Goal: Task Accomplishment & Management: Manage account settings

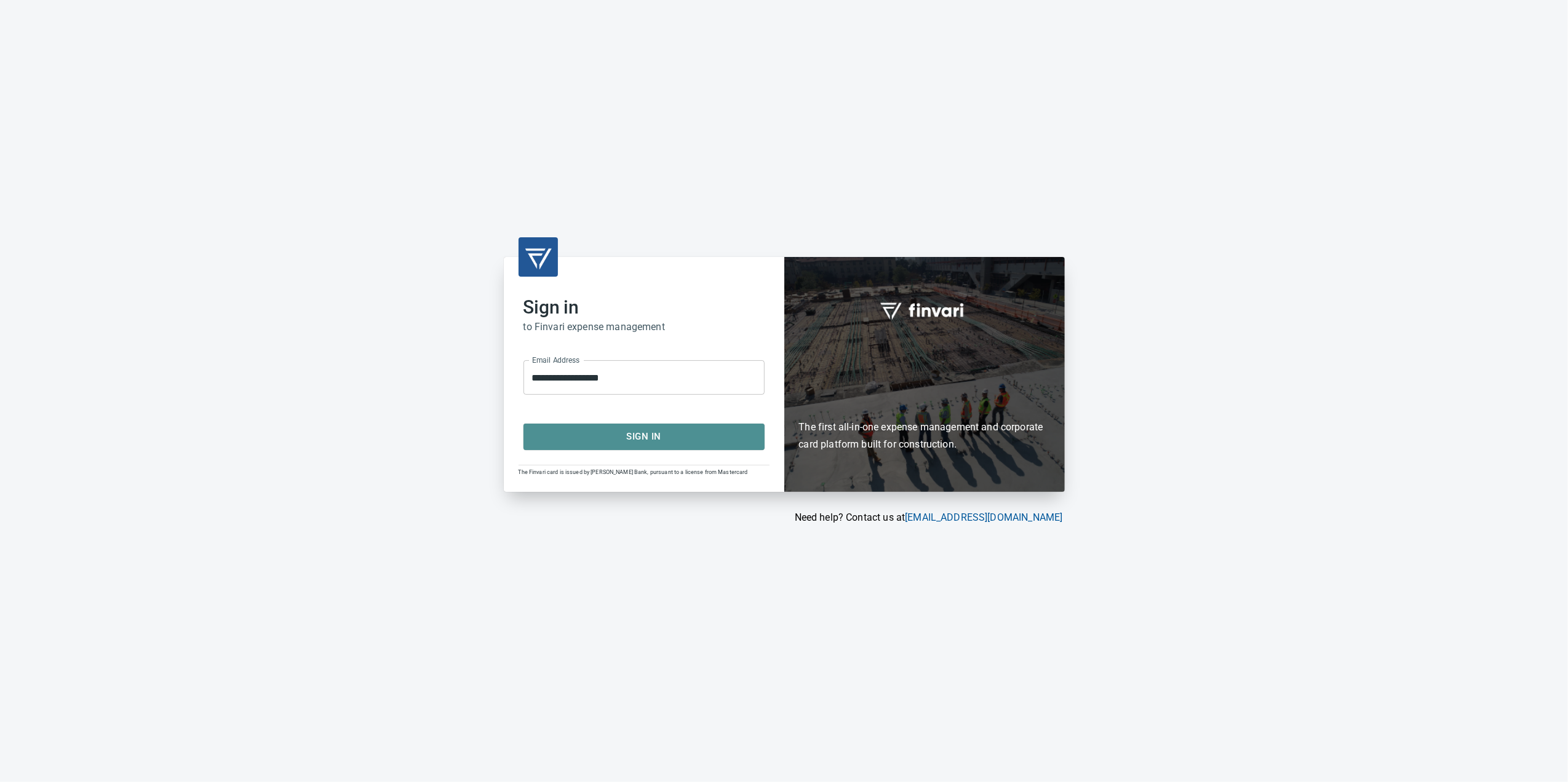
click at [712, 430] on span "Sign In" at bounding box center [644, 436] width 214 height 16
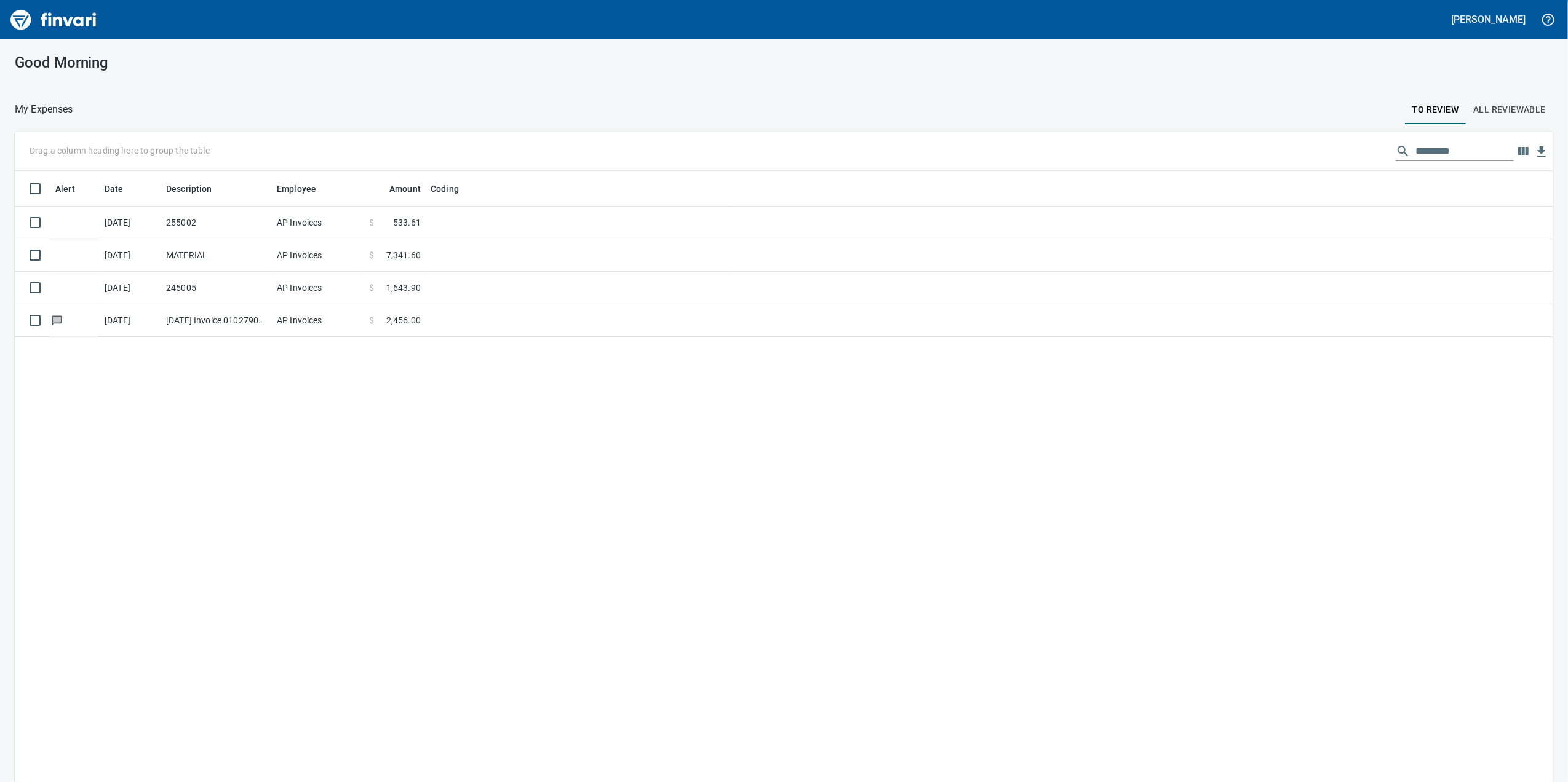
scroll to position [634, 1514]
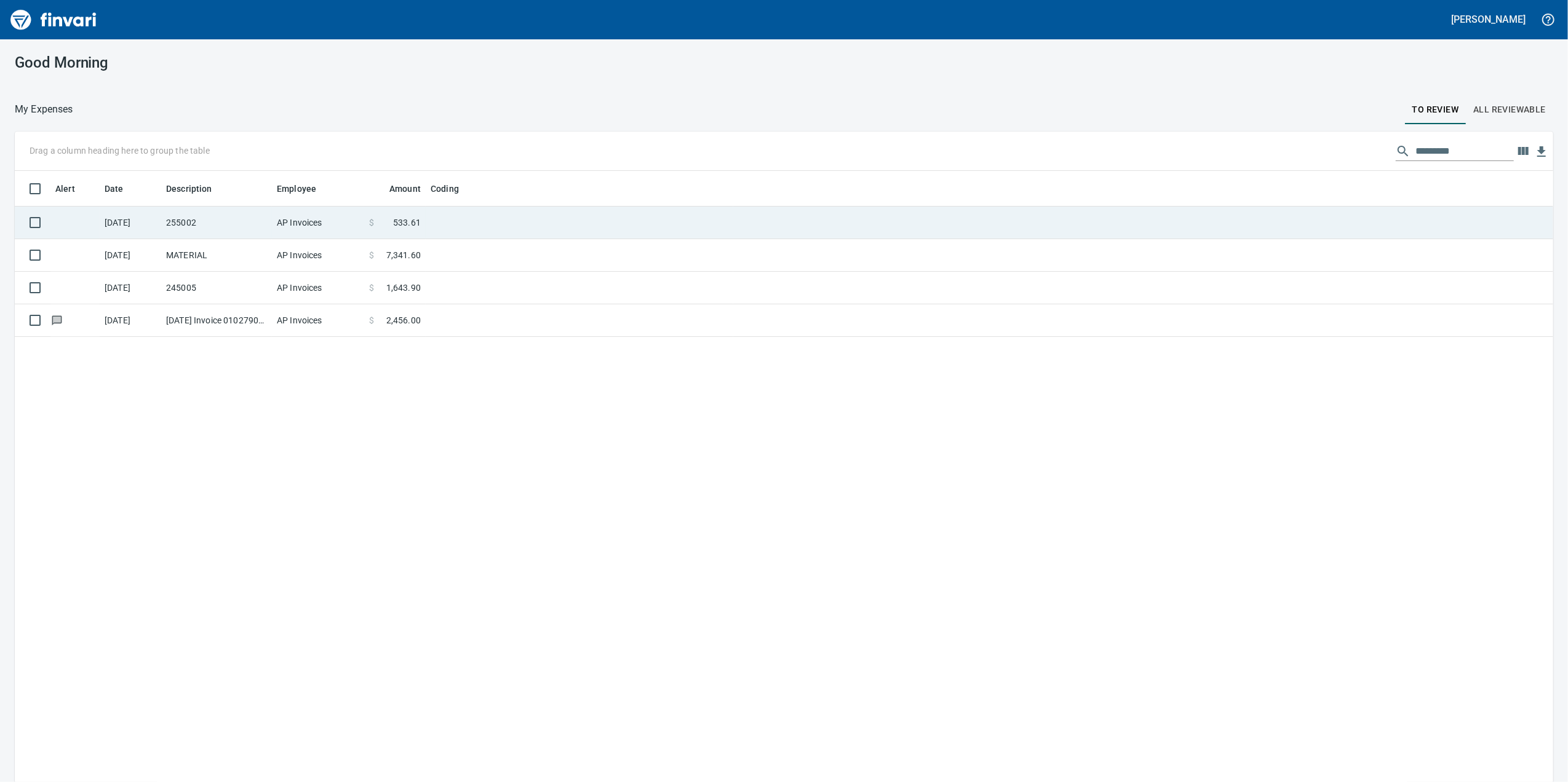
click at [379, 227] on span at bounding box center [383, 222] width 19 height 12
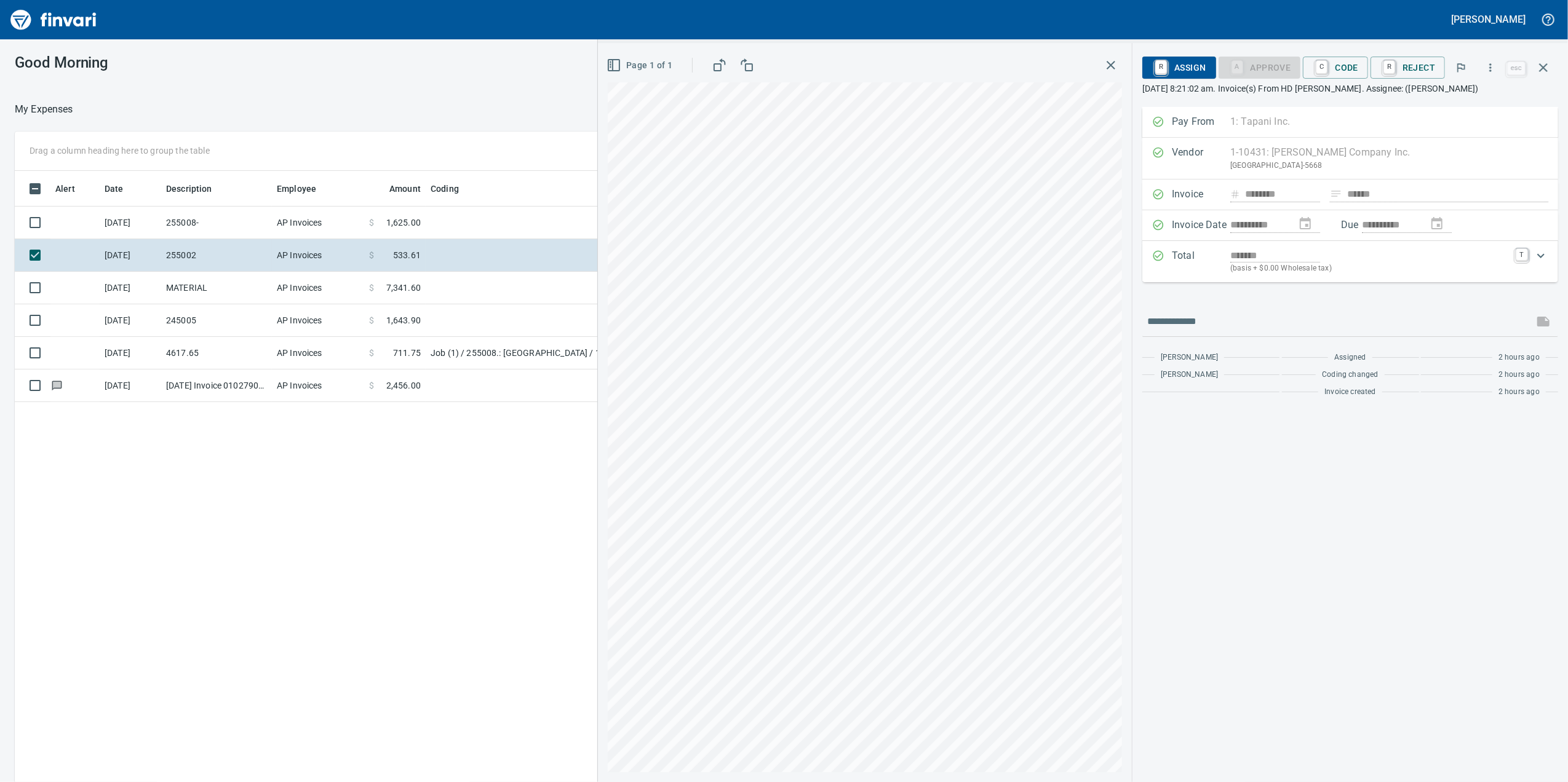
scroll to position [634, 1206]
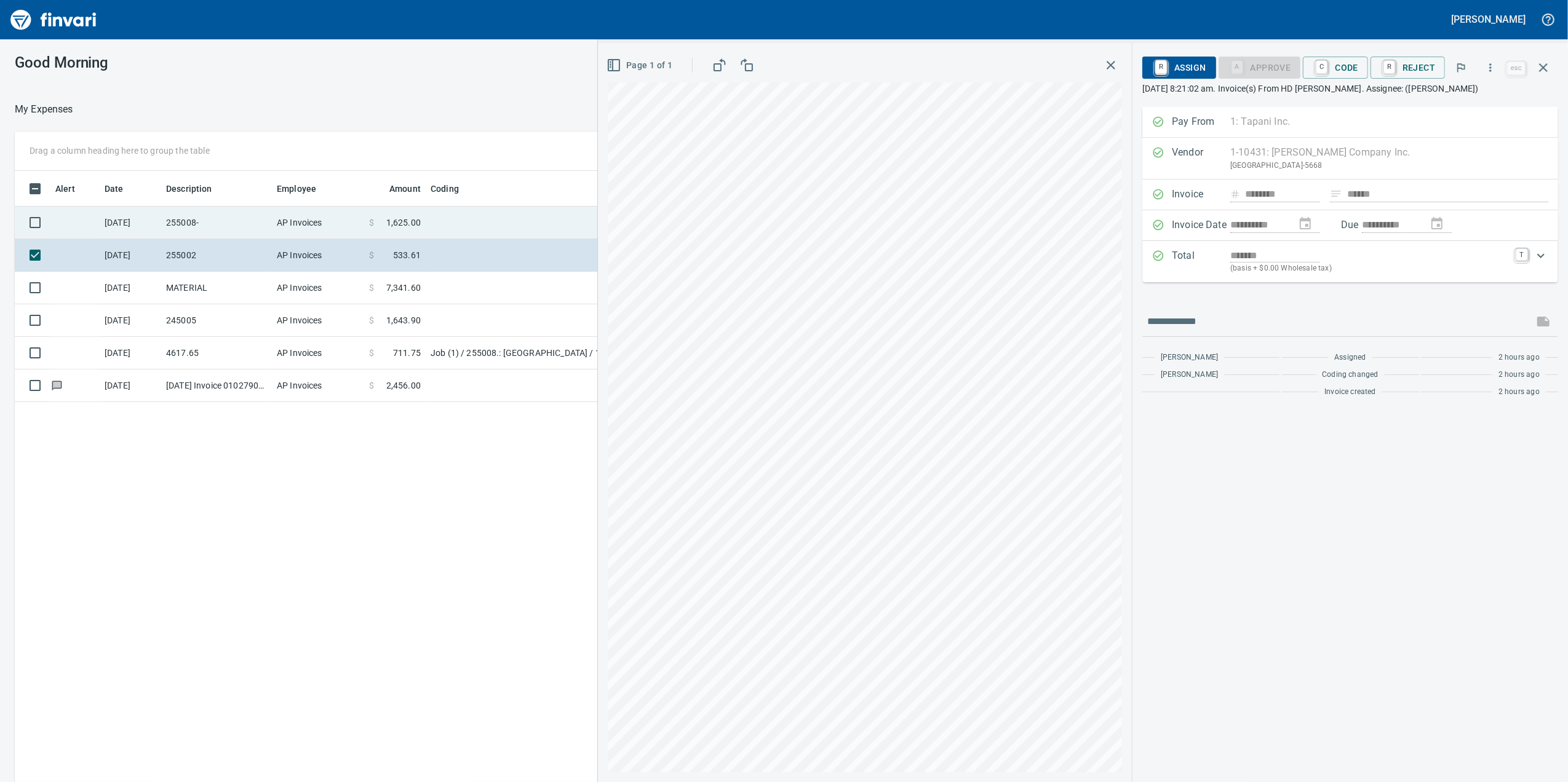
click at [369, 234] on td "$ 1,625.00" at bounding box center [395, 223] width 62 height 33
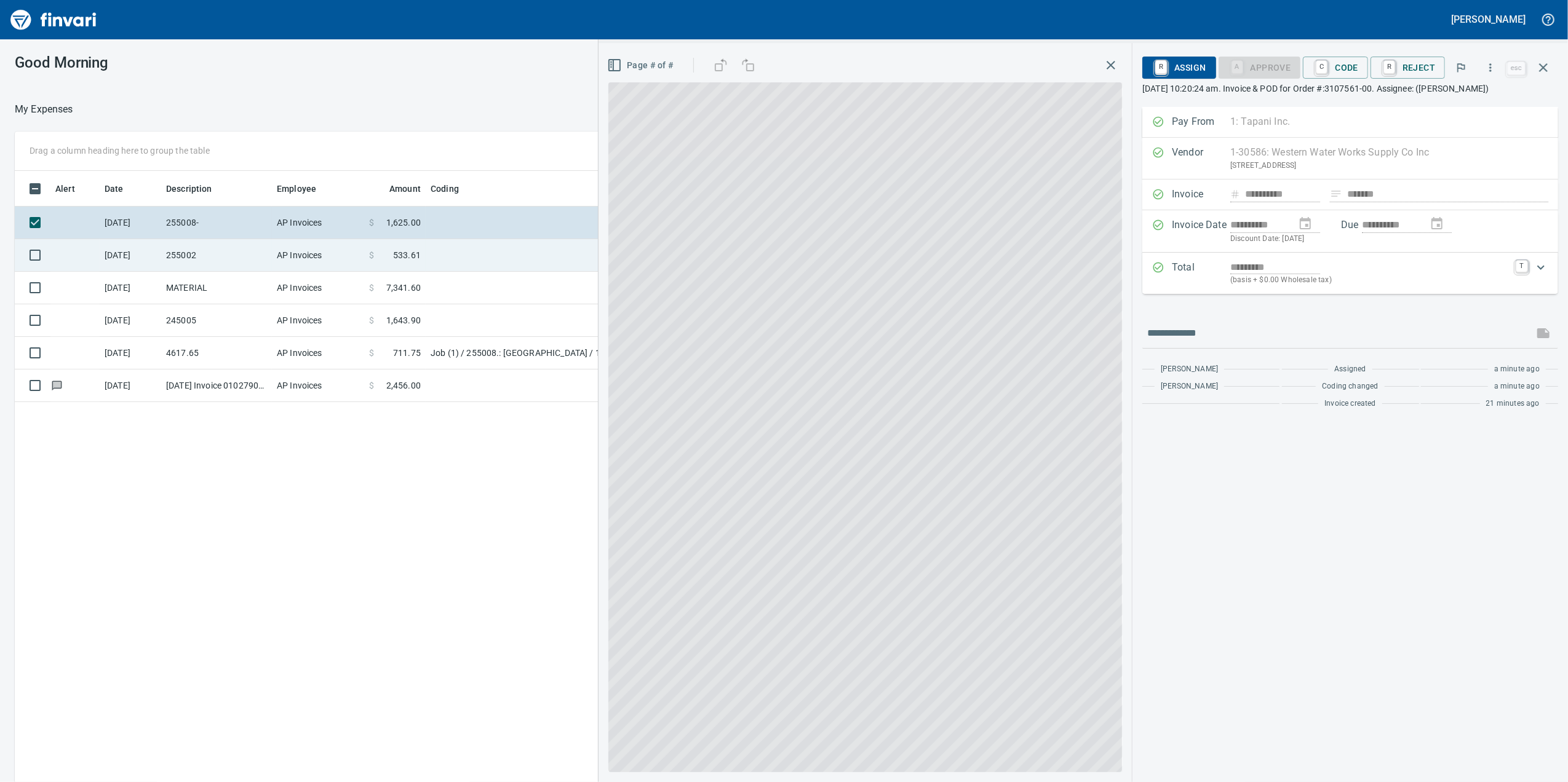
click at [369, 249] on span "$" at bounding box center [371, 255] width 5 height 12
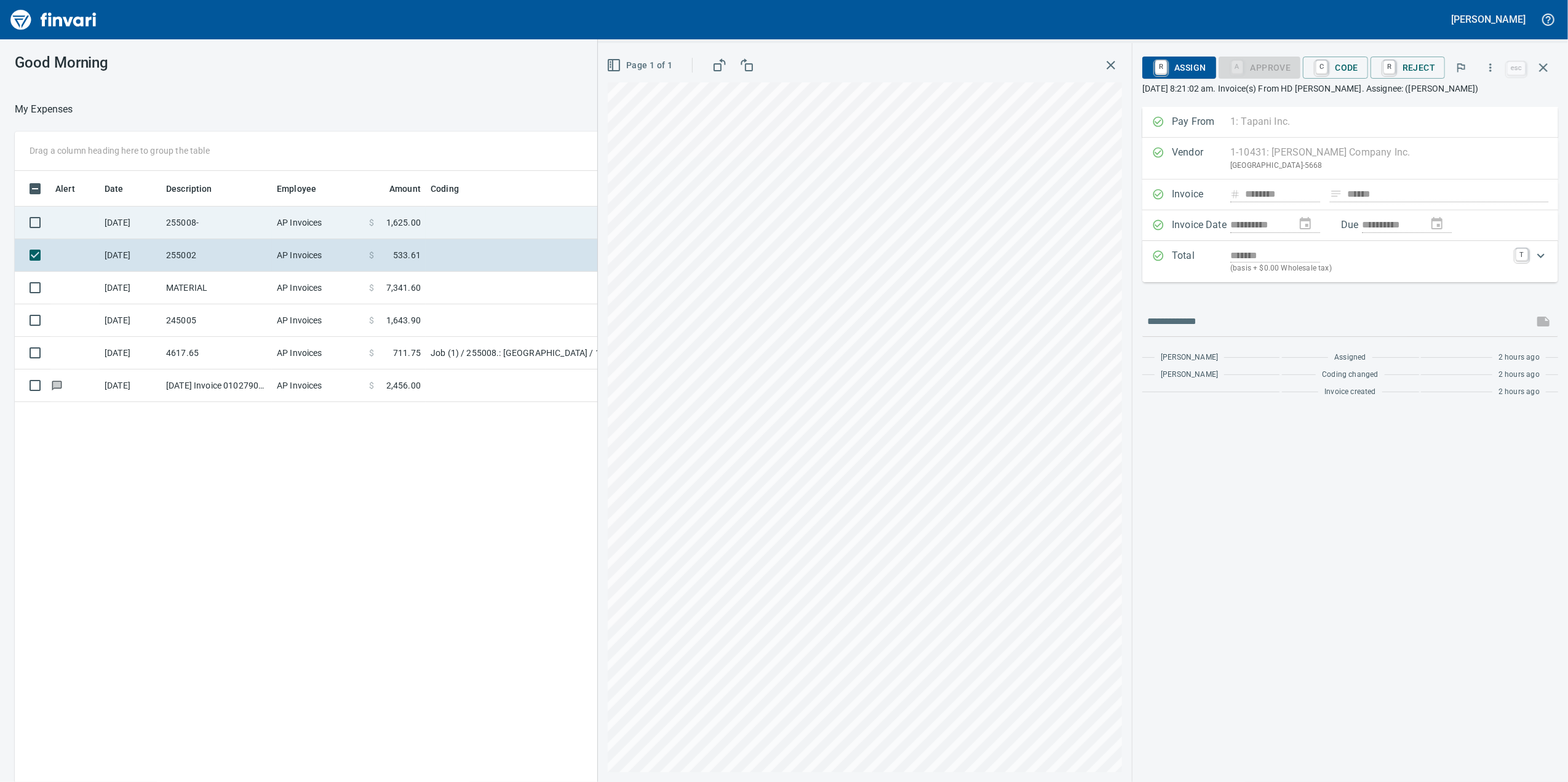
click at [326, 237] on td "AP Invoices" at bounding box center [318, 223] width 92 height 33
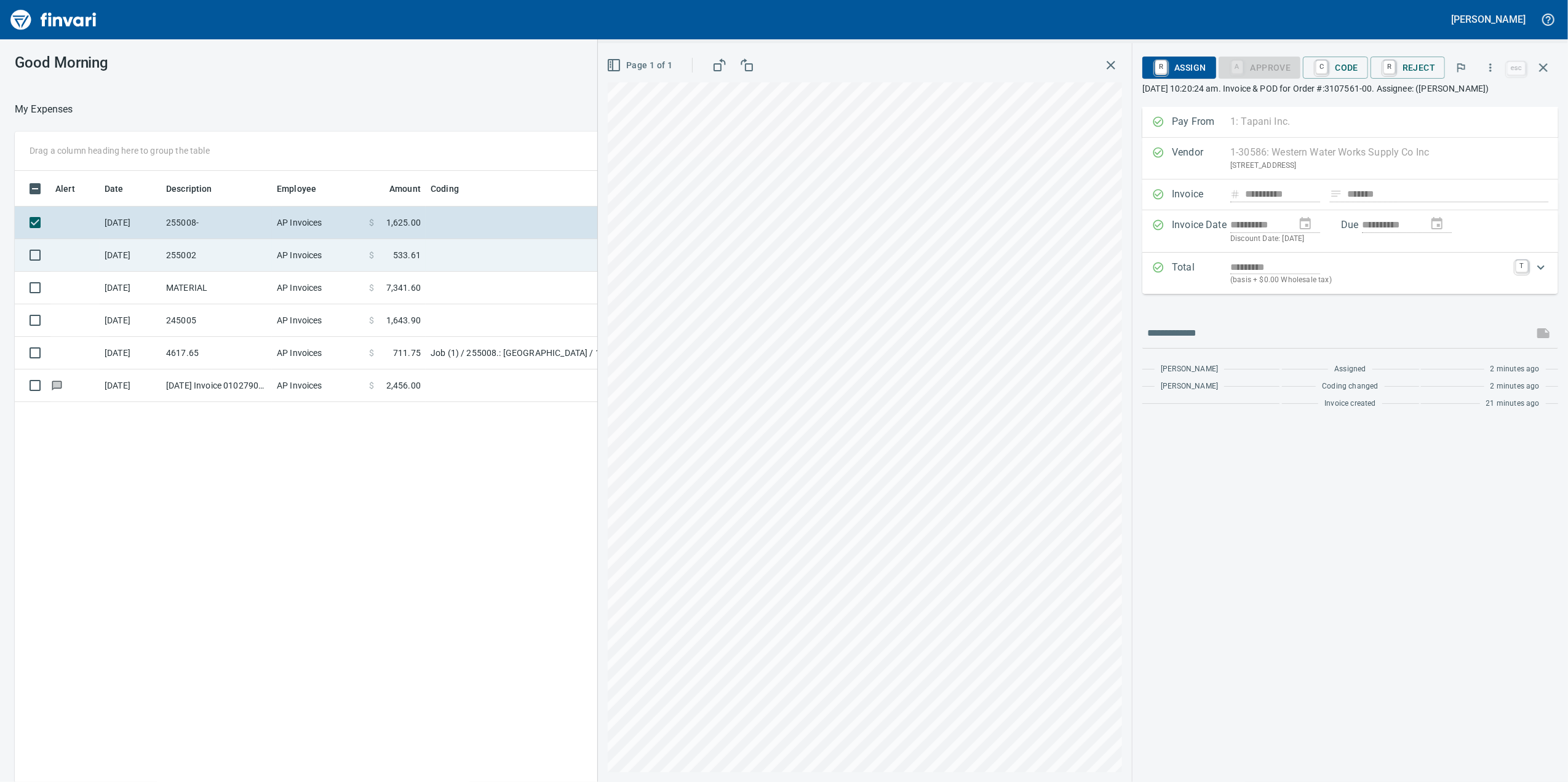
click at [423, 262] on td "$ 533.61" at bounding box center [395, 256] width 62 height 33
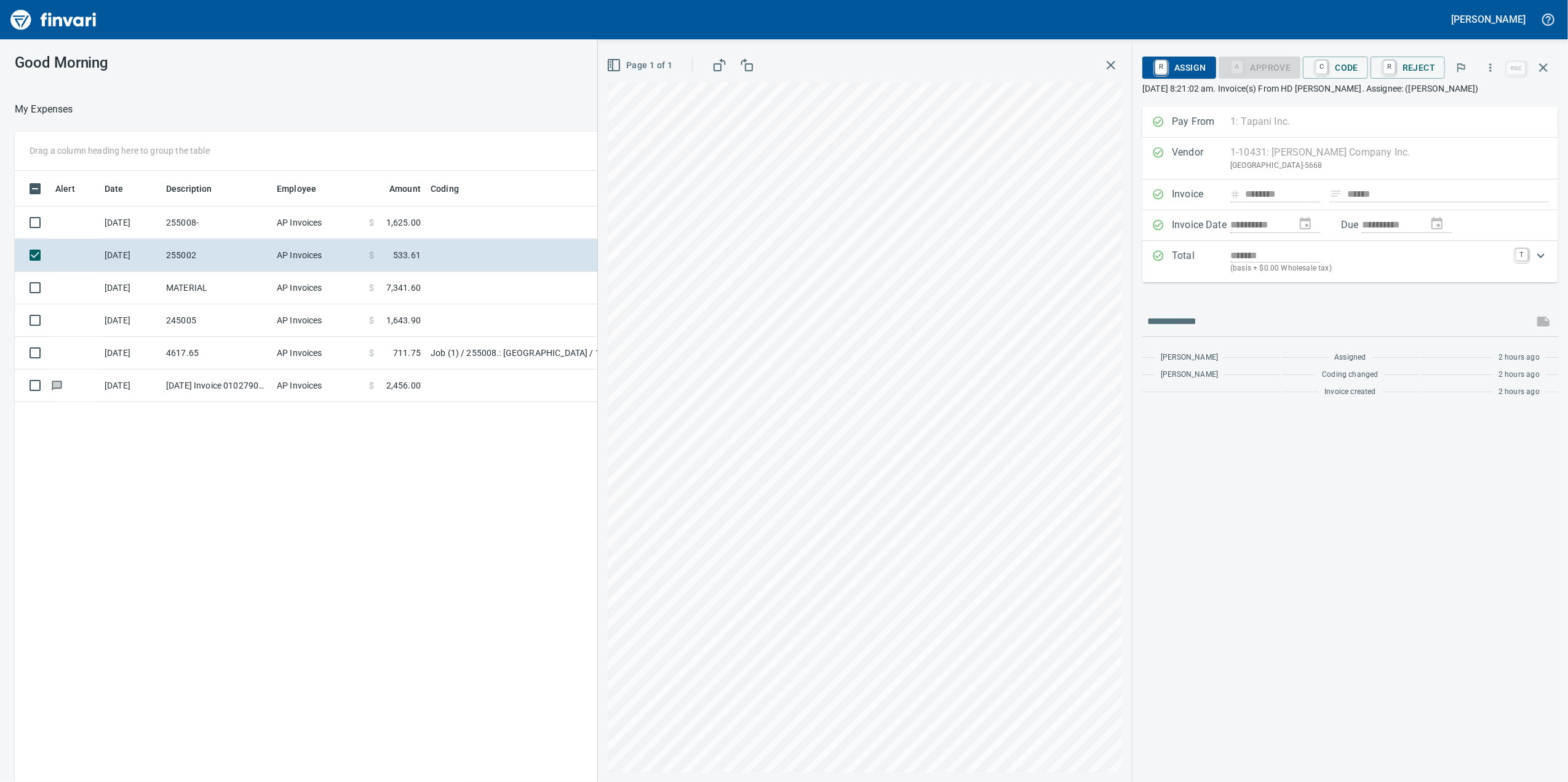
click at [1341, 44] on div "**********" at bounding box center [1350, 413] width 436 height 739
click at [1343, 67] on span "C Code" at bounding box center [1335, 67] width 45 height 21
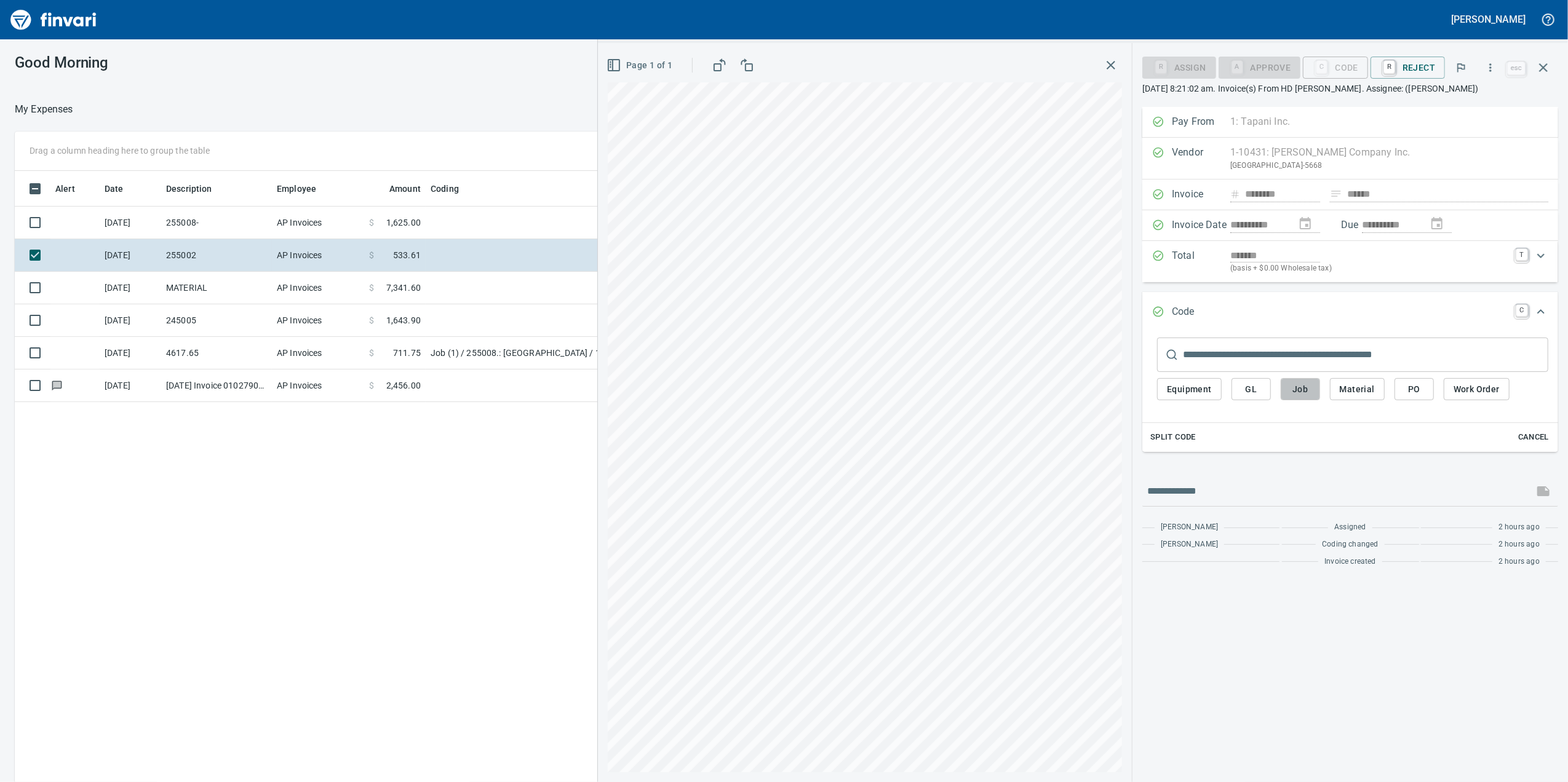
click at [1305, 397] on span "Job" at bounding box center [1300, 390] width 20 height 16
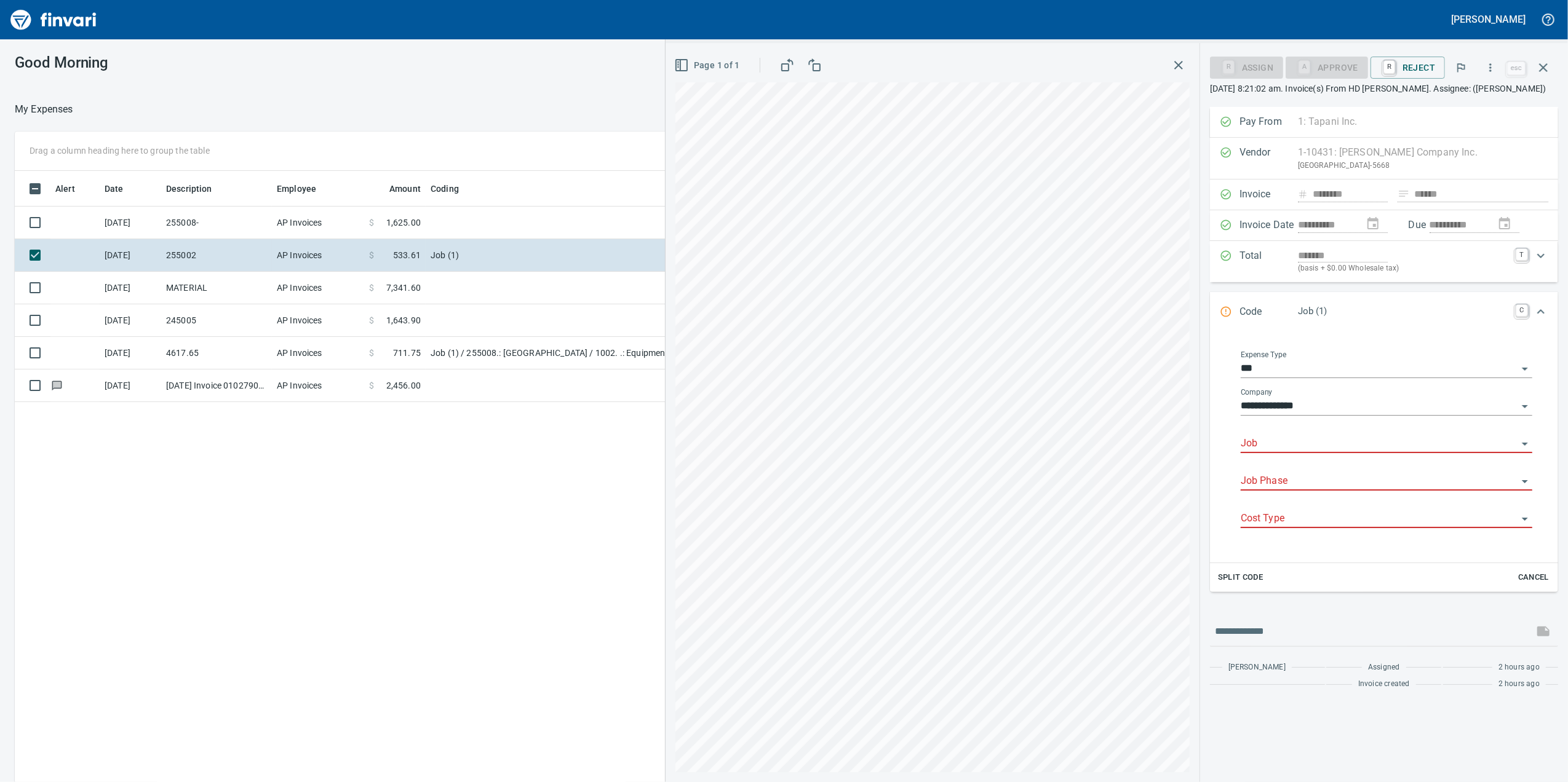
click at [1290, 453] on div at bounding box center [1386, 444] width 291 height 18
click at [1253, 585] on span "Split Code" at bounding box center [1240, 577] width 45 height 14
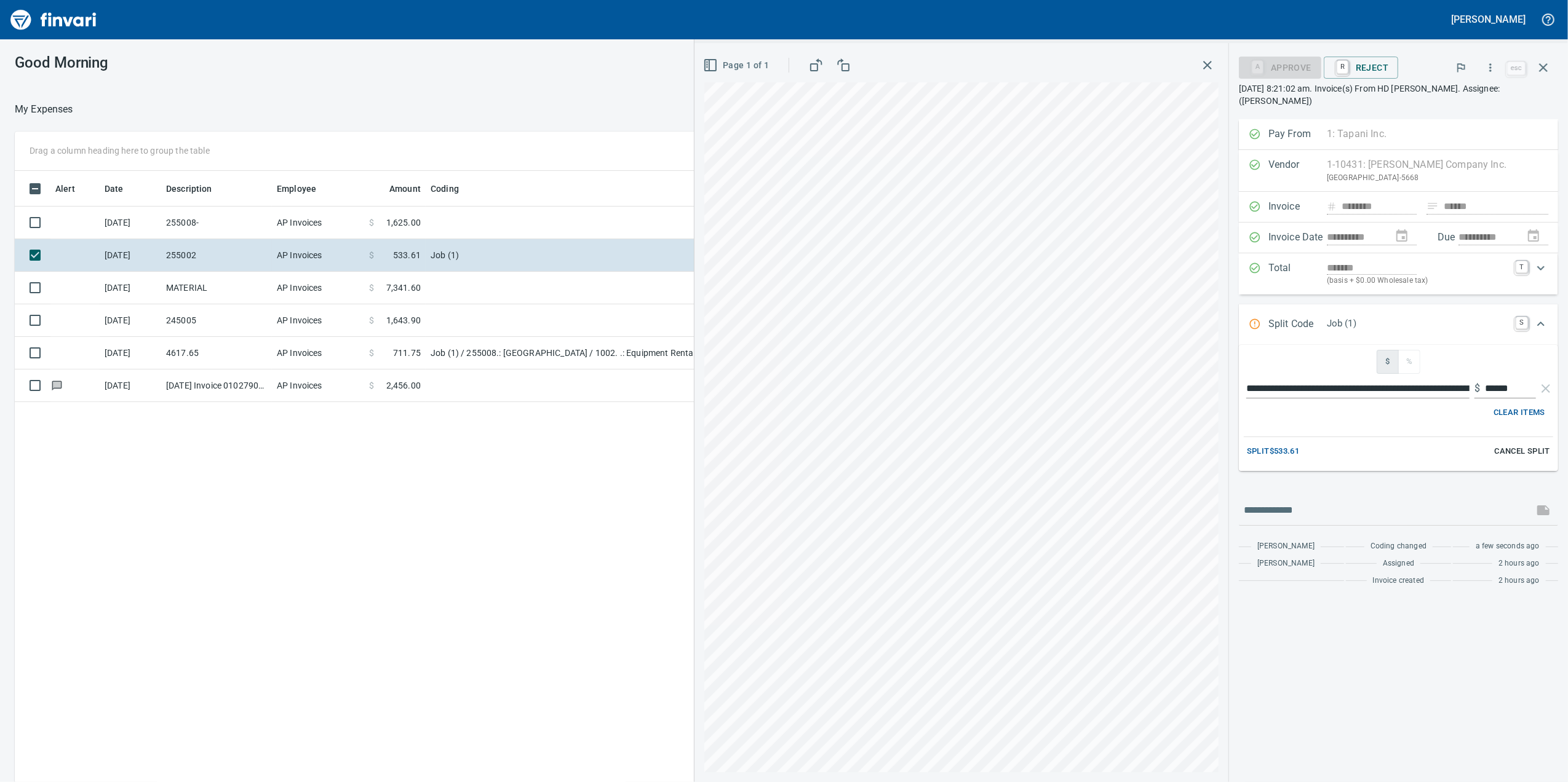
click at [1270, 391] on input "**********" at bounding box center [1358, 389] width 223 height 20
click at [1482, 82] on div "A Approve R Reject esc [DATE] 8:21:02 am. Invoice(s) From HD [PERSON_NAME]. Ass…" at bounding box center [1398, 80] width 319 height 54
copy p "[DATE] 8:21:02 am. Invoice(s) From HD [PERSON_NAME]. Ass"
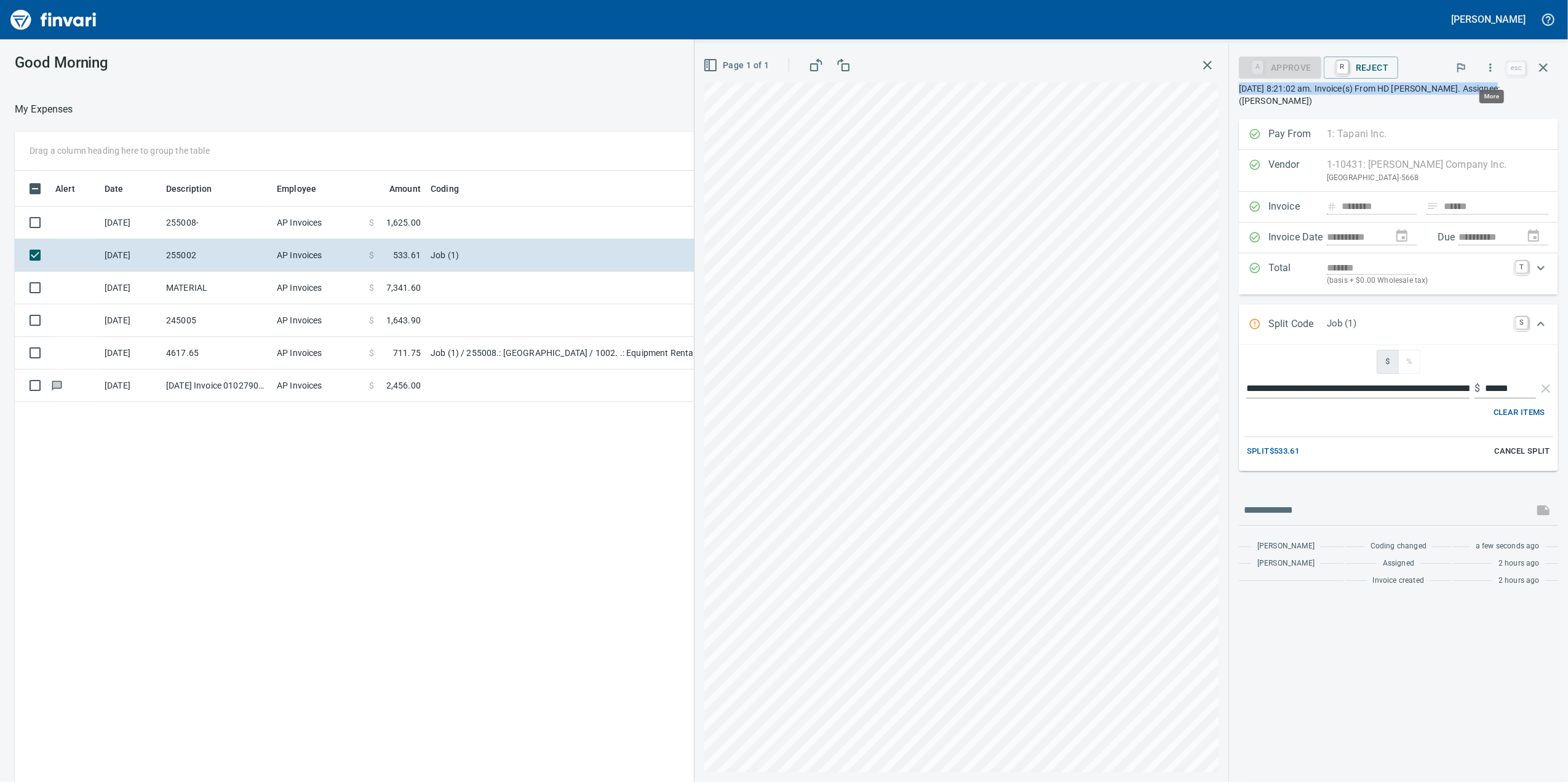
scroll to position [634, 1206]
click at [1489, 71] on icon "button" at bounding box center [1490, 67] width 12 height 12
click at [1469, 99] on span "Download" at bounding box center [1488, 103] width 118 height 15
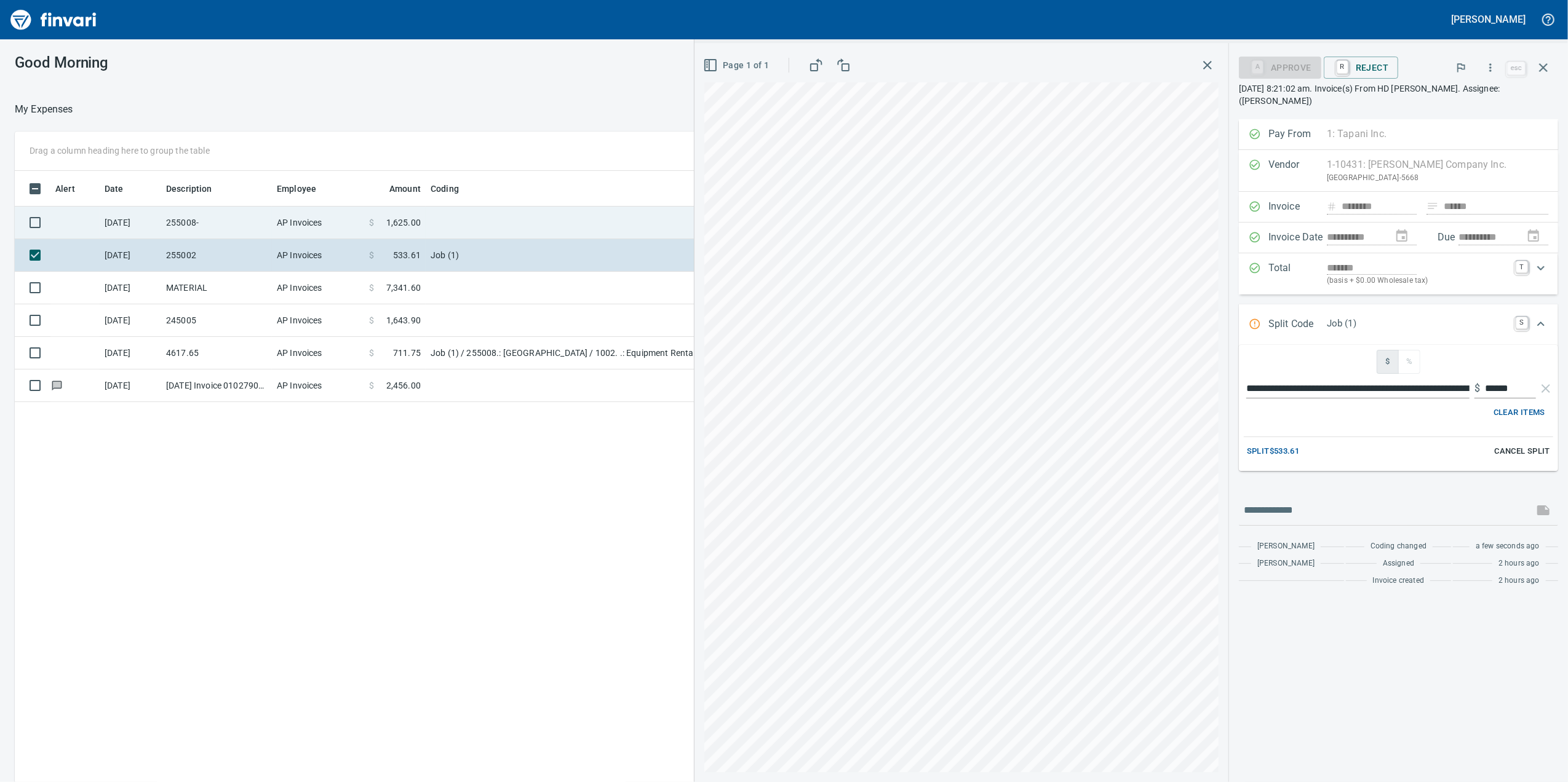
click at [431, 236] on td at bounding box center [579, 223] width 308 height 33
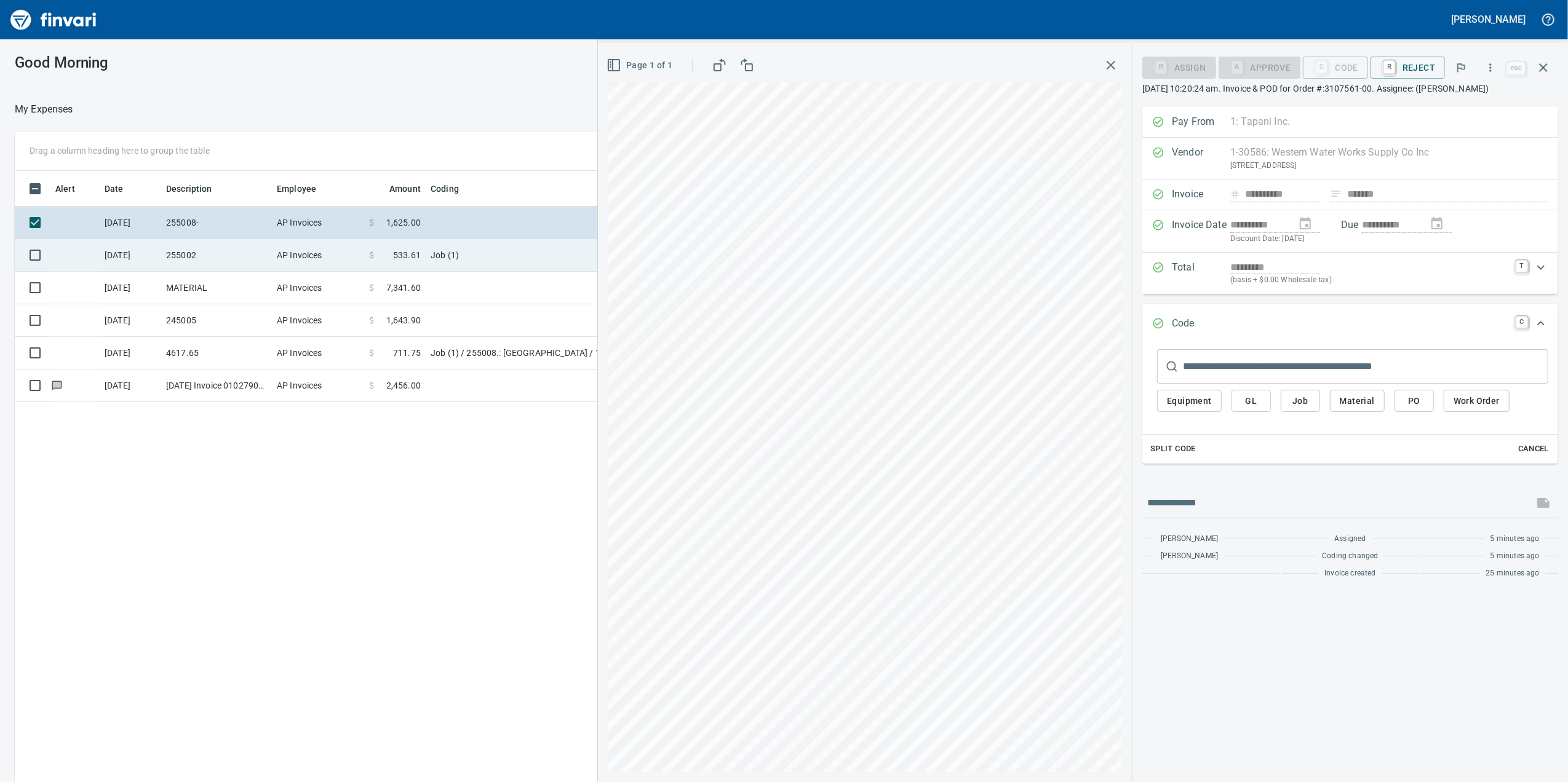
click at [594, 256] on div "**********" at bounding box center [784, 474] width 1568 height 686
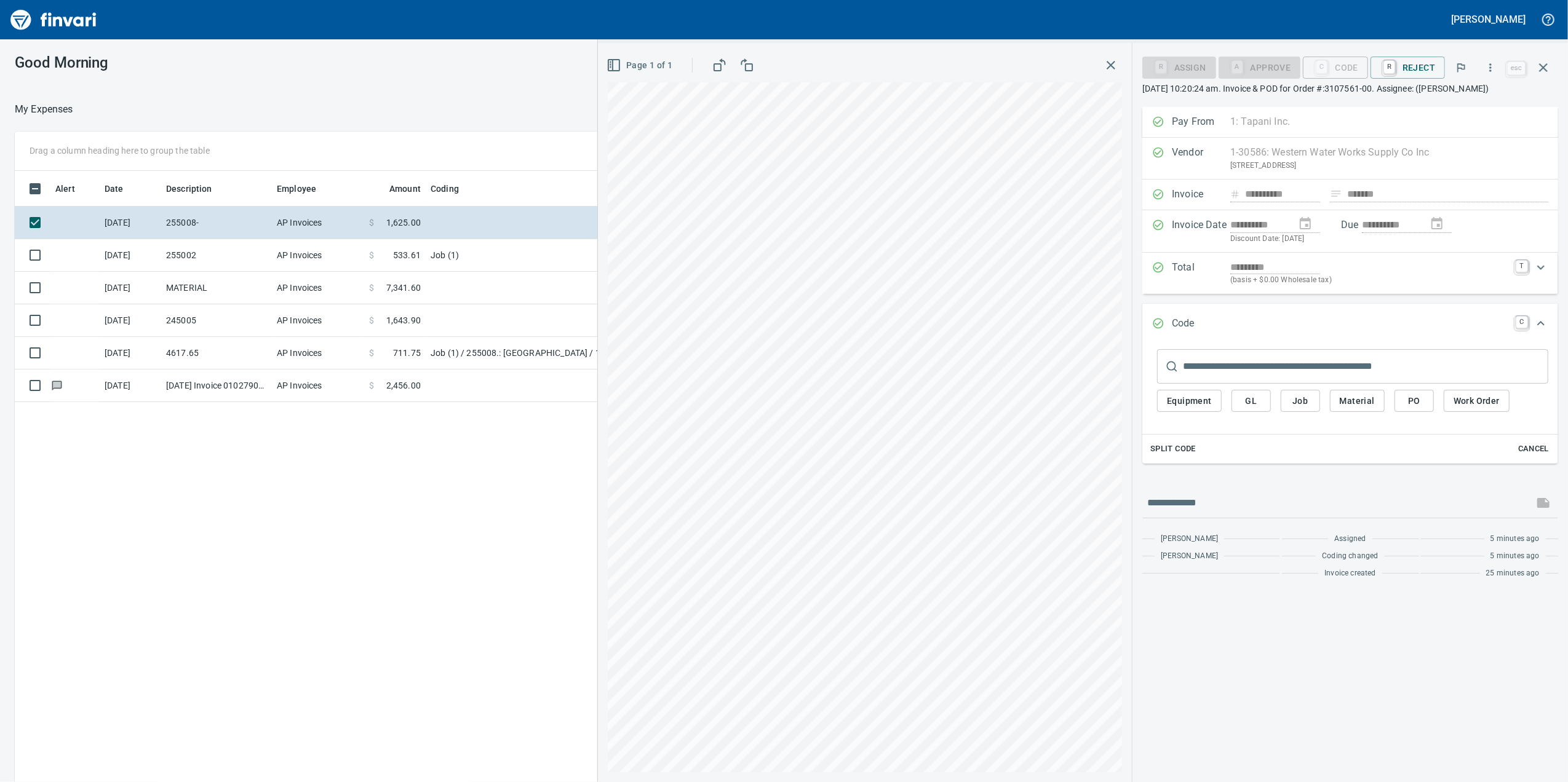
click at [1191, 365] on input "text" at bounding box center [1366, 366] width 365 height 34
click at [1186, 384] on input "text" at bounding box center [1366, 366] width 365 height 34
click at [1273, 422] on div "Equipment GL Job Material PO Work Order" at bounding box center [1352, 404] width 391 height 41
drag, startPoint x: 1282, startPoint y: 414, endPoint x: 1289, endPoint y: 423, distance: 11.4
click at [1289, 413] on button "Job" at bounding box center [1299, 401] width 39 height 23
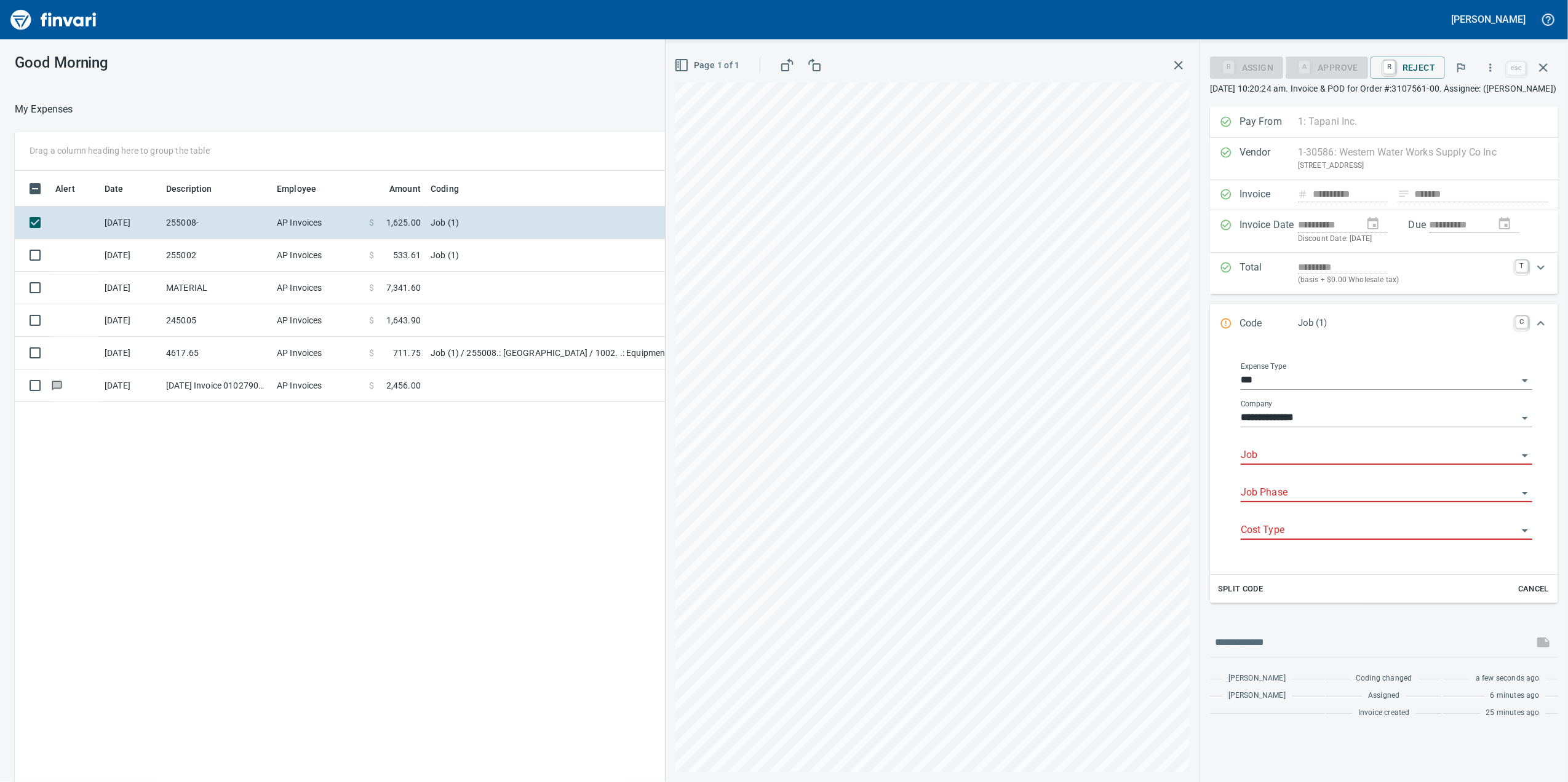
scroll to position [634, 1206]
click at [1253, 465] on input "Job" at bounding box center [1379, 455] width 277 height 17
drag, startPoint x: 1363, startPoint y: 498, endPoint x: 1347, endPoint y: 507, distance: 18.4
click at [1362, 497] on li "255008.: [GEOGRAPHIC_DATA]" at bounding box center [1386, 502] width 291 height 30
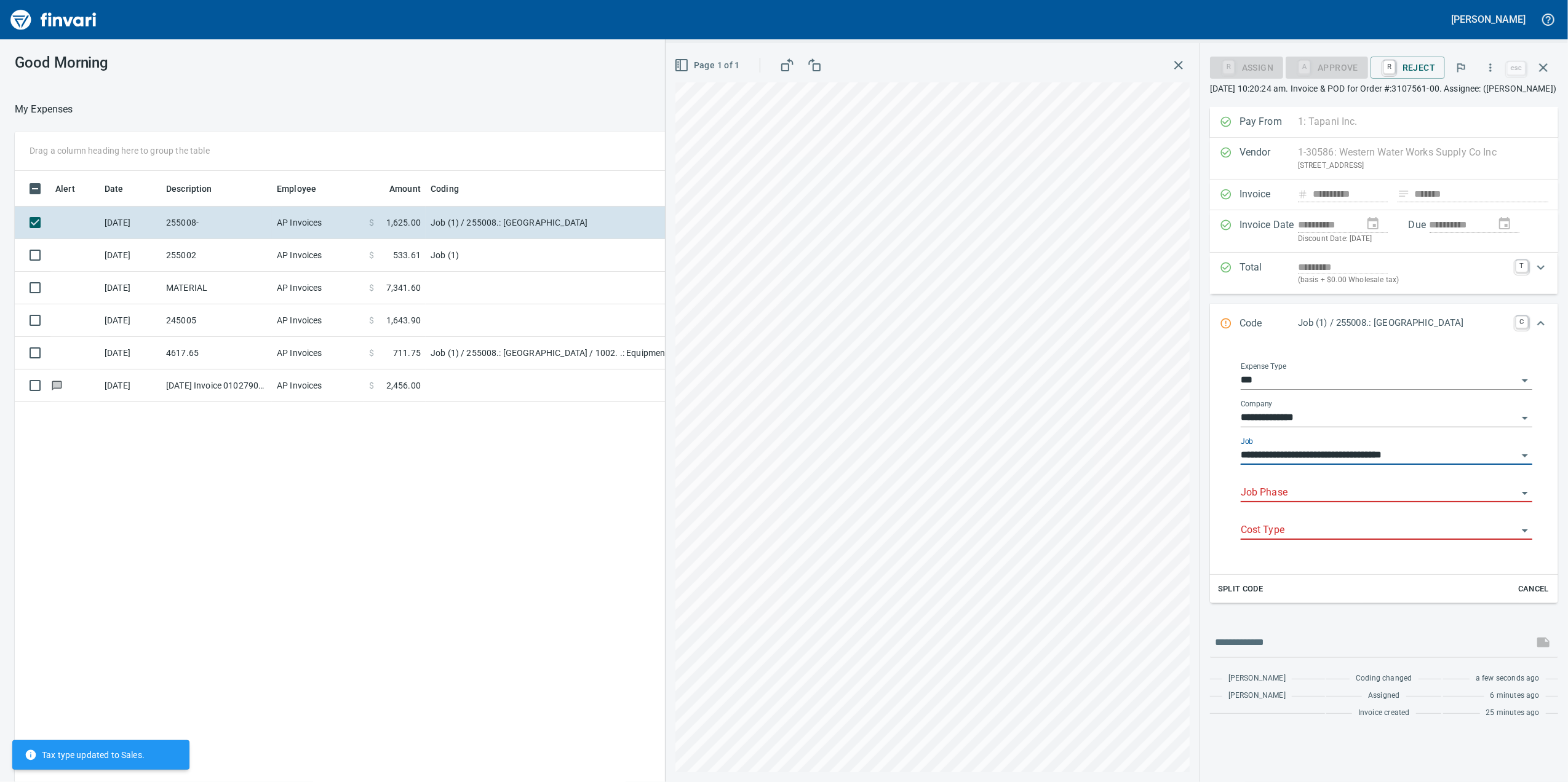
type input "**********"
click at [1332, 501] on input "Job Phase" at bounding box center [1379, 493] width 277 height 17
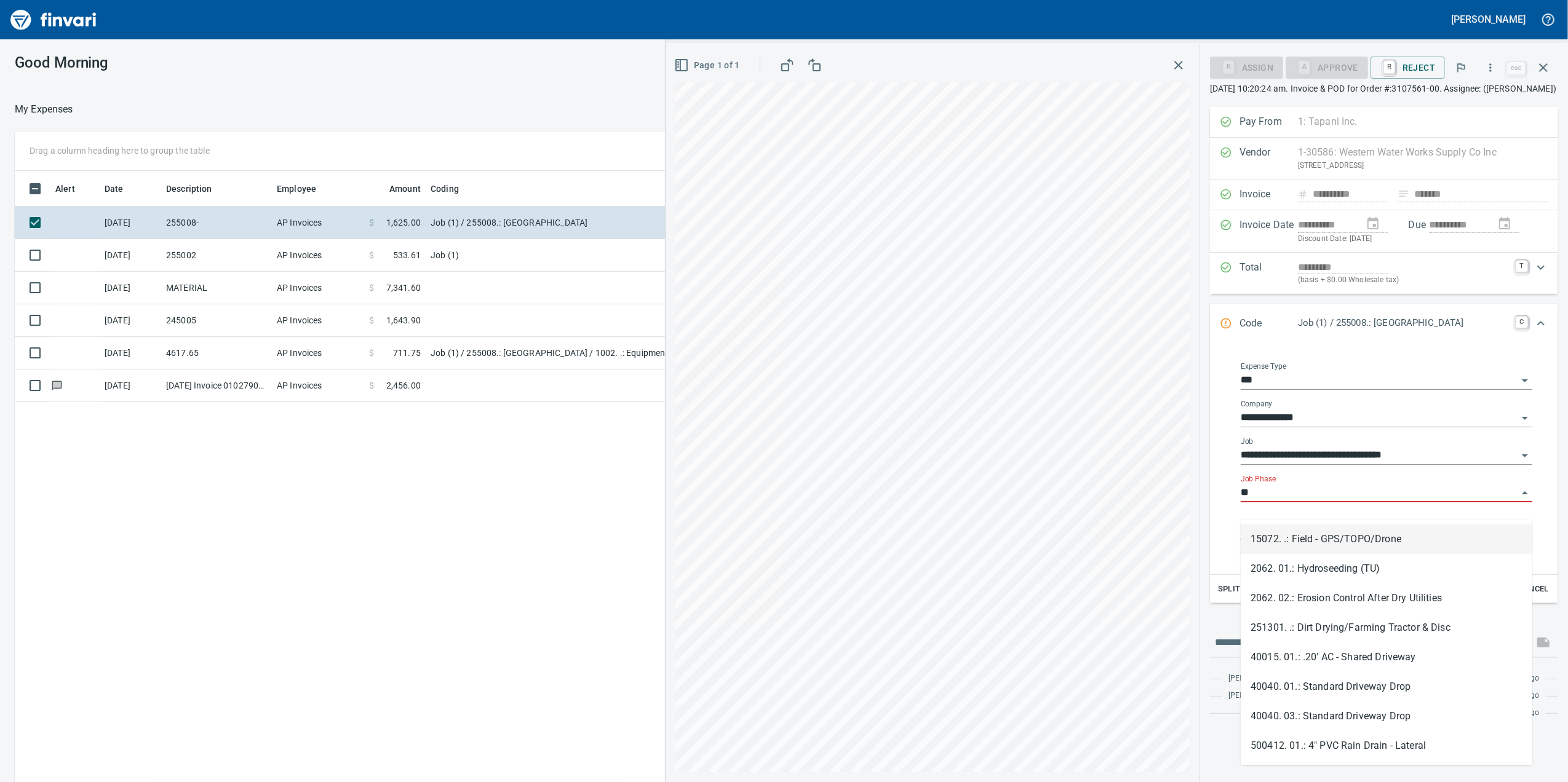
type input "*"
type input "*****"
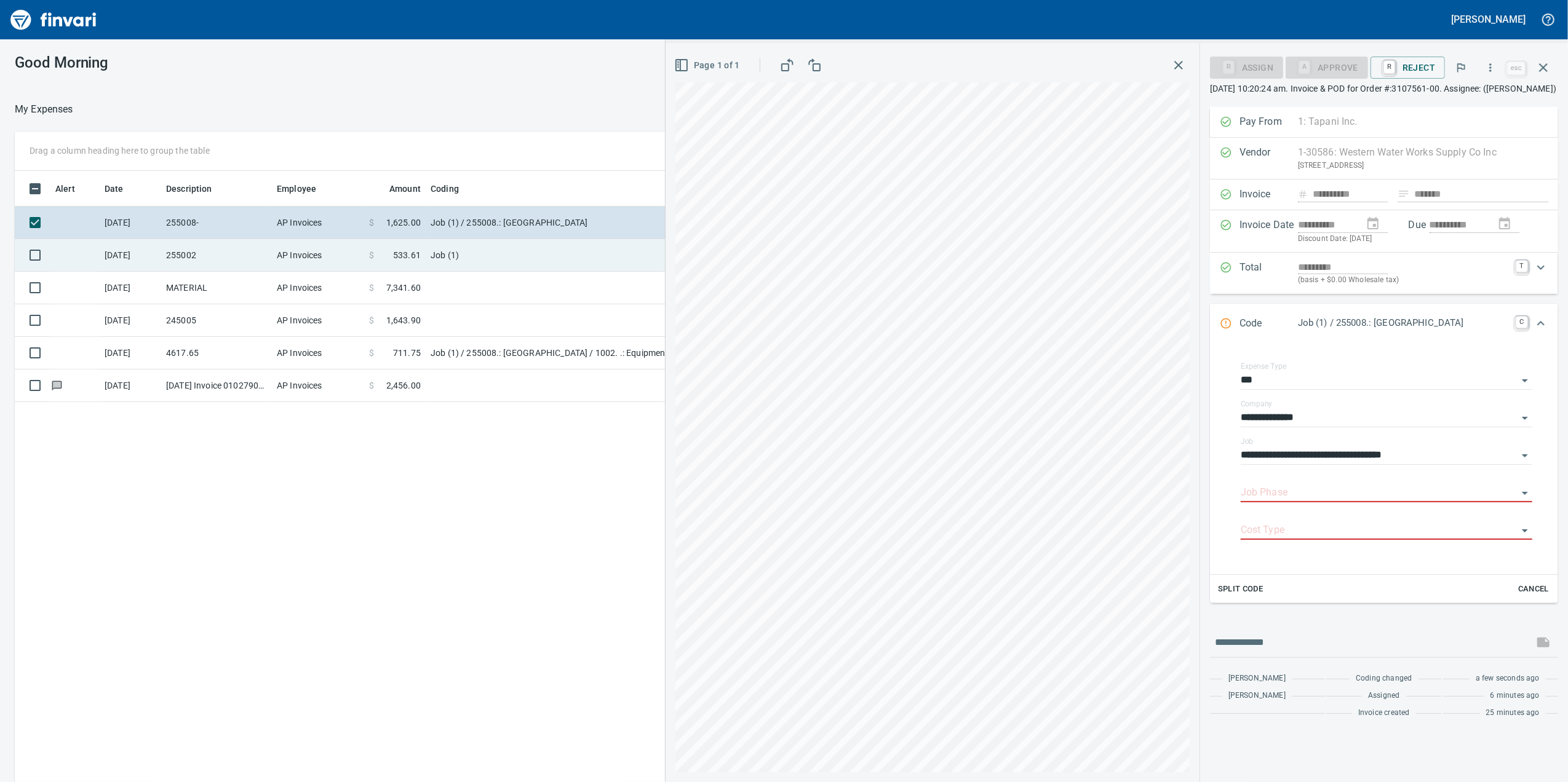
click at [467, 256] on td "Job (1)" at bounding box center [579, 256] width 308 height 33
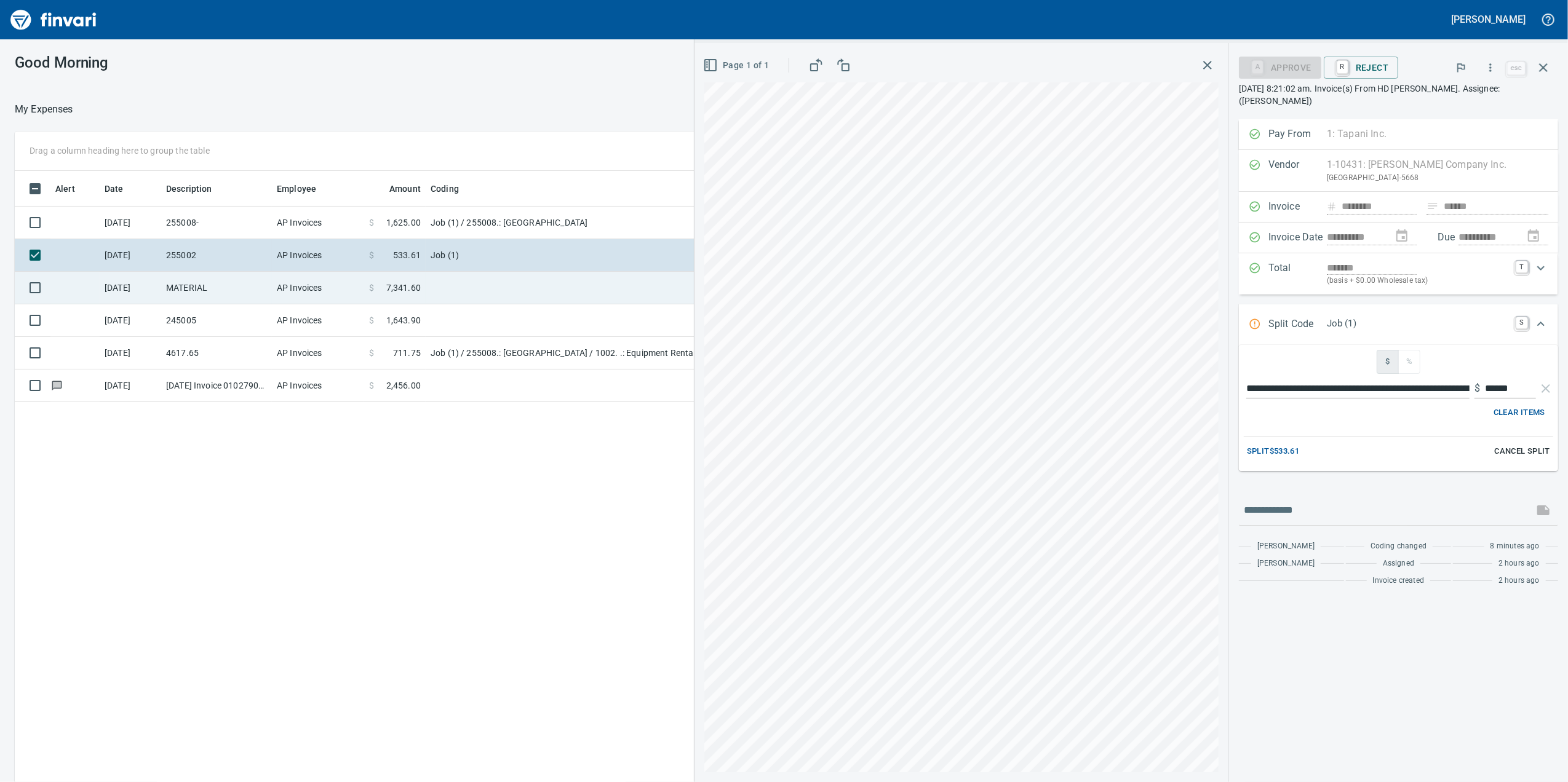
click at [458, 286] on td at bounding box center [579, 288] width 308 height 33
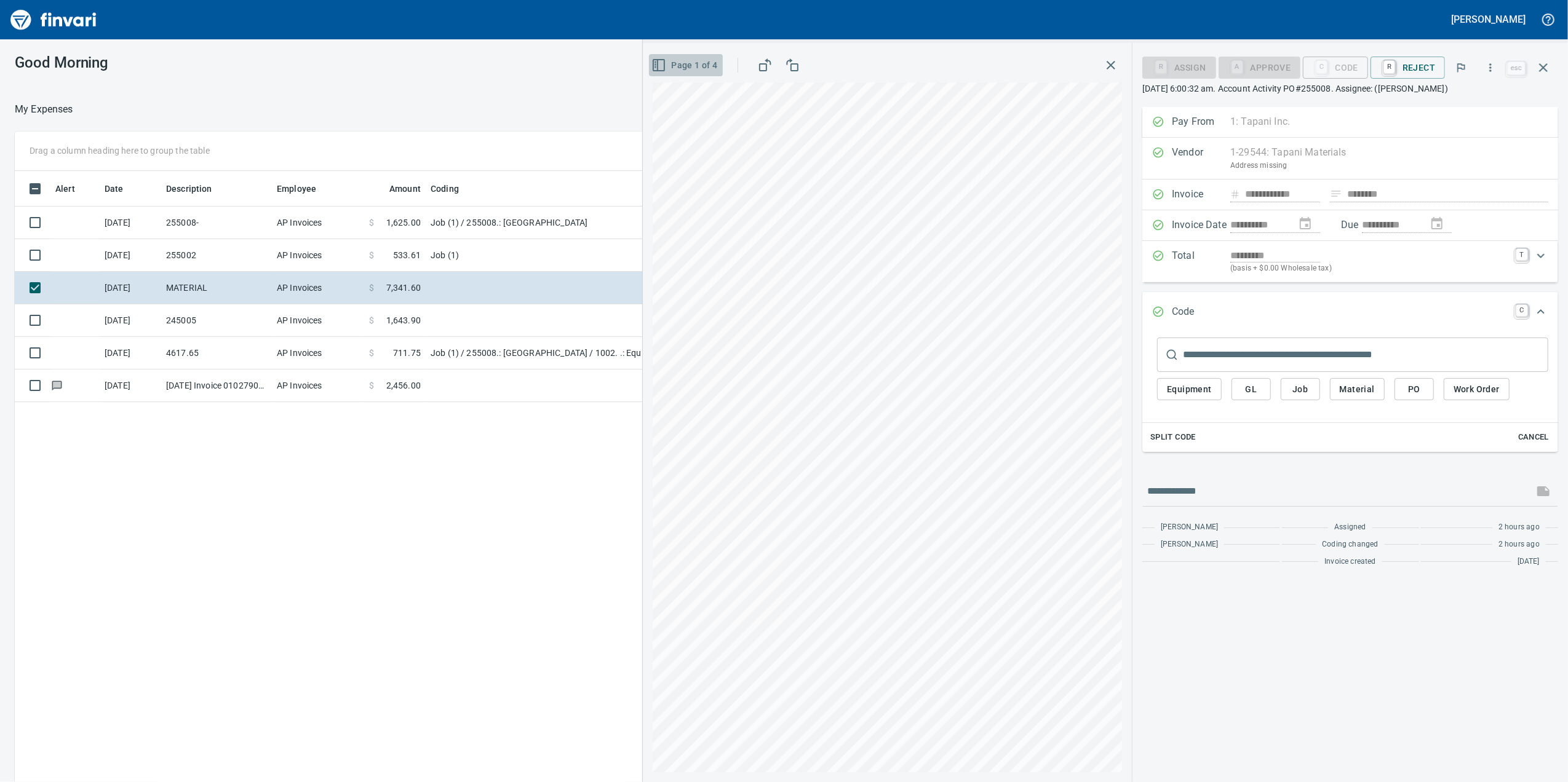
click at [678, 62] on span "Page 1 of 4" at bounding box center [685, 65] width 63 height 16
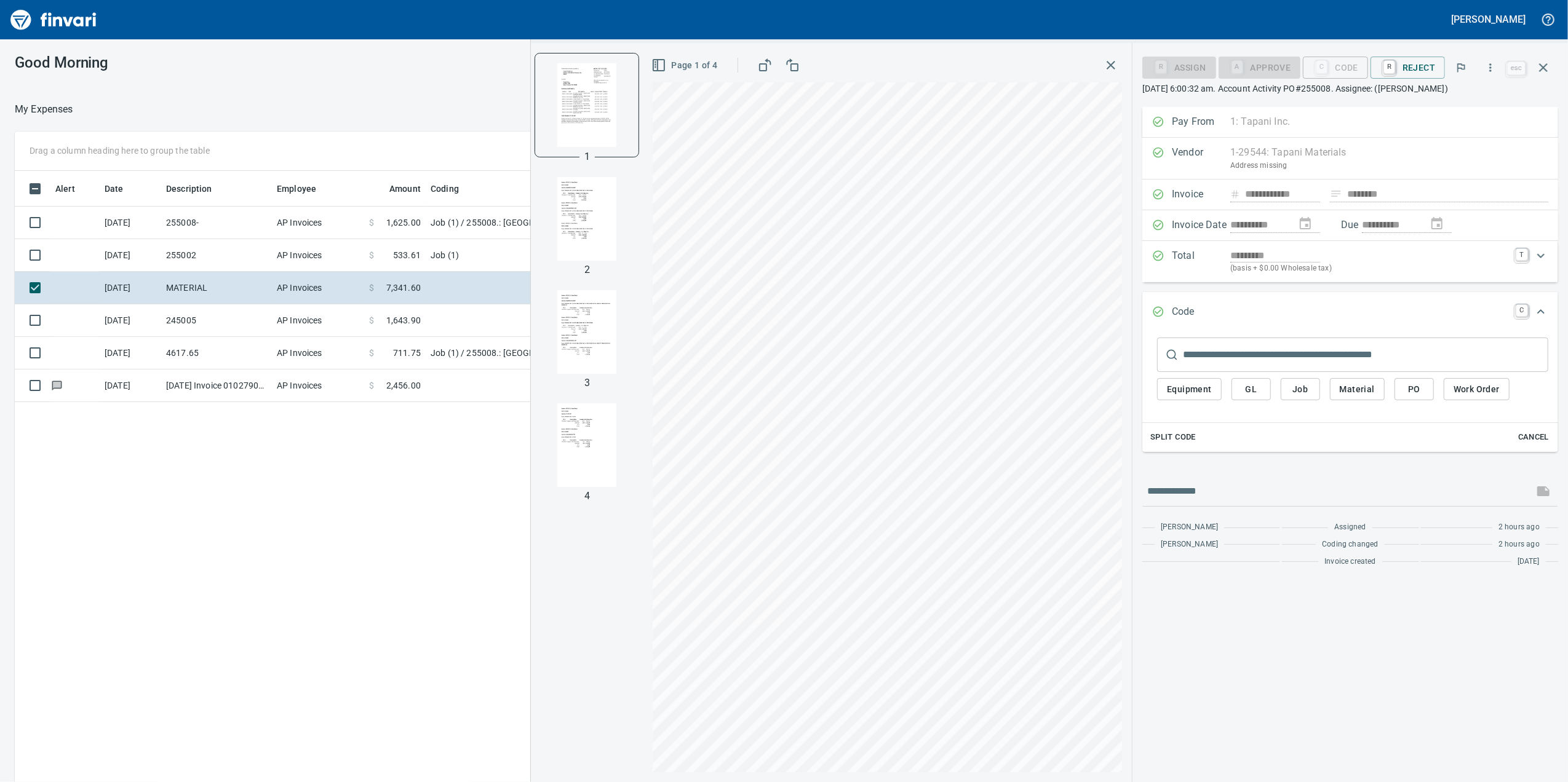
click at [566, 222] on img "button" at bounding box center [587, 219] width 84 height 84
click at [573, 300] on img "button" at bounding box center [587, 332] width 84 height 84
click at [592, 183] on img "button" at bounding box center [587, 218] width 84 height 84
click at [585, 153] on p "1" at bounding box center [587, 156] width 6 height 15
click at [590, 139] on img "button" at bounding box center [587, 104] width 84 height 84
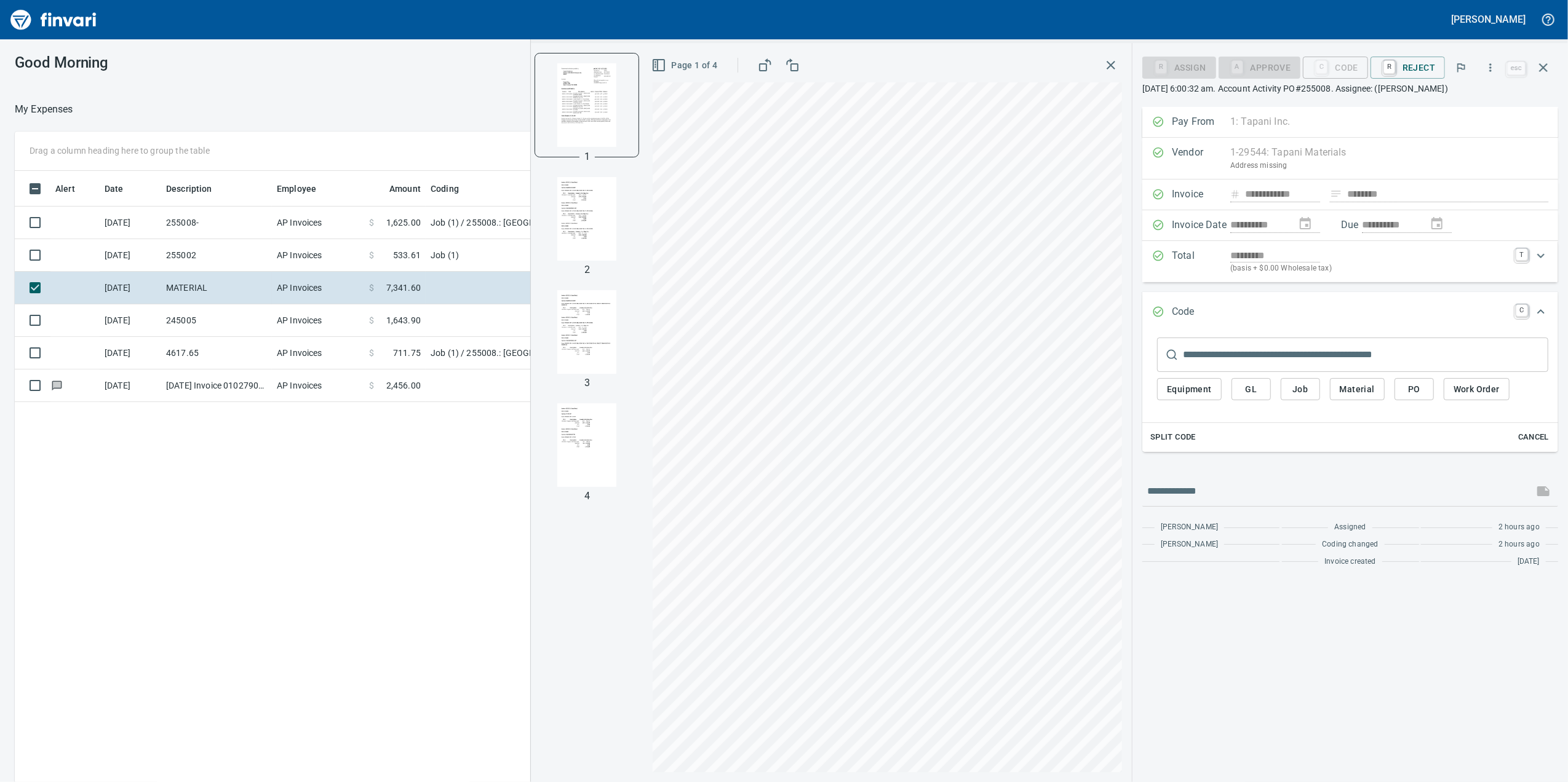
click at [1290, 401] on button "Job" at bounding box center [1299, 389] width 39 height 23
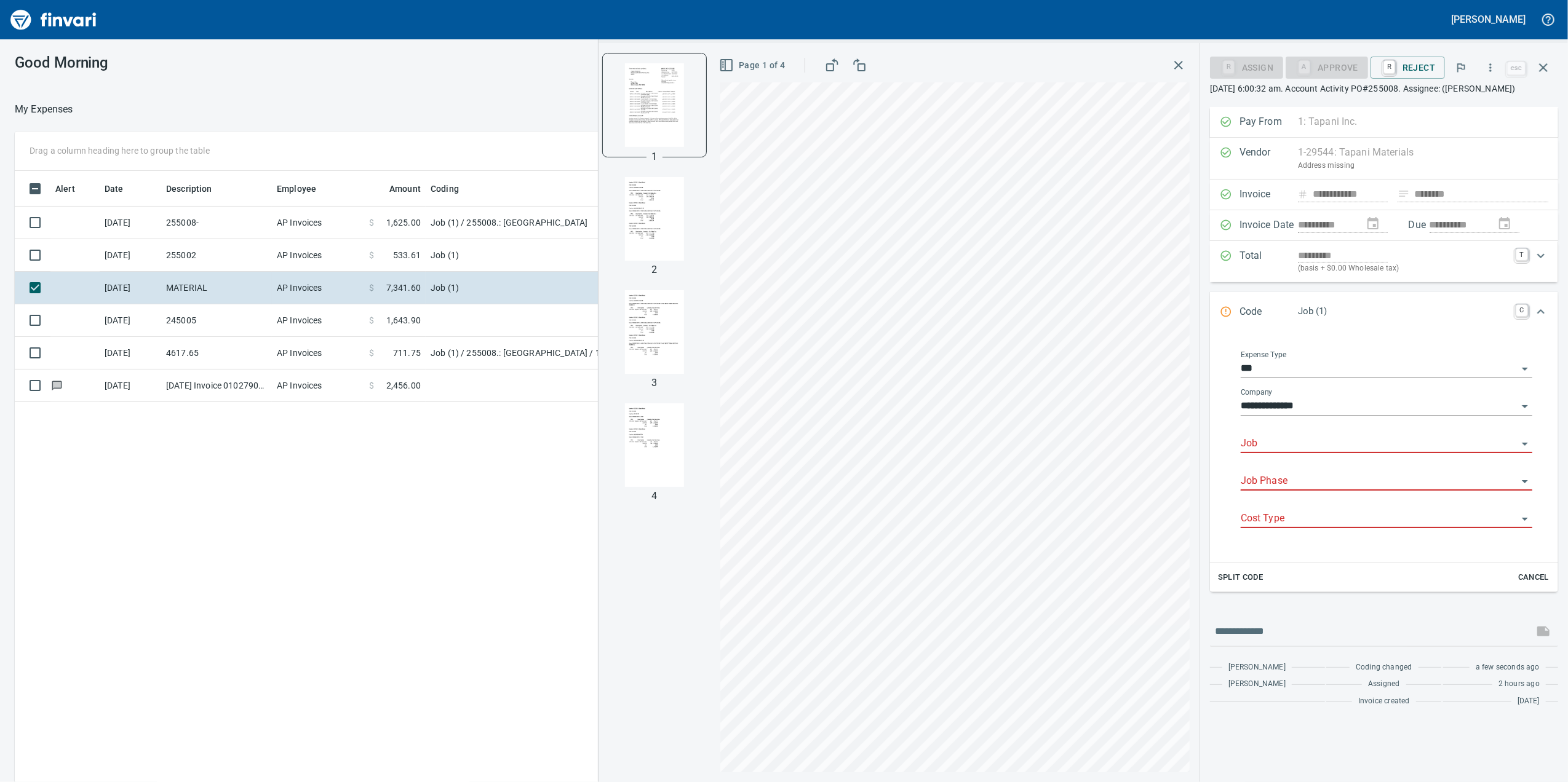
click at [1287, 463] on div "Job" at bounding box center [1386, 444] width 291 height 38
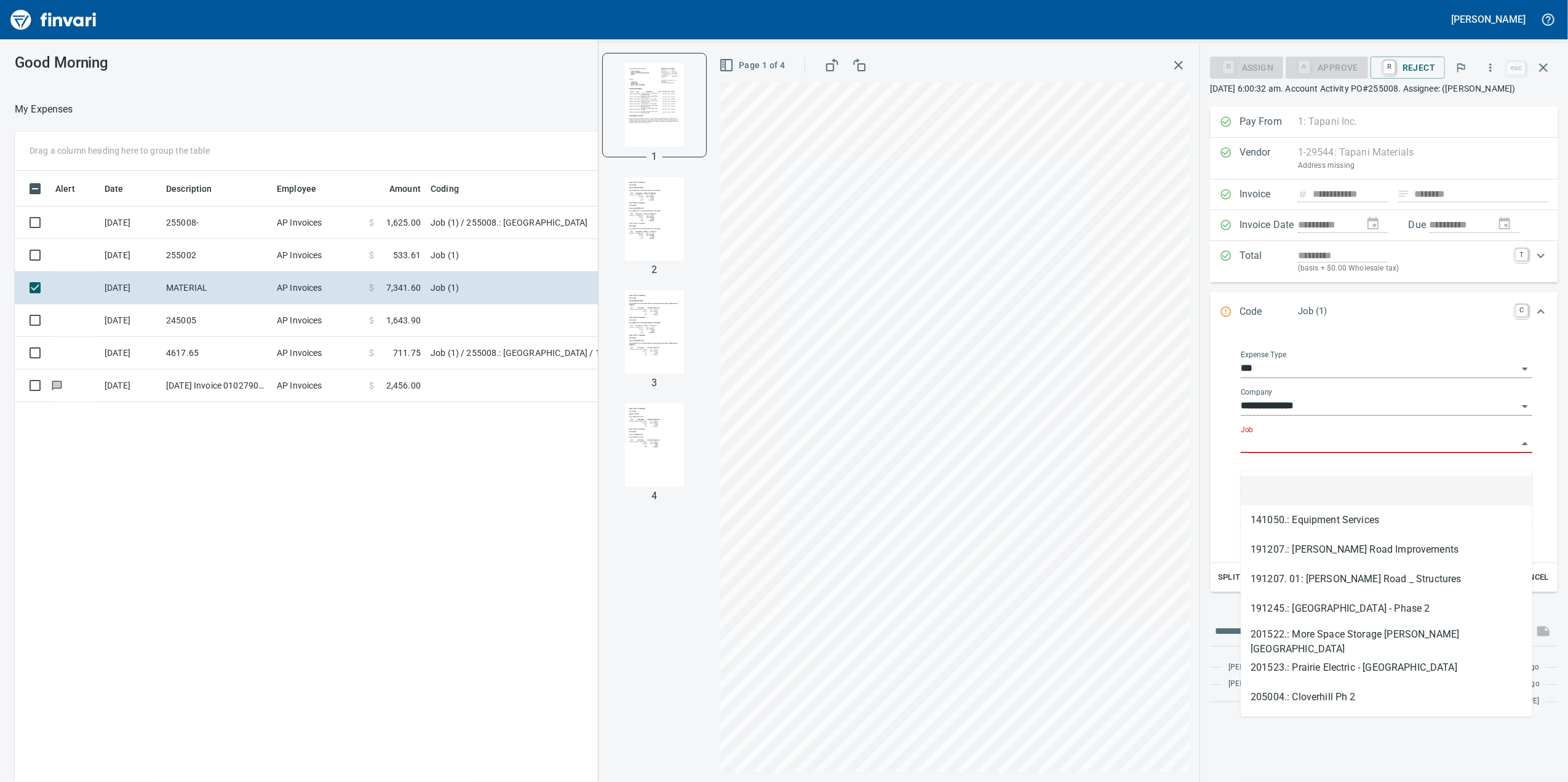
scroll to position [634, 1206]
click at [1285, 452] on input "Job" at bounding box center [1379, 444] width 277 height 17
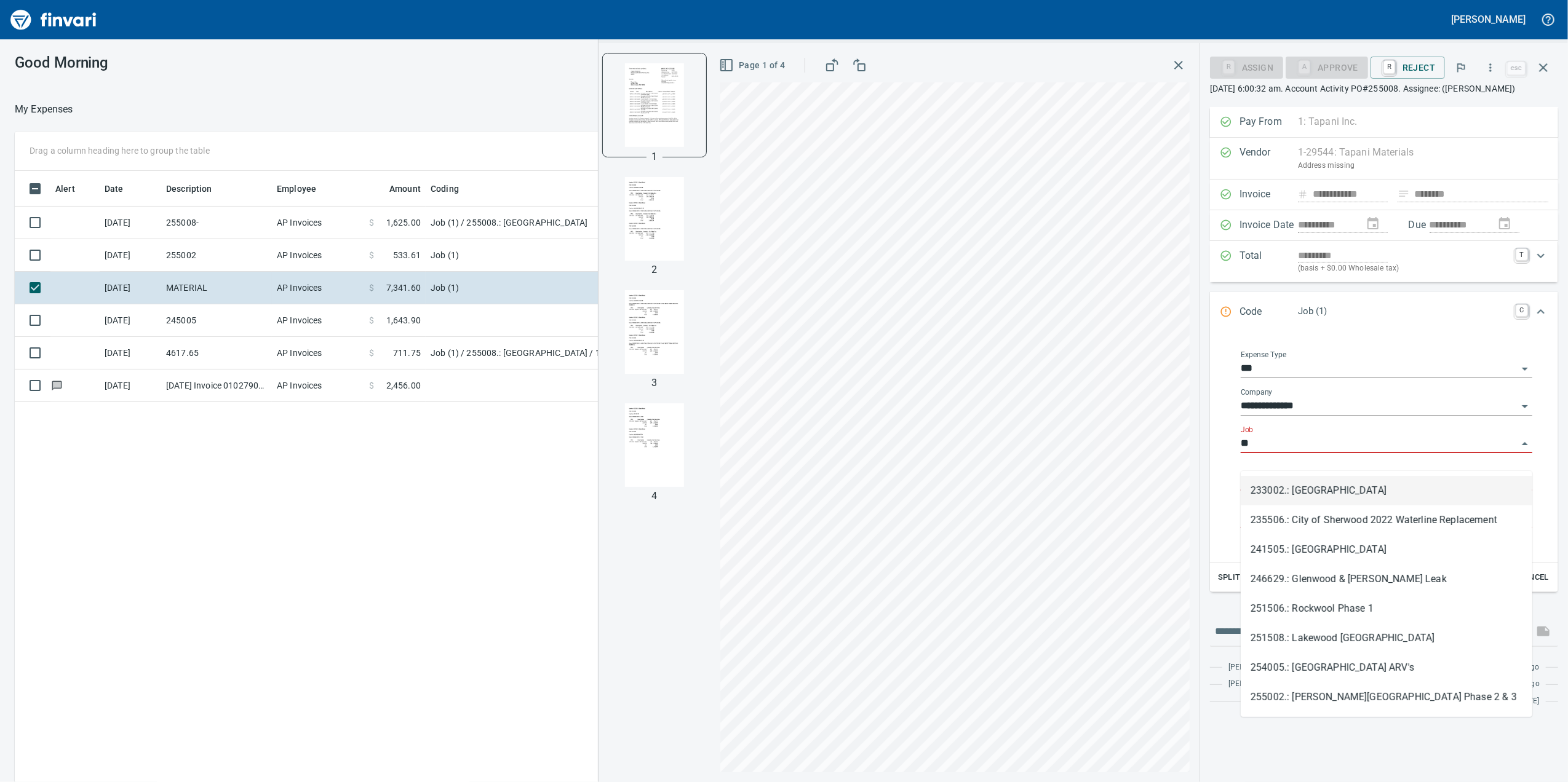
type input "*"
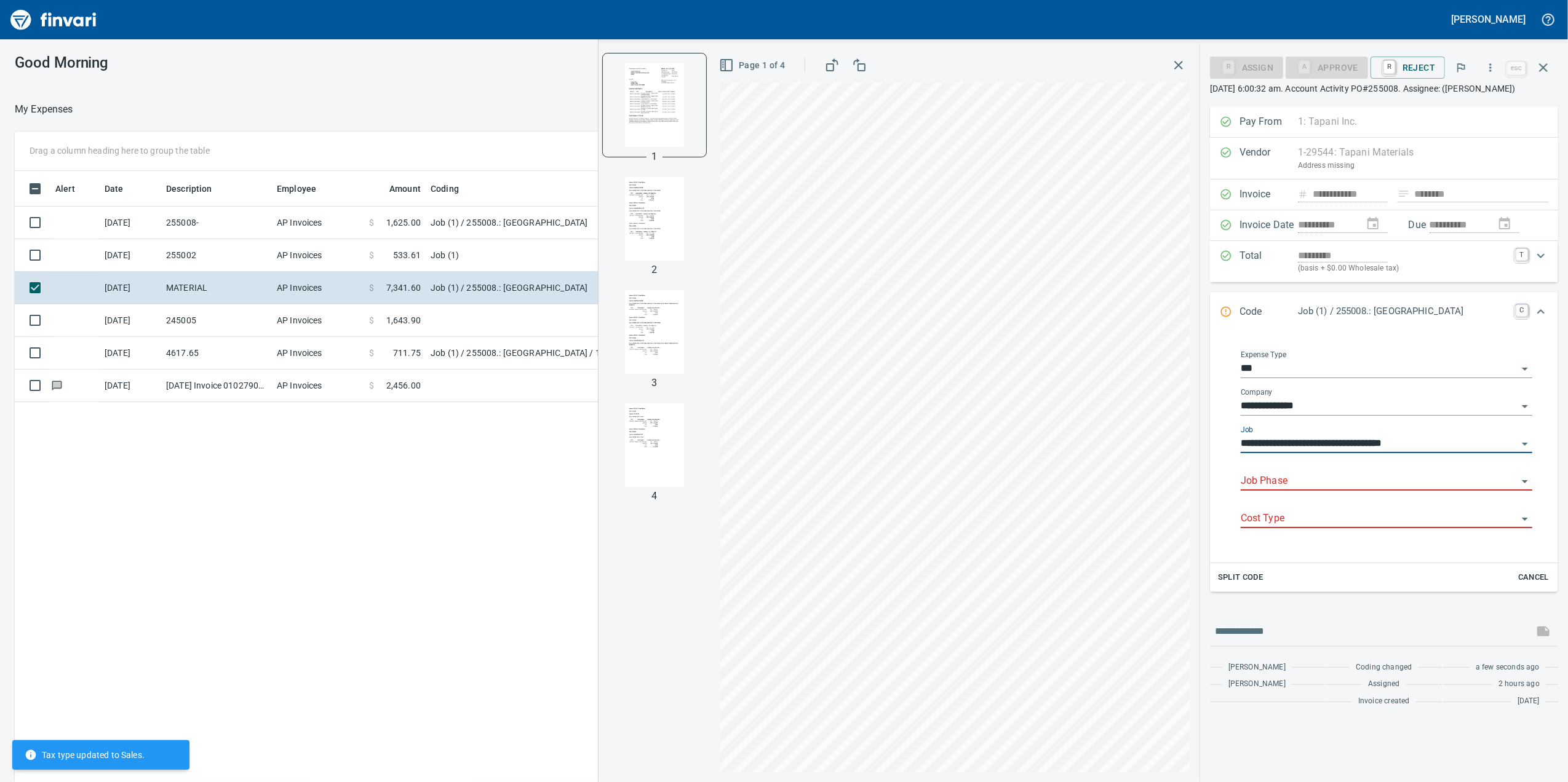
type input "**********"
click at [1280, 490] on input "Job Phase" at bounding box center [1379, 482] width 277 height 17
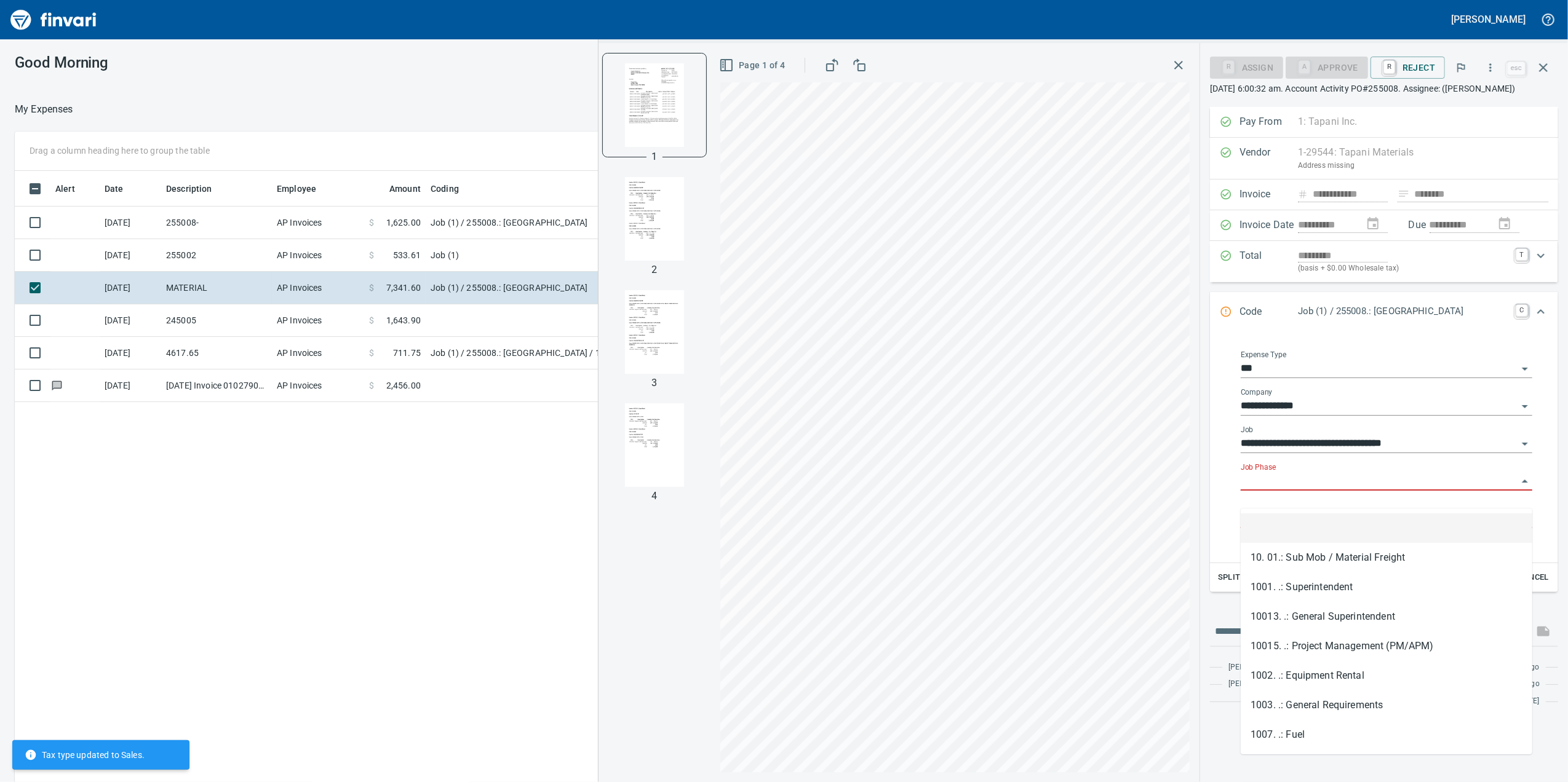
drag, startPoint x: 1236, startPoint y: 532, endPoint x: 1231, endPoint y: 544, distance: 13.0
click at [1233, 538] on div "**********" at bounding box center [1386, 447] width 311 height 212
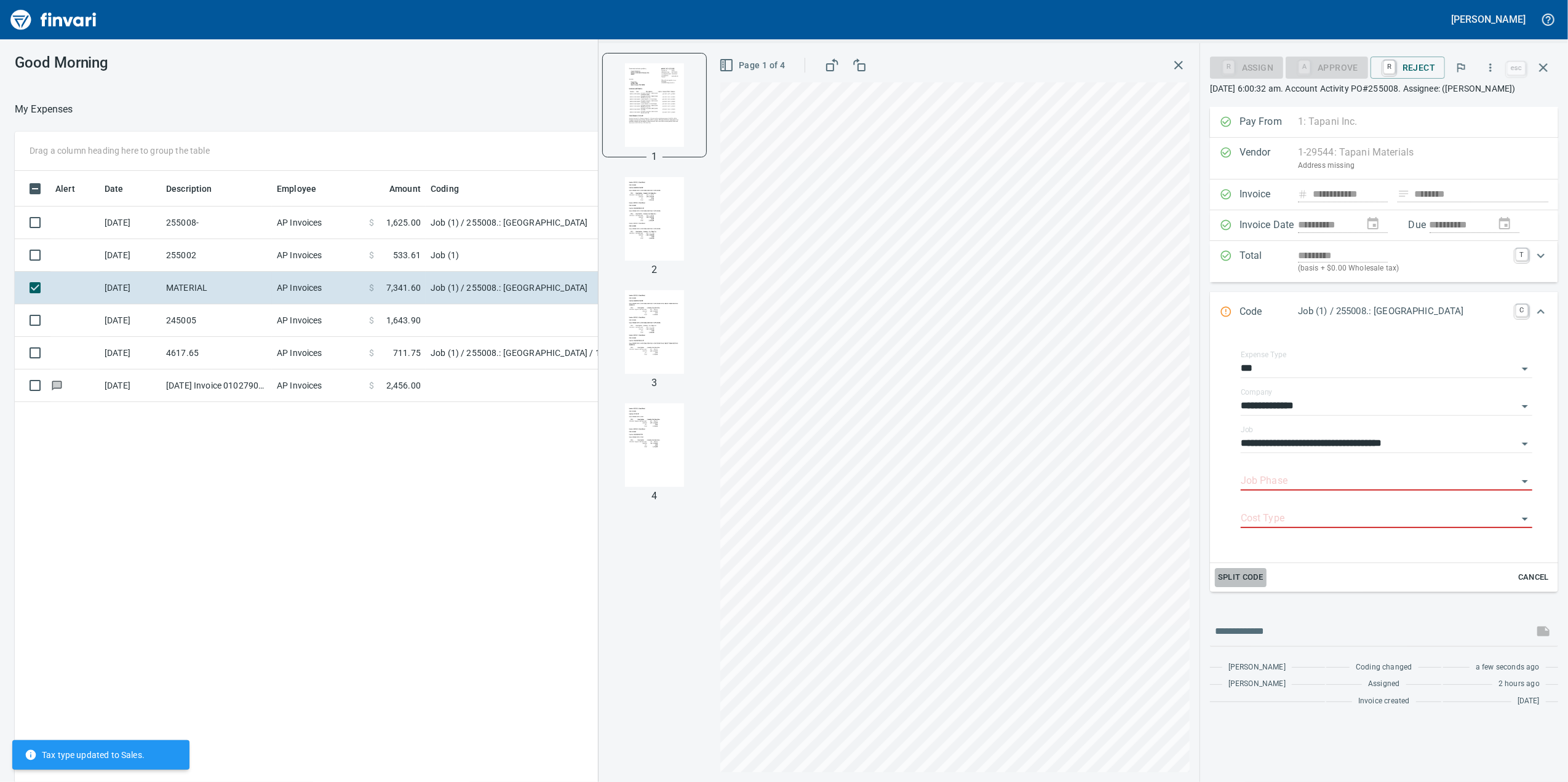
click at [1231, 585] on span "Split Code" at bounding box center [1240, 577] width 45 height 14
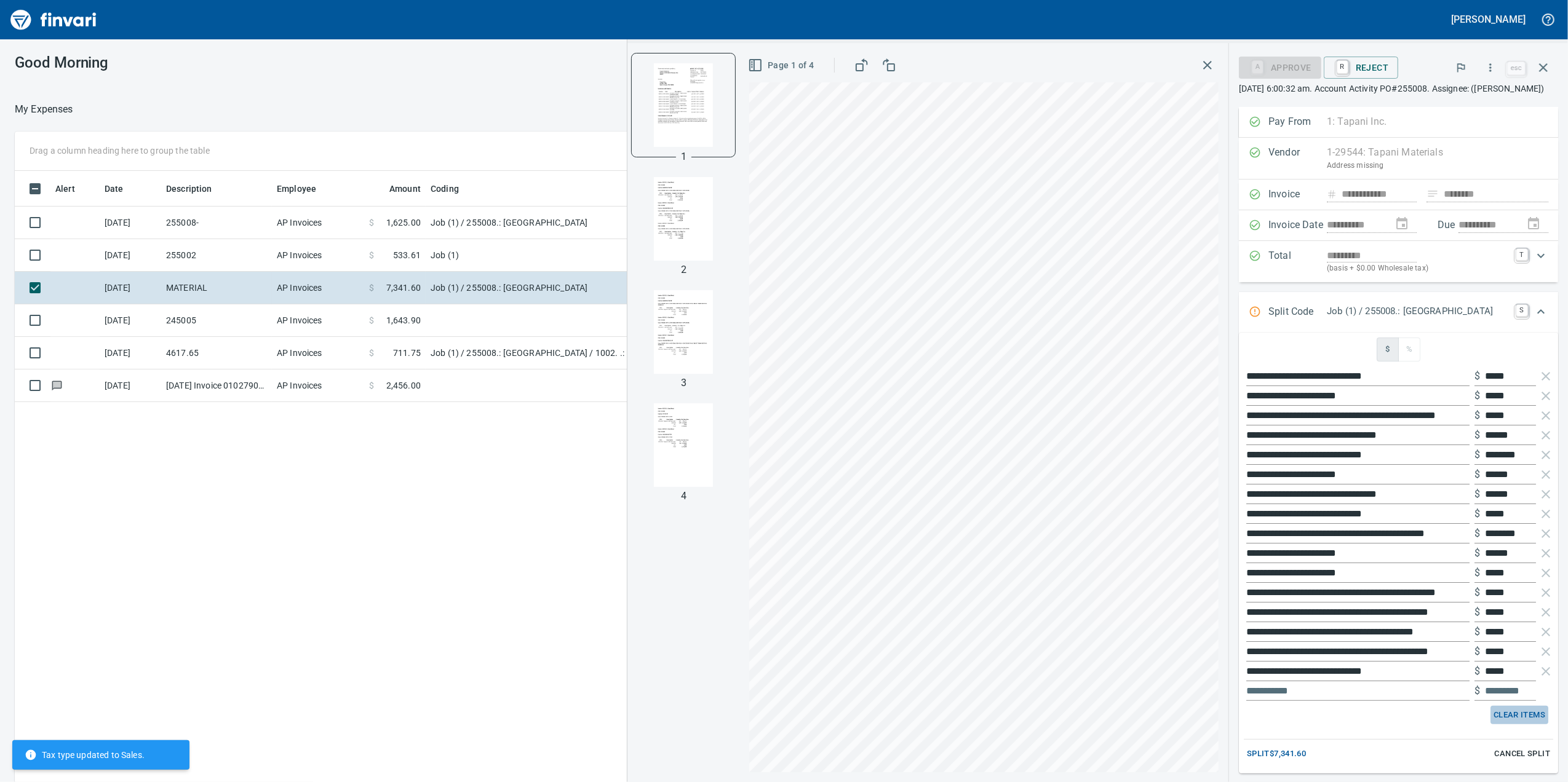
click at [1496, 722] on span "Clear Items" at bounding box center [1519, 715] width 52 height 14
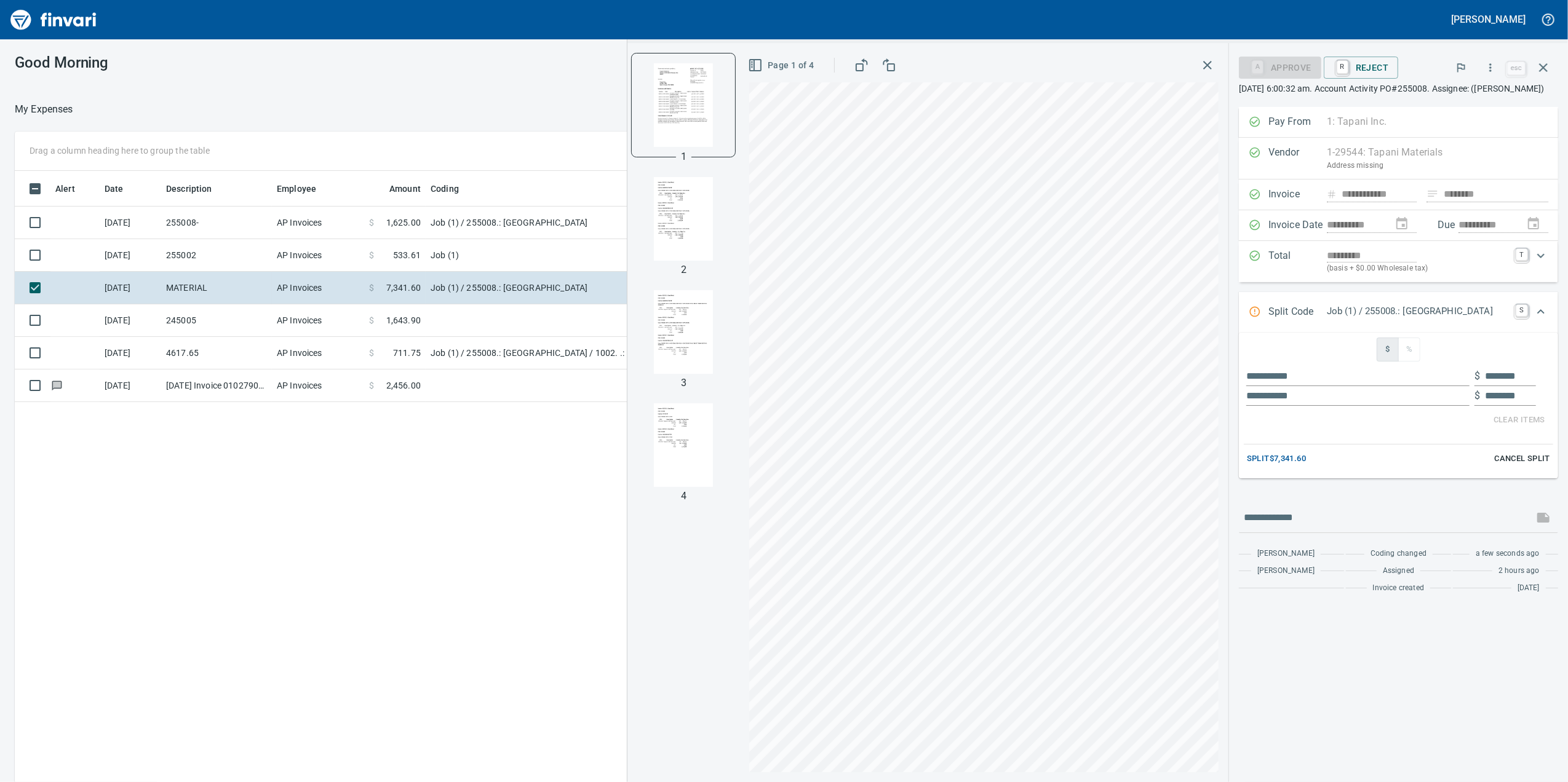
click at [1253, 386] on input "text" at bounding box center [1358, 376] width 223 height 20
paste input "**********"
type input "**********"
type input "********"
type input "**********"
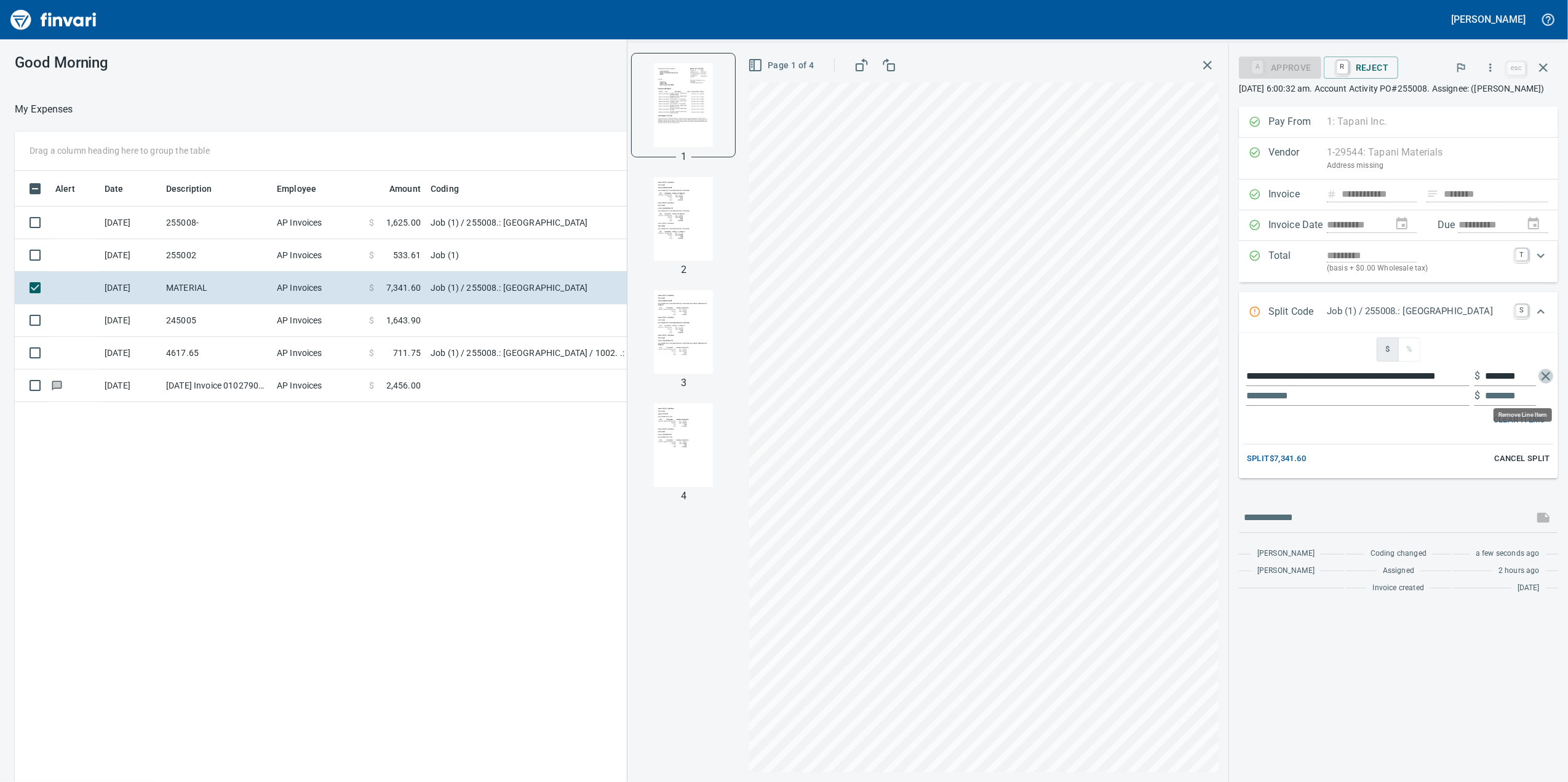
click at [1546, 384] on icon "button" at bounding box center [1545, 376] width 15 height 15
click at [1326, 401] on input "text" at bounding box center [1358, 396] width 223 height 20
click at [1324, 386] on input "text" at bounding box center [1358, 376] width 223 height 20
paste input "**********"
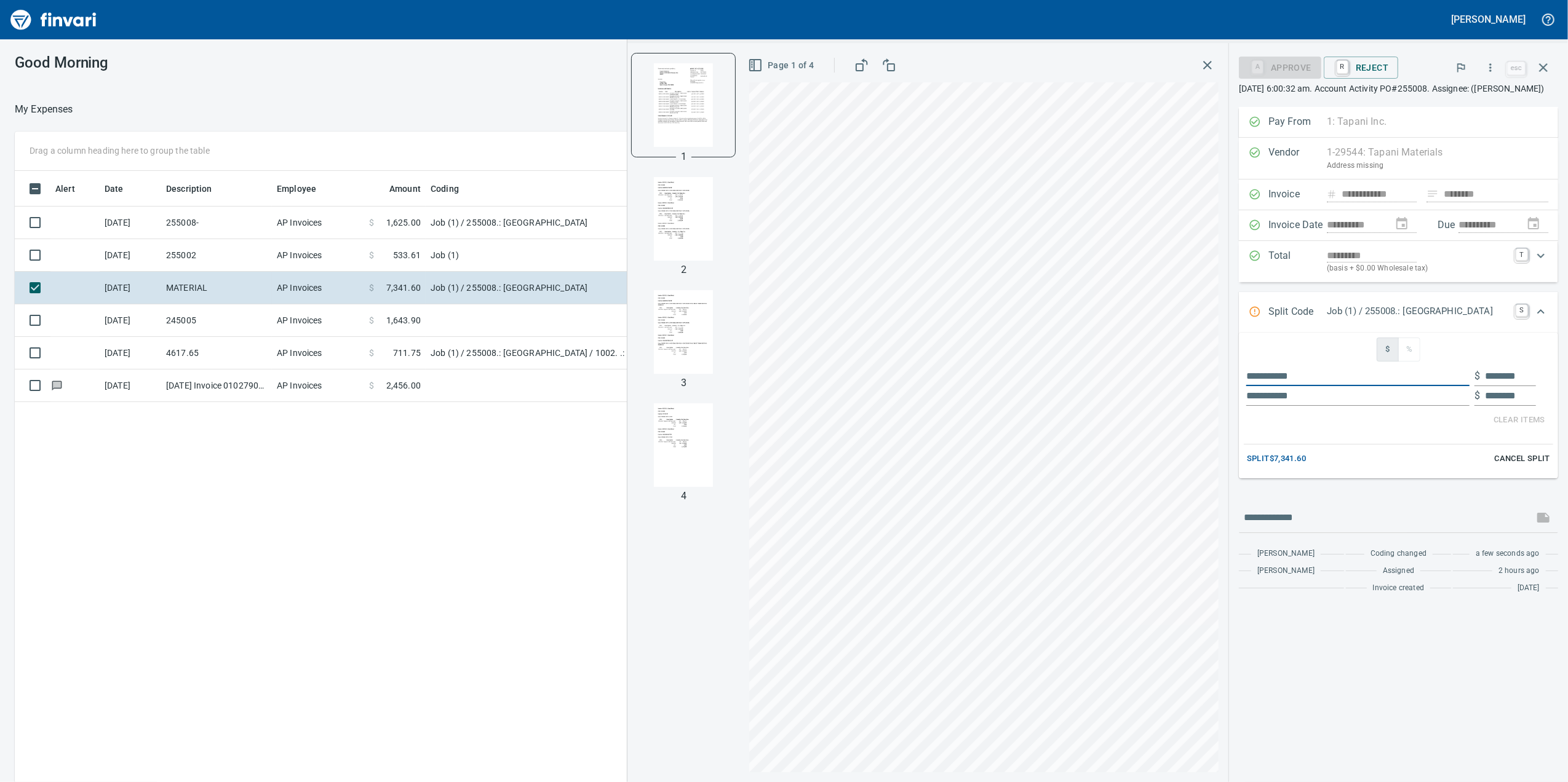
type input "**********"
type input "********"
type input "**********"
click at [671, 210] on img "button" at bounding box center [683, 219] width 84 height 84
click at [682, 358] on img "button" at bounding box center [683, 332] width 84 height 84
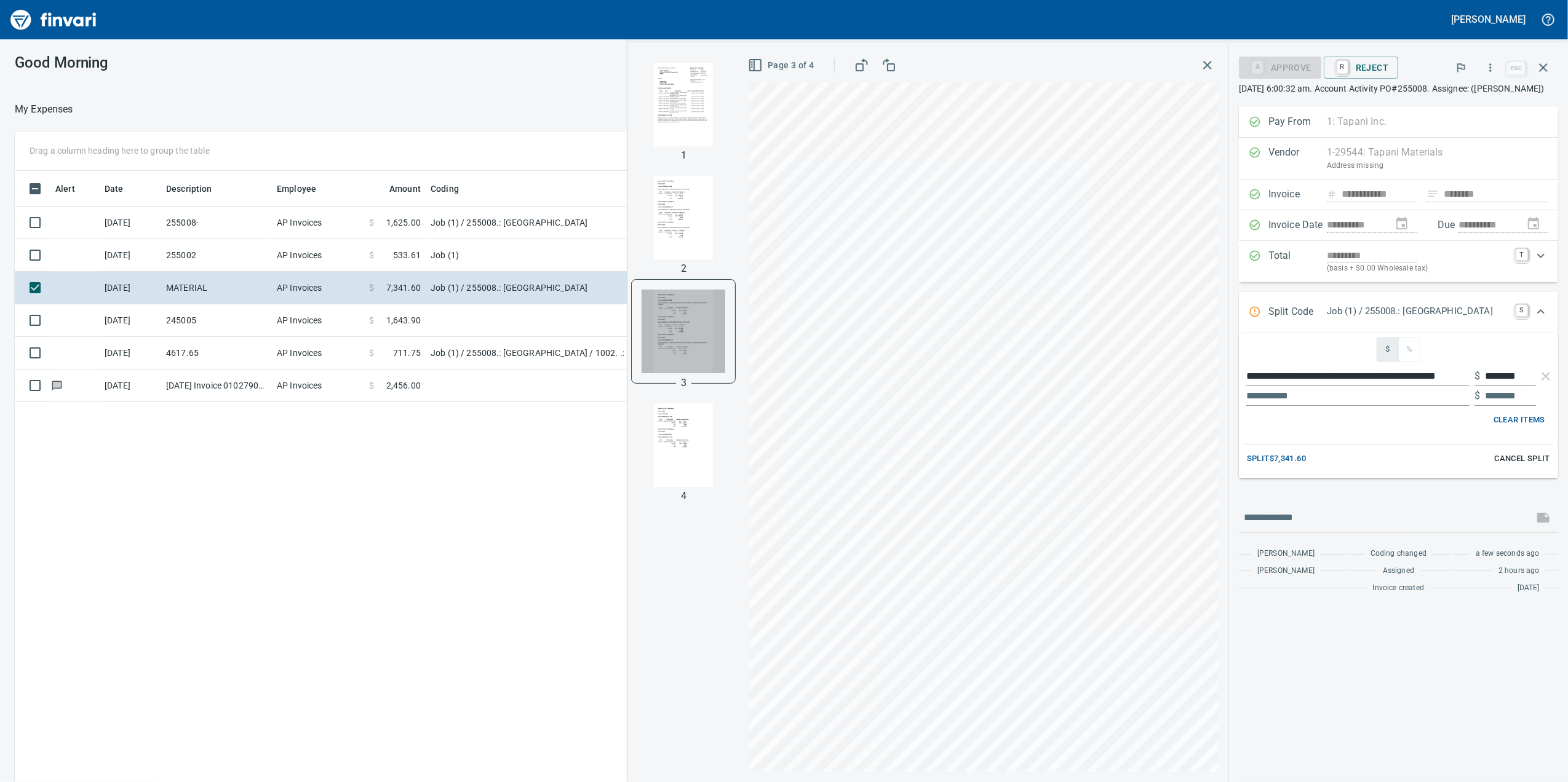
click at [675, 355] on img "button" at bounding box center [683, 332] width 84 height 84
click at [645, 492] on div at bounding box center [683, 445] width 103 height 103
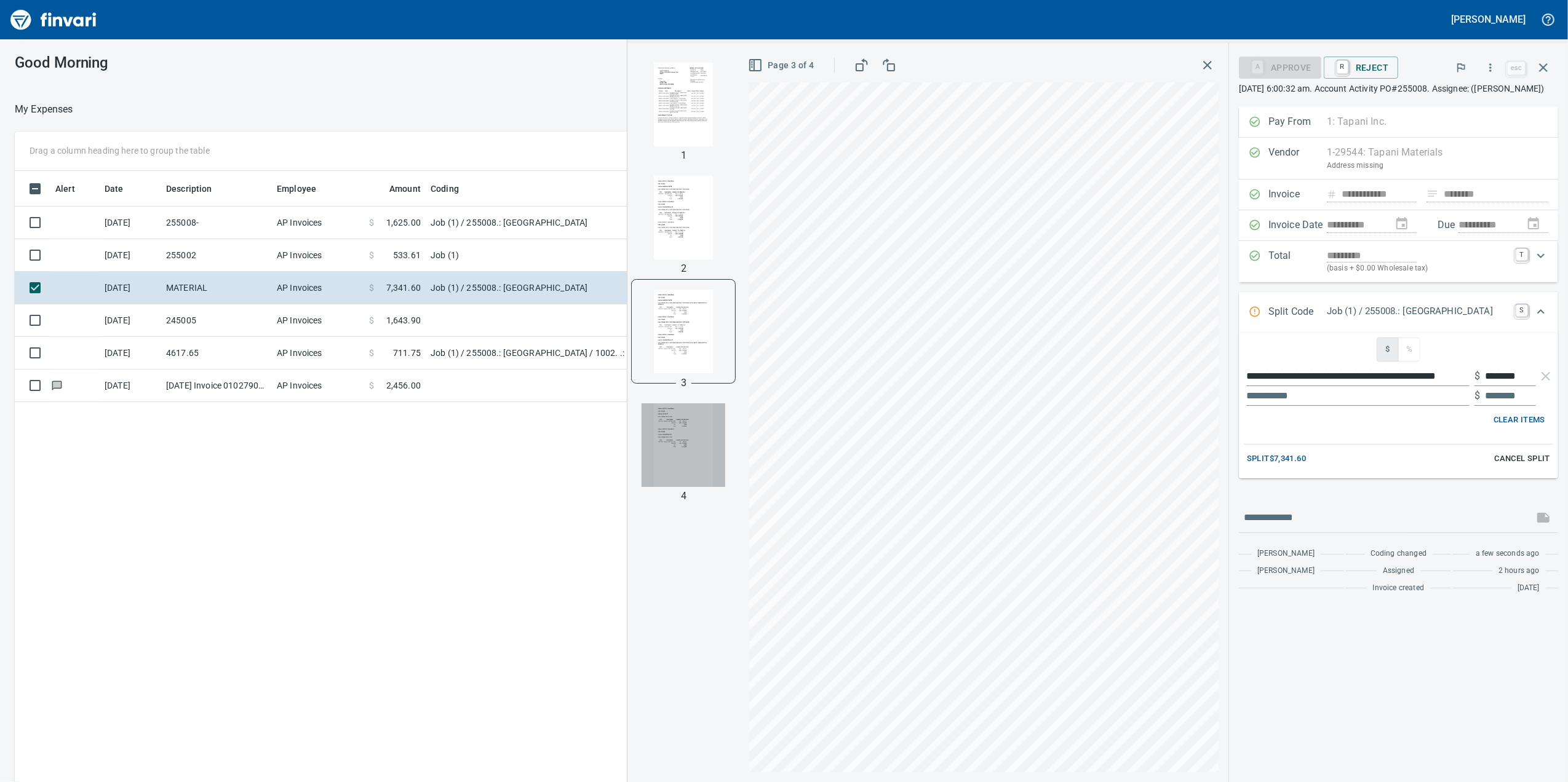
click at [653, 468] on img "button" at bounding box center [683, 445] width 84 height 84
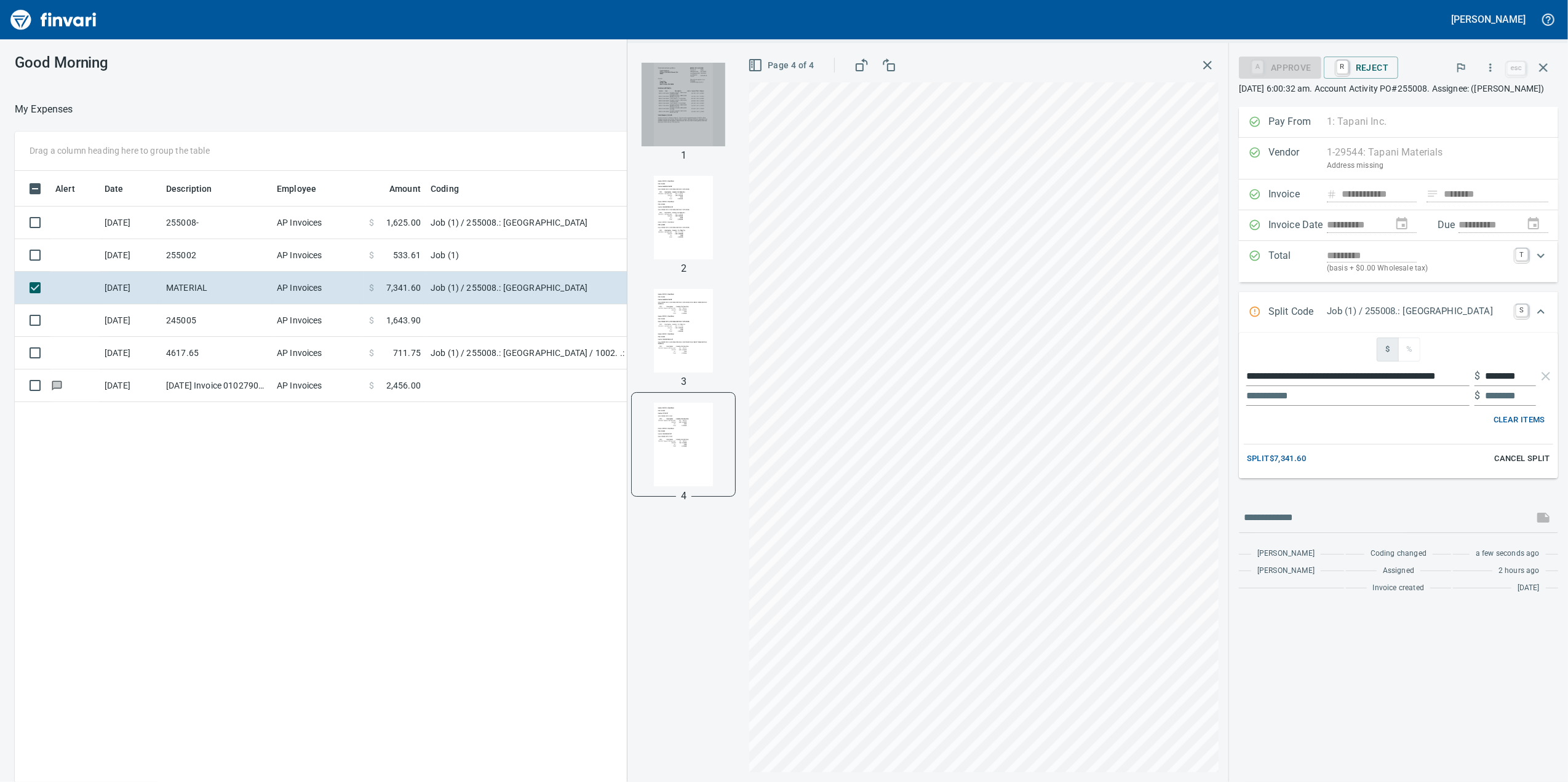
click at [642, 131] on img "button" at bounding box center [683, 104] width 84 height 84
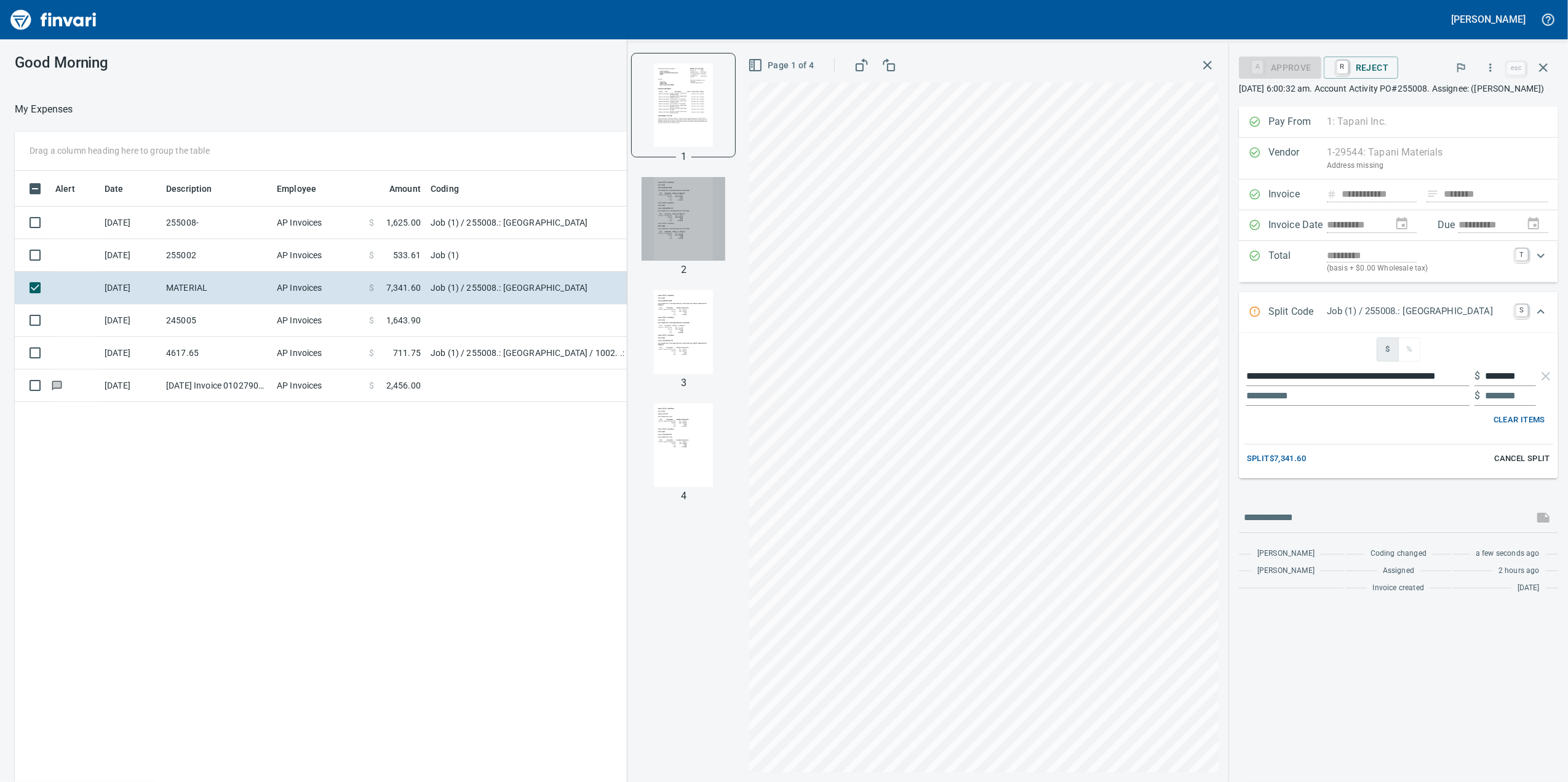
click at [648, 237] on img "button" at bounding box center [683, 219] width 84 height 84
click at [681, 315] on img "button" at bounding box center [683, 332] width 84 height 84
click at [645, 246] on img "button" at bounding box center [683, 218] width 84 height 84
click at [676, 104] on img "button" at bounding box center [683, 104] width 84 height 84
click at [643, 187] on img "button" at bounding box center [683, 219] width 84 height 84
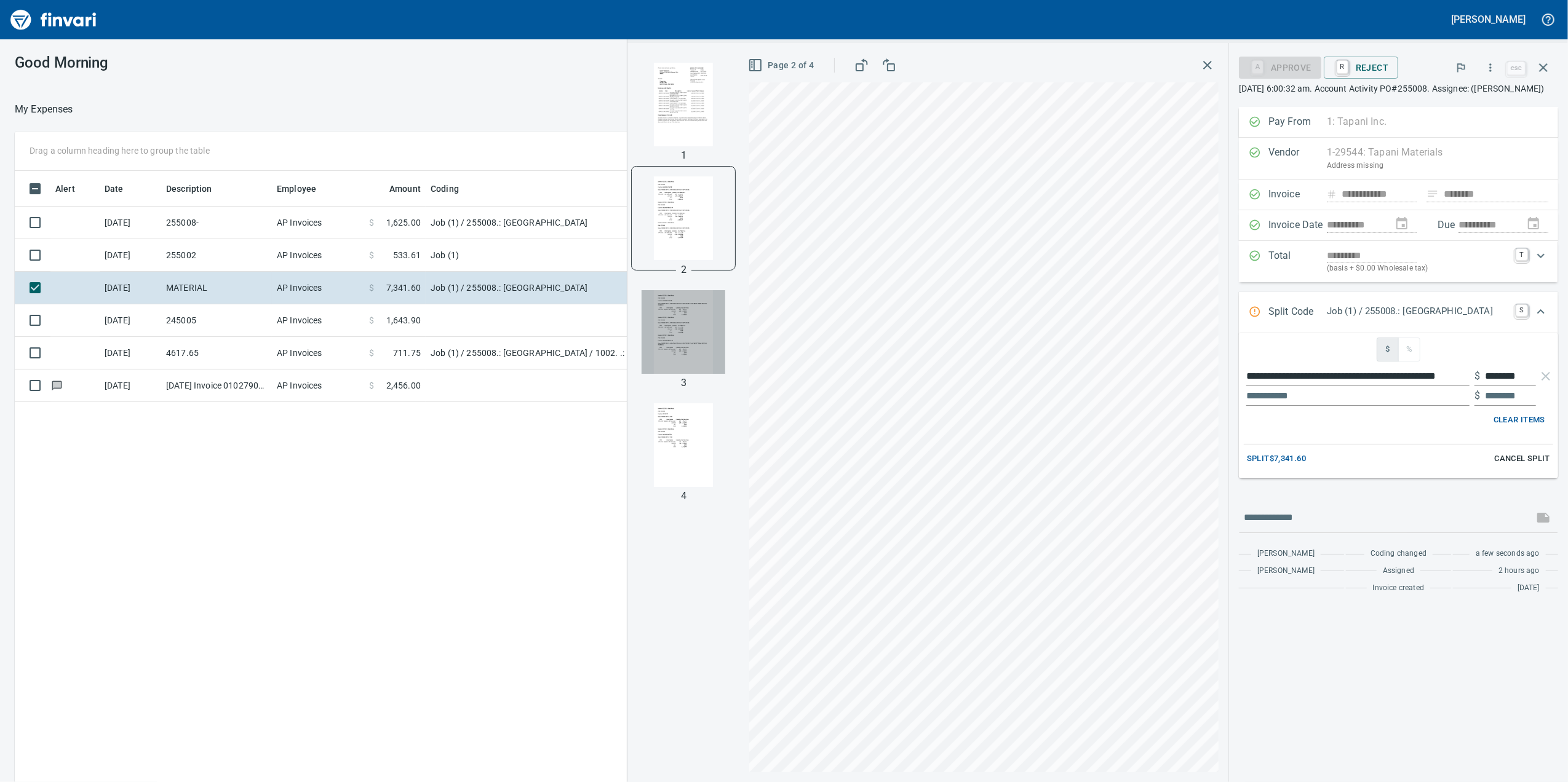
click at [643, 330] on img "button" at bounding box center [683, 332] width 84 height 84
click at [659, 400] on div at bounding box center [683, 445] width 103 height 103
click at [657, 471] on img "button" at bounding box center [683, 445] width 84 height 84
click at [679, 333] on img "button" at bounding box center [683, 331] width 84 height 84
click at [668, 405] on img "button" at bounding box center [683, 445] width 84 height 84
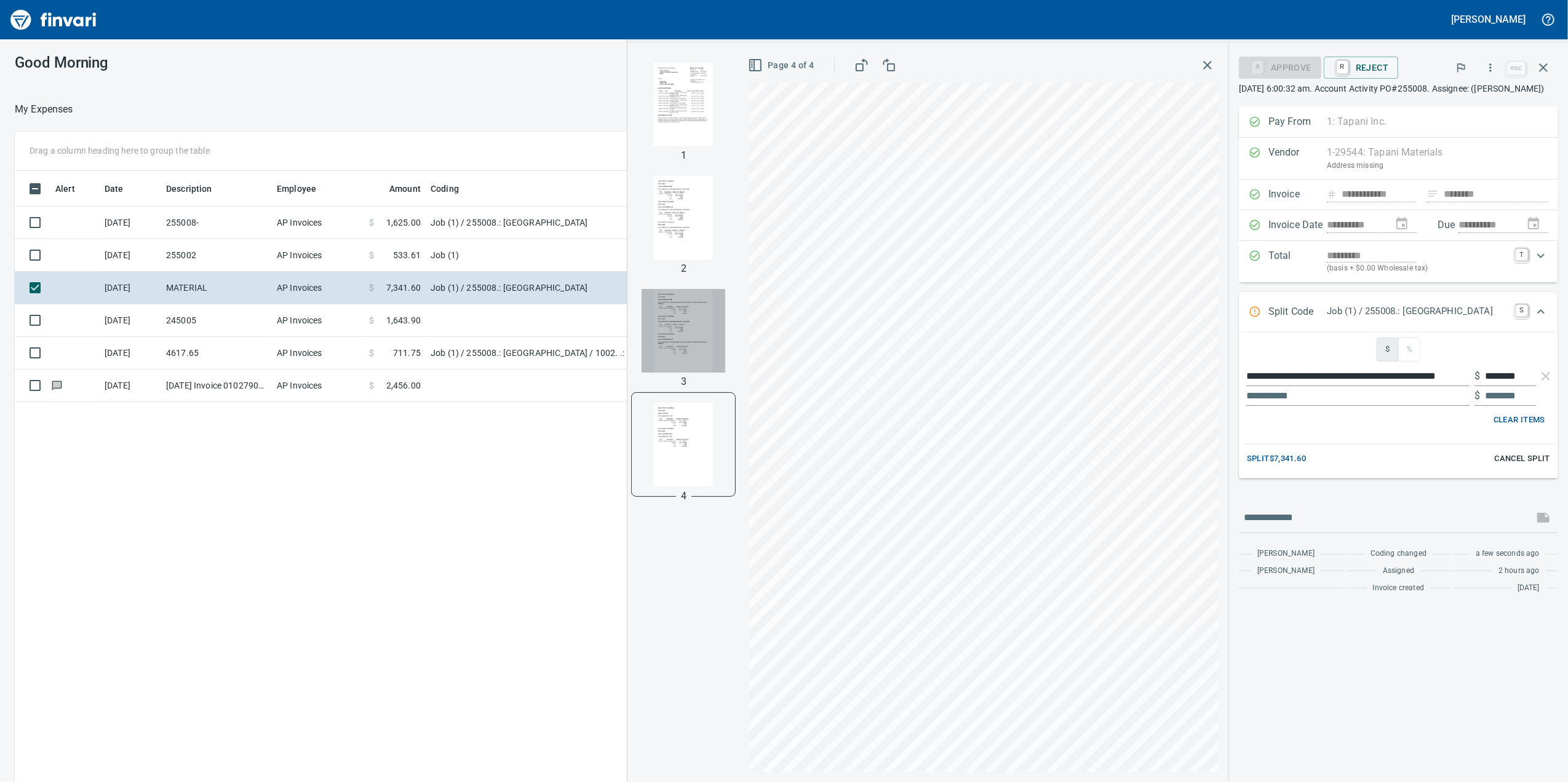
click at [674, 340] on img "button" at bounding box center [683, 331] width 84 height 84
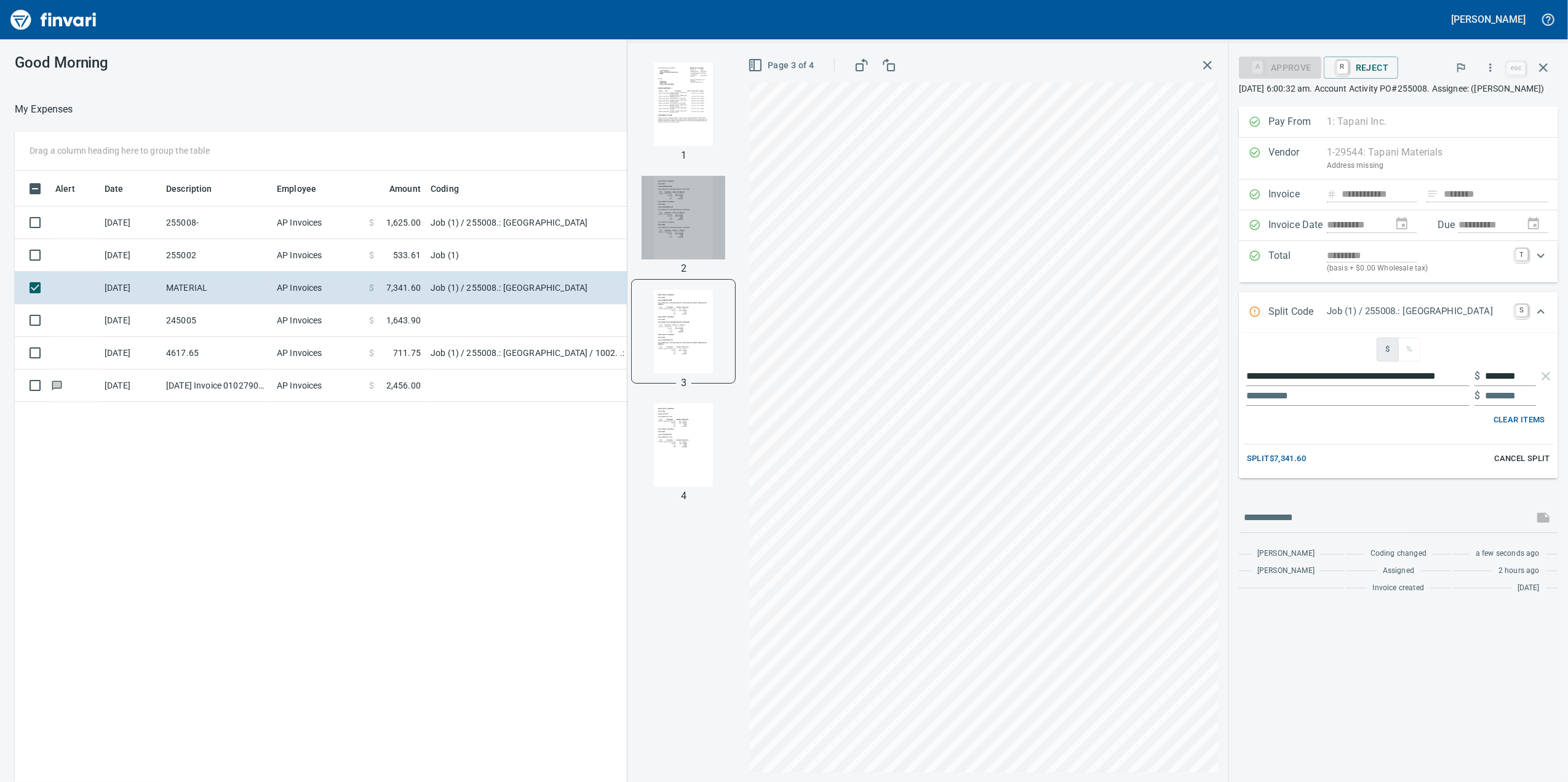
click at [653, 254] on img "button" at bounding box center [683, 218] width 84 height 84
click at [642, 133] on img "button" at bounding box center [683, 104] width 84 height 84
drag, startPoint x: 666, startPoint y: 195, endPoint x: 665, endPoint y: 205, distance: 10.0
click at [666, 195] on img "button" at bounding box center [683, 219] width 84 height 84
click at [669, 352] on img "button" at bounding box center [683, 332] width 84 height 84
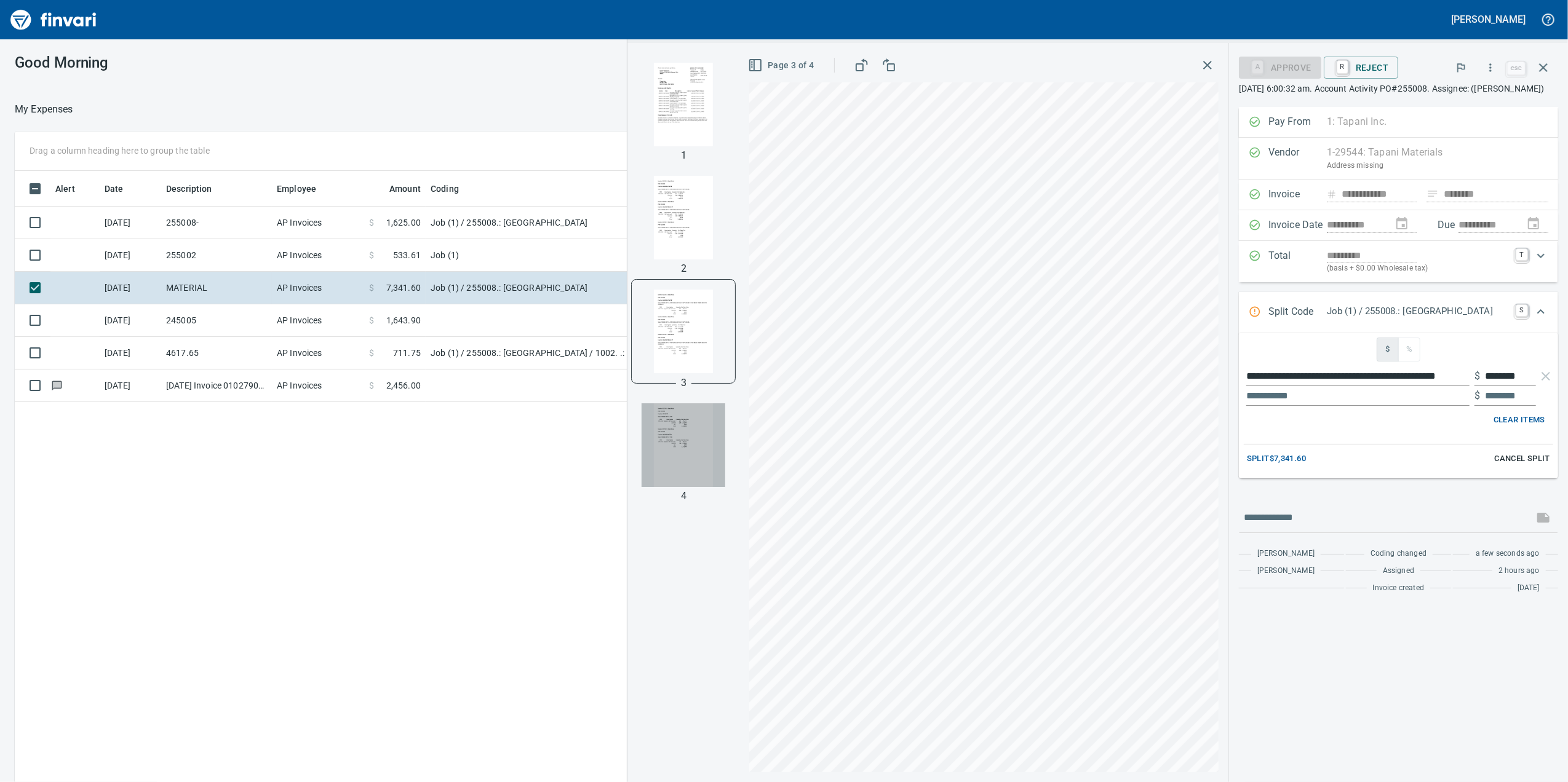
click at [648, 428] on img "button" at bounding box center [683, 445] width 84 height 84
click at [648, 335] on img "button" at bounding box center [683, 331] width 84 height 84
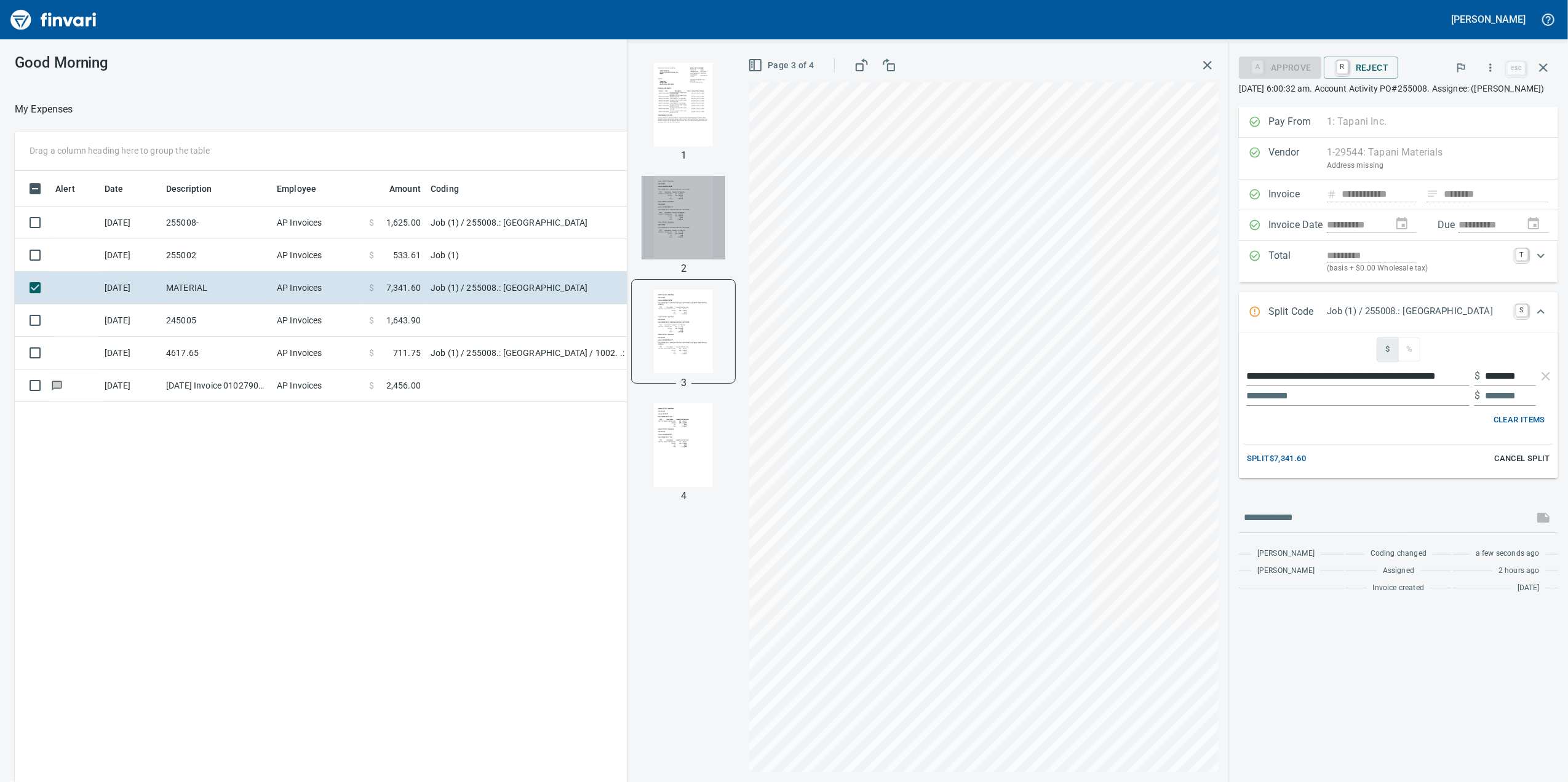
click at [669, 208] on img "button" at bounding box center [683, 218] width 84 height 84
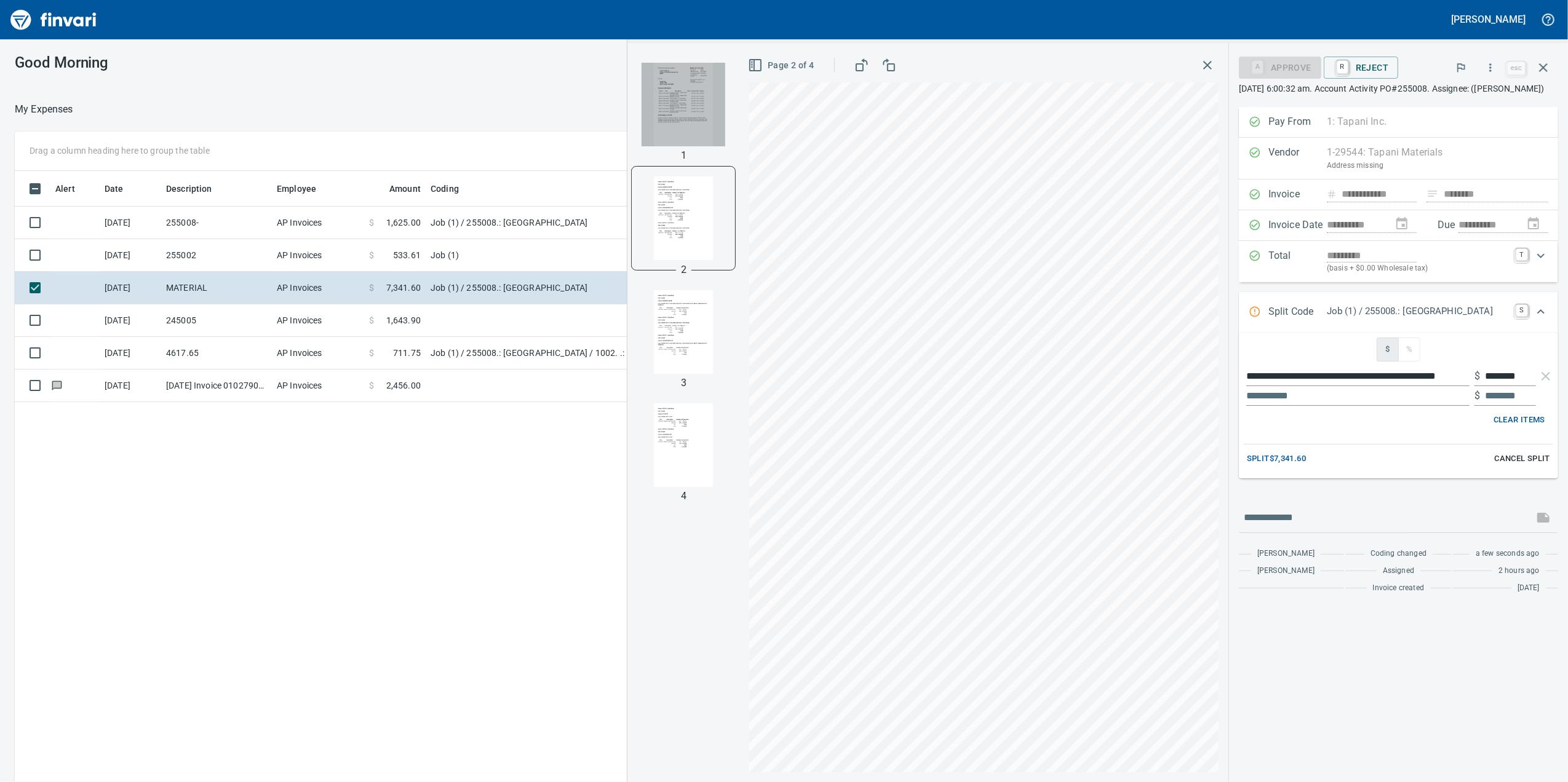
click at [650, 135] on img "button" at bounding box center [683, 104] width 84 height 84
click at [663, 200] on img "button" at bounding box center [683, 219] width 84 height 84
click at [676, 303] on img "button" at bounding box center [683, 332] width 84 height 84
click at [667, 173] on div at bounding box center [683, 217] width 103 height 103
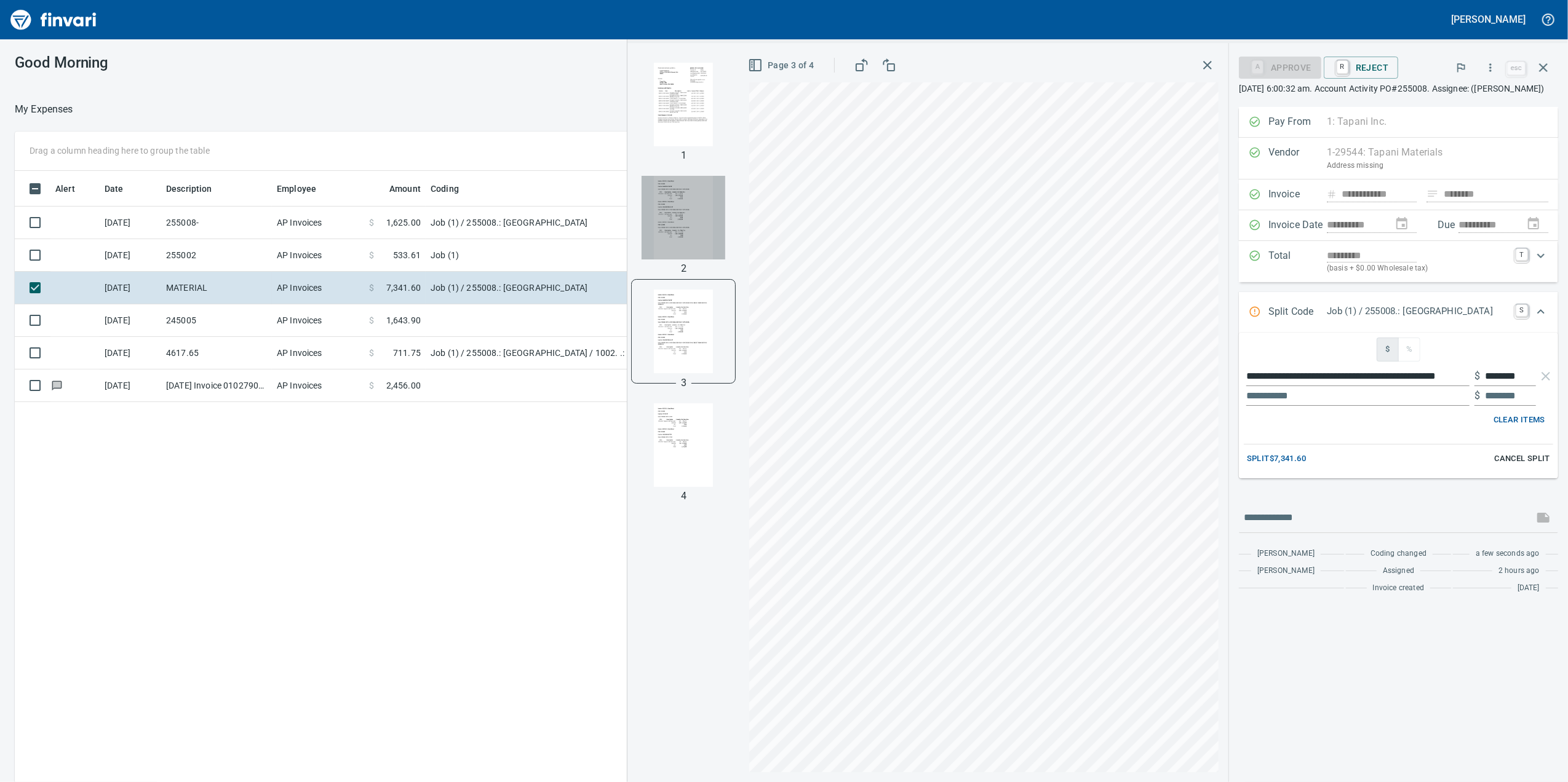
click at [661, 192] on img "button" at bounding box center [683, 218] width 84 height 84
click at [654, 467] on img "button" at bounding box center [683, 445] width 84 height 84
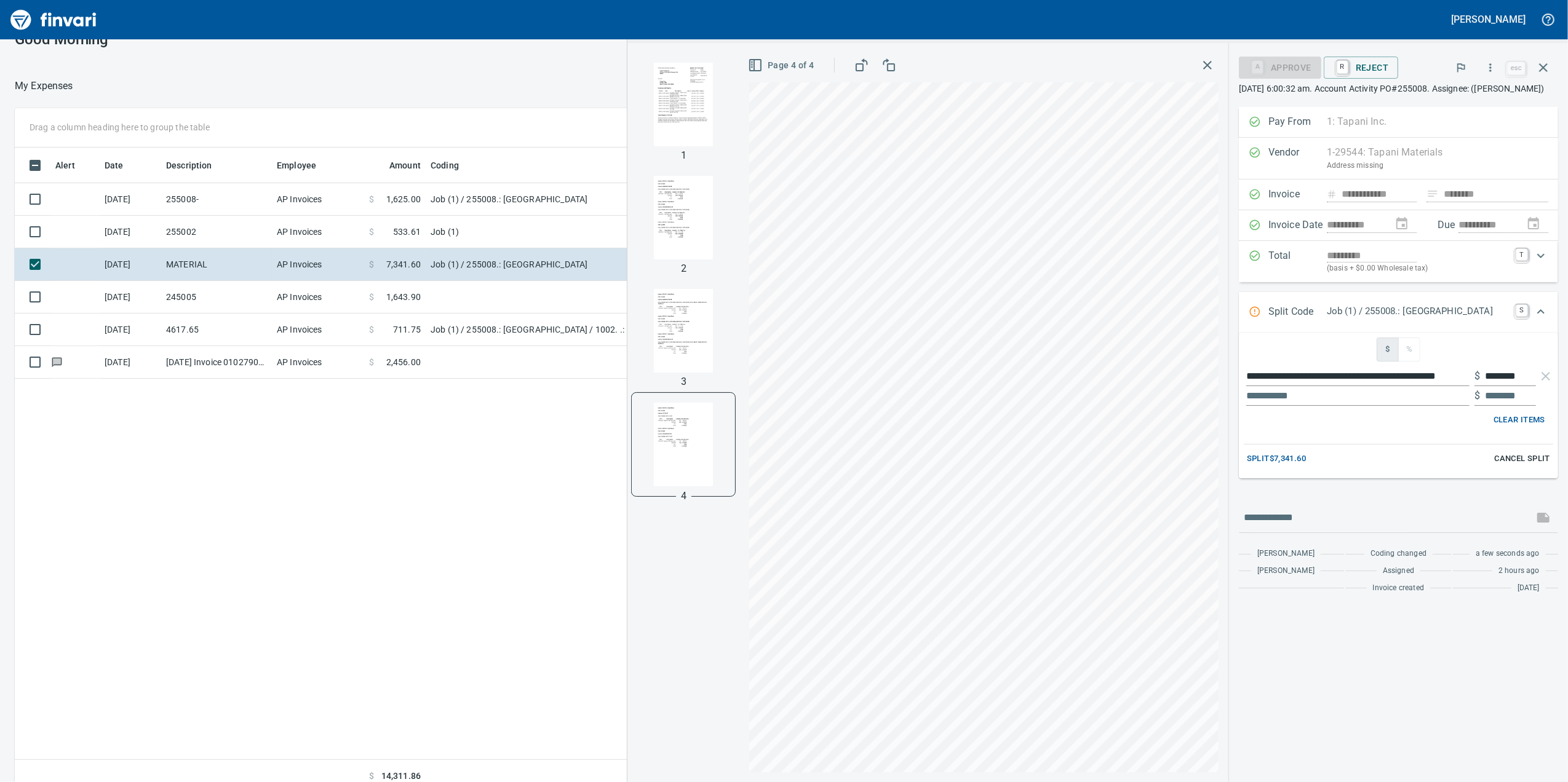
scroll to position [36, 0]
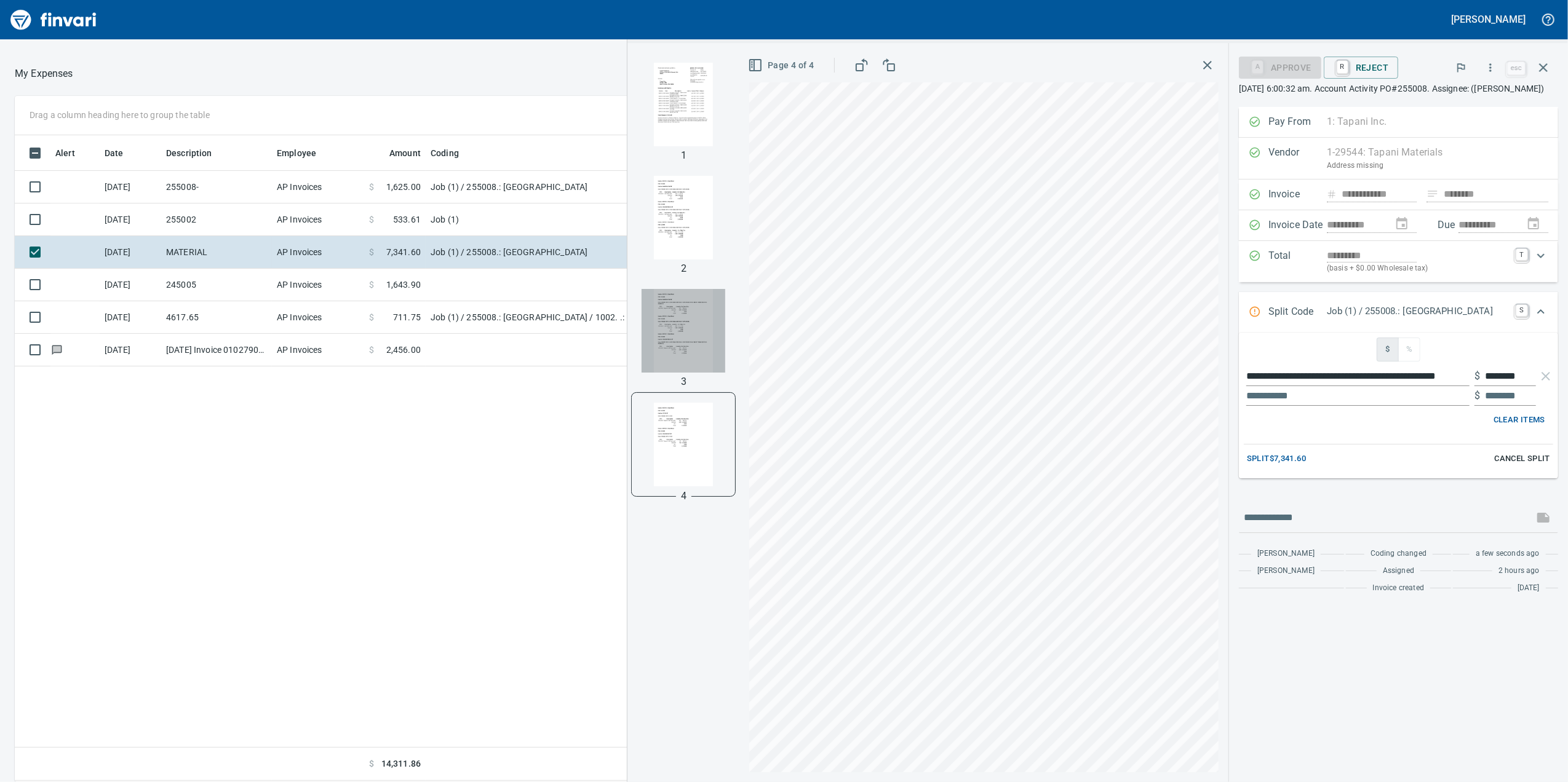
click at [653, 368] on img "button" at bounding box center [683, 331] width 84 height 84
click at [655, 227] on img "button" at bounding box center [683, 218] width 84 height 84
click at [660, 330] on img "button" at bounding box center [683, 332] width 84 height 84
drag, startPoint x: 697, startPoint y: 451, endPoint x: 689, endPoint y: 451, distance: 8.0
click at [696, 451] on img "button" at bounding box center [683, 445] width 84 height 84
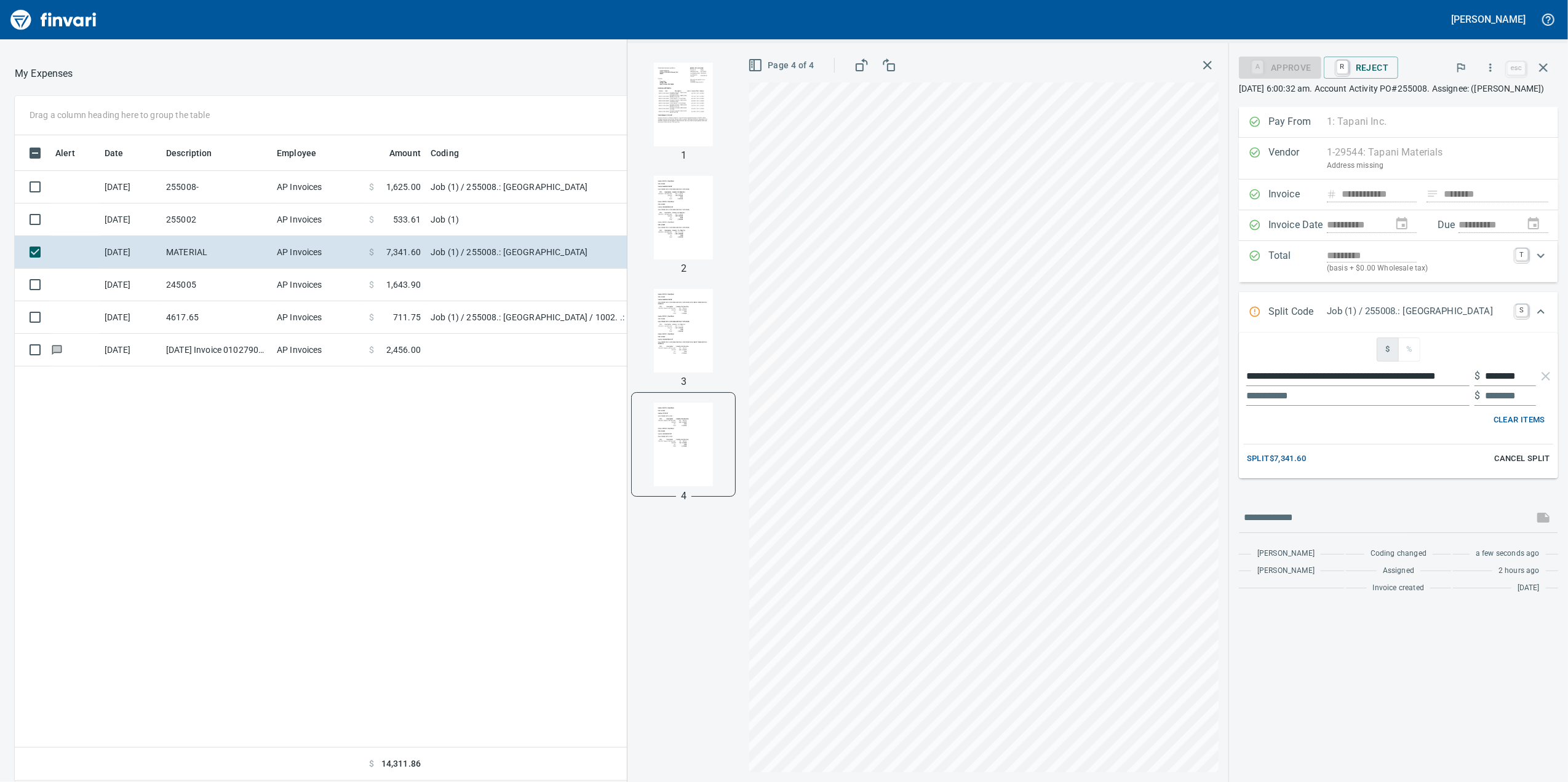
click at [665, 364] on img "button" at bounding box center [683, 331] width 84 height 84
click at [642, 249] on img "button" at bounding box center [683, 218] width 84 height 84
click at [644, 193] on img "button" at bounding box center [683, 218] width 84 height 84
drag, startPoint x: 634, startPoint y: 57, endPoint x: 642, endPoint y: 124, distance: 67.5
click at [641, 118] on div at bounding box center [683, 104] width 103 height 103
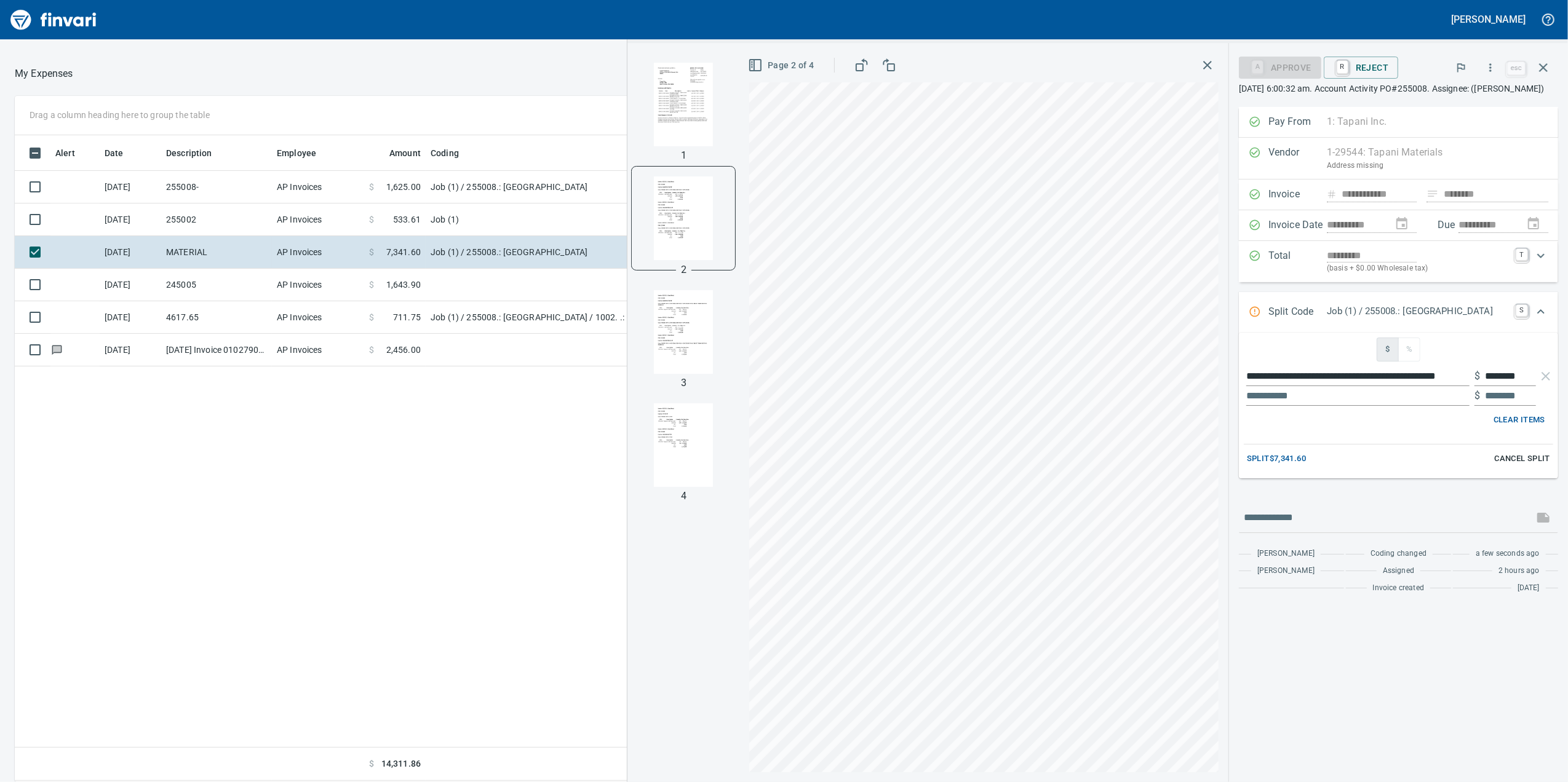
click at [666, 91] on img "button" at bounding box center [683, 104] width 84 height 84
click at [646, 208] on img "button" at bounding box center [683, 219] width 84 height 84
click at [664, 309] on img "button" at bounding box center [683, 332] width 84 height 84
click at [667, 419] on img "button" at bounding box center [683, 445] width 84 height 84
click at [645, 352] on img "button" at bounding box center [683, 331] width 84 height 84
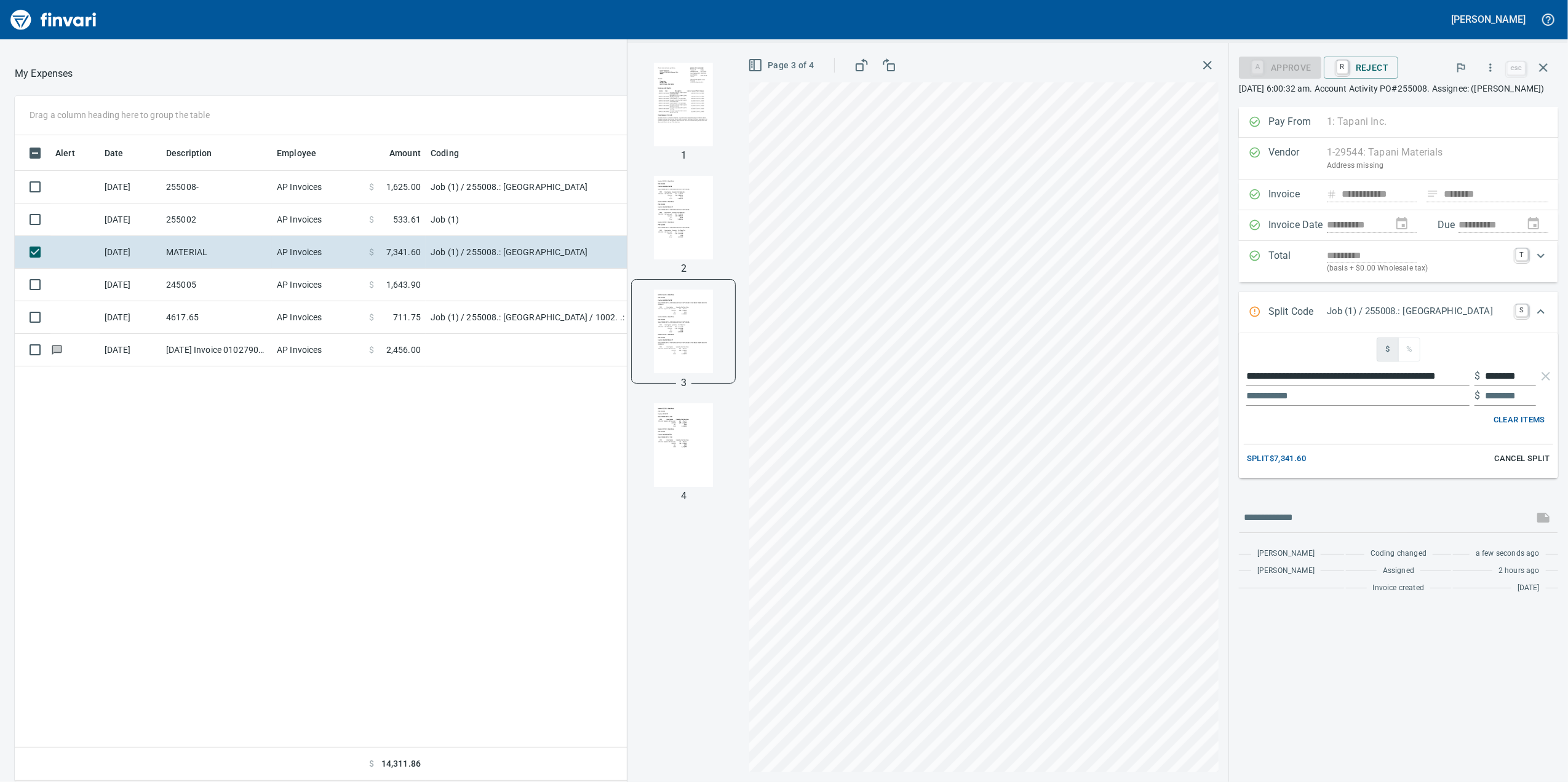
click at [655, 219] on img "button" at bounding box center [683, 218] width 84 height 84
click at [642, 106] on img "button" at bounding box center [683, 104] width 84 height 84
click at [685, 259] on img "button" at bounding box center [683, 219] width 84 height 84
click at [671, 161] on div "1 2 3 4" at bounding box center [683, 413] width 112 height 739
drag, startPoint x: 671, startPoint y: 161, endPoint x: 642, endPoint y: 99, distance: 68.4
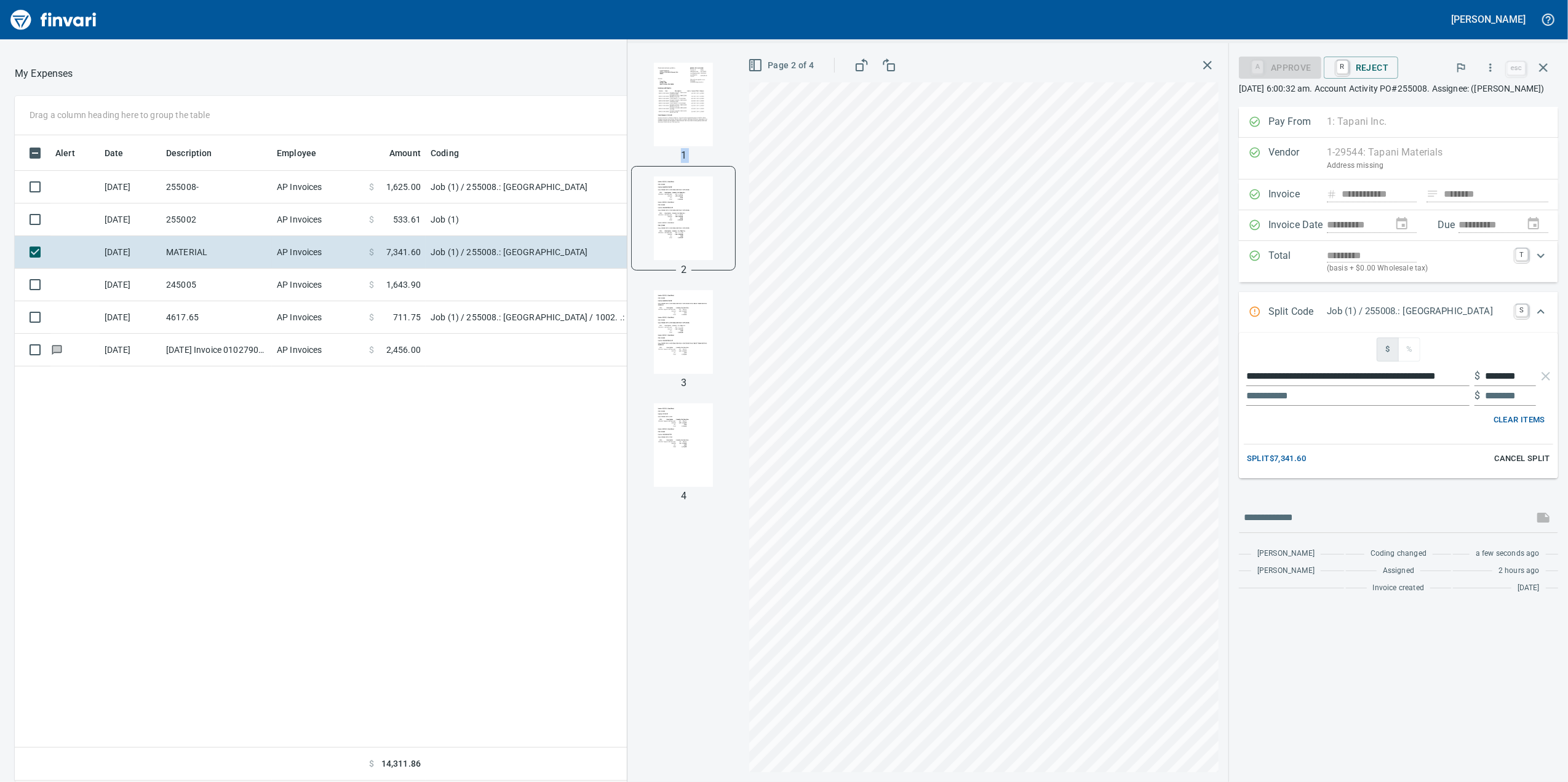
click at [642, 99] on img "button" at bounding box center [683, 104] width 84 height 84
click at [672, 217] on img "button" at bounding box center [683, 219] width 84 height 84
click at [671, 101] on img "button" at bounding box center [683, 104] width 84 height 84
click at [671, 251] on img "button" at bounding box center [683, 219] width 84 height 84
click at [666, 320] on img "button" at bounding box center [683, 332] width 84 height 84
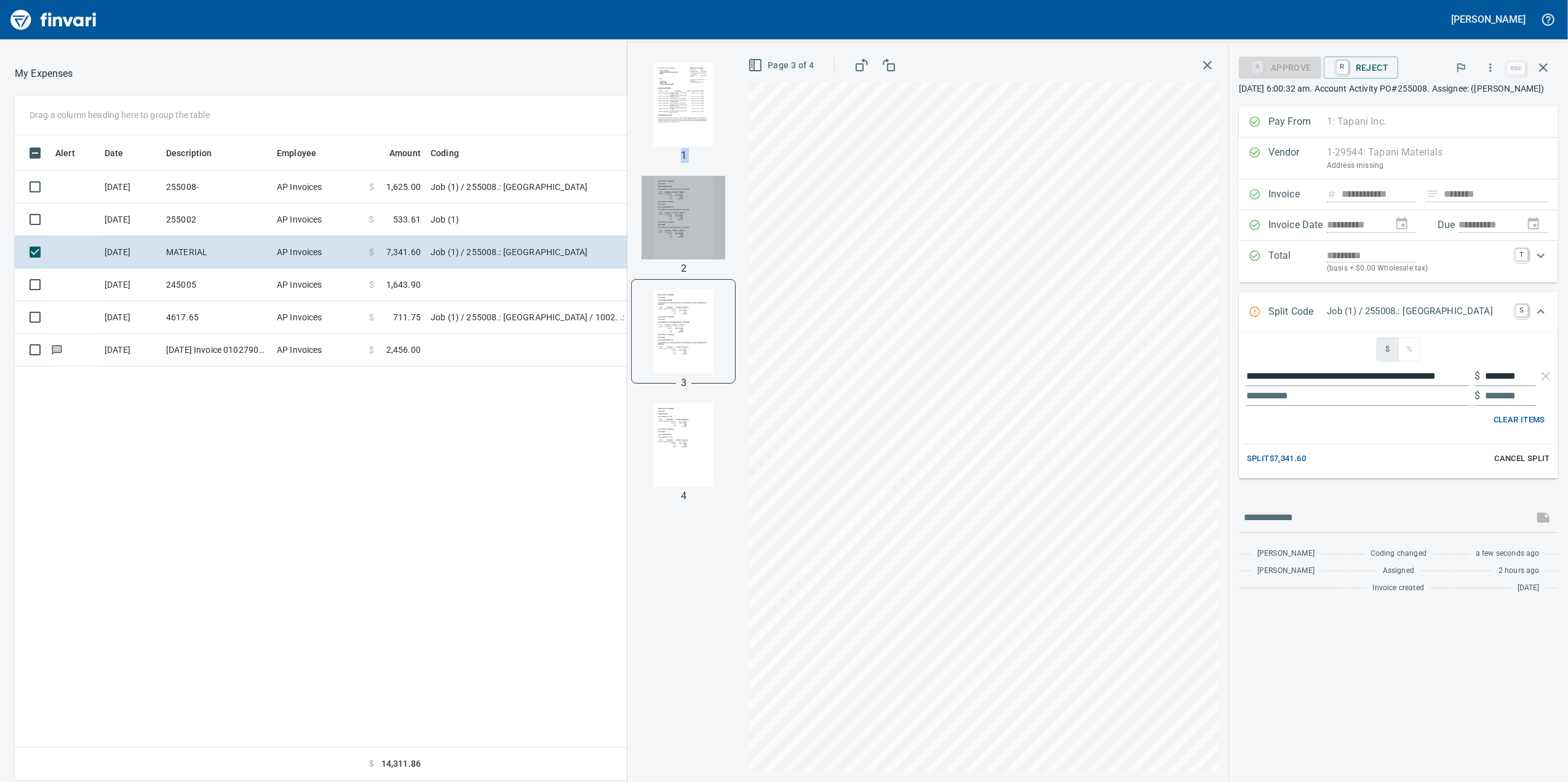
click at [644, 251] on img "button" at bounding box center [683, 218] width 84 height 84
click at [671, 386] on div "1 2 3 4" at bounding box center [683, 413] width 112 height 739
click at [676, 153] on div "1" at bounding box center [683, 156] width 16 height 15
drag, startPoint x: 656, startPoint y: 119, endPoint x: 652, endPoint y: 126, distance: 8.1
click at [653, 121] on img "button" at bounding box center [683, 104] width 84 height 84
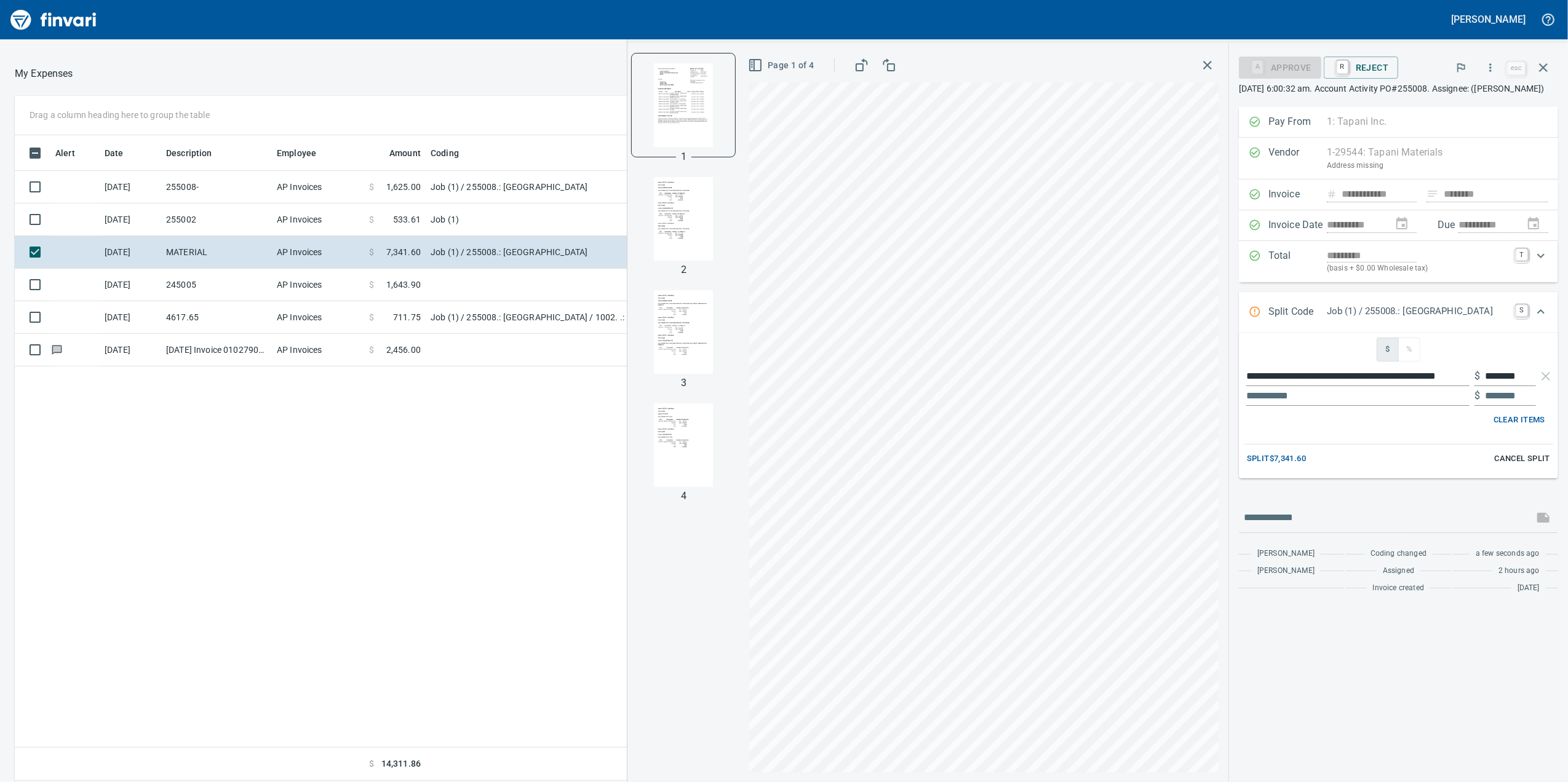
drag, startPoint x: 673, startPoint y: 148, endPoint x: 666, endPoint y: 151, distance: 7.6
click at [671, 148] on div at bounding box center [683, 104] width 104 height 104
click at [632, 242] on div at bounding box center [683, 218] width 103 height 103
click at [662, 224] on img "button" at bounding box center [683, 219] width 84 height 84
drag, startPoint x: 669, startPoint y: 332, endPoint x: 657, endPoint y: 350, distance: 21.6
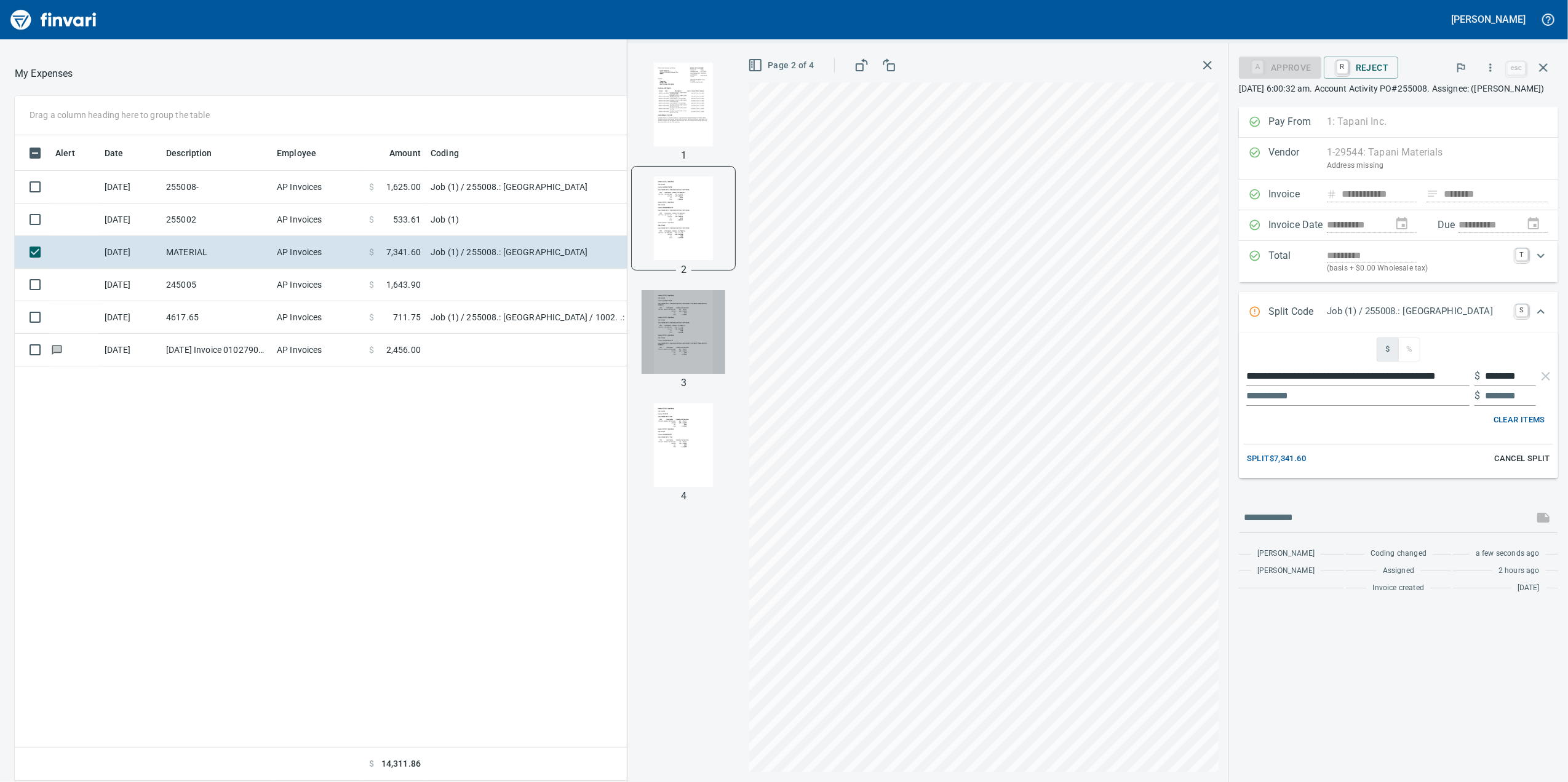
click at [669, 333] on img "button" at bounding box center [683, 332] width 84 height 84
click at [632, 488] on div at bounding box center [683, 445] width 103 height 103
click at [642, 478] on img "button" at bounding box center [683, 445] width 84 height 84
click at [657, 343] on img "button" at bounding box center [683, 331] width 84 height 84
click at [676, 451] on img "button" at bounding box center [683, 445] width 84 height 84
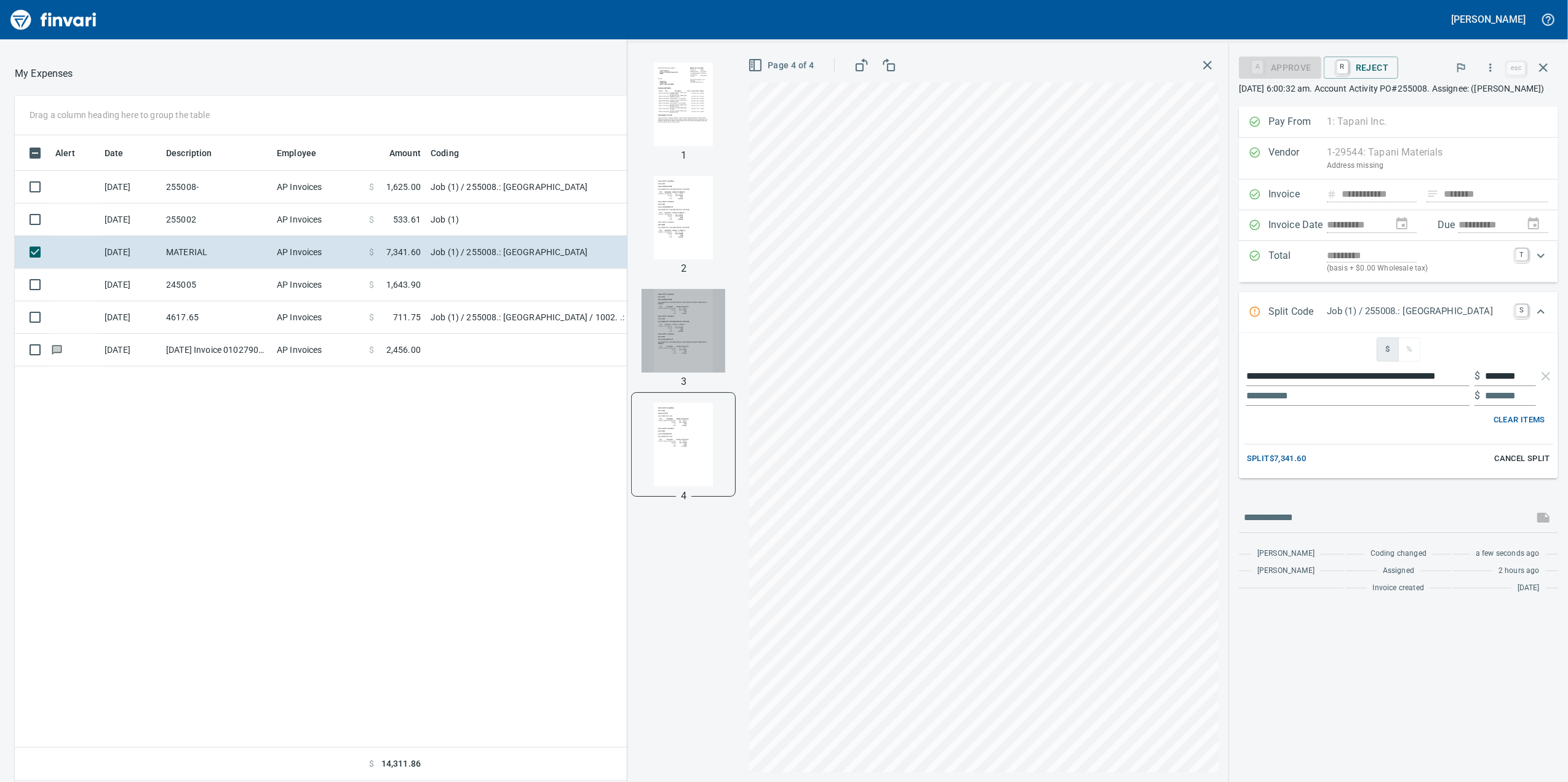
click at [662, 343] on img "button" at bounding box center [683, 331] width 84 height 84
click at [681, 148] on p "1" at bounding box center [683, 156] width 6 height 15
click at [660, 109] on img "button" at bounding box center [683, 104] width 84 height 84
click at [696, 224] on img "button" at bounding box center [683, 219] width 84 height 84
click at [654, 114] on img "button" at bounding box center [683, 104] width 84 height 84
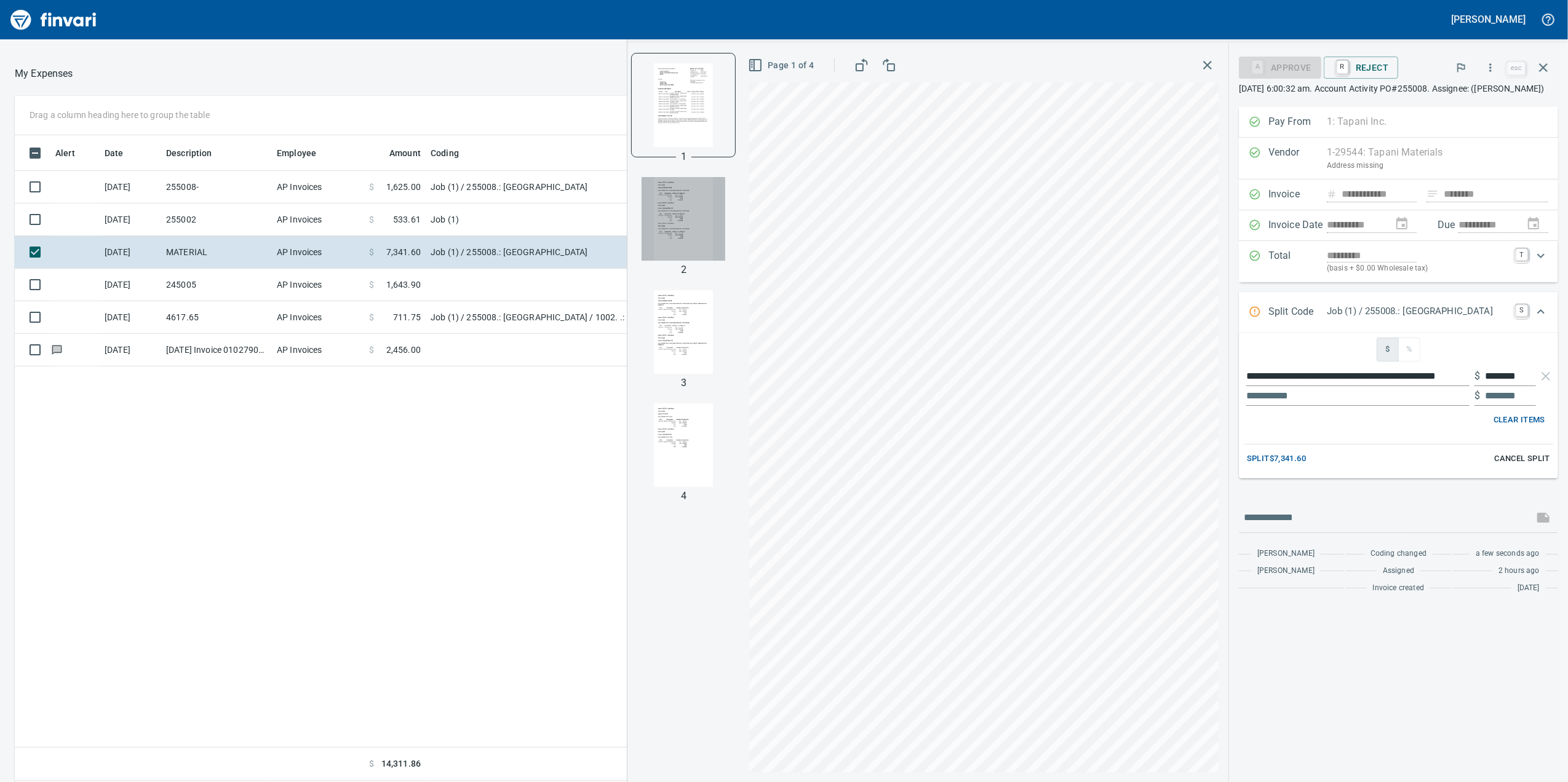
click at [676, 213] on img "button" at bounding box center [683, 219] width 84 height 84
click at [659, 326] on img "button" at bounding box center [683, 332] width 84 height 84
click at [646, 241] on img "button" at bounding box center [683, 218] width 84 height 84
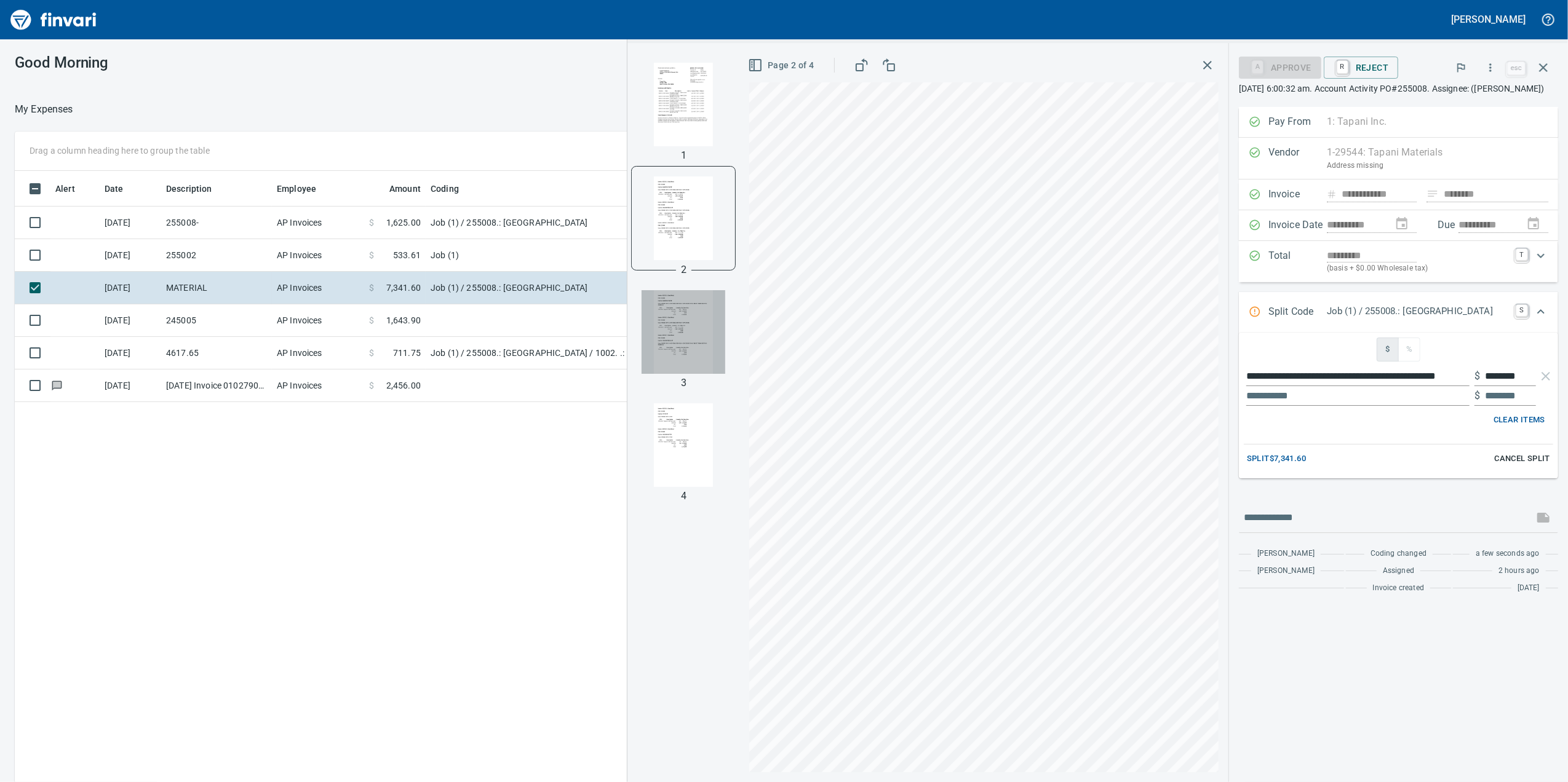
click at [657, 350] on img "button" at bounding box center [683, 332] width 84 height 84
click at [660, 227] on img "button" at bounding box center [683, 218] width 84 height 84
click at [642, 362] on img "button" at bounding box center [683, 332] width 84 height 84
click at [632, 214] on div at bounding box center [683, 217] width 103 height 103
click at [642, 222] on img "button" at bounding box center [683, 218] width 84 height 84
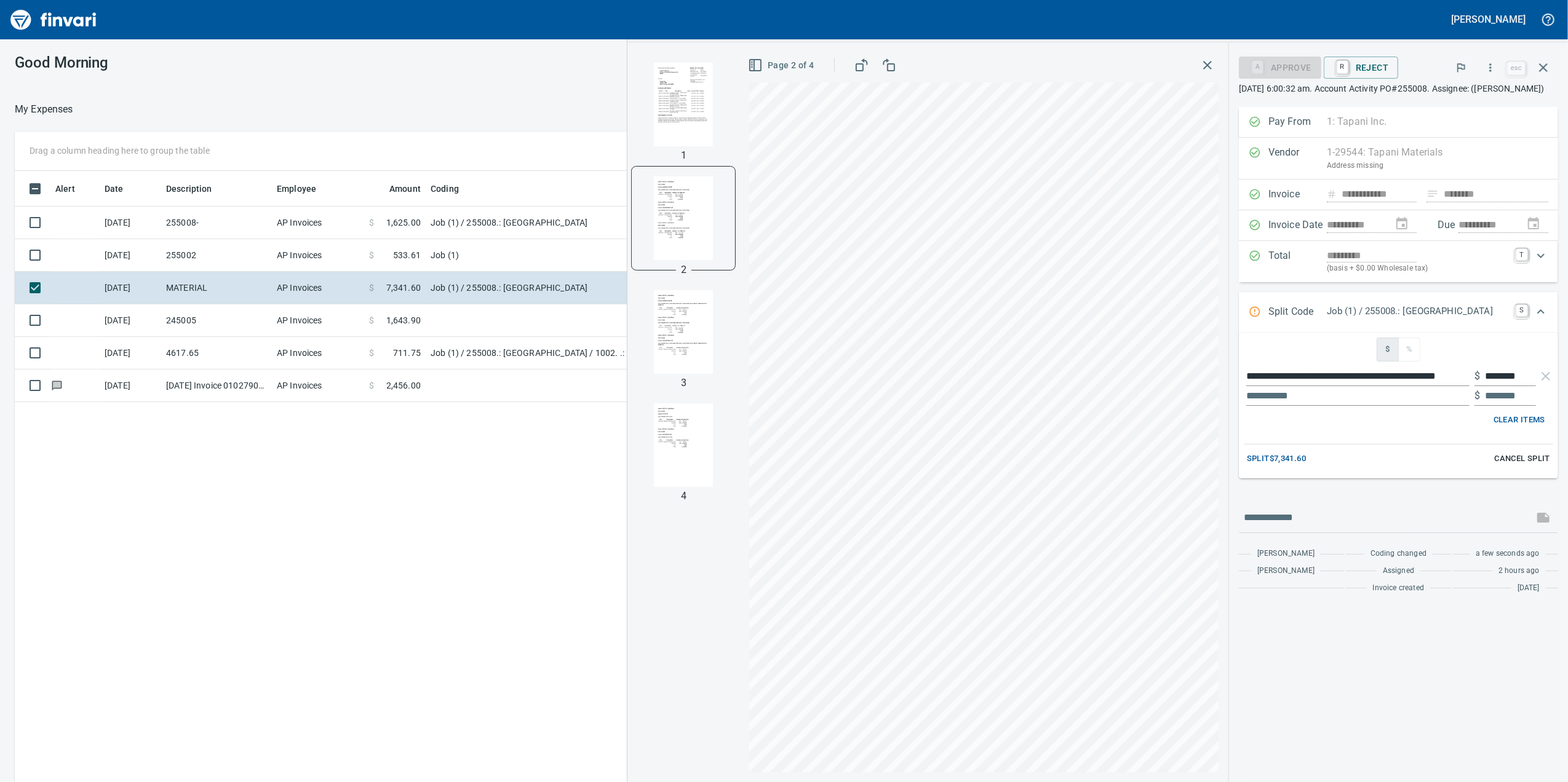
click at [676, 380] on div "3" at bounding box center [683, 383] width 16 height 15
drag, startPoint x: 661, startPoint y: 380, endPoint x: 669, endPoint y: 335, distance: 45.7
click at [669, 335] on img "button" at bounding box center [683, 332] width 84 height 84
click at [646, 220] on img "button" at bounding box center [683, 218] width 84 height 84
click at [657, 320] on img "button" at bounding box center [683, 332] width 84 height 84
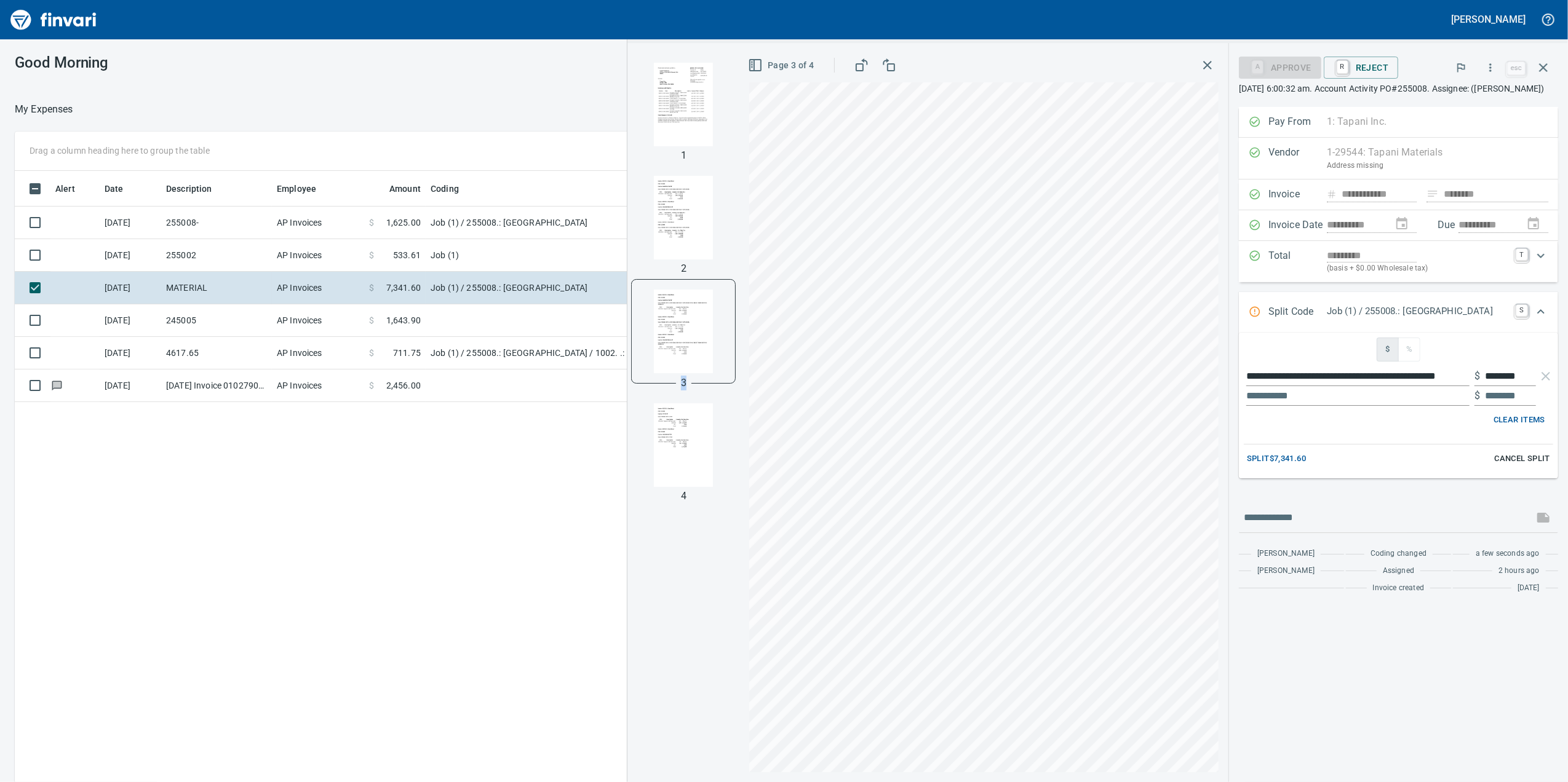
click at [648, 456] on img "button" at bounding box center [683, 445] width 84 height 84
drag, startPoint x: 711, startPoint y: 322, endPoint x: 680, endPoint y: 167, distance: 158.1
click at [697, 295] on div "1 2 3 4" at bounding box center [683, 413] width 112 height 739
drag, startPoint x: 691, startPoint y: 21, endPoint x: 692, endPoint y: 50, distance: 29.0
click at [692, 50] on div "**********" at bounding box center [784, 391] width 1568 height 782
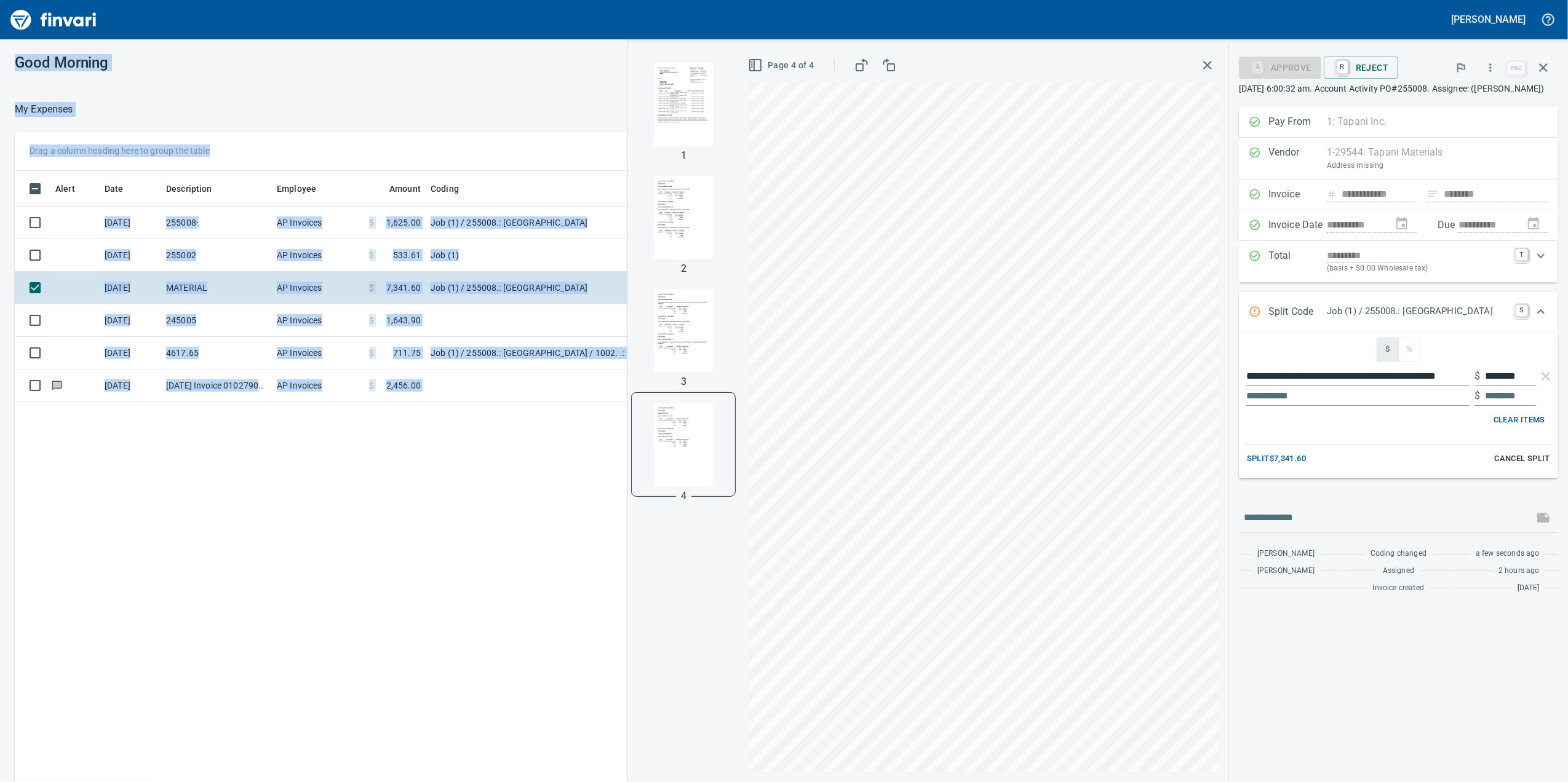
drag, startPoint x: 692, startPoint y: 50, endPoint x: 675, endPoint y: 121, distance: 73.0
click at [676, 121] on img "button" at bounding box center [683, 104] width 84 height 84
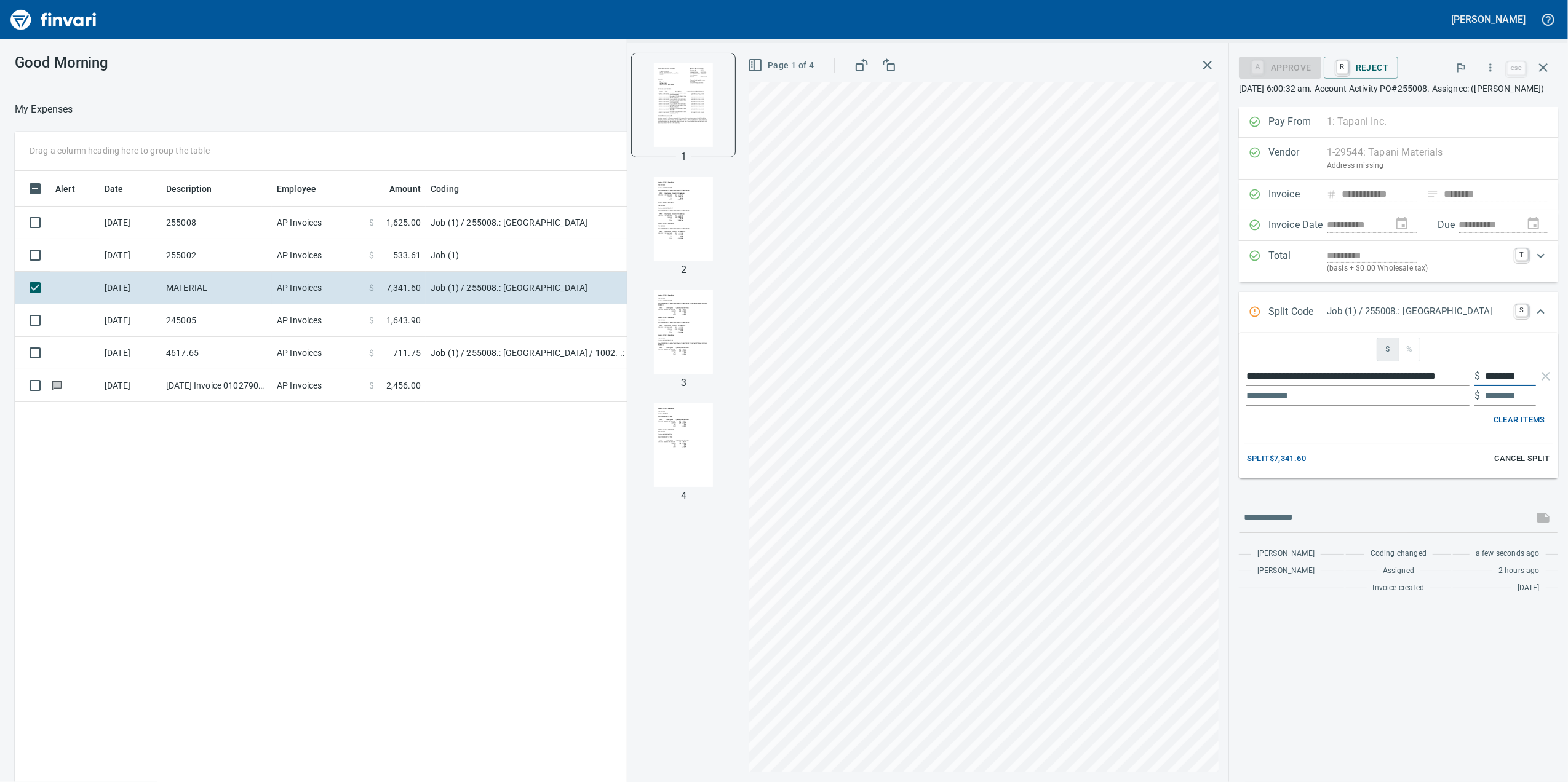
click at [1502, 386] on input "********" at bounding box center [1510, 376] width 51 height 20
type input "*******"
click at [1413, 406] on input "text" at bounding box center [1358, 396] width 223 height 20
click at [1485, 406] on input "text" at bounding box center [1510, 396] width 51 height 20
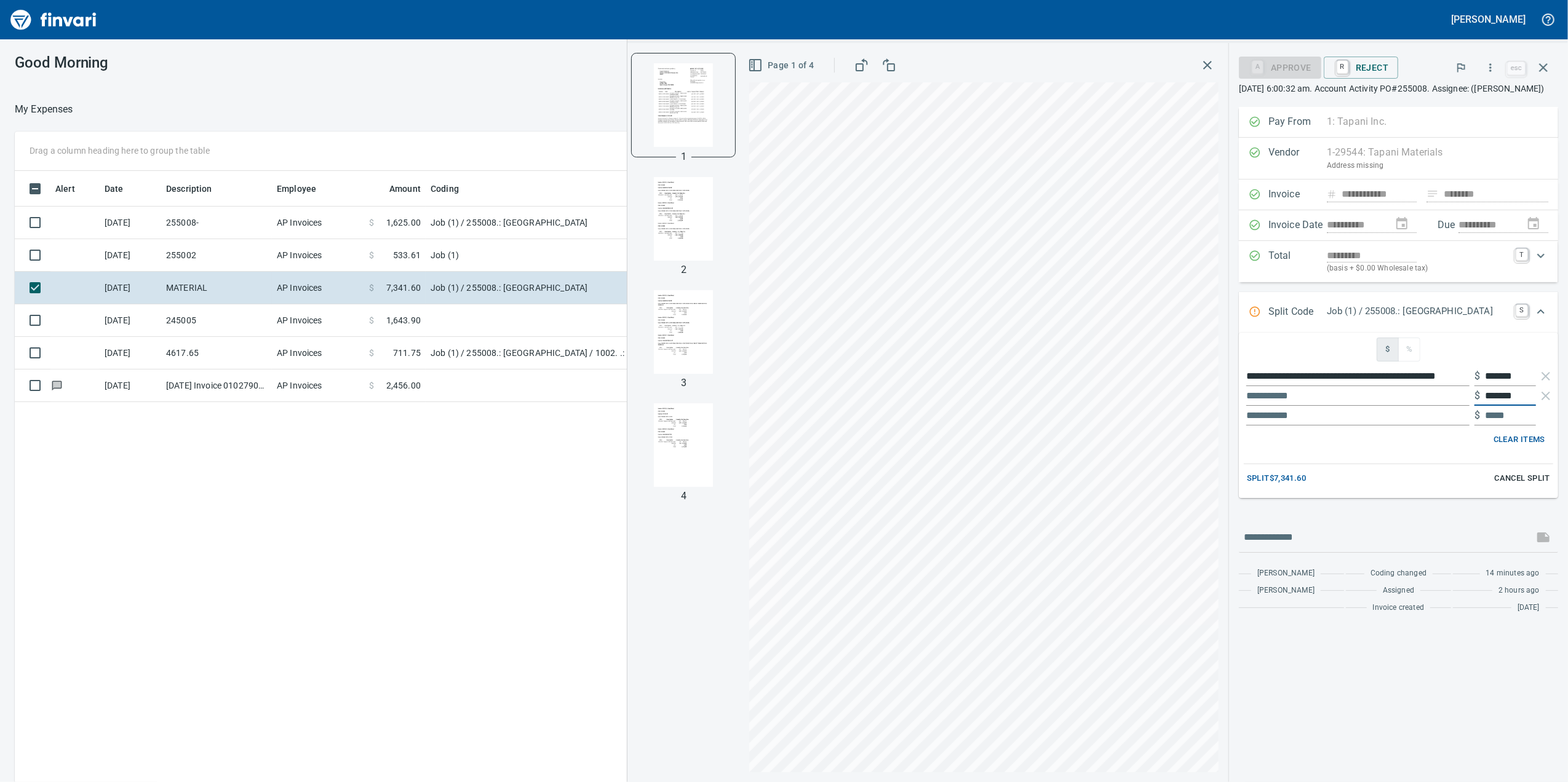
type input "*******"
click at [1260, 406] on input "text" at bounding box center [1358, 396] width 223 height 20
paste input "**********"
type input "**********"
click at [1395, 425] on input "text" at bounding box center [1358, 416] width 223 height 20
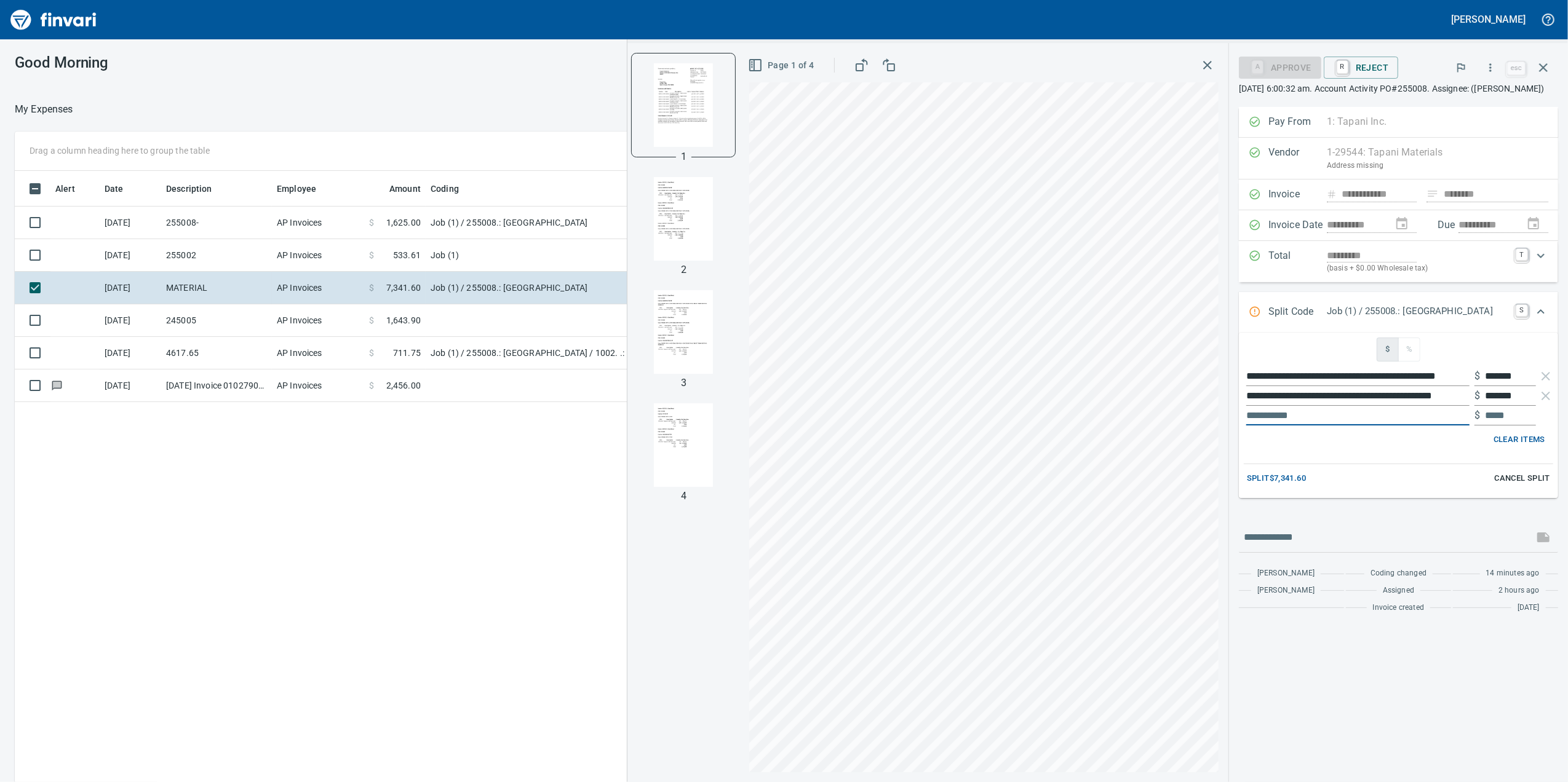
paste input "**********"
type input "**********"
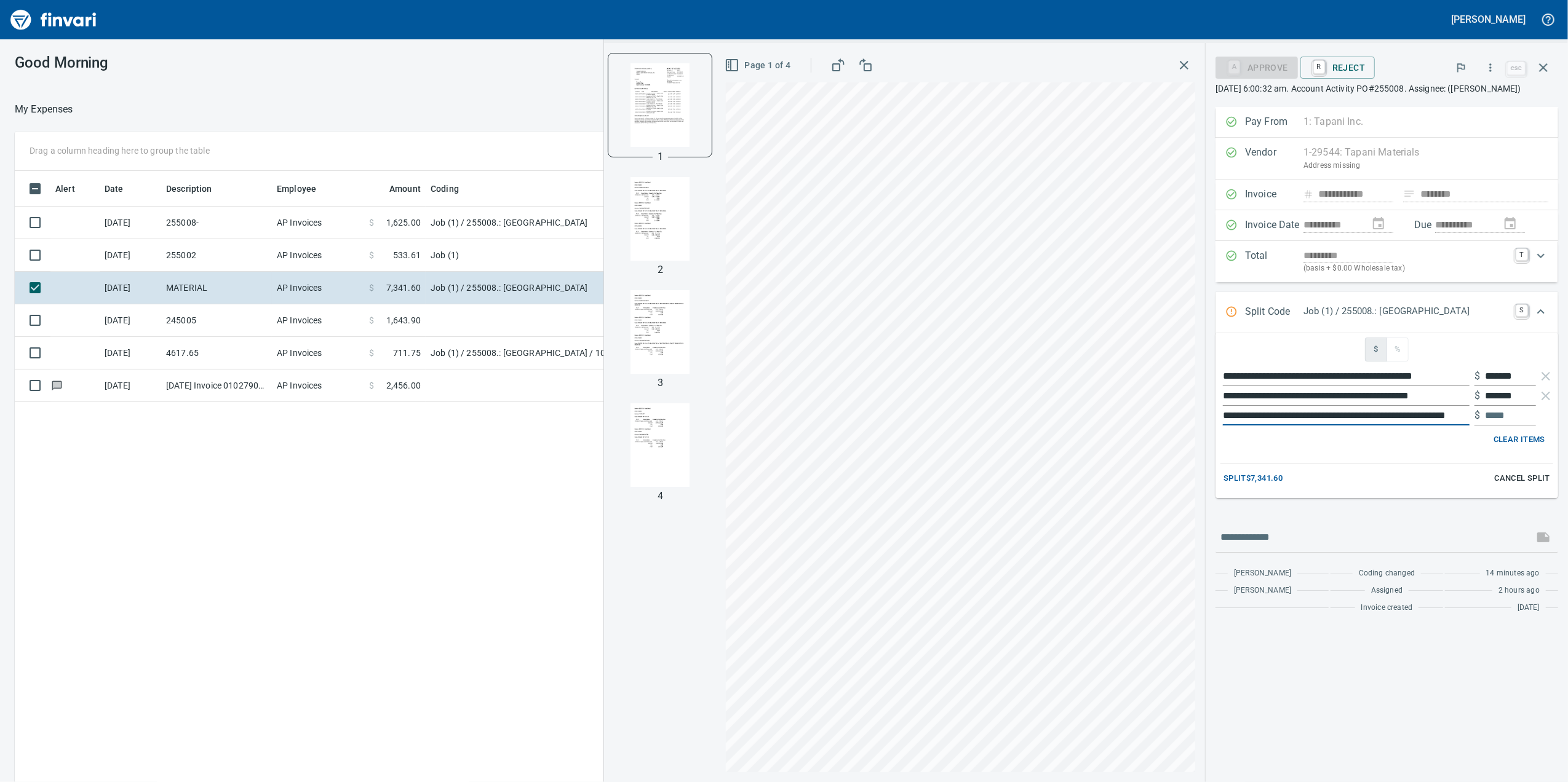
type input "*****"
type input "**********"
click at [1280, 486] on span "Split $7,341.60" at bounding box center [1253, 479] width 59 height 14
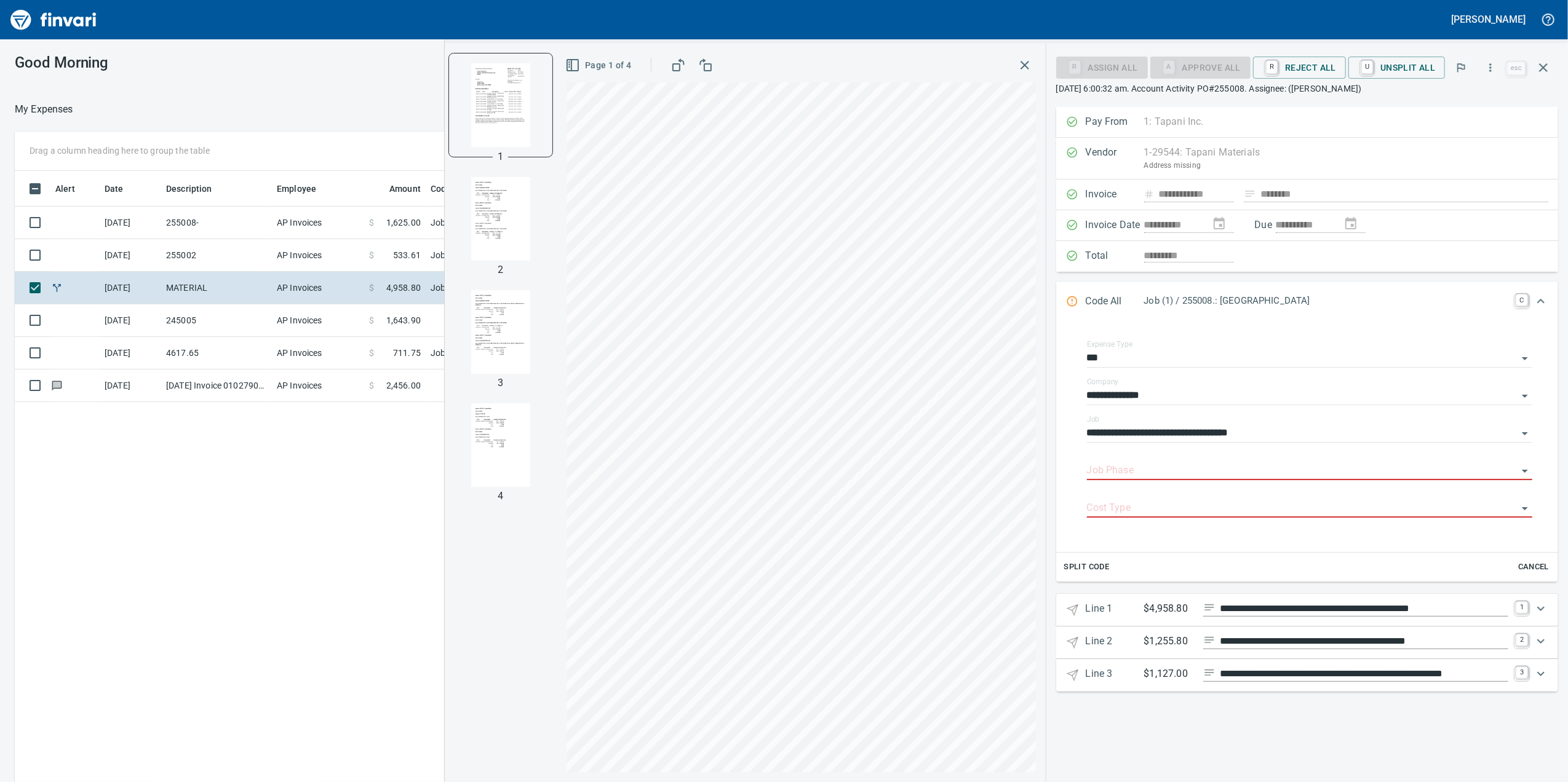
scroll to position [634, 1206]
click at [1521, 614] on link "1" at bounding box center [1521, 608] width 12 height 12
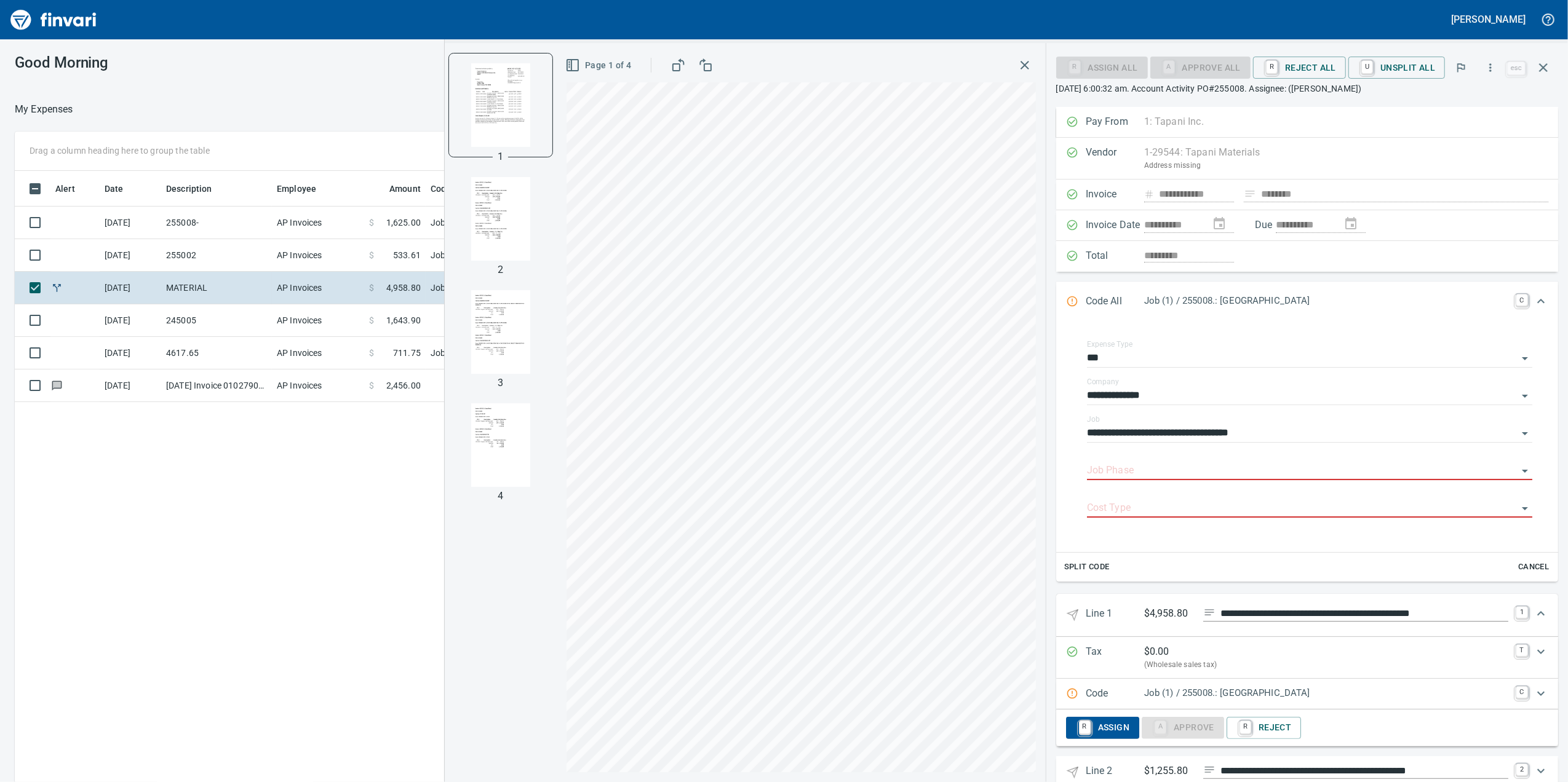
click at [1319, 702] on div "Job (1) / 255008.: [GEOGRAPHIC_DATA]" at bounding box center [1326, 694] width 364 height 16
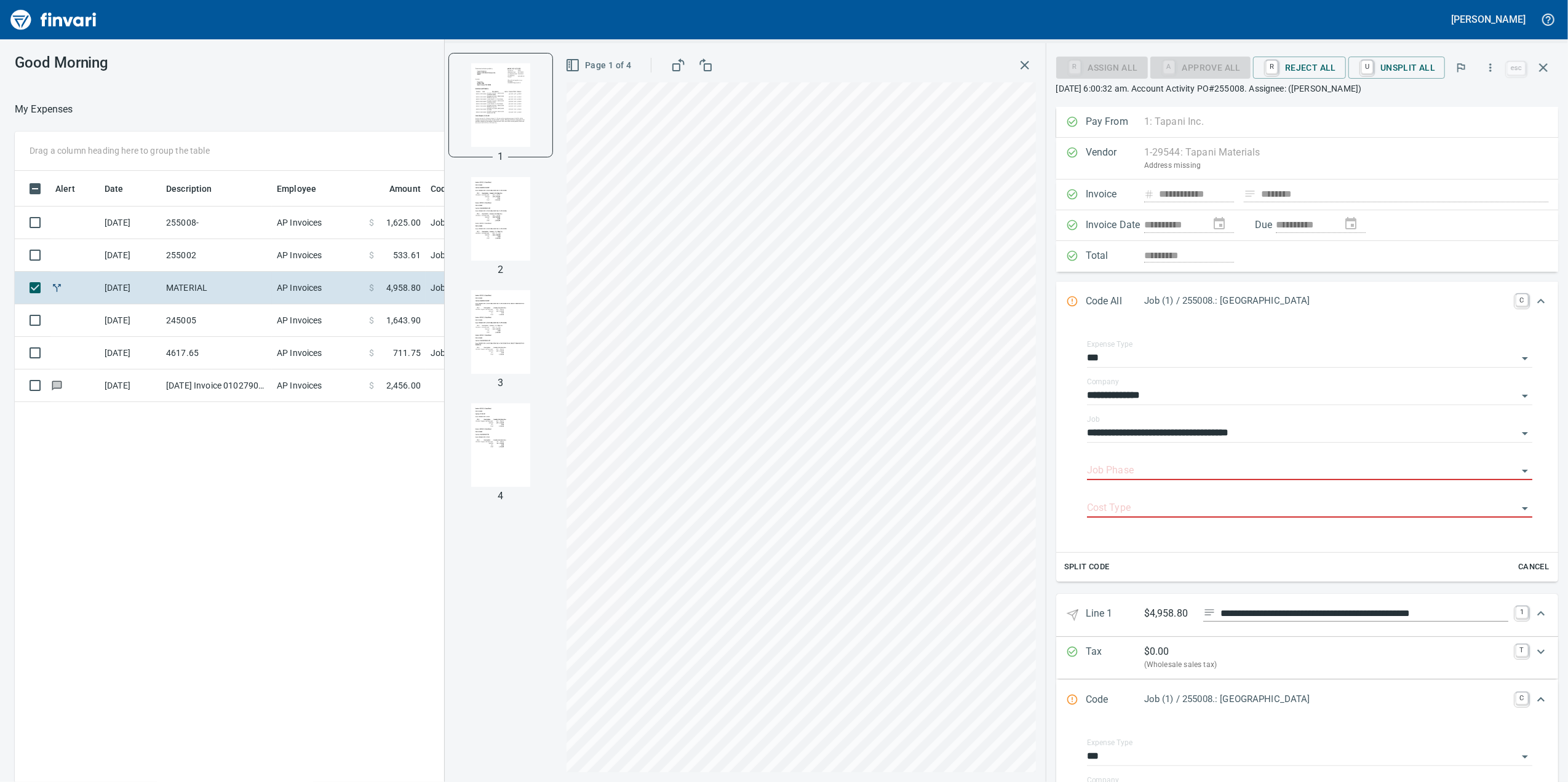
scroll to position [327, 0]
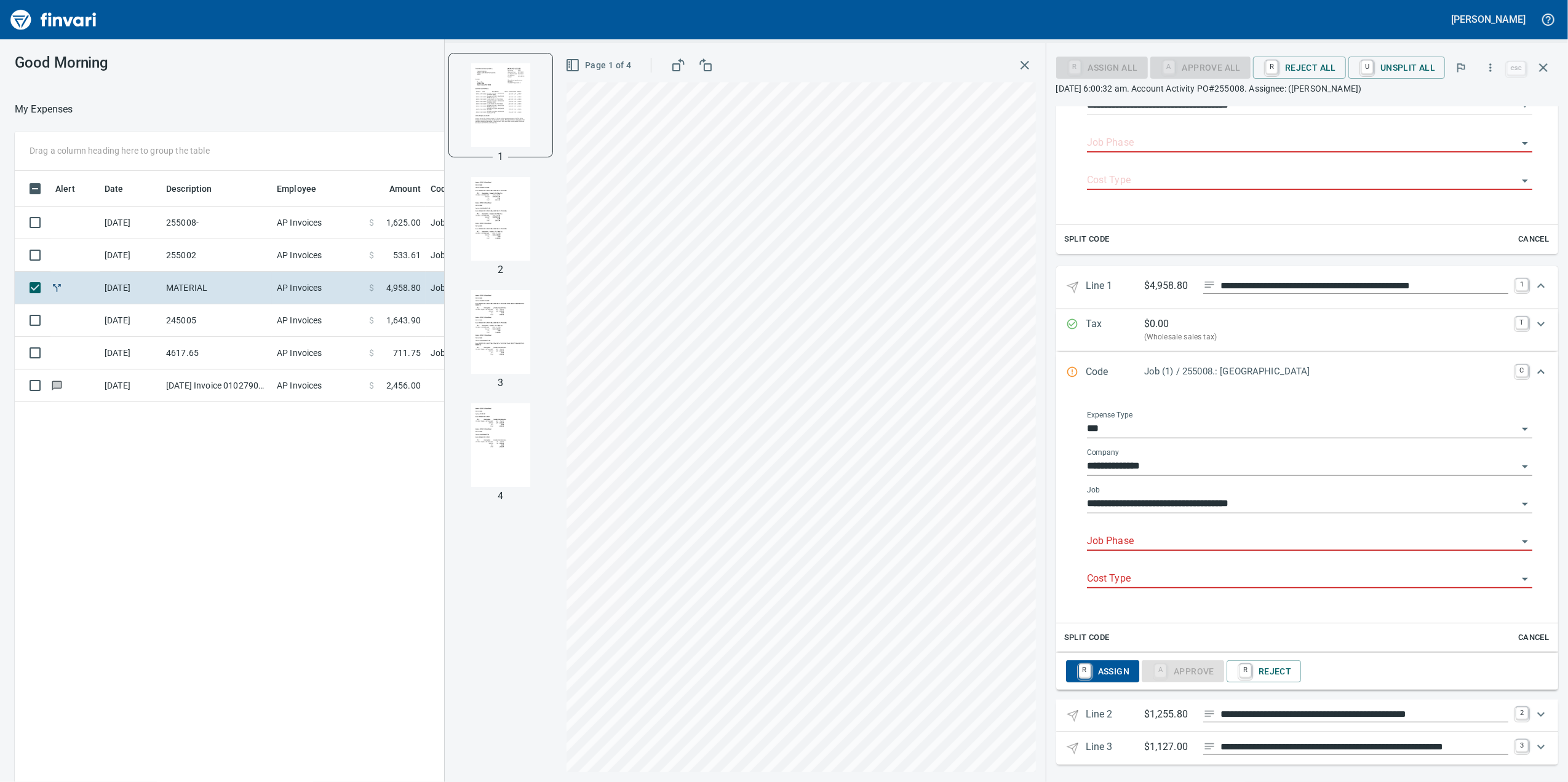
click at [1233, 541] on div "Job Phase" at bounding box center [1309, 537] width 445 height 28
type input "******"
click at [1236, 576] on li "550413. 01.: 4" C900 Sanitary Lateral: 14'-18' deep" at bounding box center [1303, 579] width 433 height 30
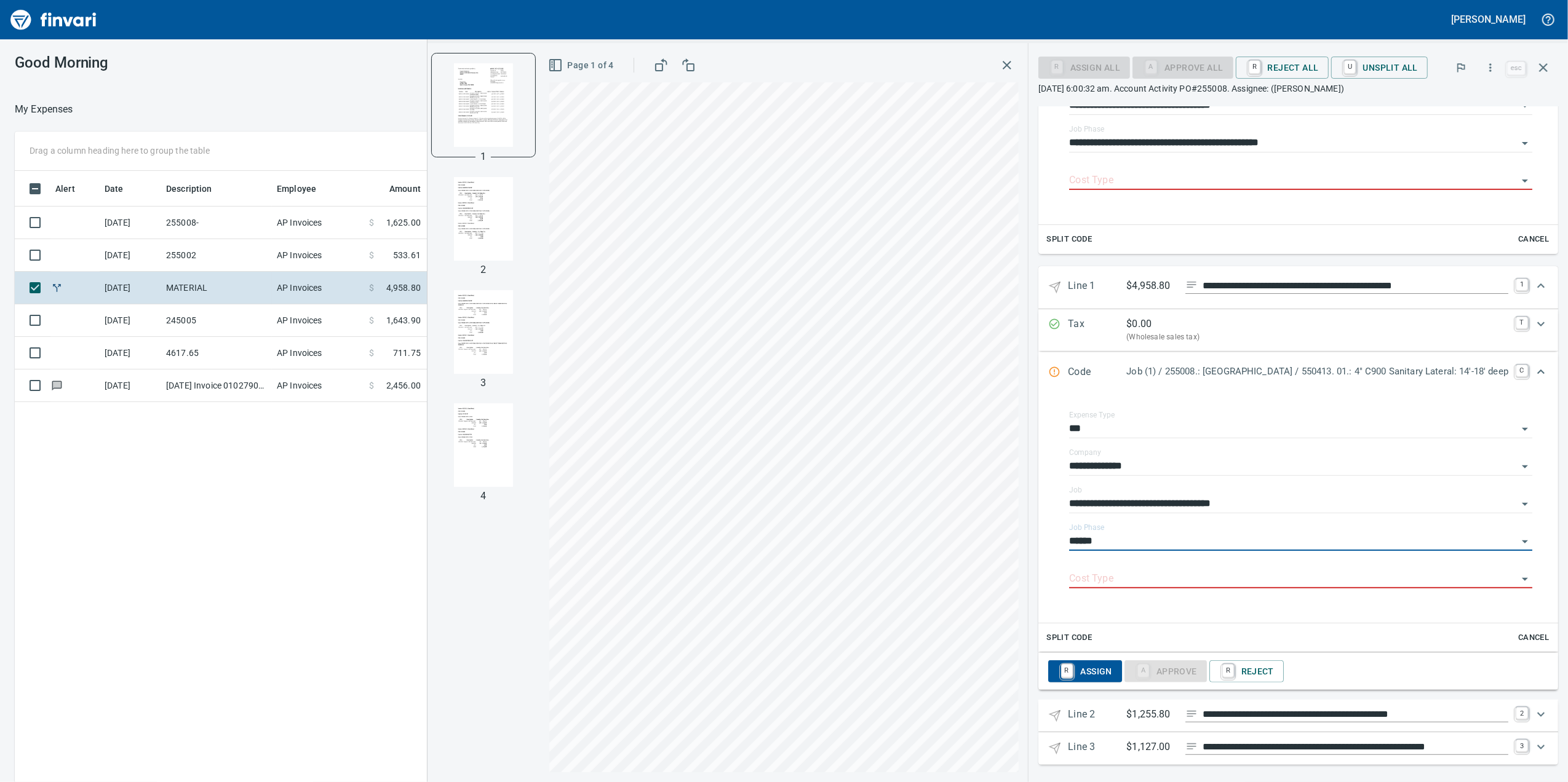
type input "**********"
click at [1236, 577] on input "Cost Type" at bounding box center [1293, 579] width 448 height 17
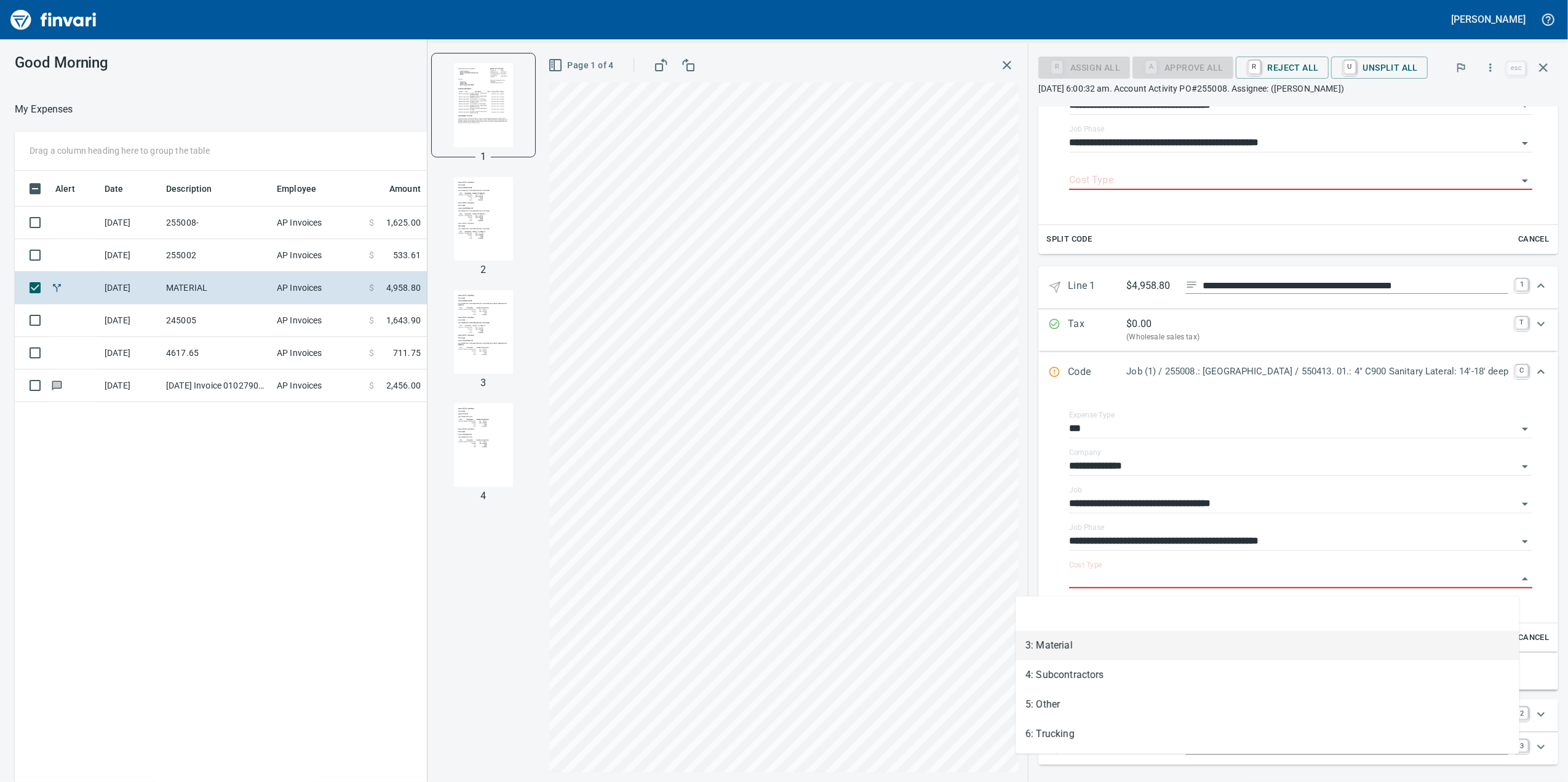
drag, startPoint x: 1159, startPoint y: 645, endPoint x: 1147, endPoint y: 659, distance: 18.4
click at [1160, 648] on li "3: Material" at bounding box center [1267, 646] width 504 height 30
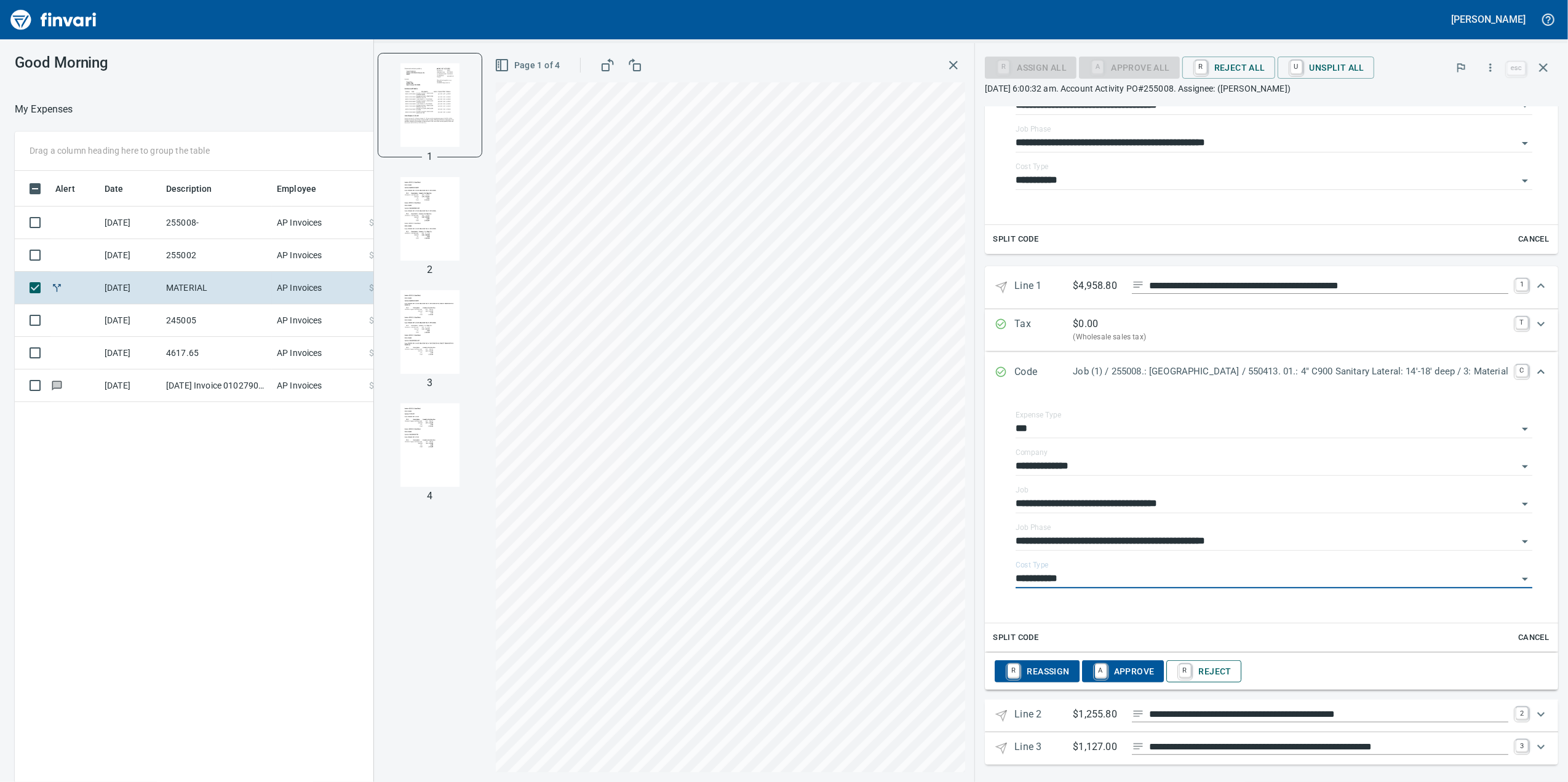
type input "**********"
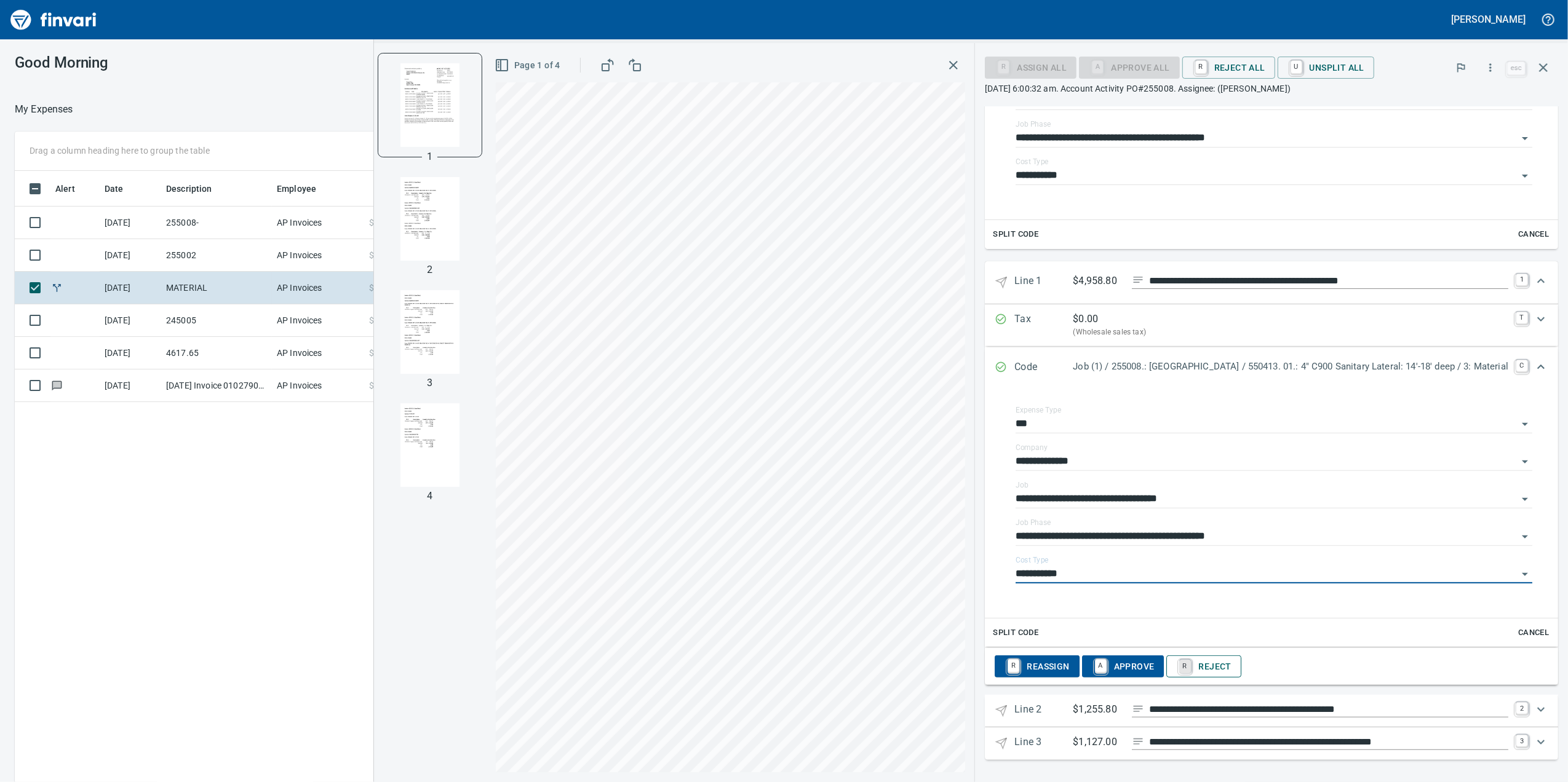
scroll to position [340, 0]
click at [1533, 702] on icon "Expand" at bounding box center [1540, 710] width 15 height 15
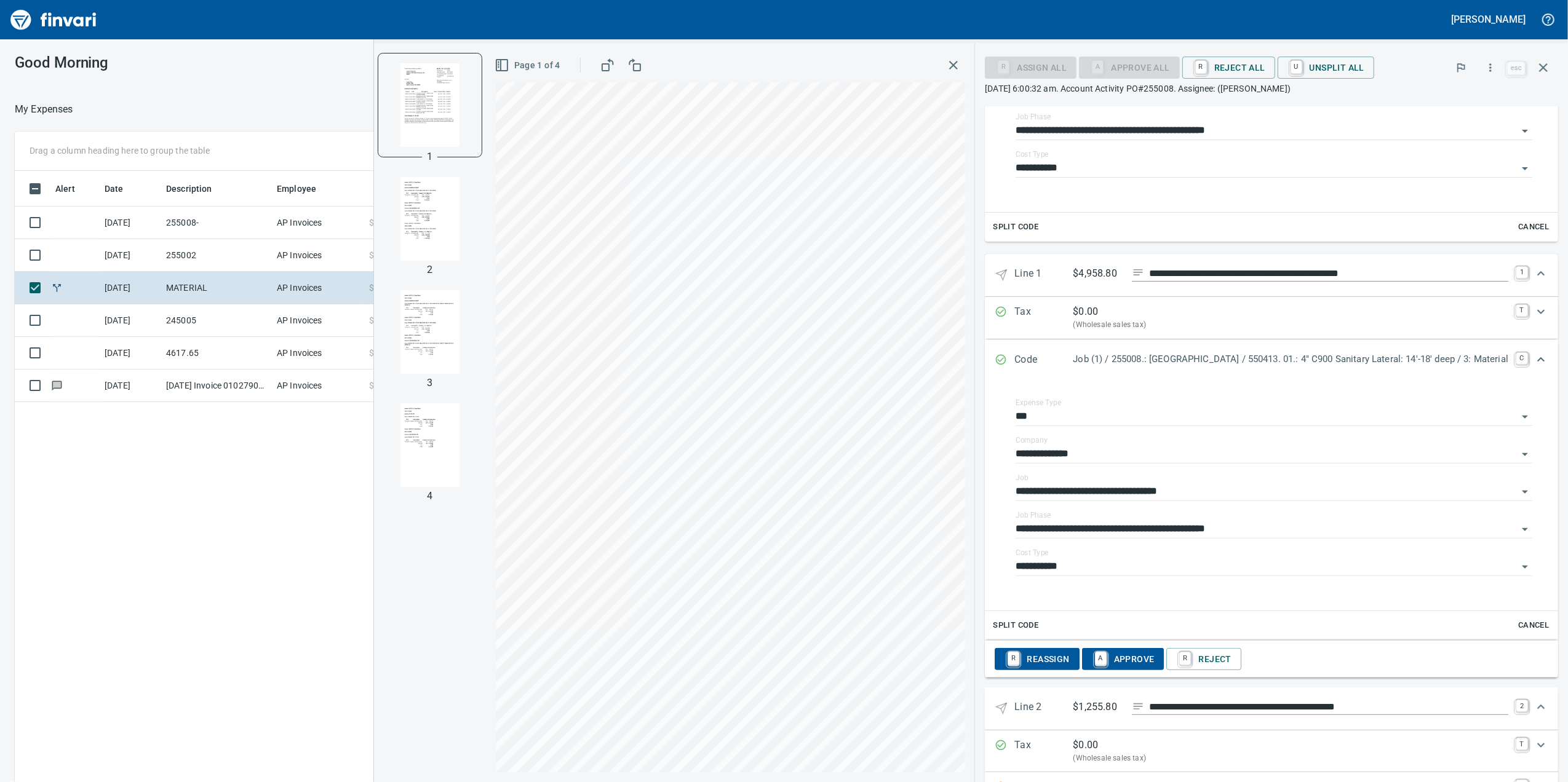
scroll to position [470, 0]
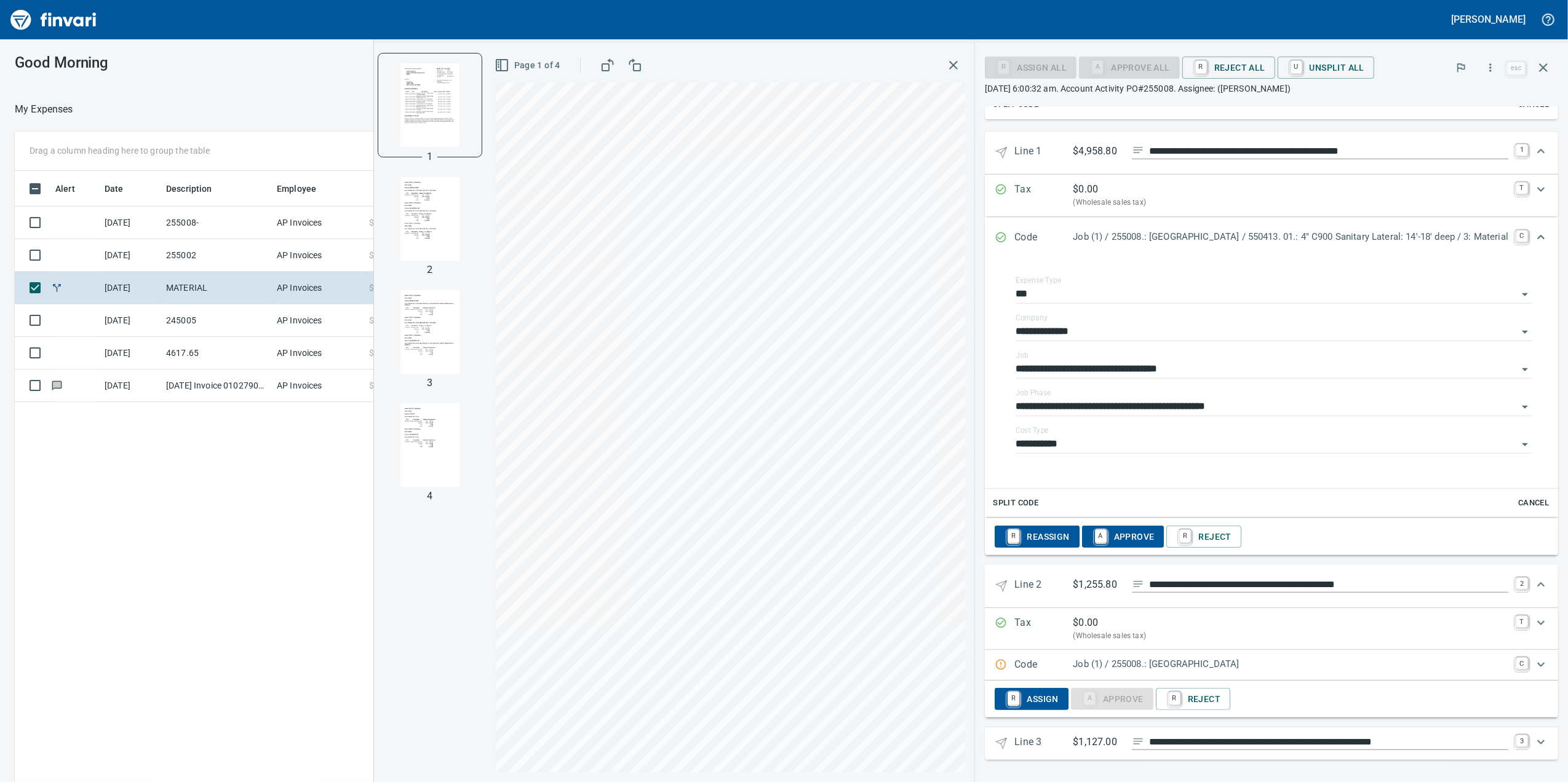
click at [1102, 660] on p "Job (1) / 255008.: [GEOGRAPHIC_DATA]" at bounding box center [1290, 664] width 436 height 14
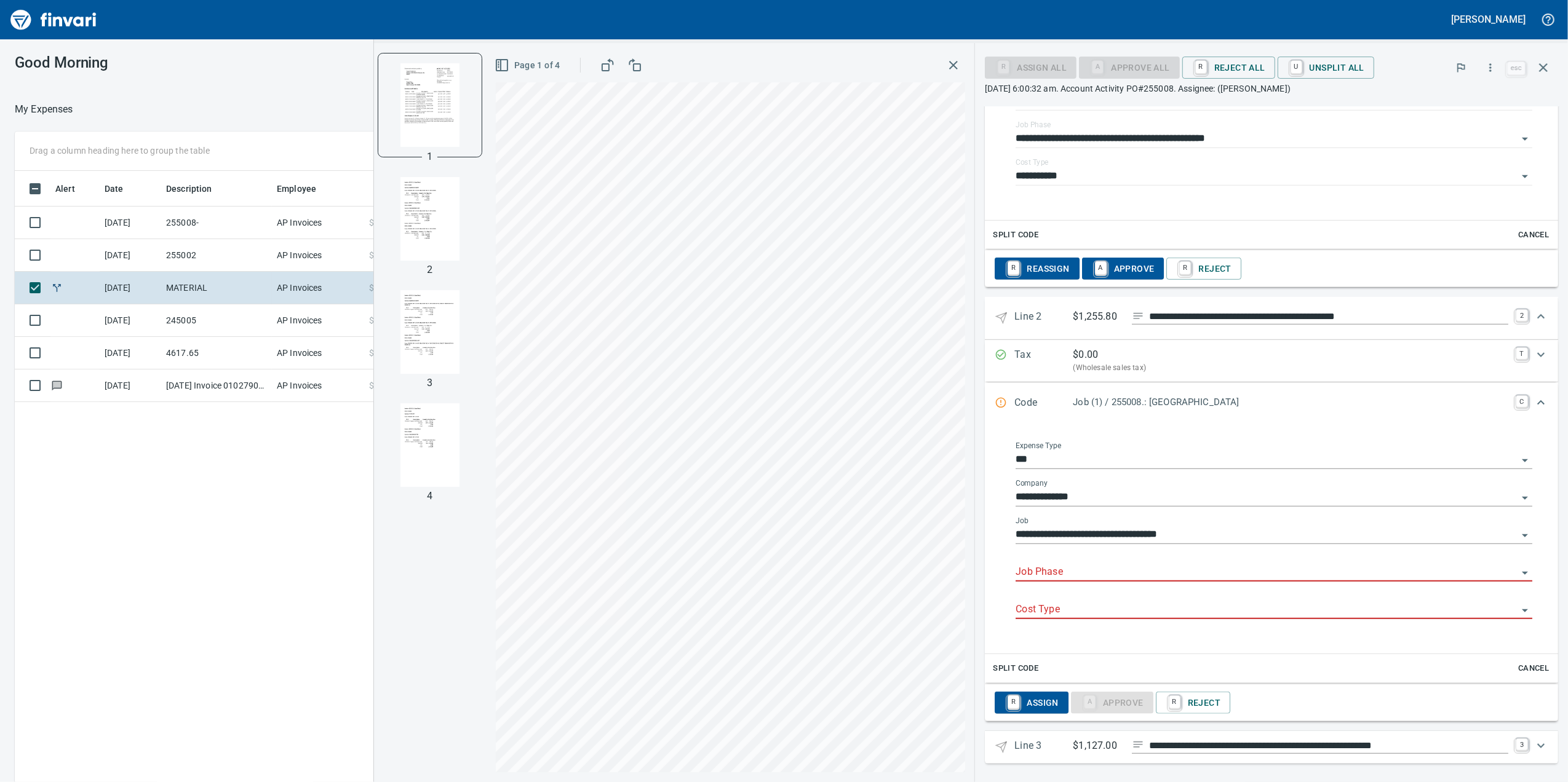
scroll to position [634, 1206]
click at [1061, 580] on input "Job Phase" at bounding box center [1266, 572] width 502 height 17
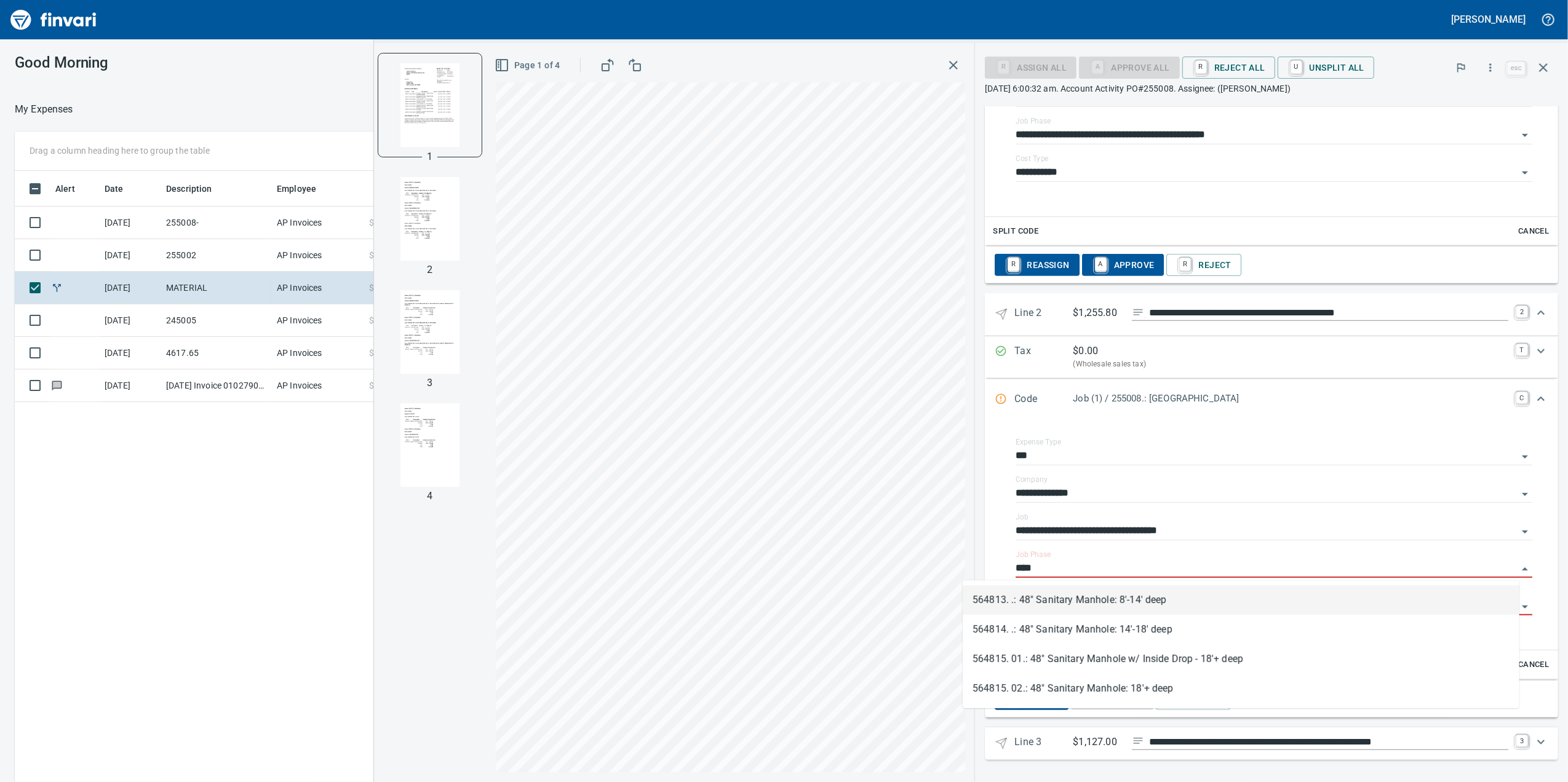
click at [1088, 605] on li "564813. .: 48" Sanitary Manhole: 8'-14' deep" at bounding box center [1240, 600] width 556 height 30
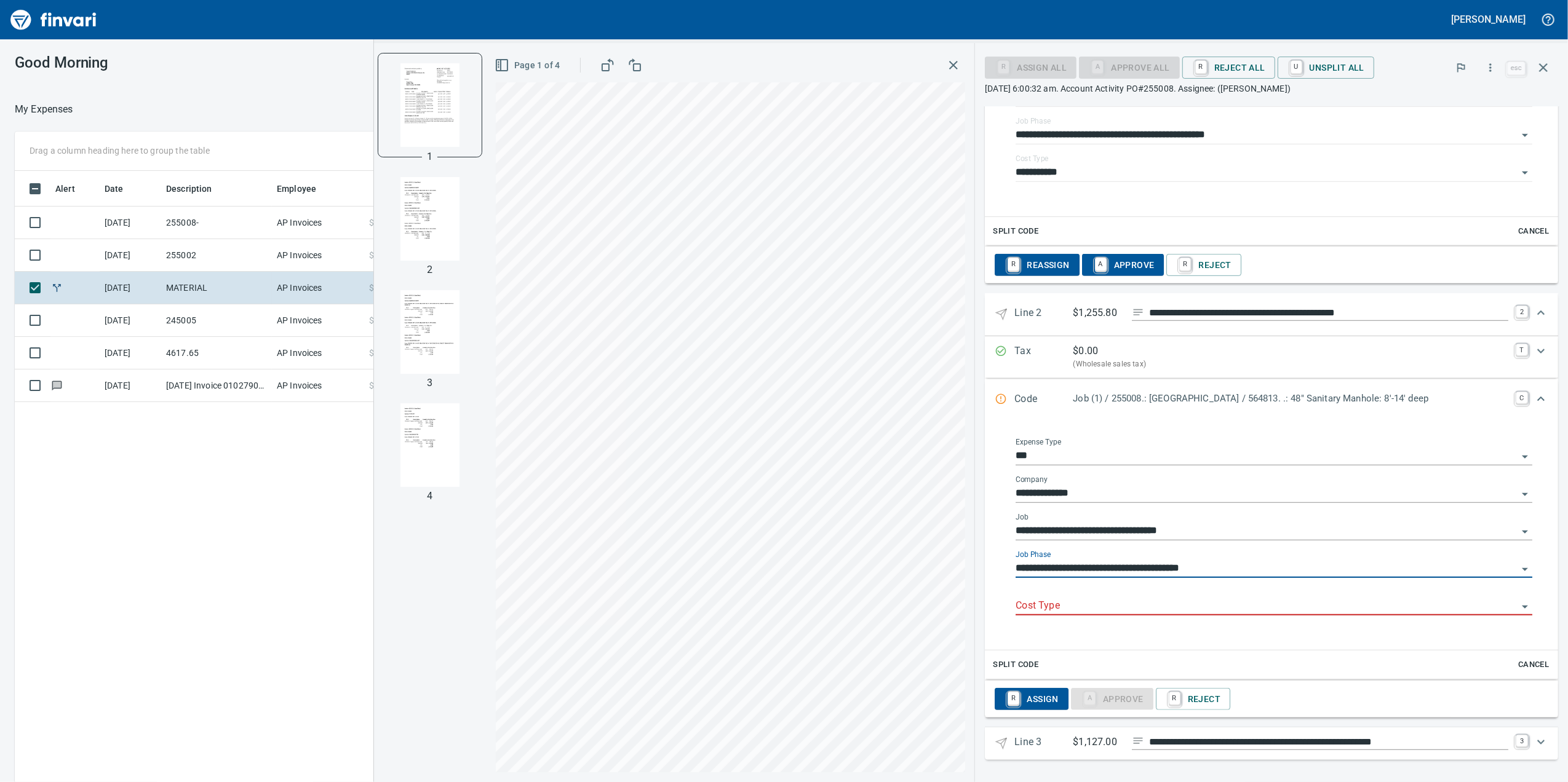
type input "**********"
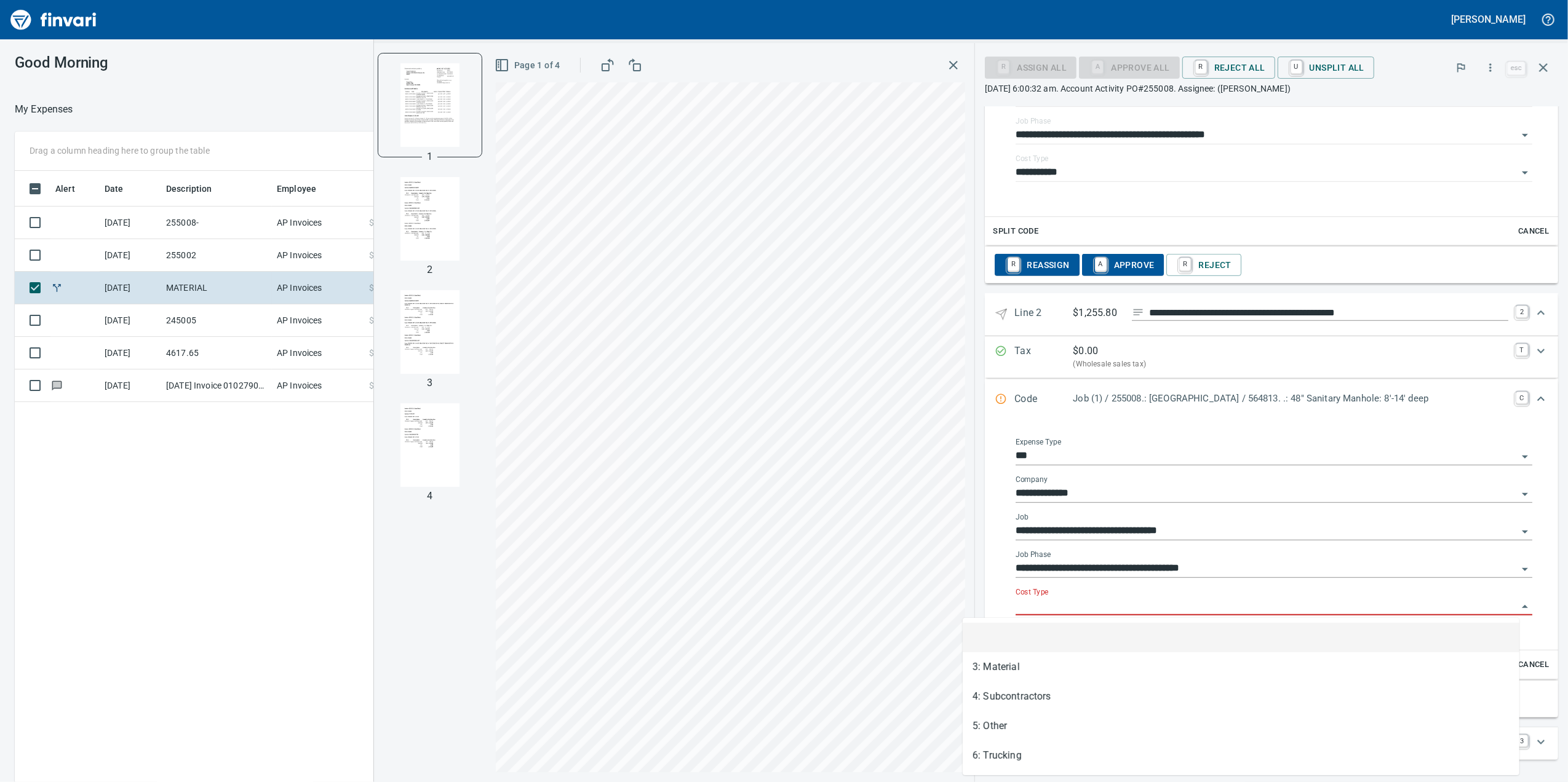
click at [1081, 602] on input "Cost Type" at bounding box center [1266, 606] width 502 height 17
click at [1000, 663] on li "3: Material" at bounding box center [1240, 668] width 556 height 30
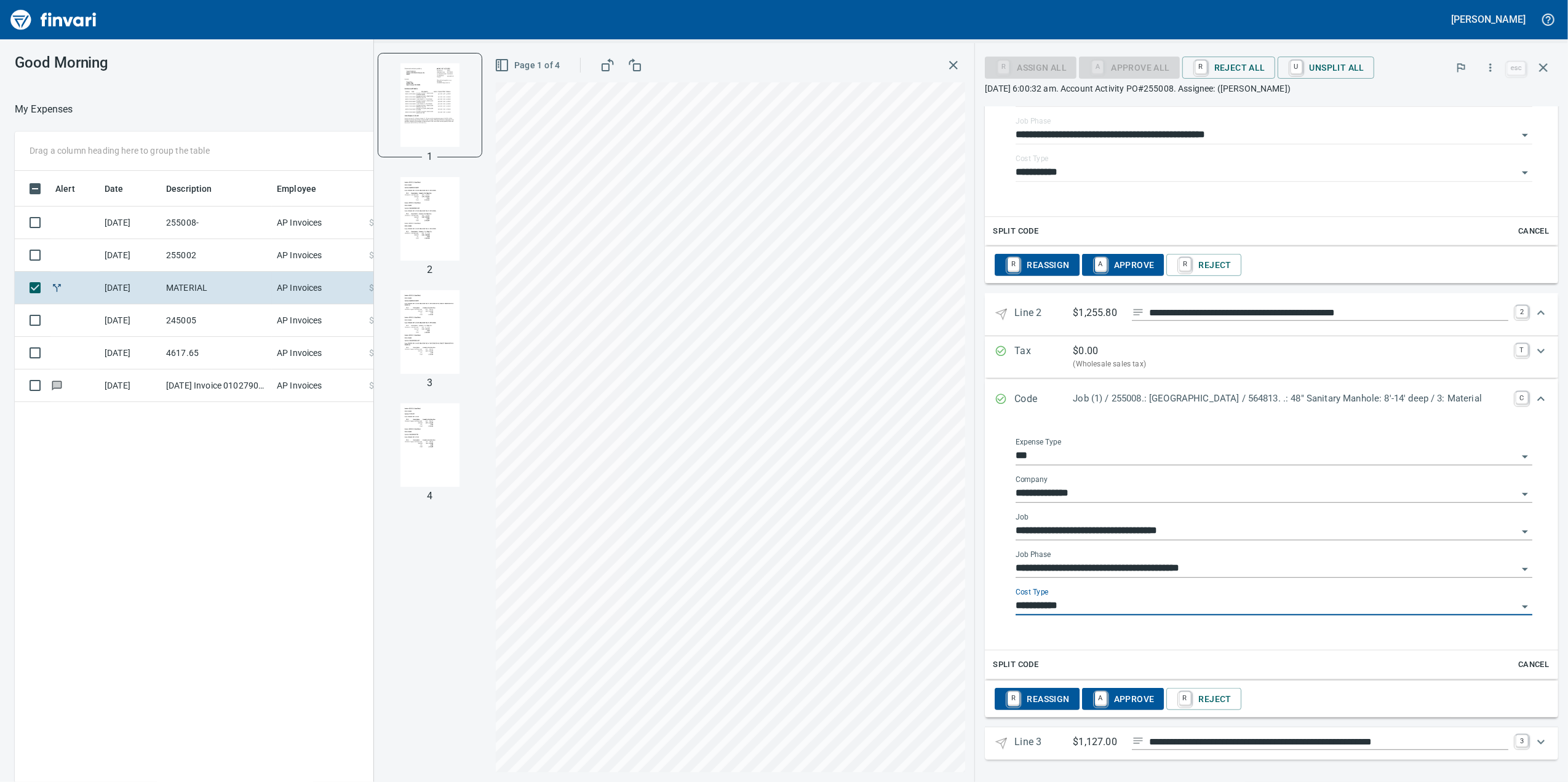
type input "**********"
click at [1515, 737] on link "3" at bounding box center [1521, 741] width 12 height 12
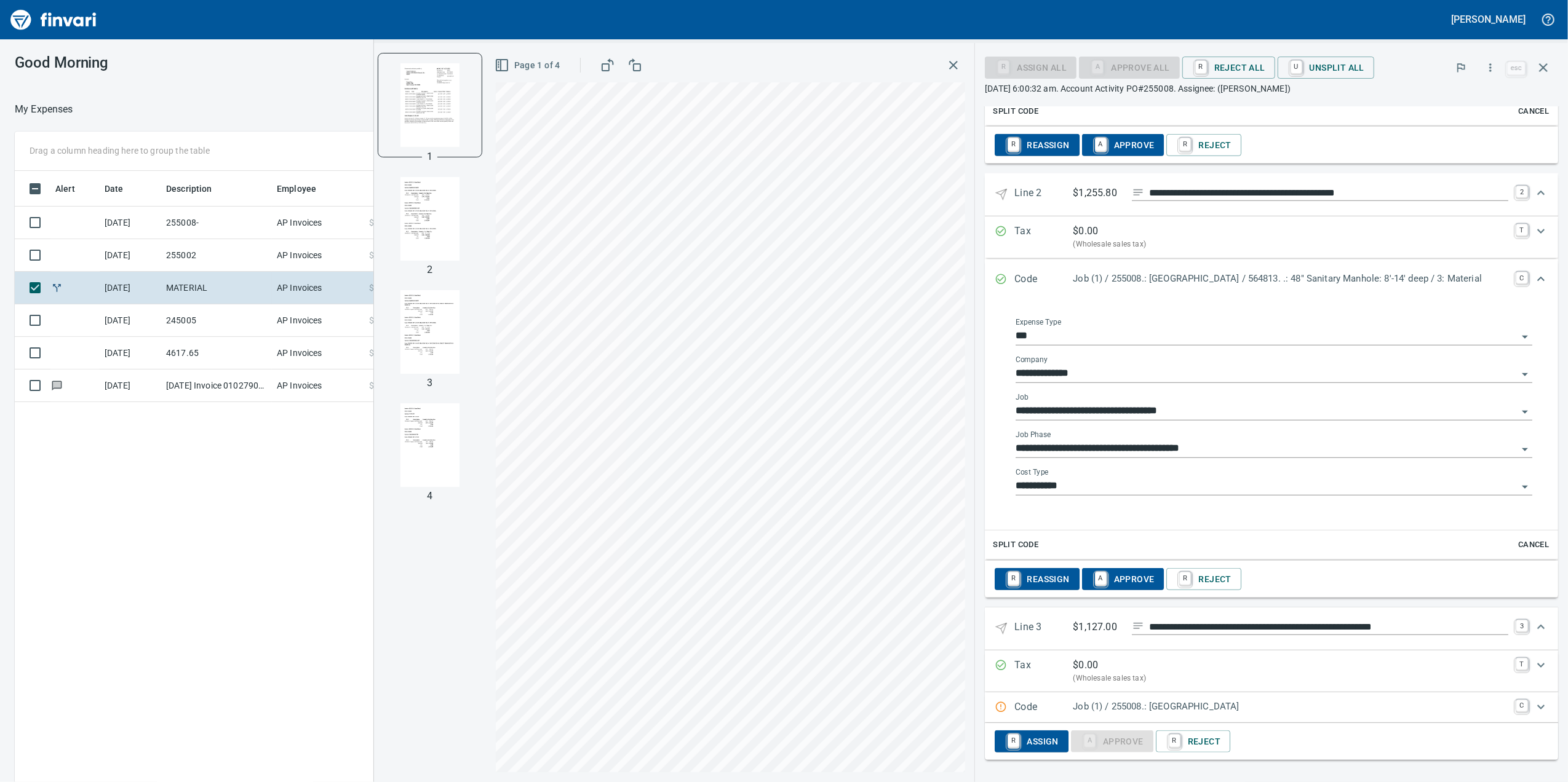
scroll to position [862, 0]
click at [1189, 710] on p "Job (1) / 255008.: [GEOGRAPHIC_DATA]" at bounding box center [1290, 707] width 436 height 14
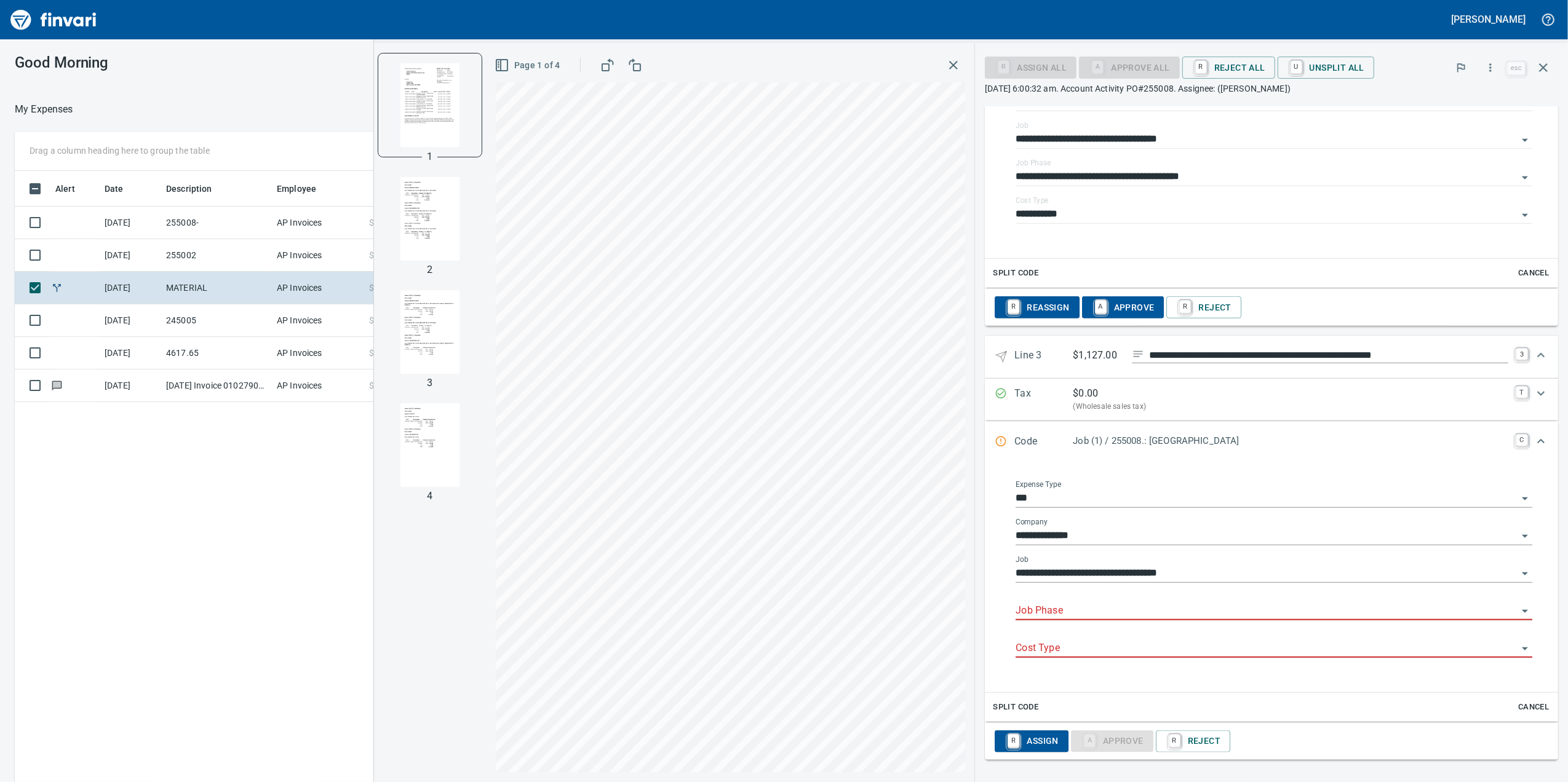
scroll to position [1130, 0]
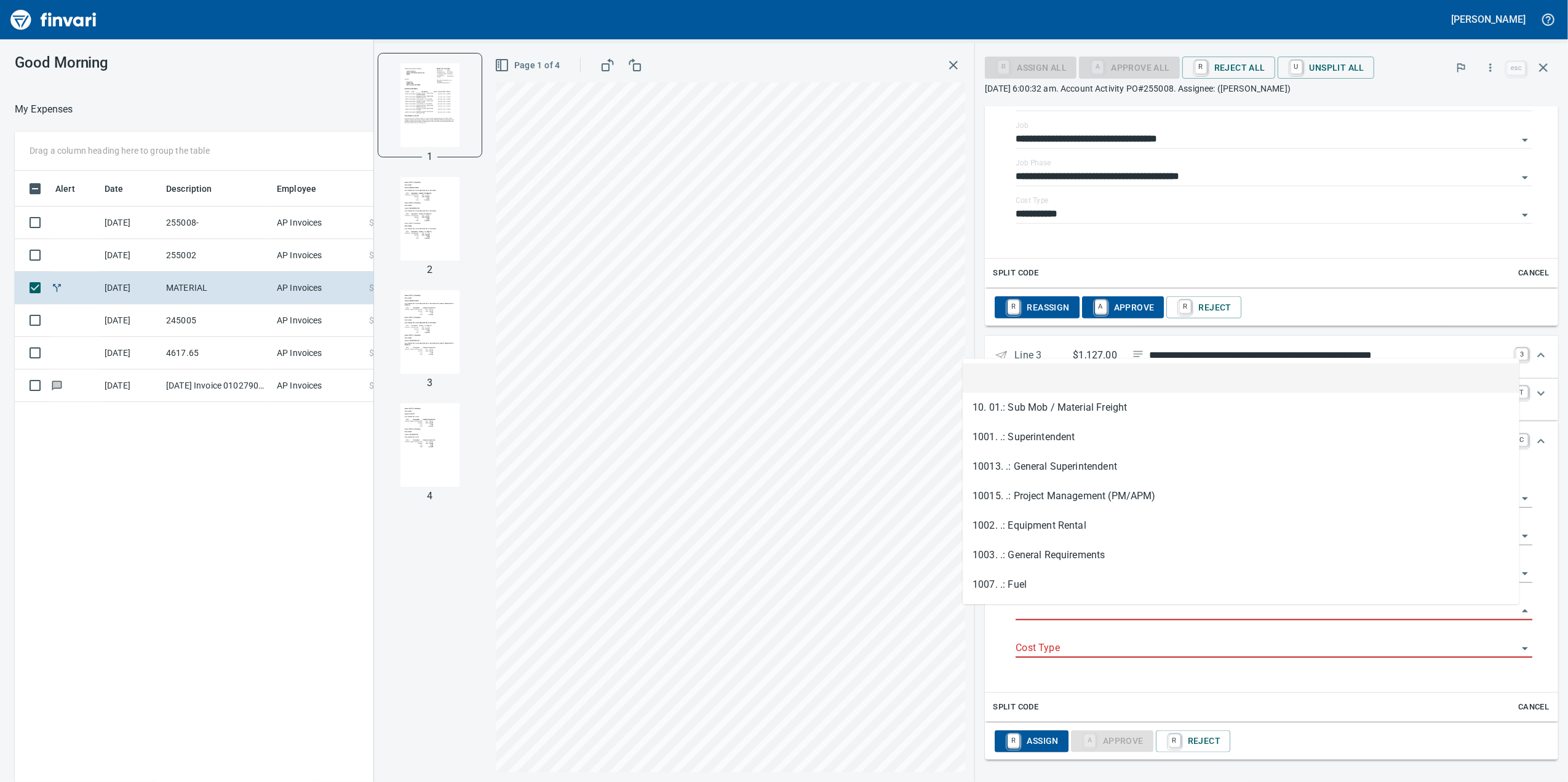
click at [1022, 620] on input "Job Phase" at bounding box center [1266, 611] width 502 height 17
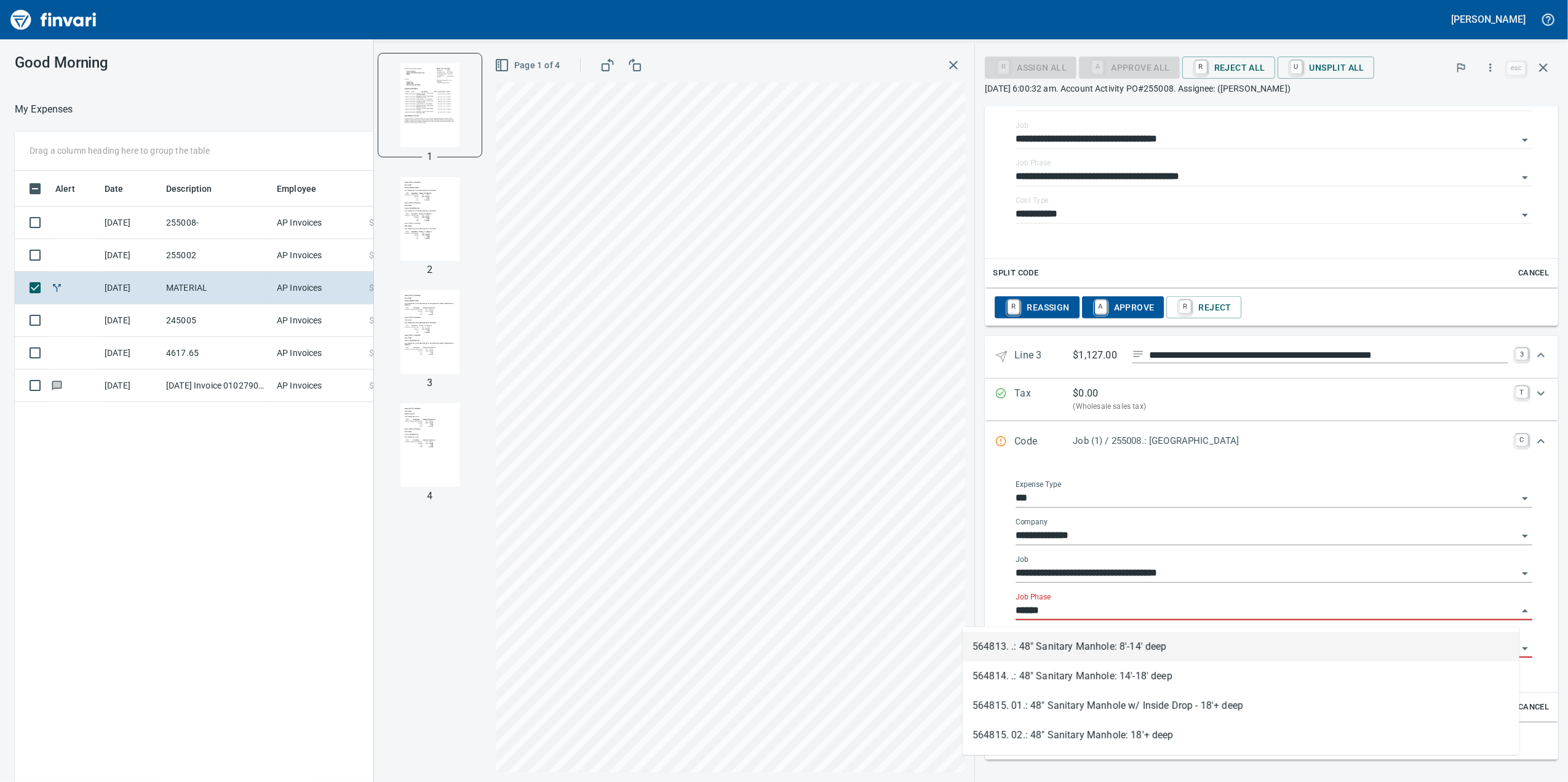
scroll to position [634, 1206]
click at [1110, 643] on li "564815. 01.: 48" Sanitary Manhole w/ Inside Drop - 18'+ deep" at bounding box center [1240, 647] width 556 height 30
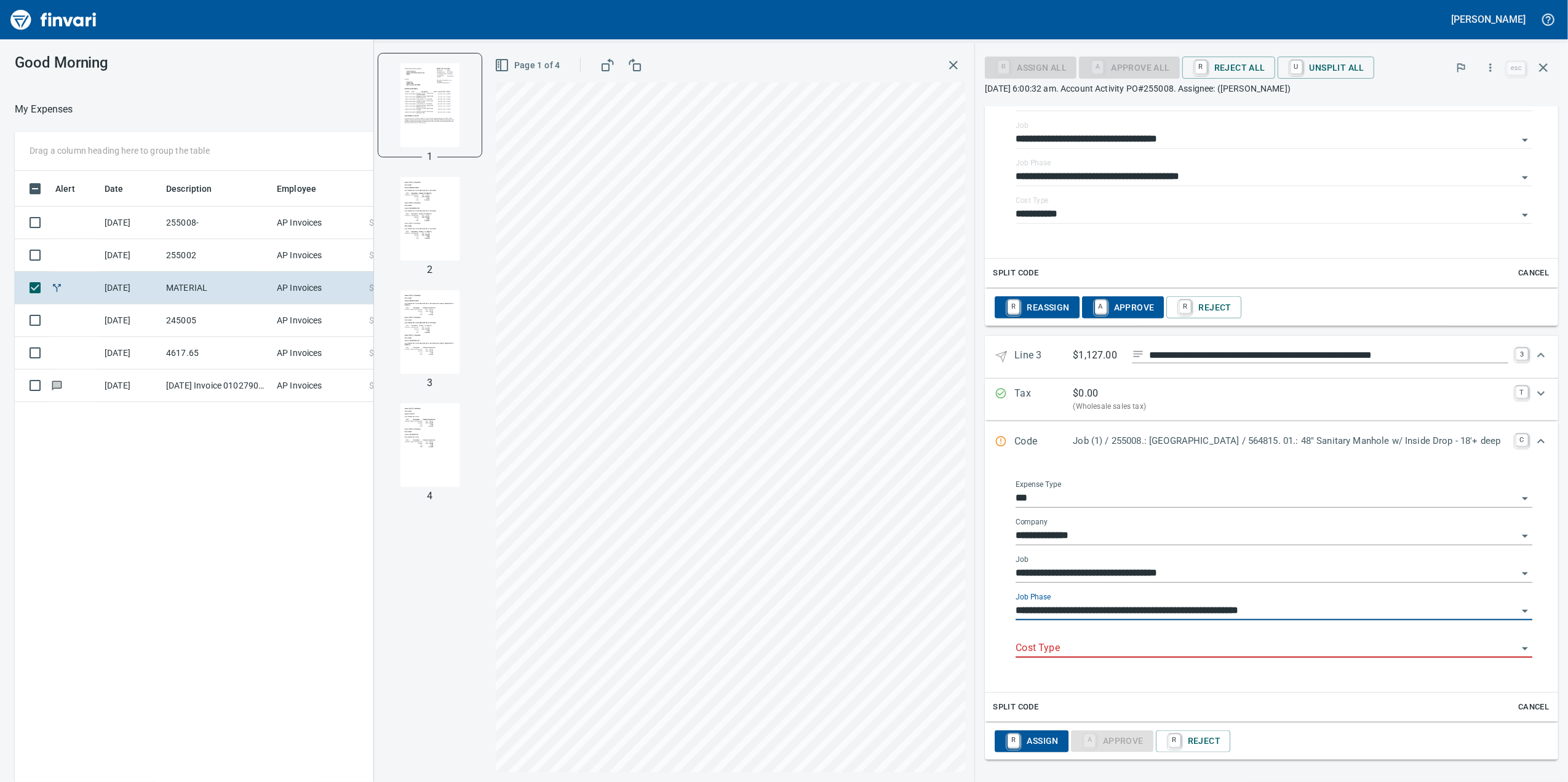
type input "**********"
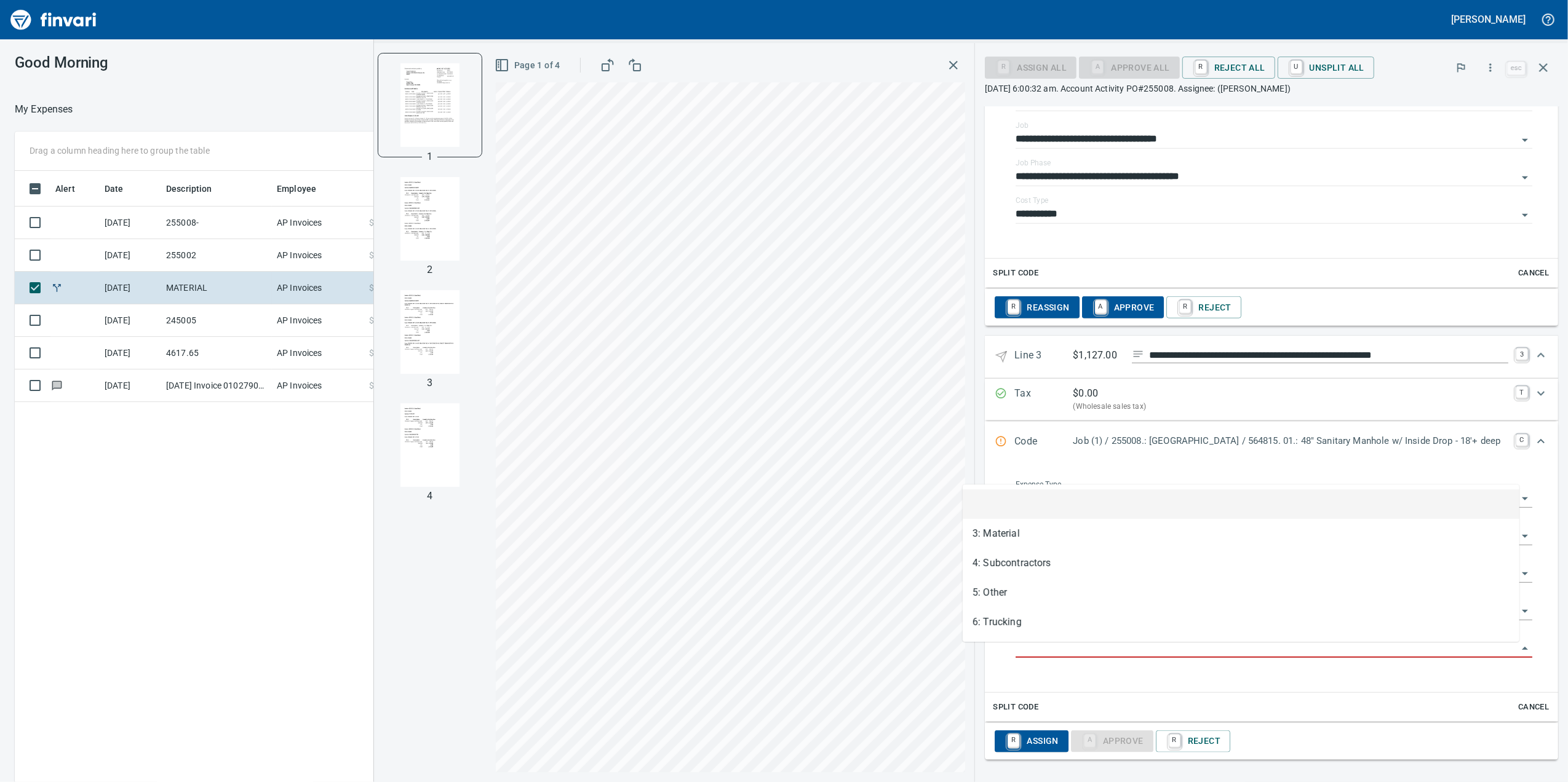
click at [1015, 649] on input "Cost Type" at bounding box center [1266, 648] width 502 height 17
drag, startPoint x: 1017, startPoint y: 533, endPoint x: 1010, endPoint y: 683, distance: 150.2
click at [1017, 533] on li "3: Material" at bounding box center [1240, 534] width 556 height 30
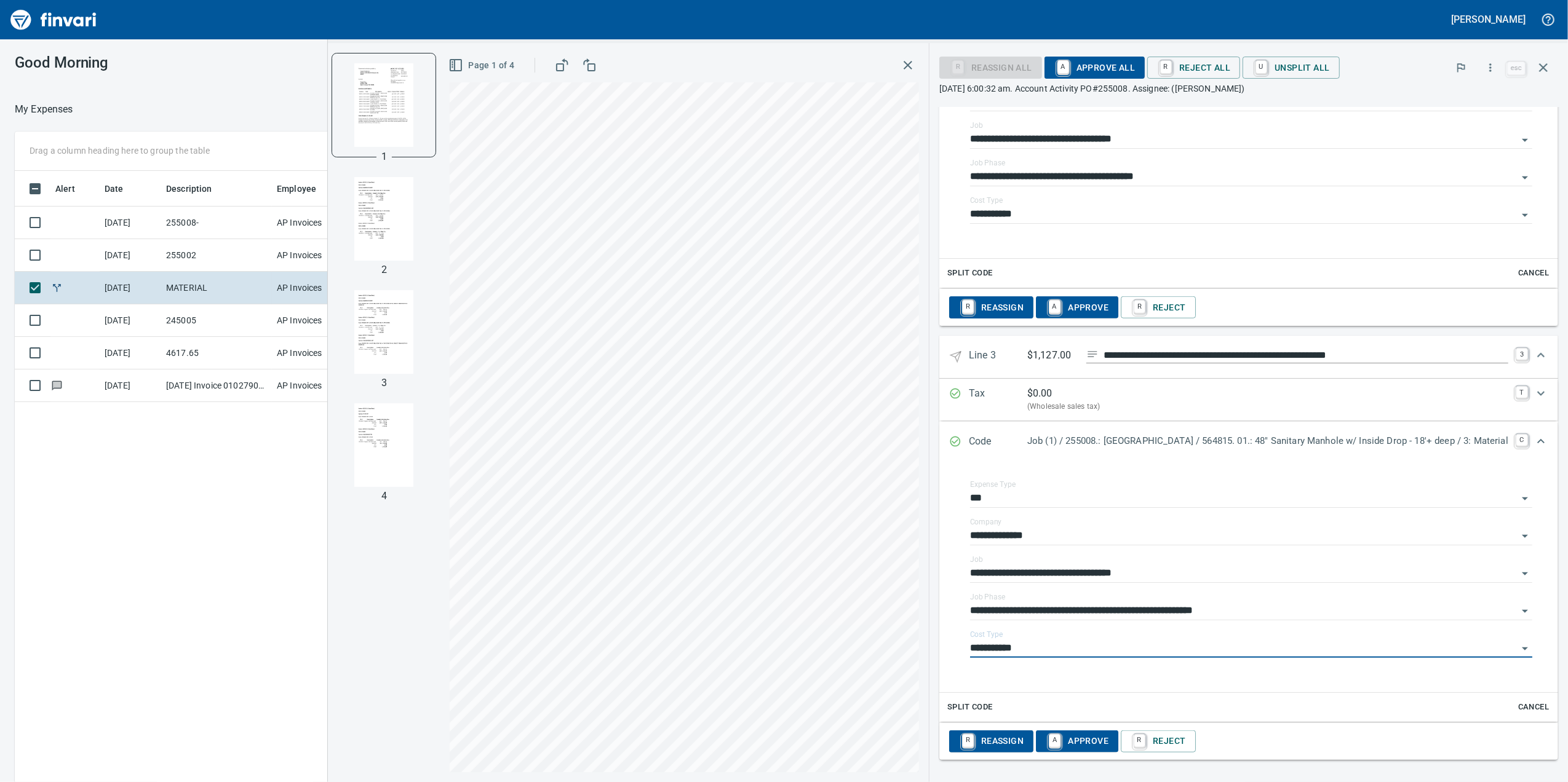
type input "**********"
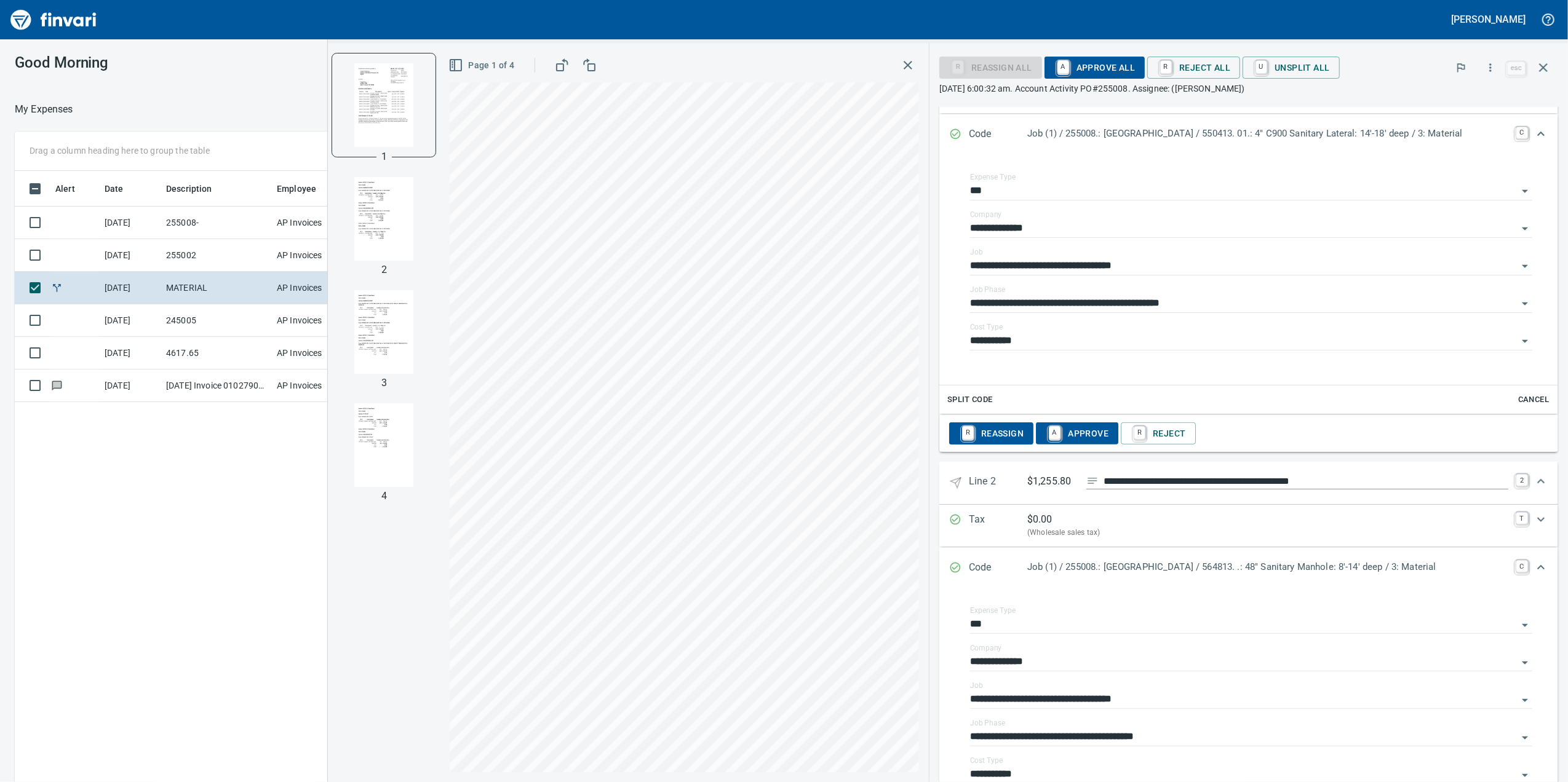
scroll to position [556, 0]
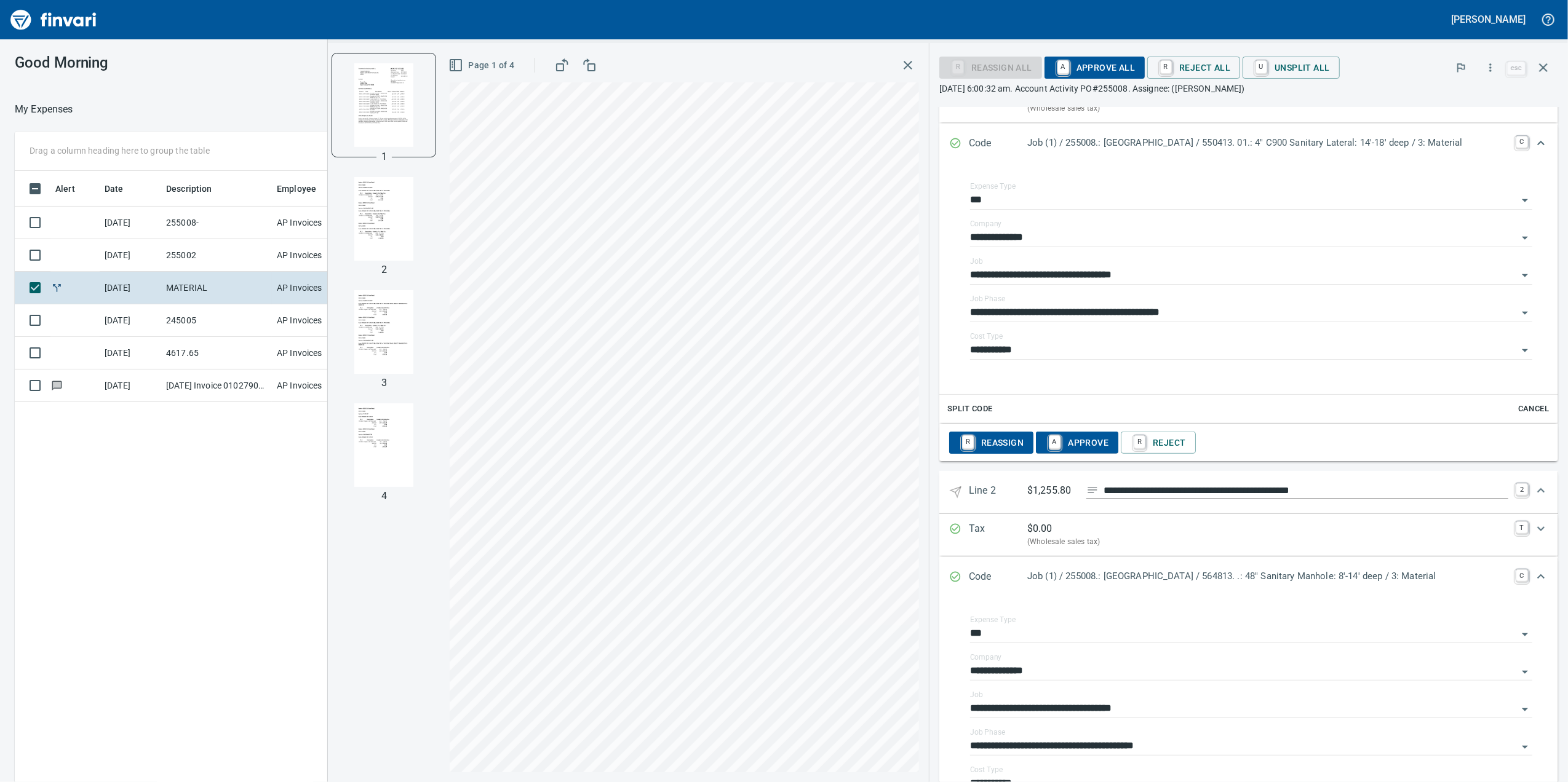
click at [1054, 77] on span "A Approve All" at bounding box center [1094, 67] width 80 height 21
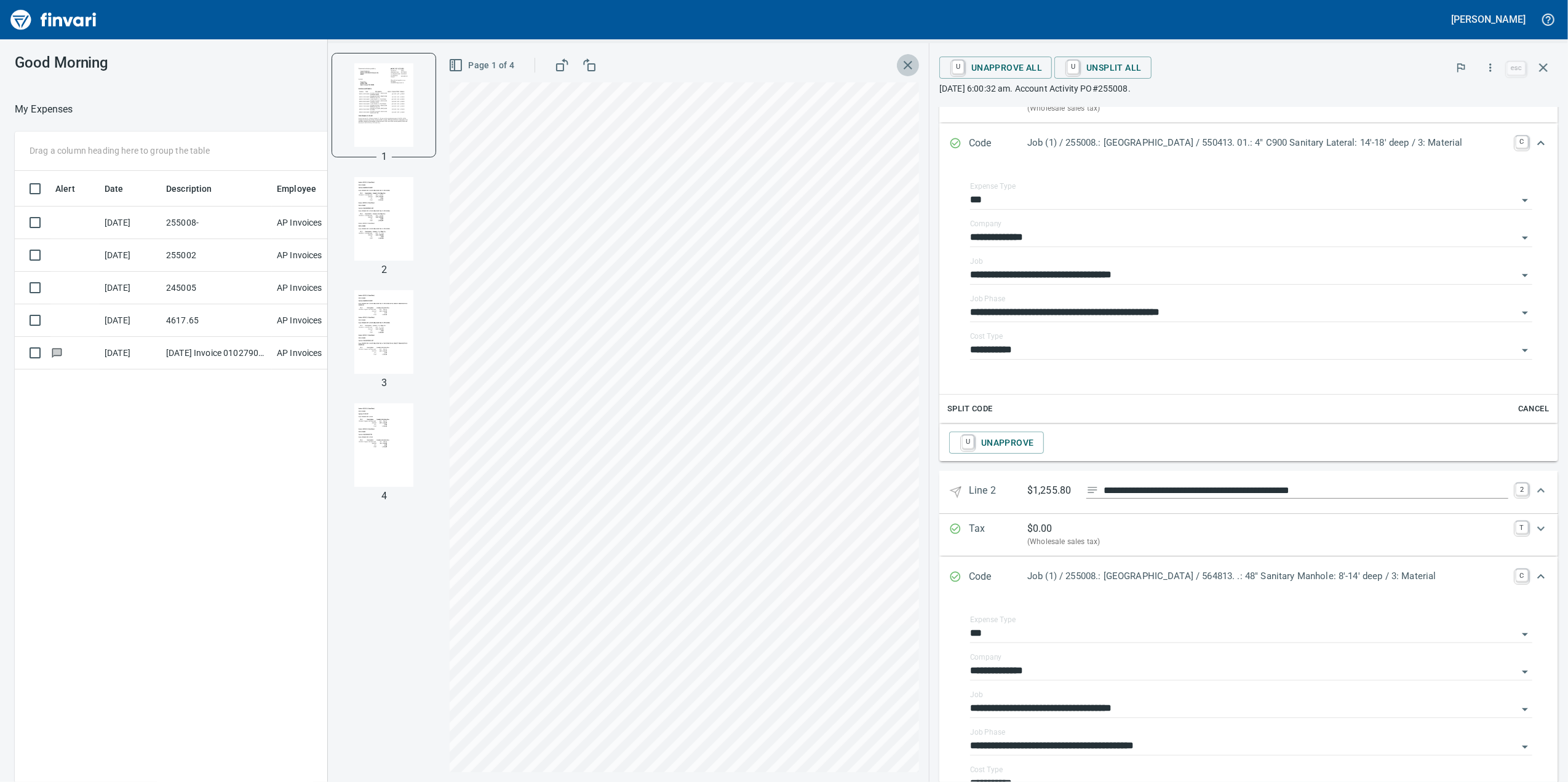
click at [900, 66] on icon "button" at bounding box center [907, 65] width 15 height 15
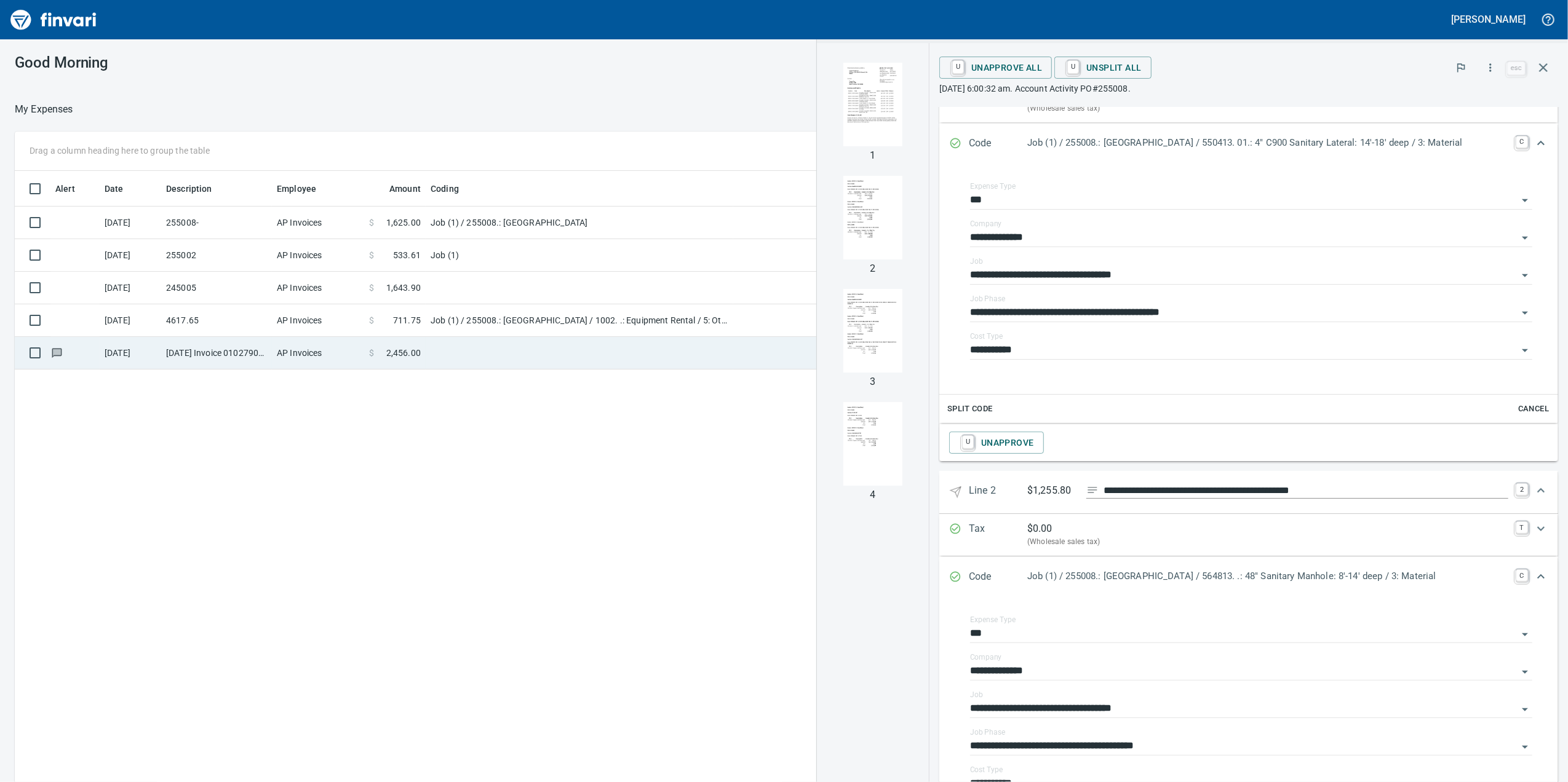
click at [451, 350] on td at bounding box center [579, 353] width 308 height 33
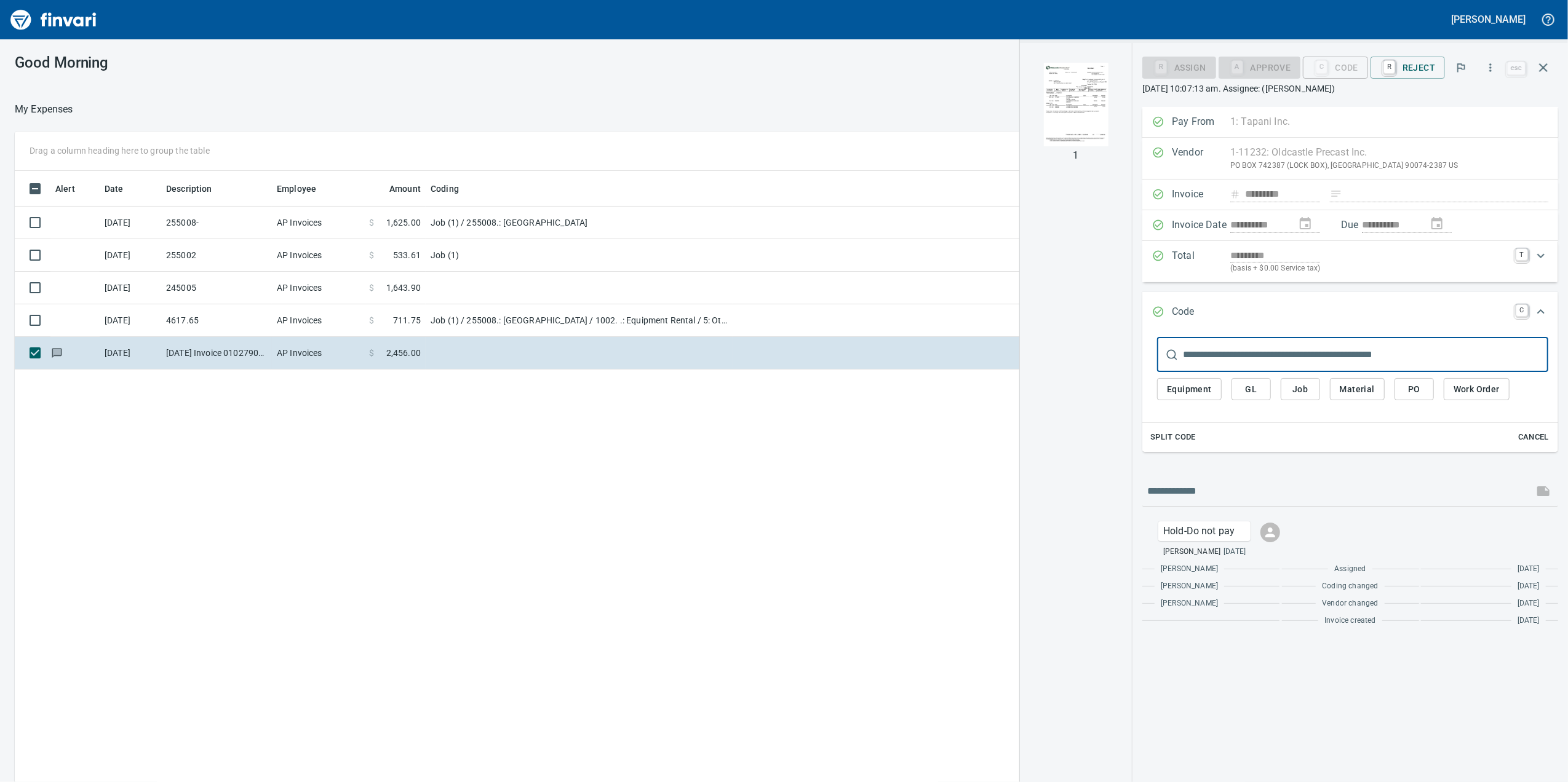
click at [1070, 119] on img "button" at bounding box center [1076, 104] width 84 height 84
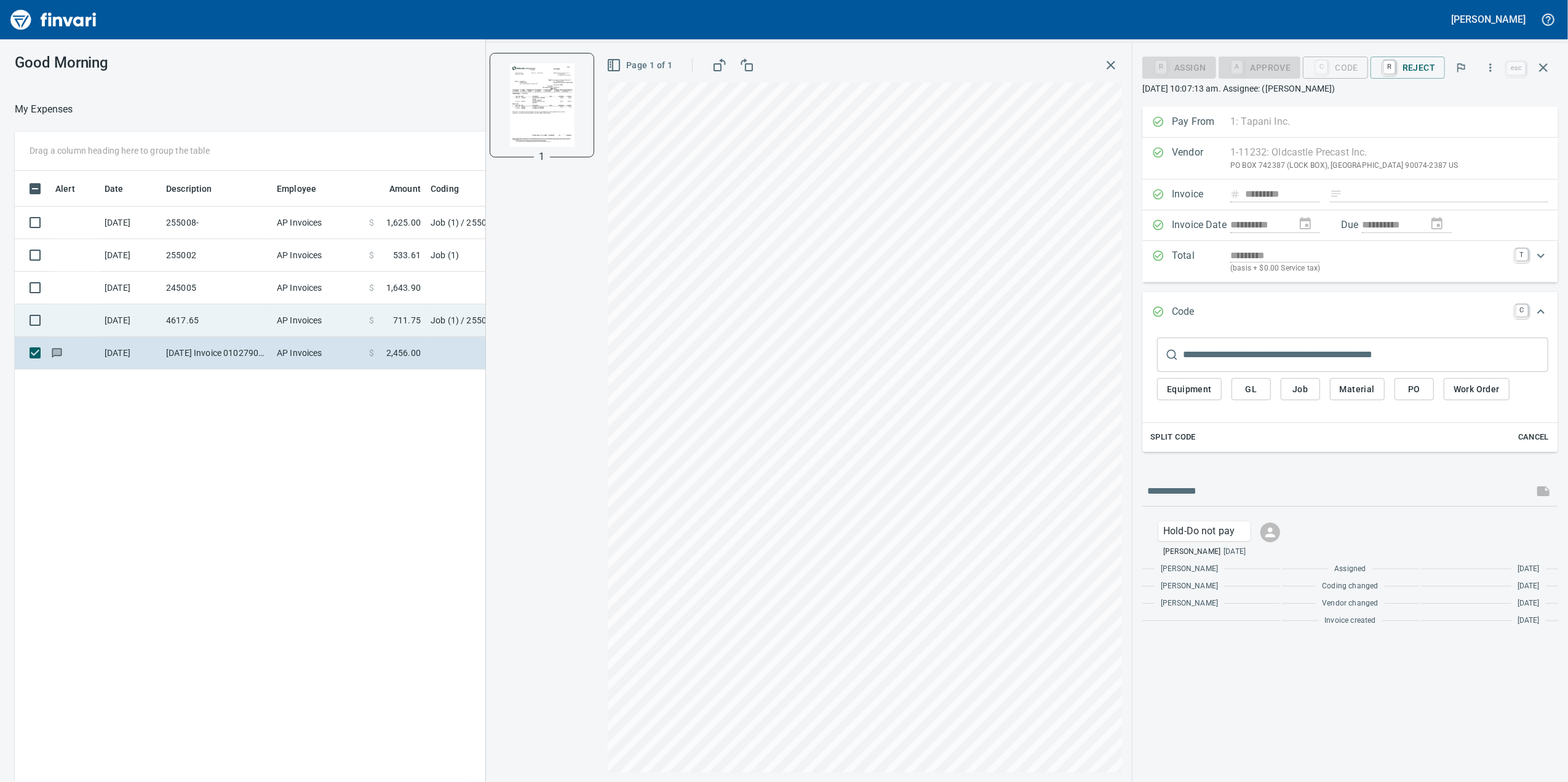
click at [300, 322] on td "AP Invoices" at bounding box center [318, 321] width 92 height 33
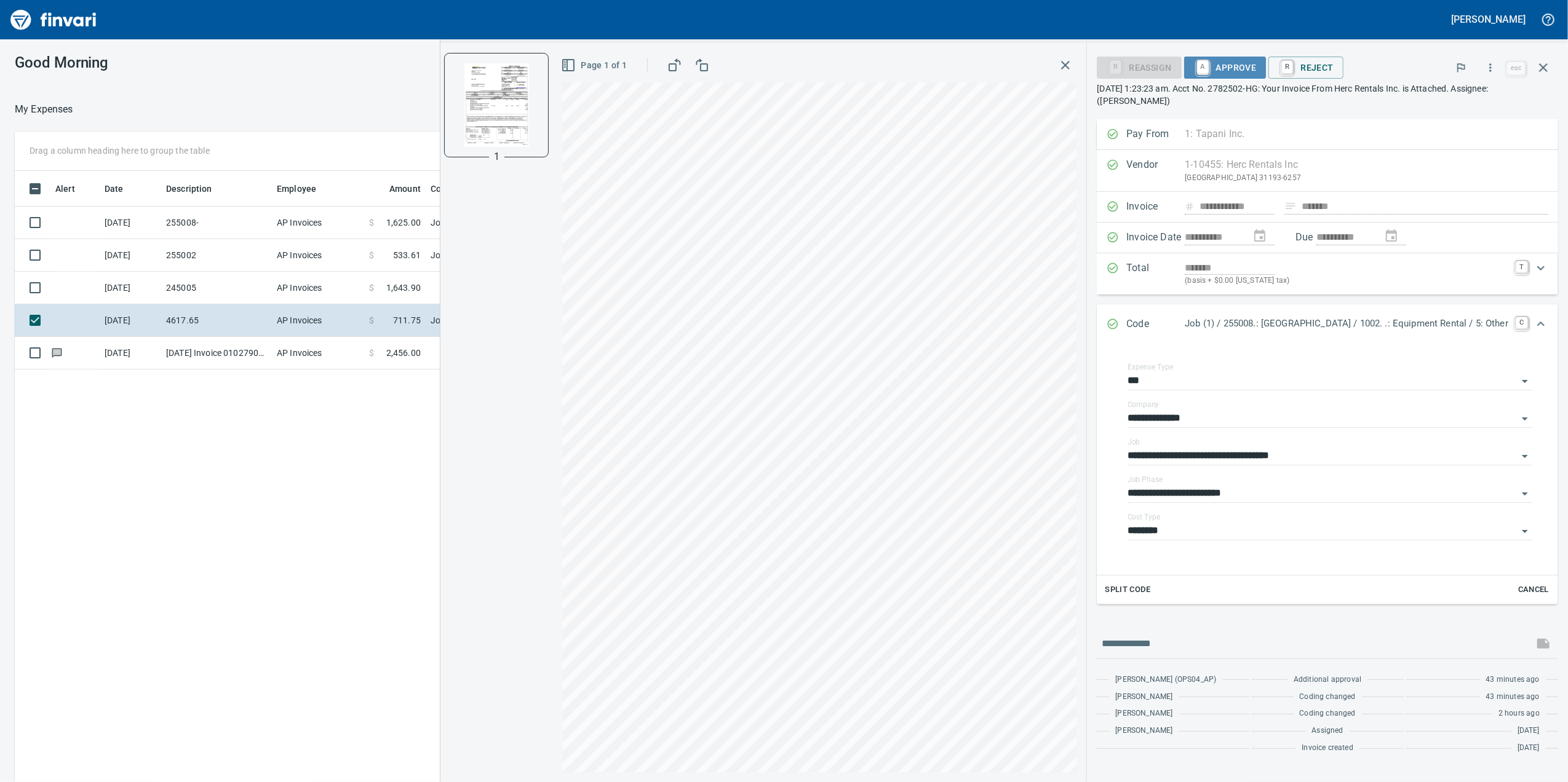
click at [1194, 71] on span "A Approve" at bounding box center [1225, 67] width 63 height 21
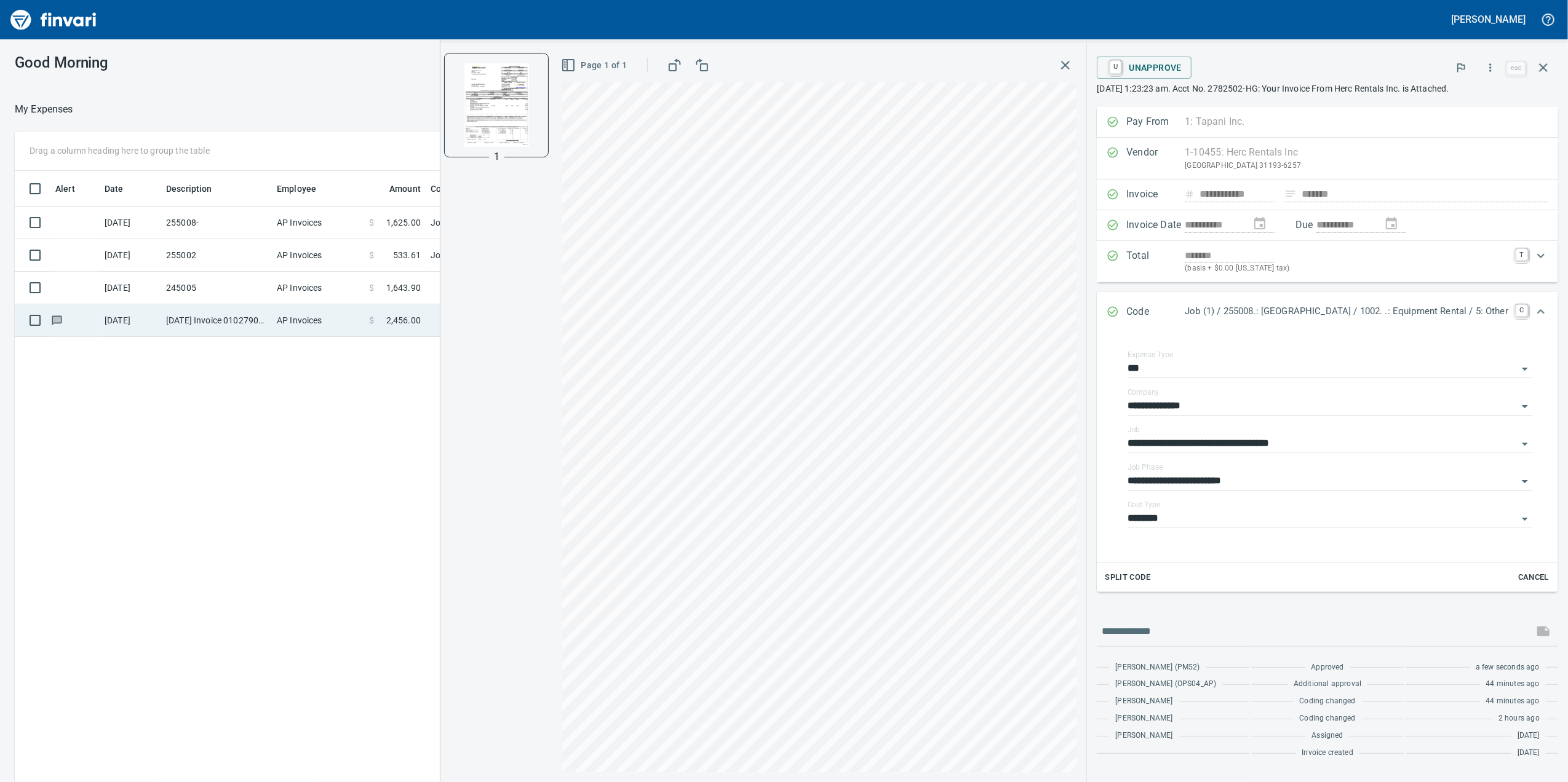
click at [332, 311] on td "AP Invoices" at bounding box center [318, 321] width 92 height 33
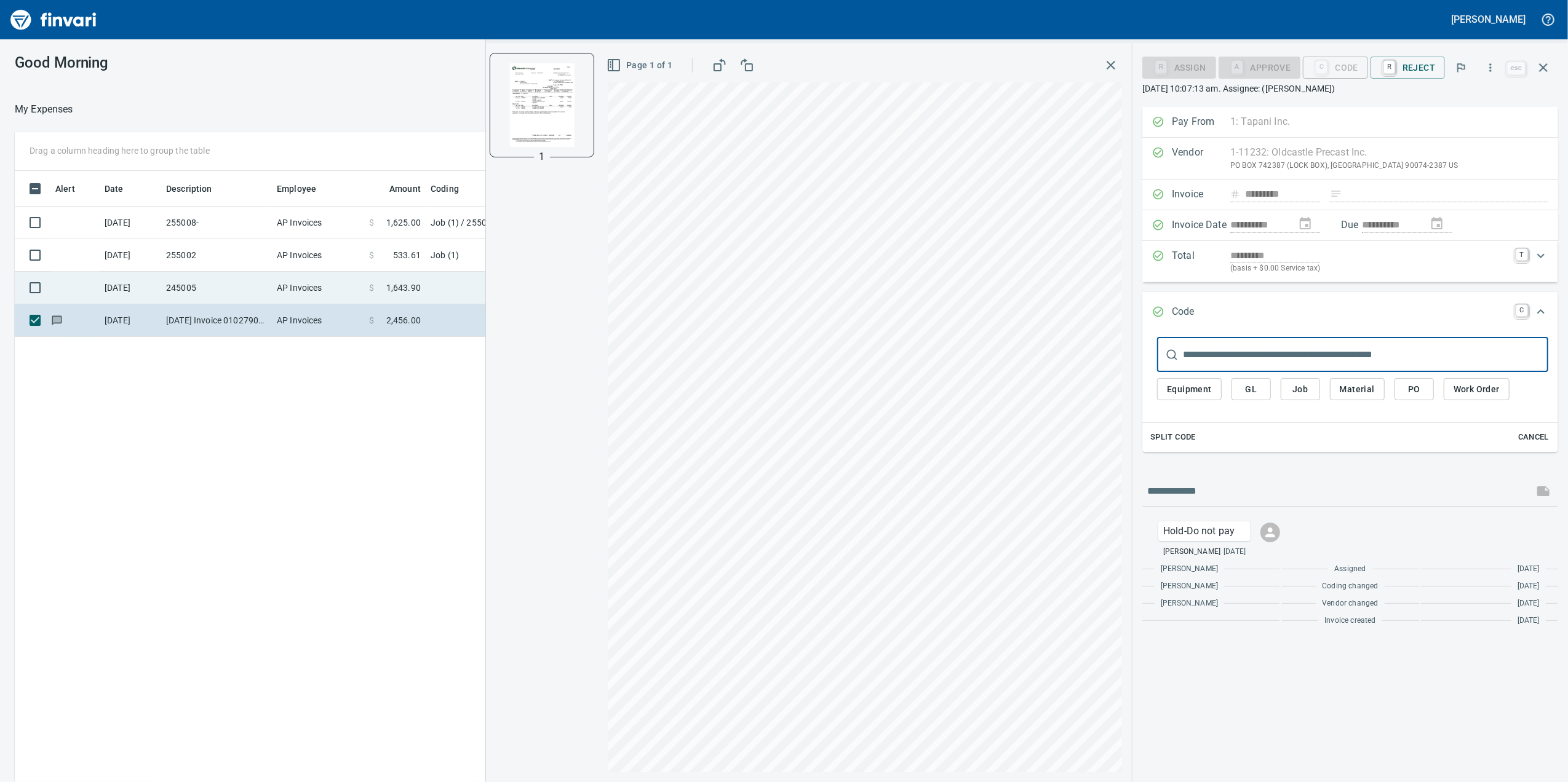
click at [323, 290] on td "AP Invoices" at bounding box center [318, 288] width 92 height 33
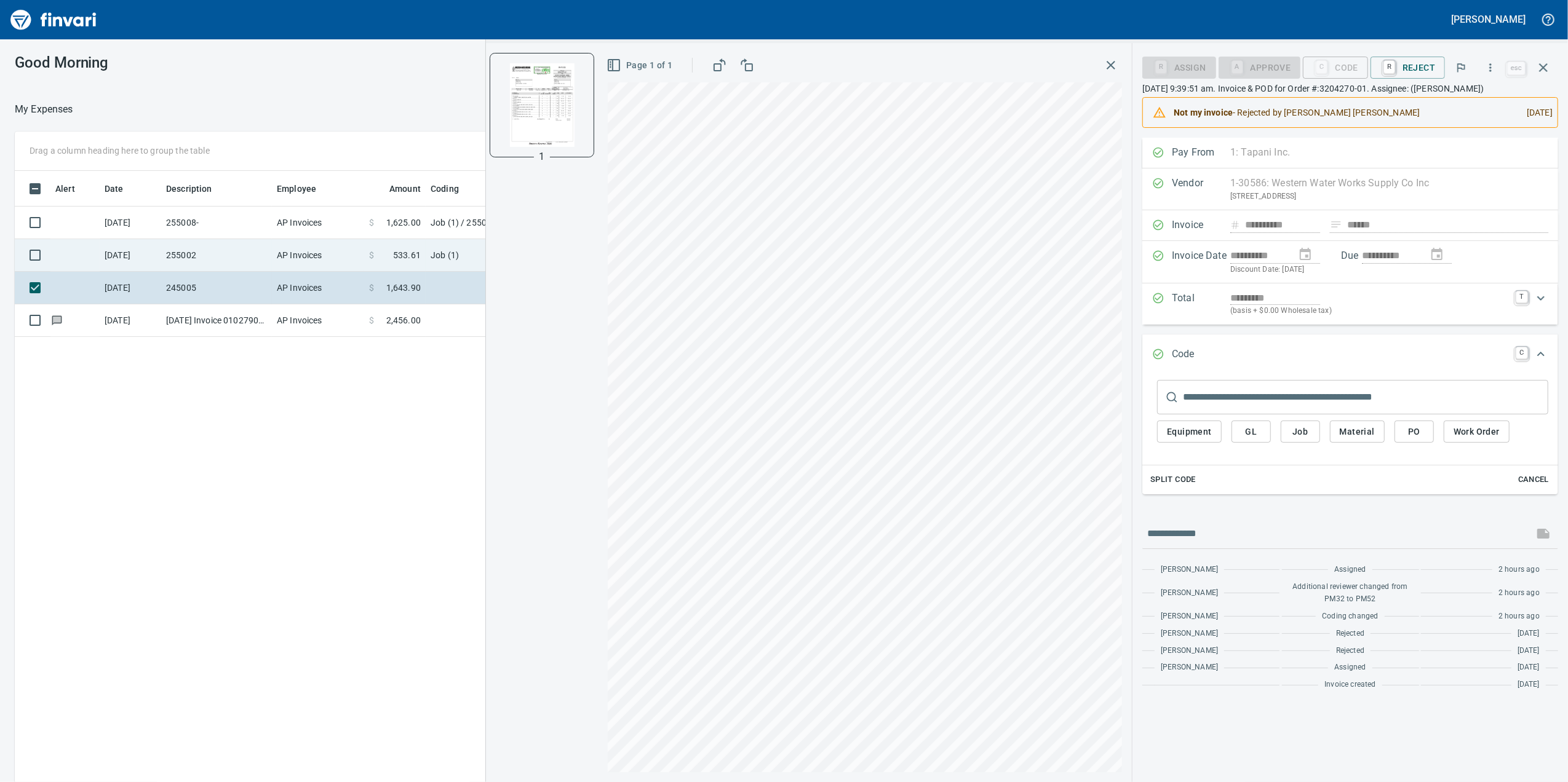
click at [337, 247] on td "AP Invoices" at bounding box center [318, 256] width 92 height 33
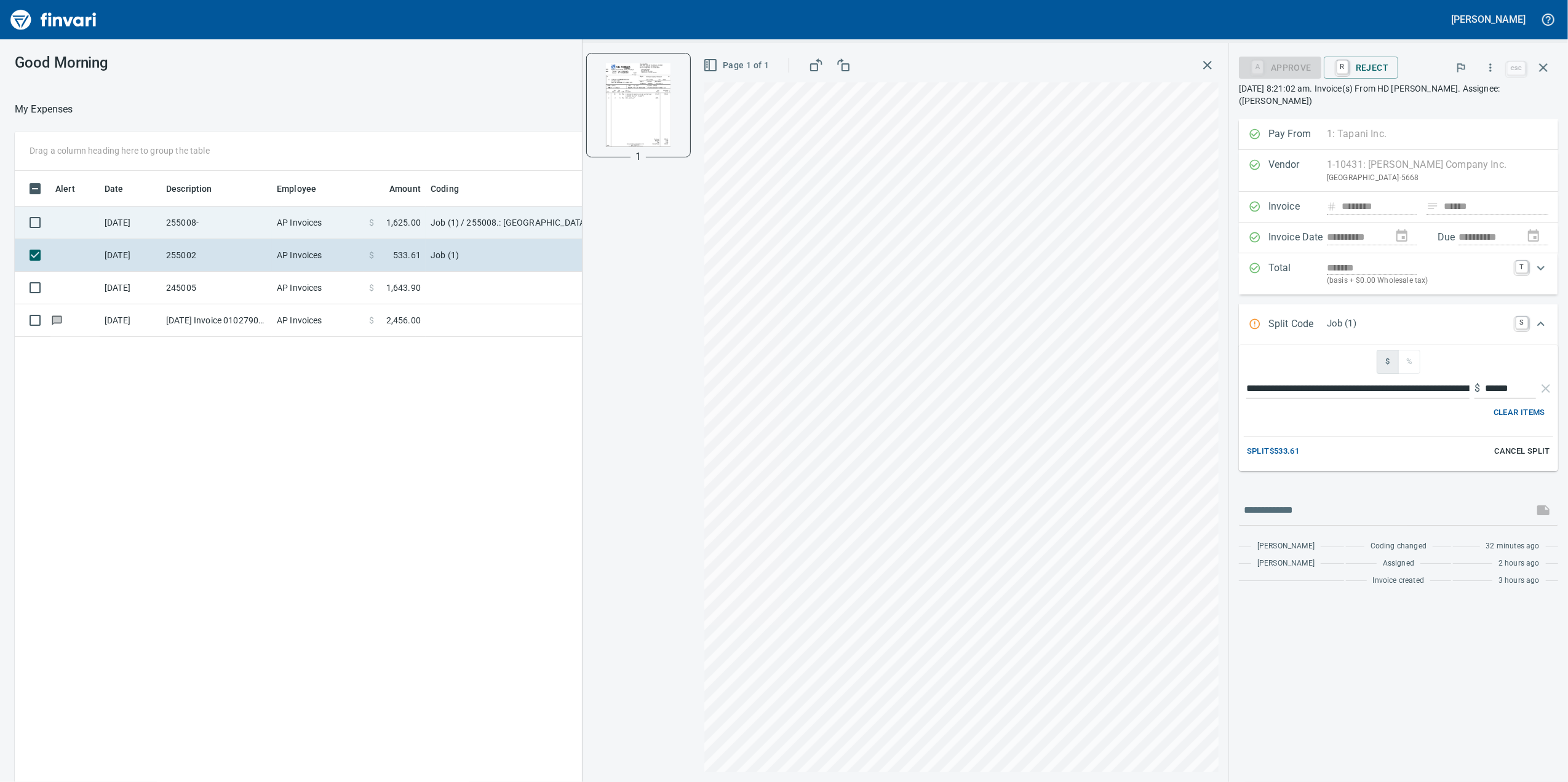
click at [332, 234] on td "AP Invoices" at bounding box center [318, 223] width 92 height 33
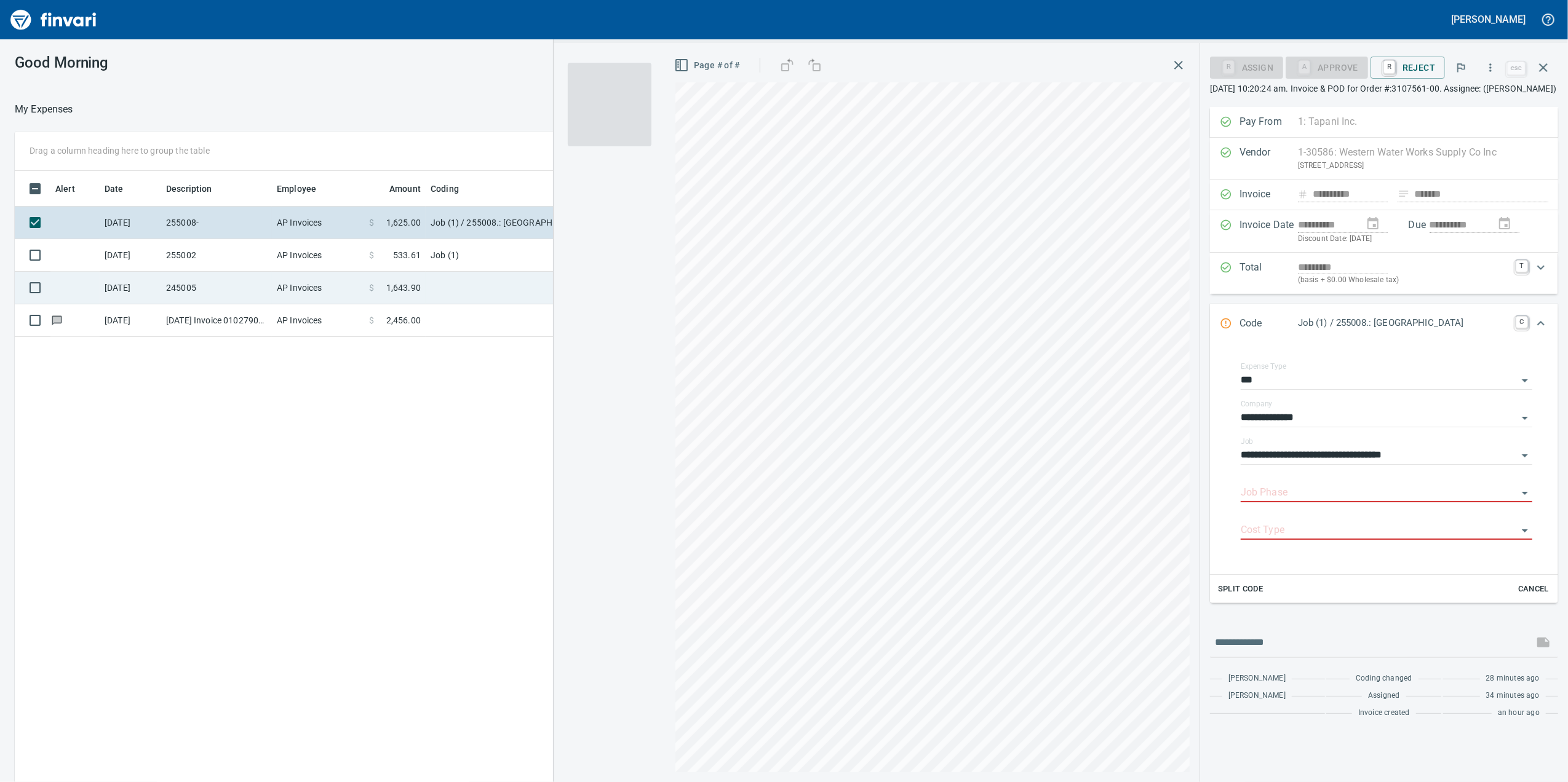
click at [330, 290] on td "AP Invoices" at bounding box center [318, 288] width 92 height 33
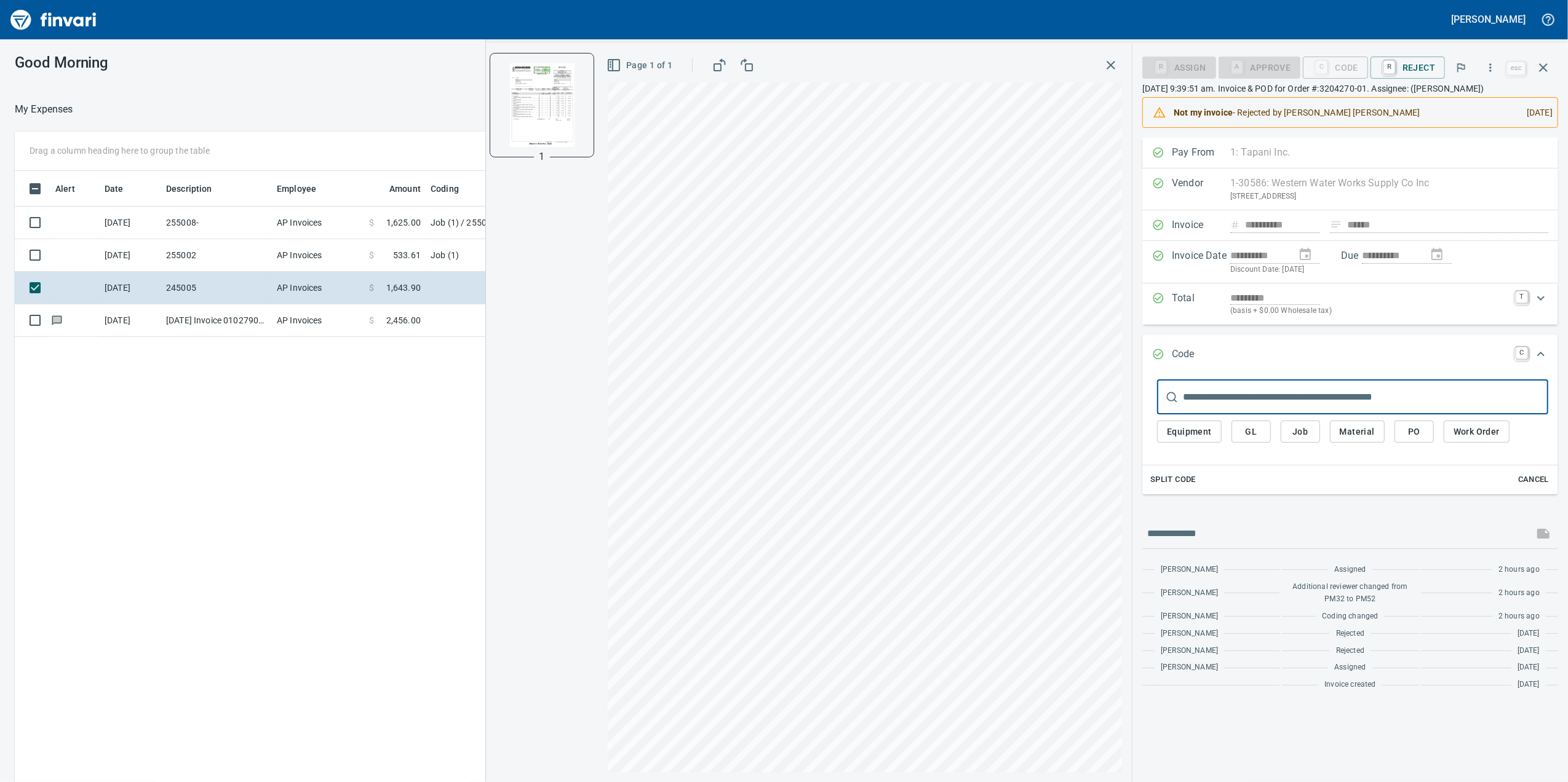
click at [1226, 410] on input "text" at bounding box center [1366, 397] width 365 height 34
click at [1293, 440] on span "Job" at bounding box center [1300, 432] width 20 height 16
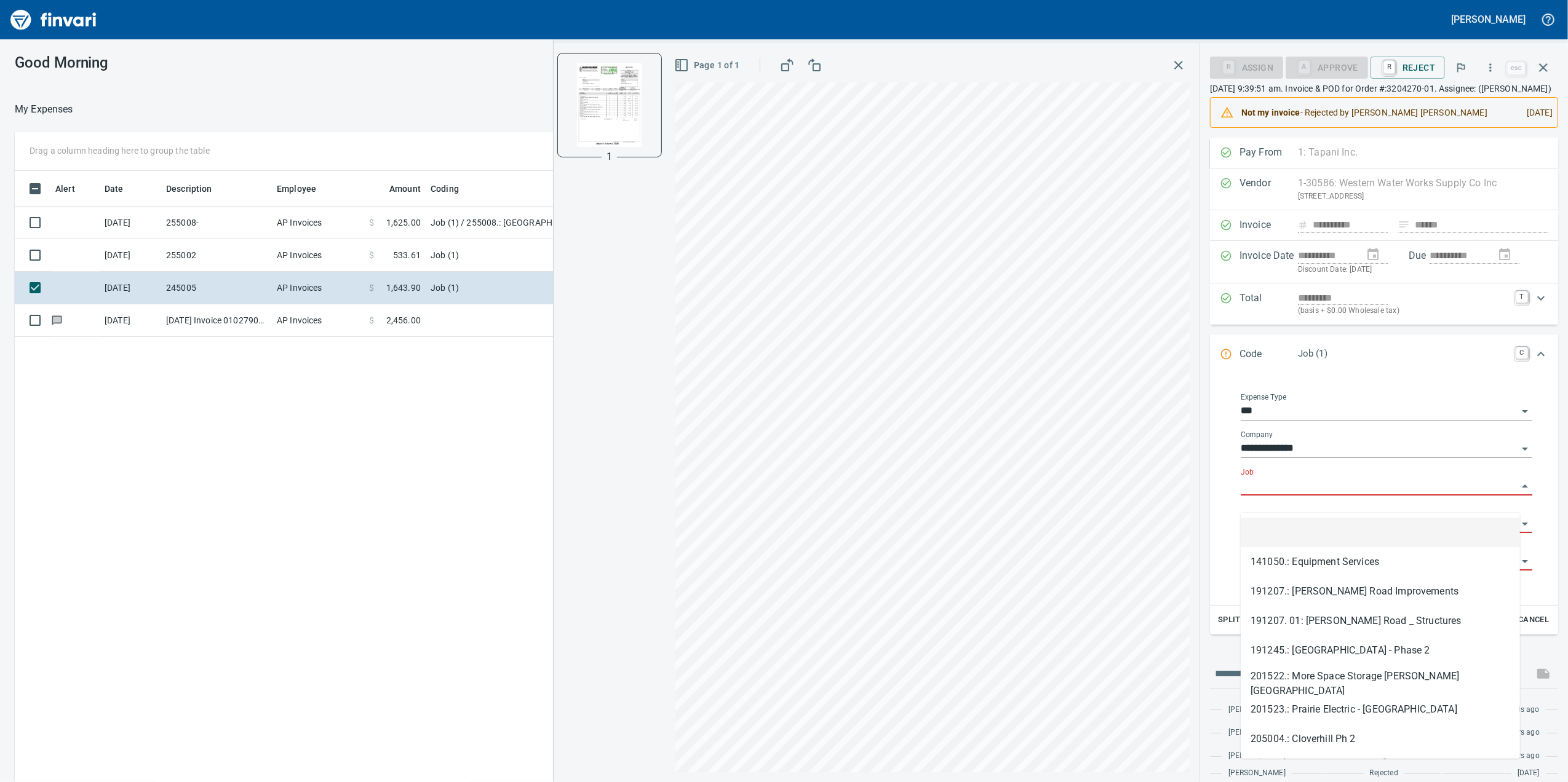
drag, startPoint x: 1278, startPoint y: 506, endPoint x: 1250, endPoint y: 492, distance: 31.3
click at [1277, 495] on input "Job" at bounding box center [1379, 487] width 277 height 17
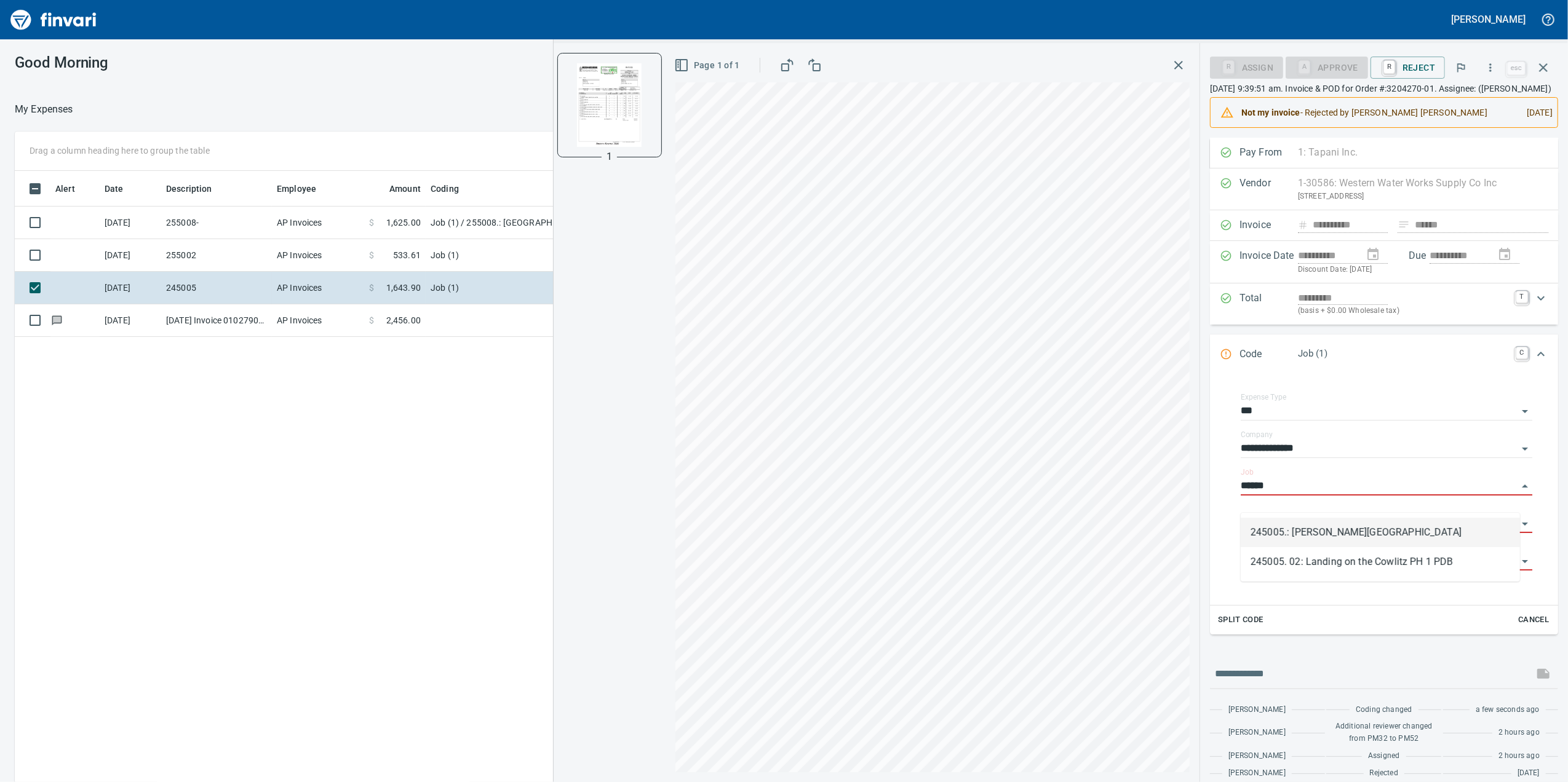
click at [1353, 525] on li "245005.: [PERSON_NAME][GEOGRAPHIC_DATA]" at bounding box center [1380, 533] width 279 height 30
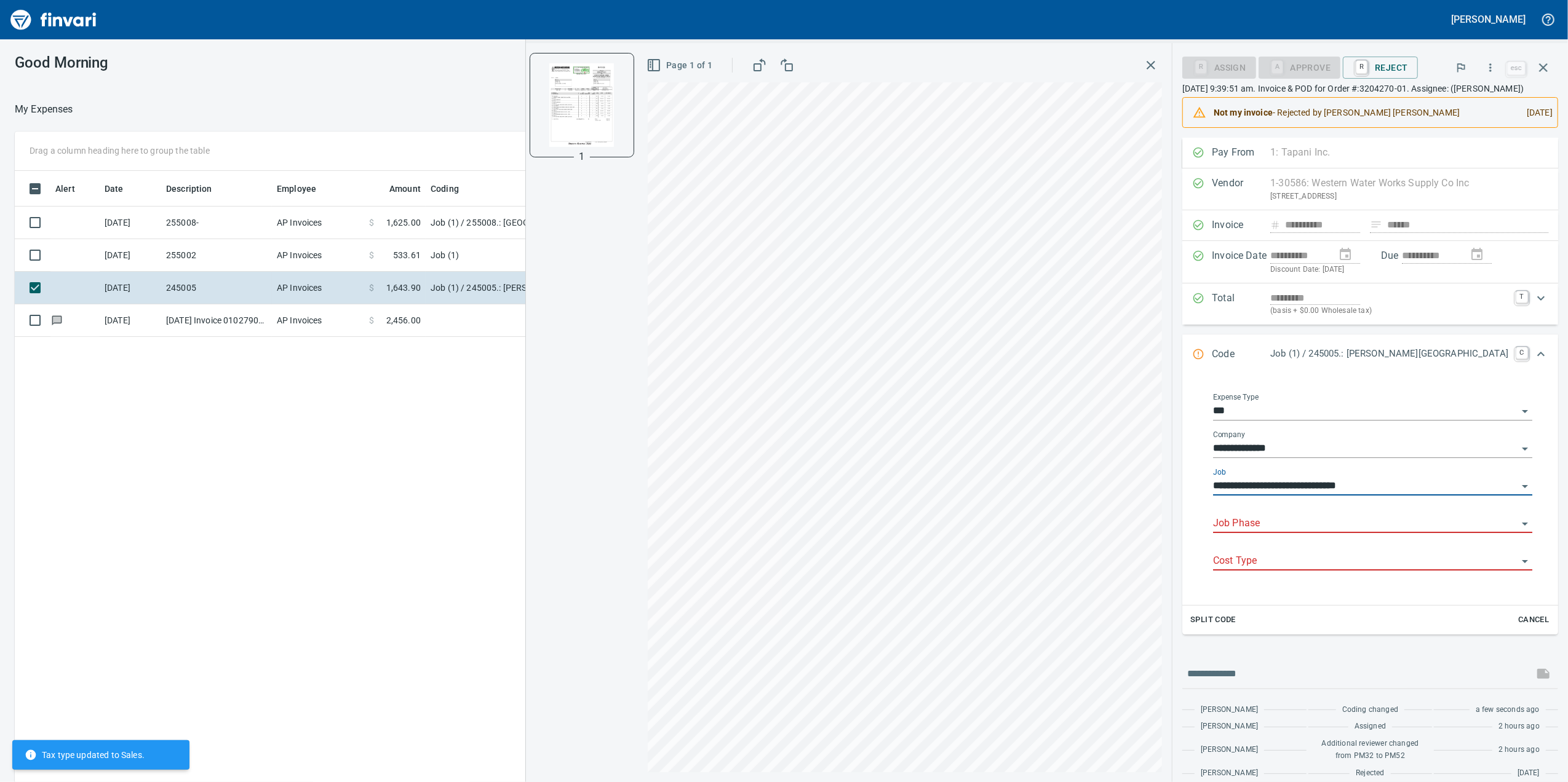
type input "**********"
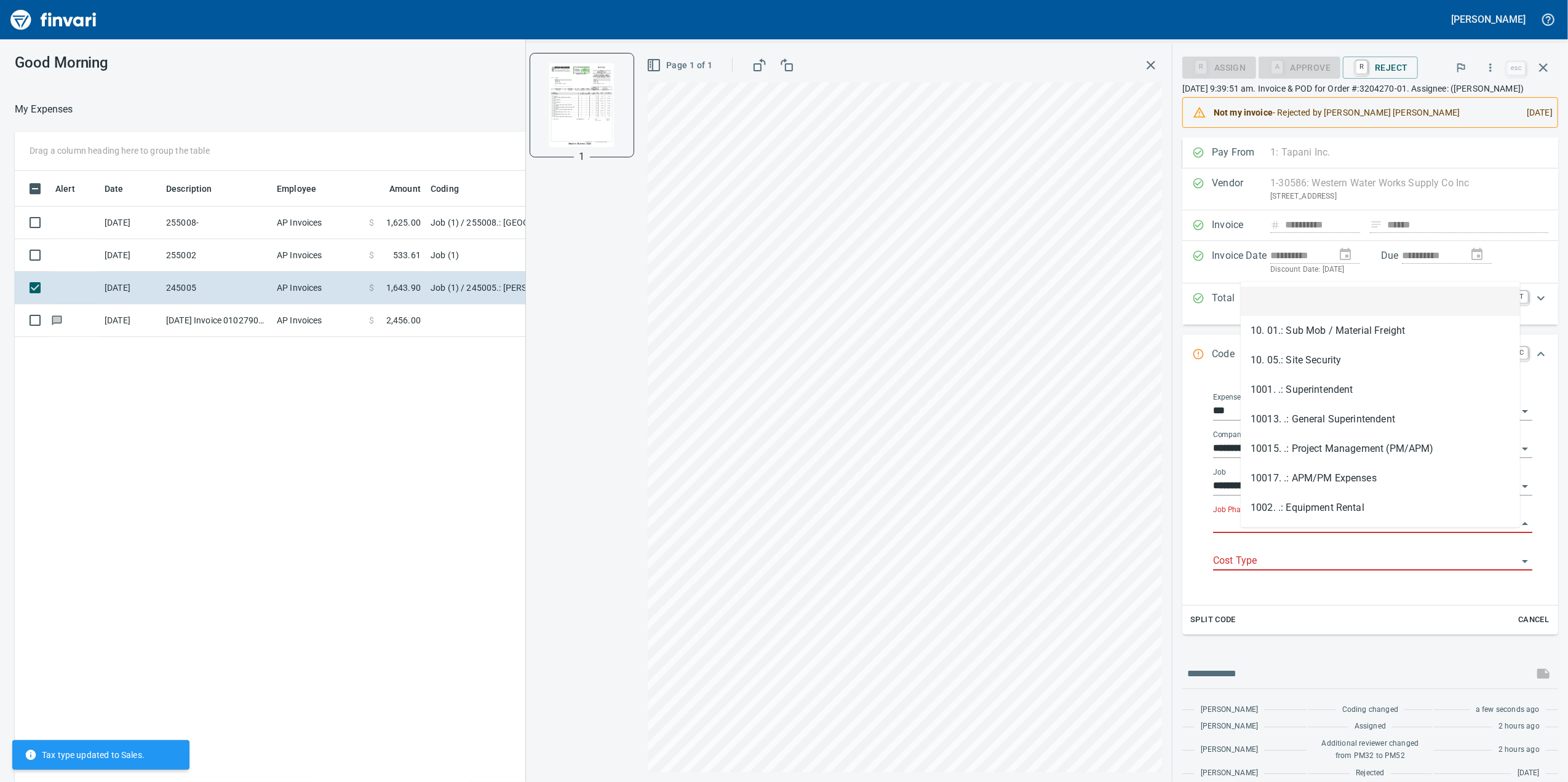
click at [1343, 533] on input "Job Phase" at bounding box center [1365, 523] width 305 height 17
type input "*"
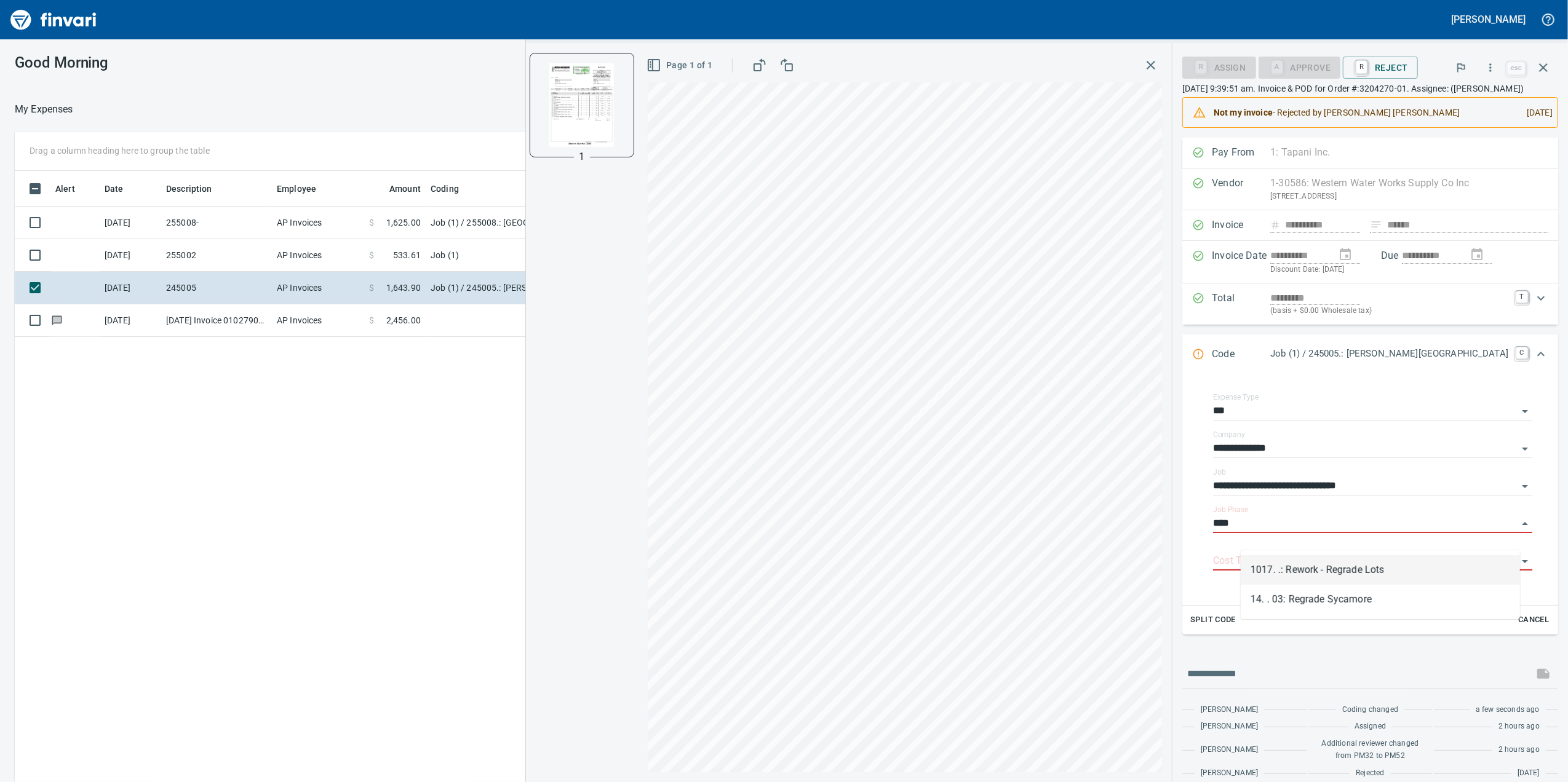
click at [1399, 572] on li "1017. .: Rework - Regrade Lots" at bounding box center [1380, 570] width 279 height 30
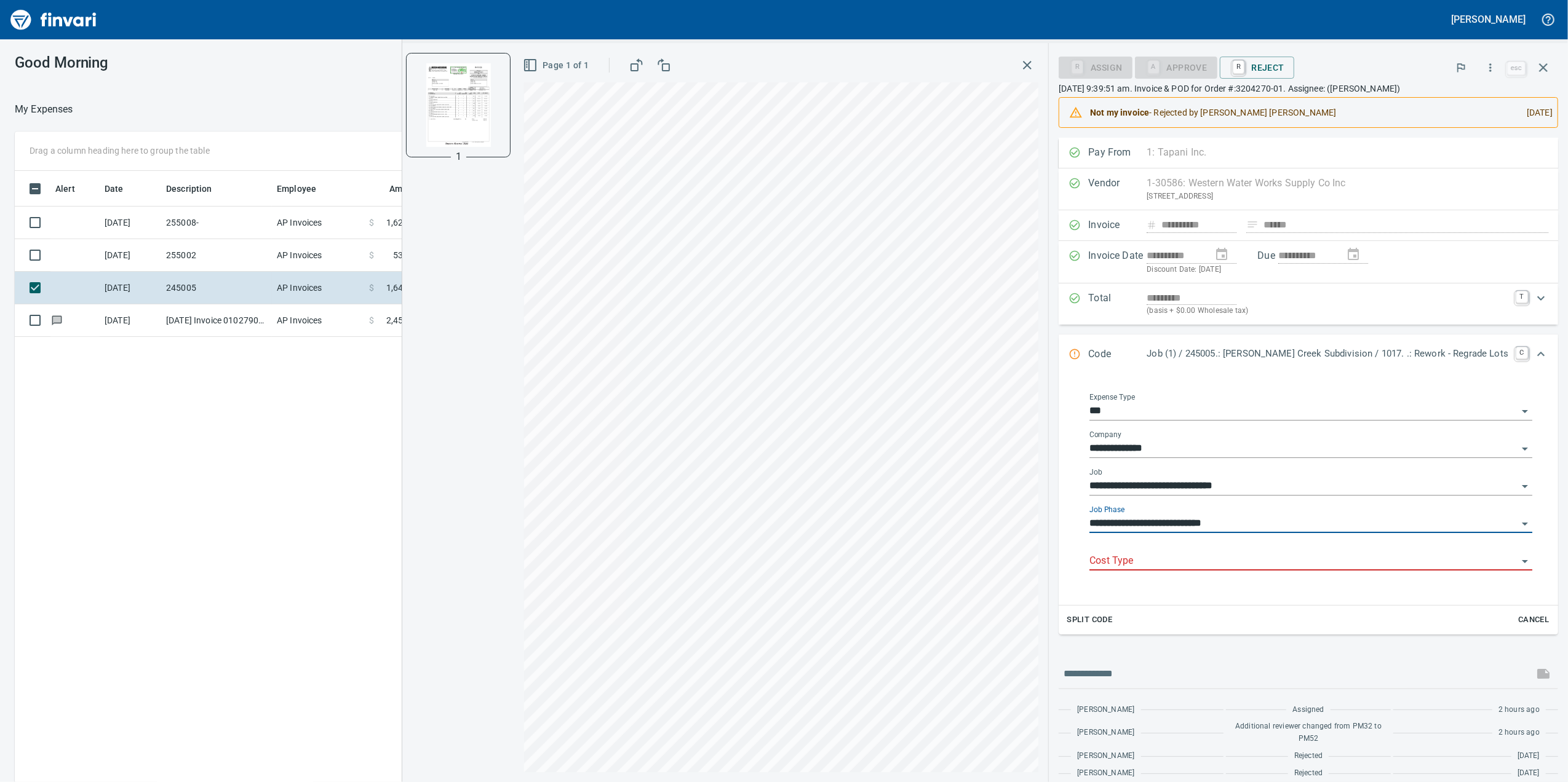
type input "**********"
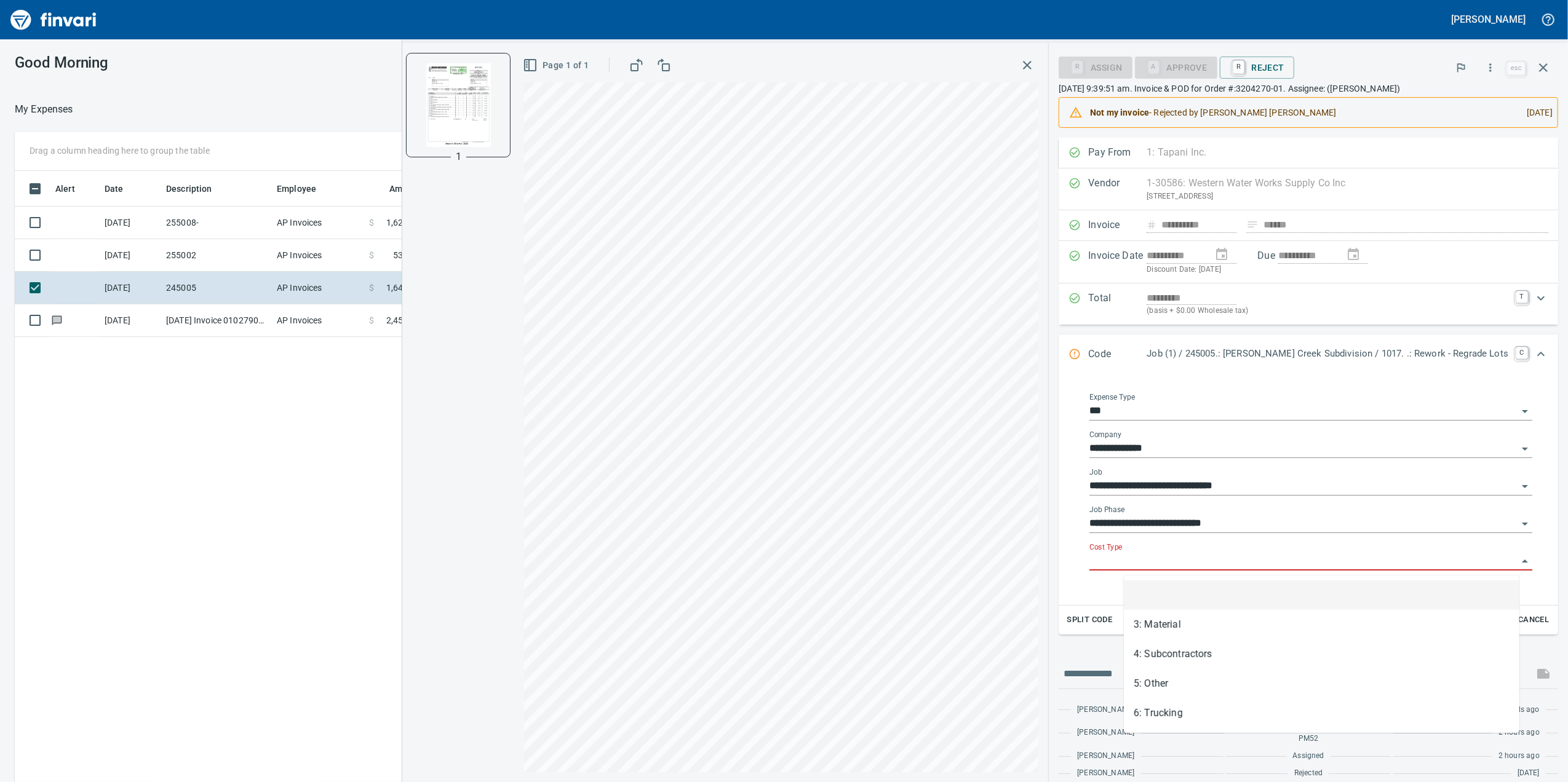
click at [1399, 570] on input "Cost Type" at bounding box center [1303, 561] width 428 height 17
click at [1157, 627] on li "3: Material" at bounding box center [1321, 625] width 396 height 30
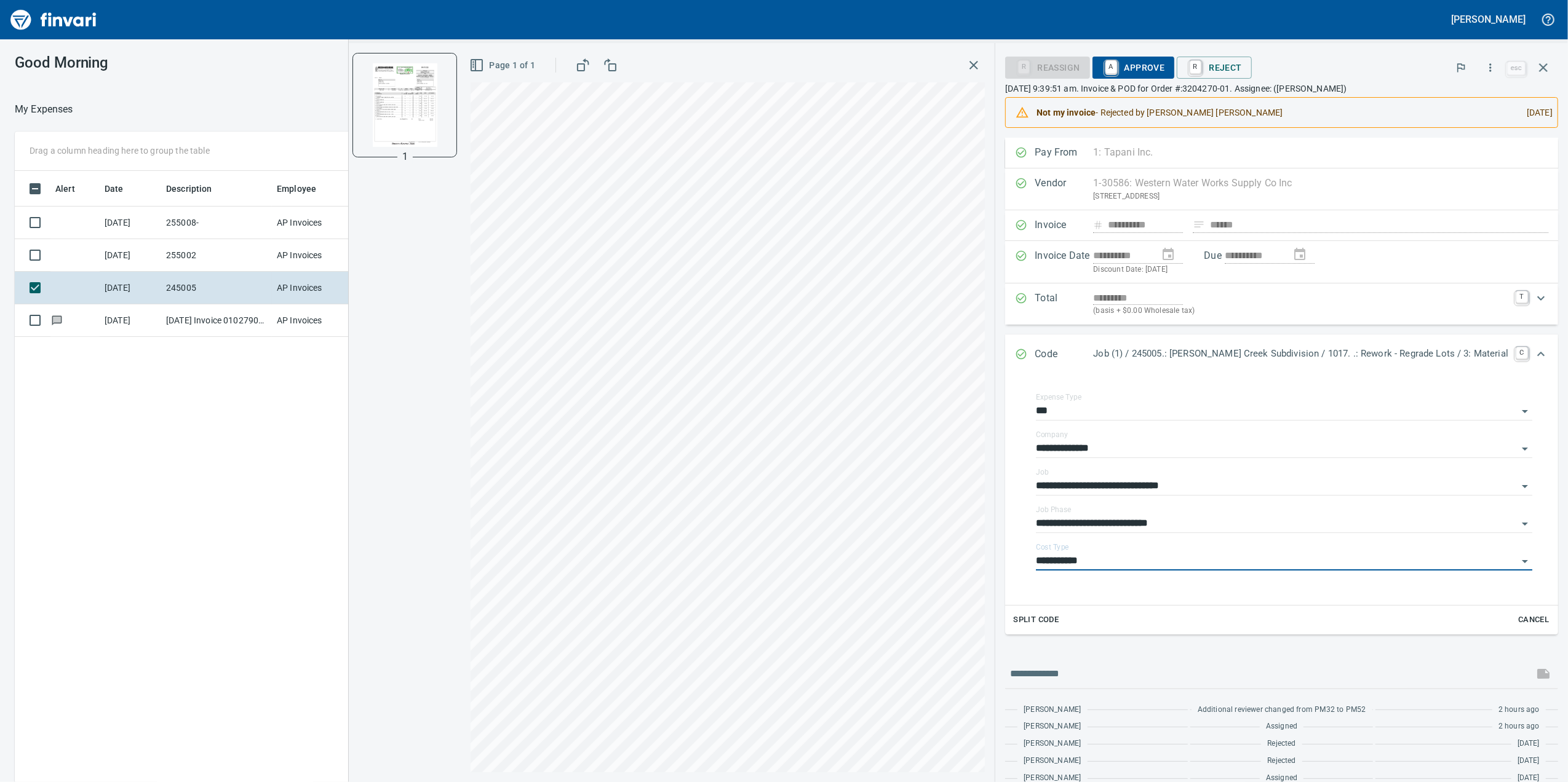
type input "**********"
click at [1165, 59] on span "A Approve" at bounding box center [1133, 67] width 63 height 21
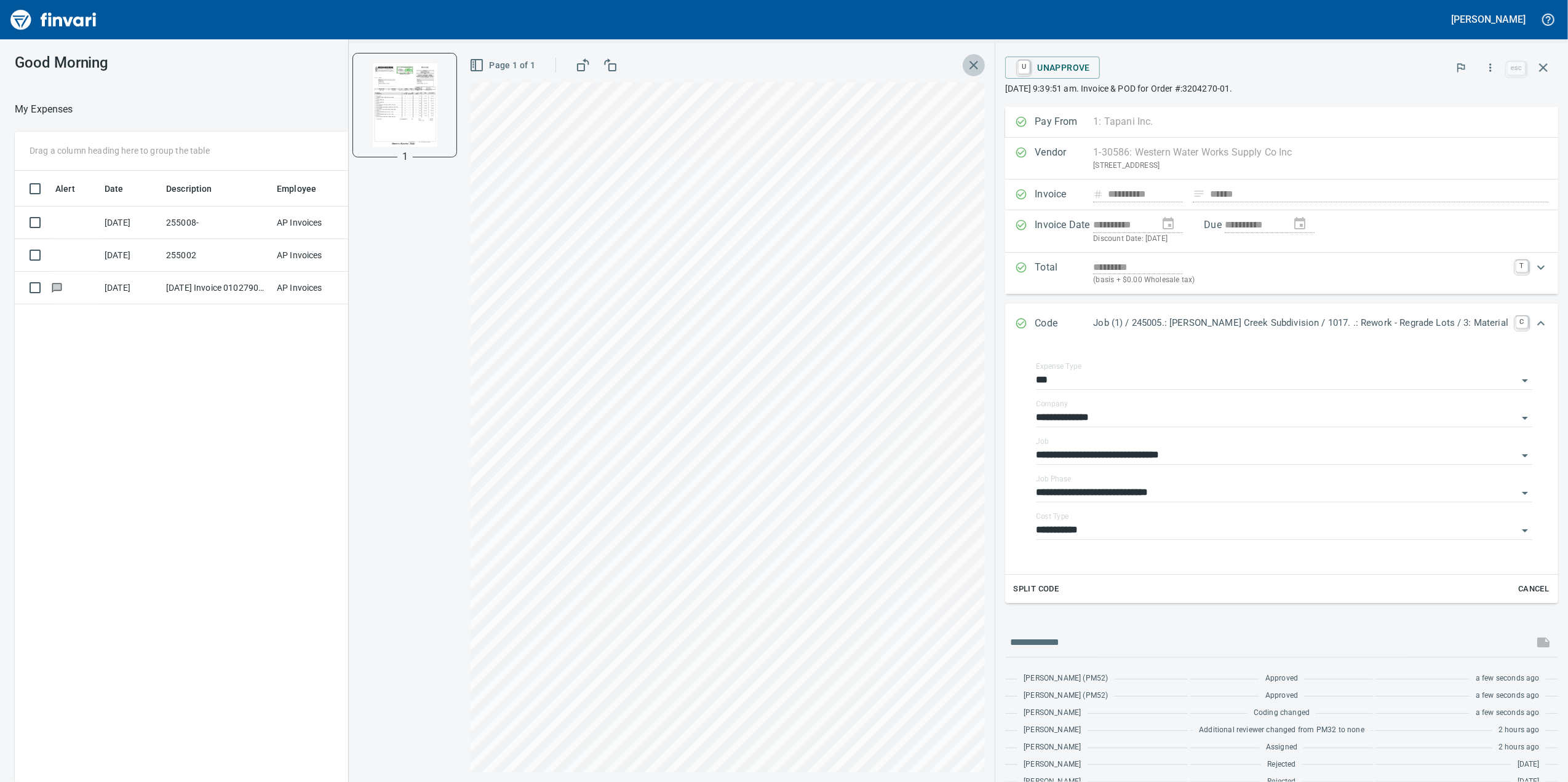
click at [981, 67] on icon "button" at bounding box center [973, 65] width 15 height 15
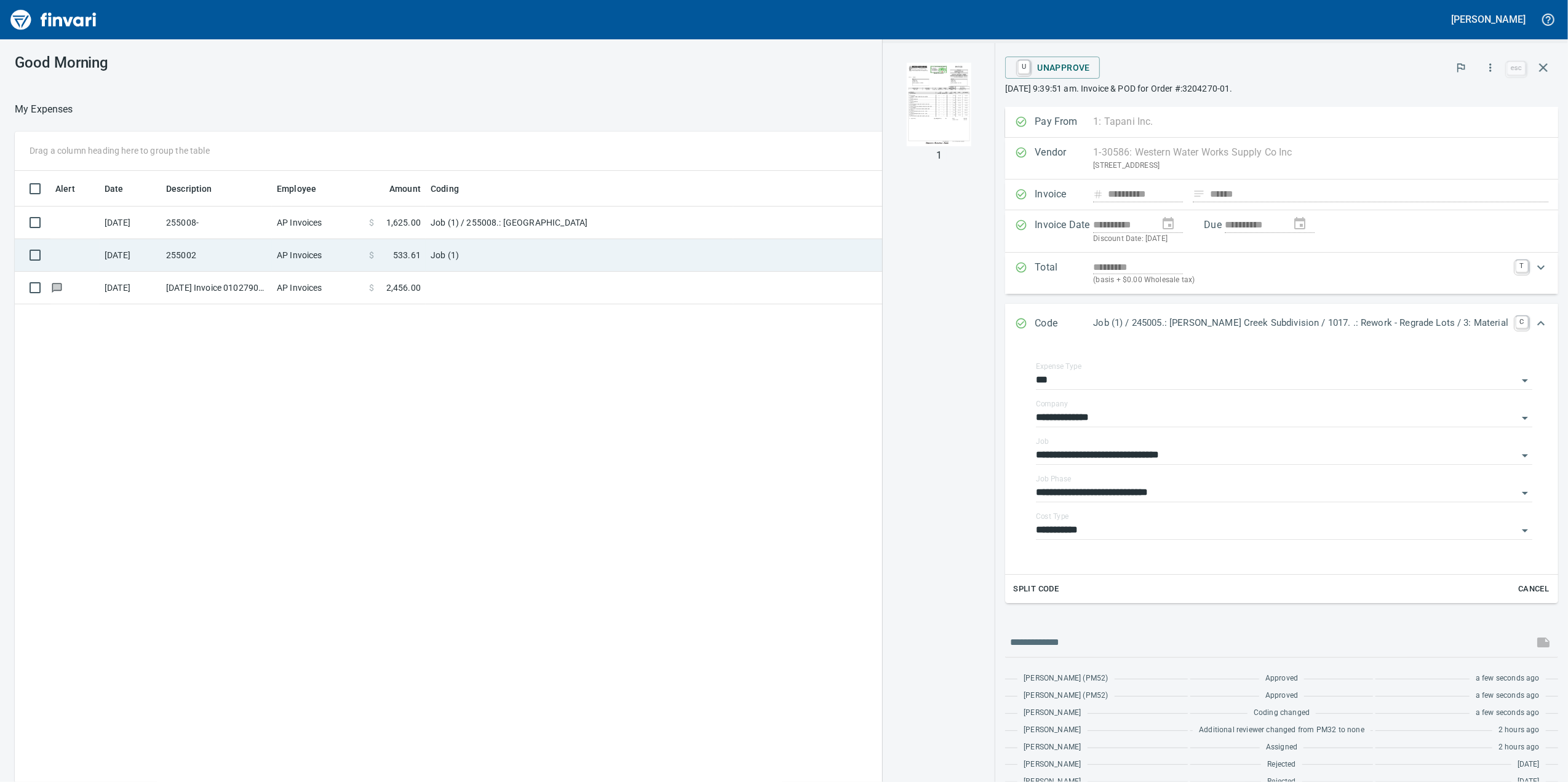
click at [453, 261] on td "Job (1)" at bounding box center [579, 256] width 308 height 33
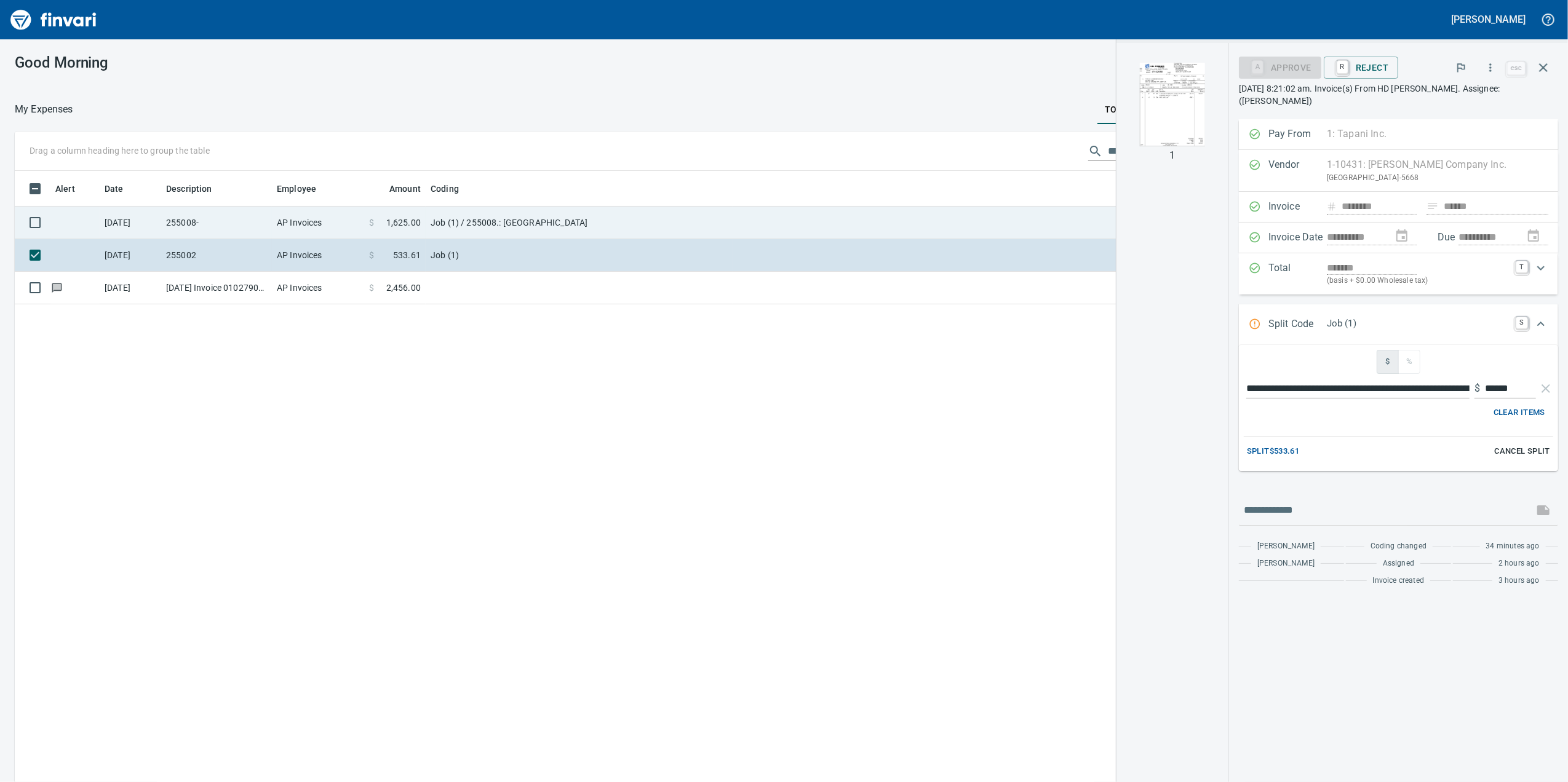
click at [643, 217] on td "Job (1) / 255008.: [GEOGRAPHIC_DATA]" at bounding box center [579, 223] width 308 height 33
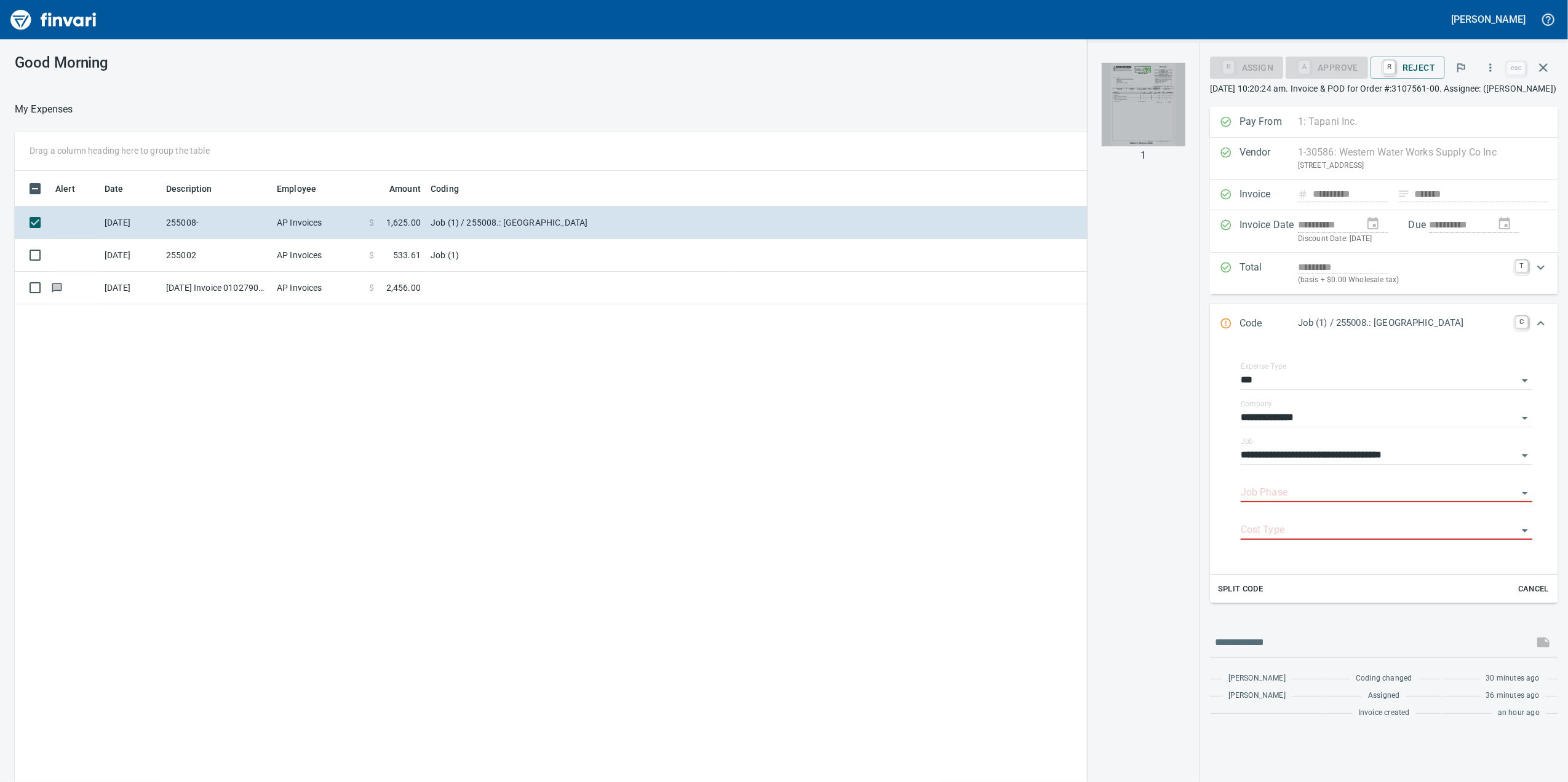
click at [1147, 85] on img "button" at bounding box center [1143, 104] width 84 height 84
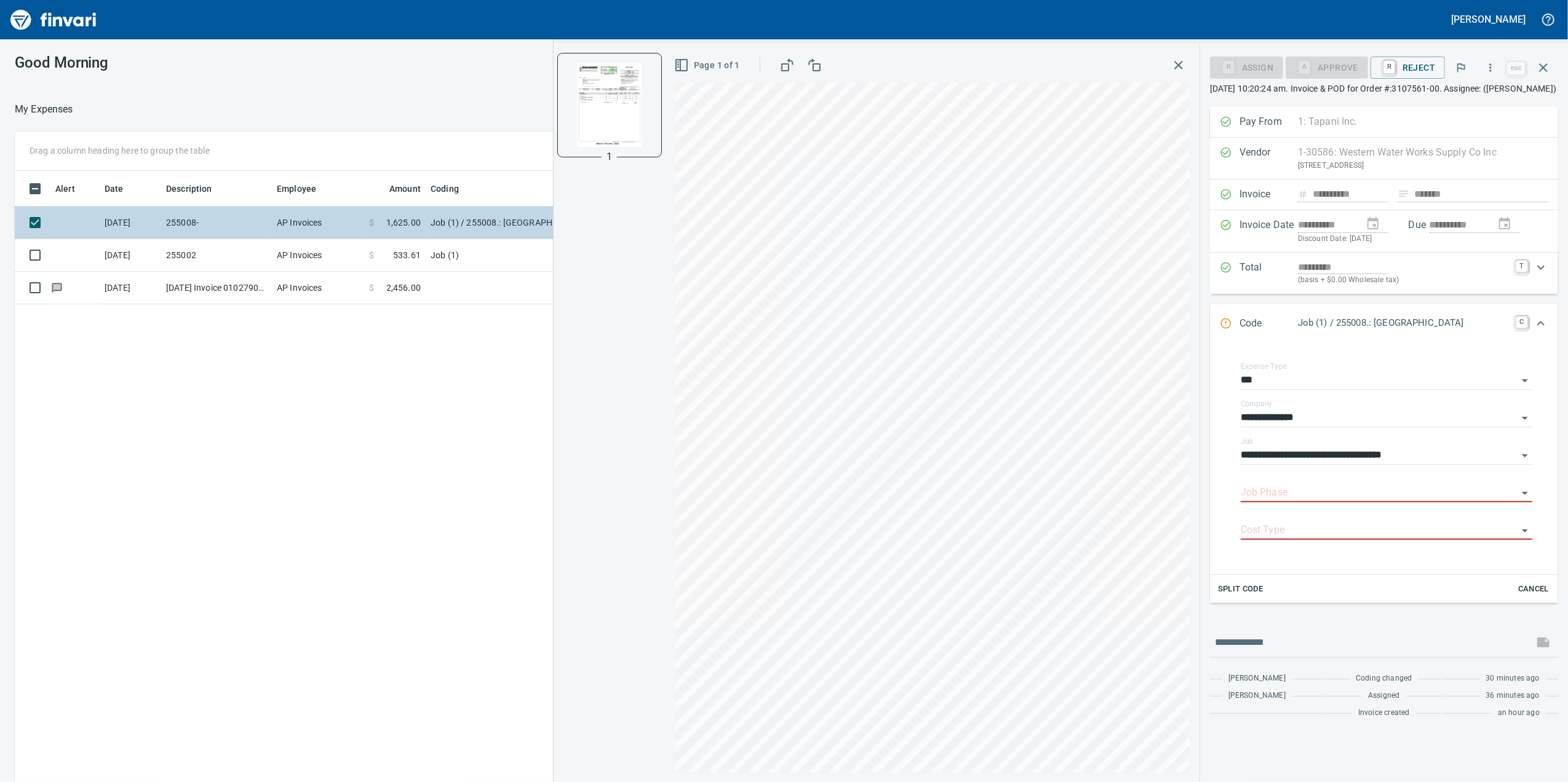
click at [274, 237] on td "AP Invoices" at bounding box center [318, 223] width 92 height 33
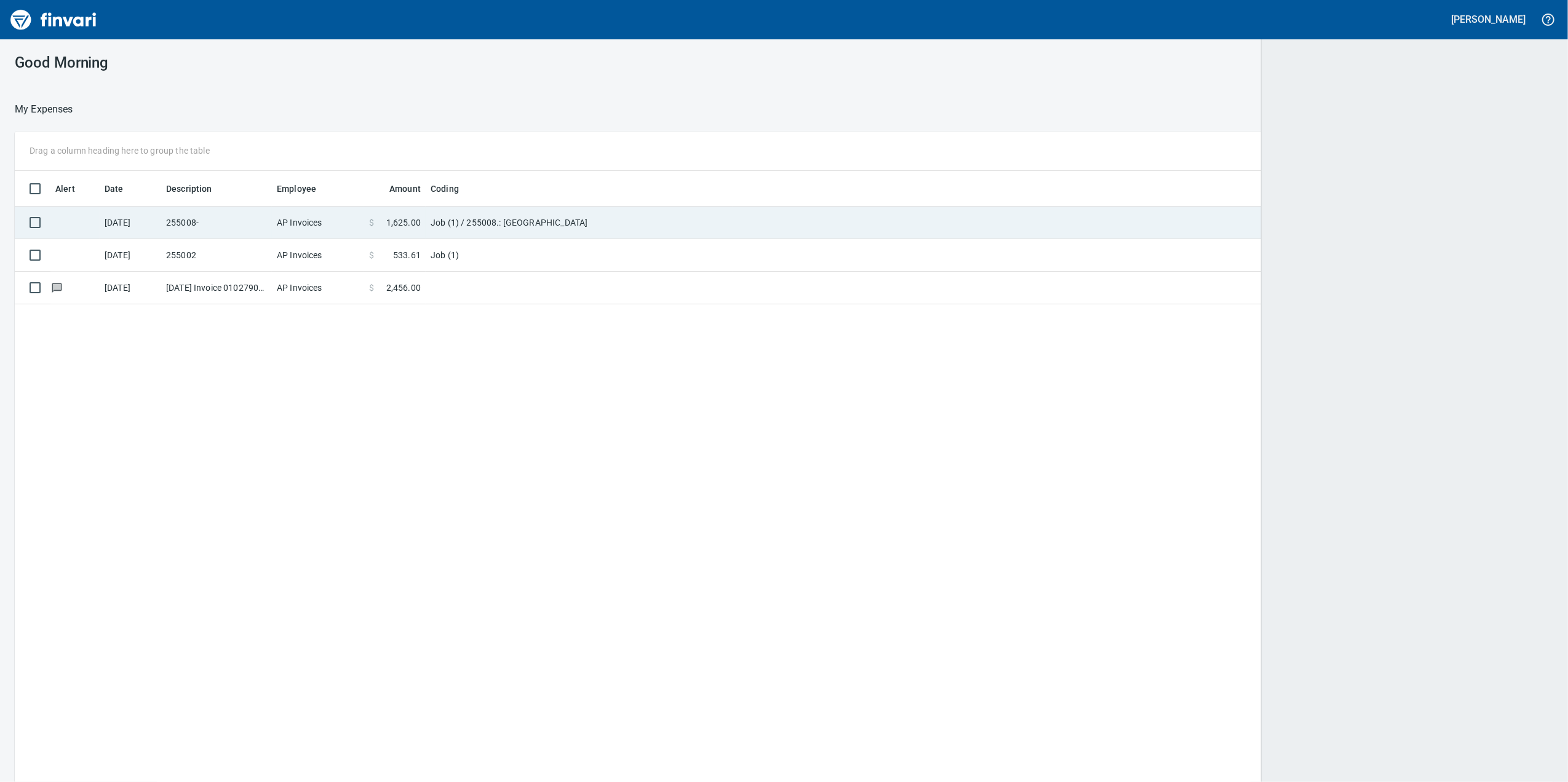
scroll to position [1, 1]
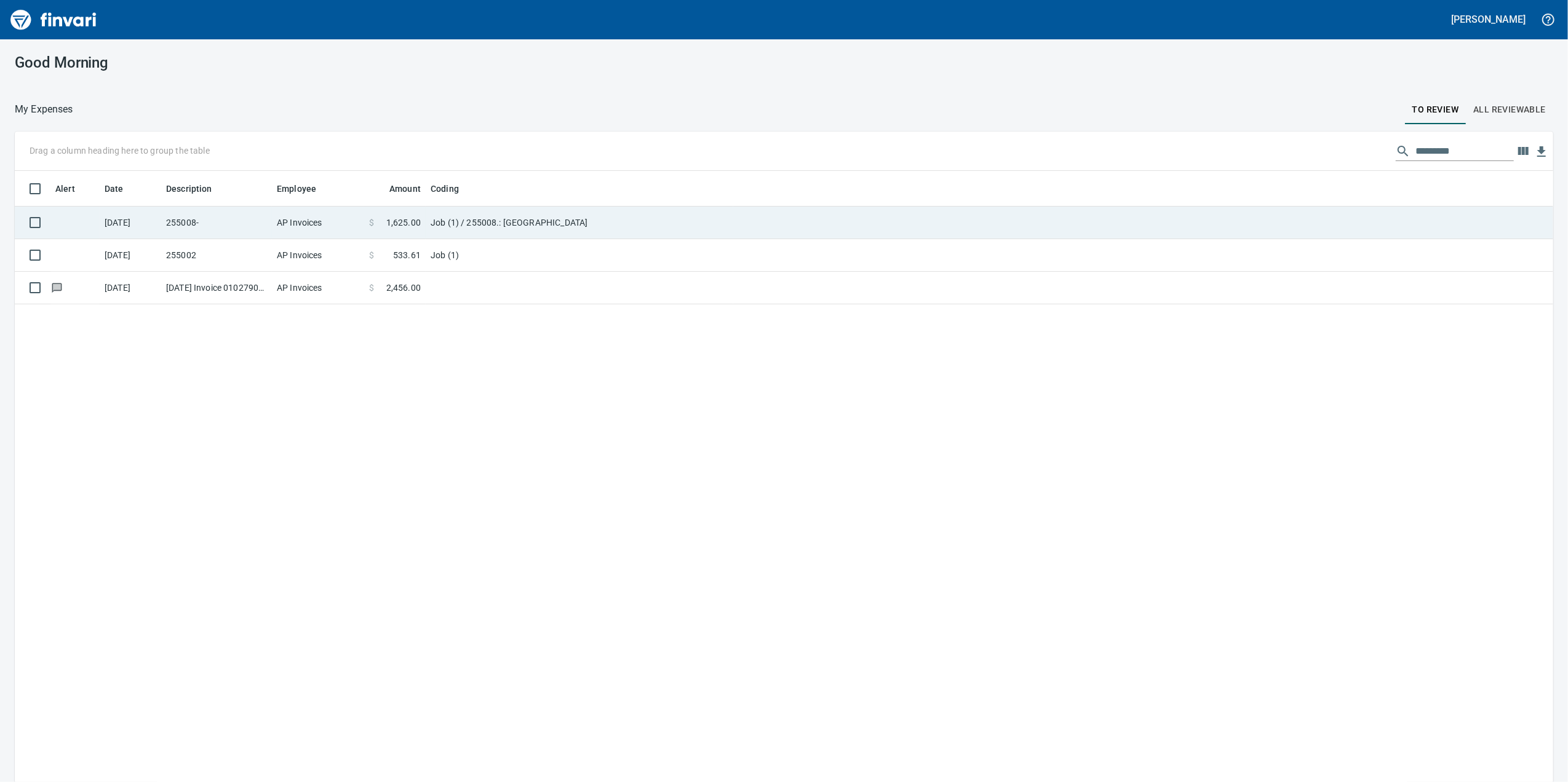
click at [274, 237] on td "AP Invoices" at bounding box center [318, 223] width 92 height 33
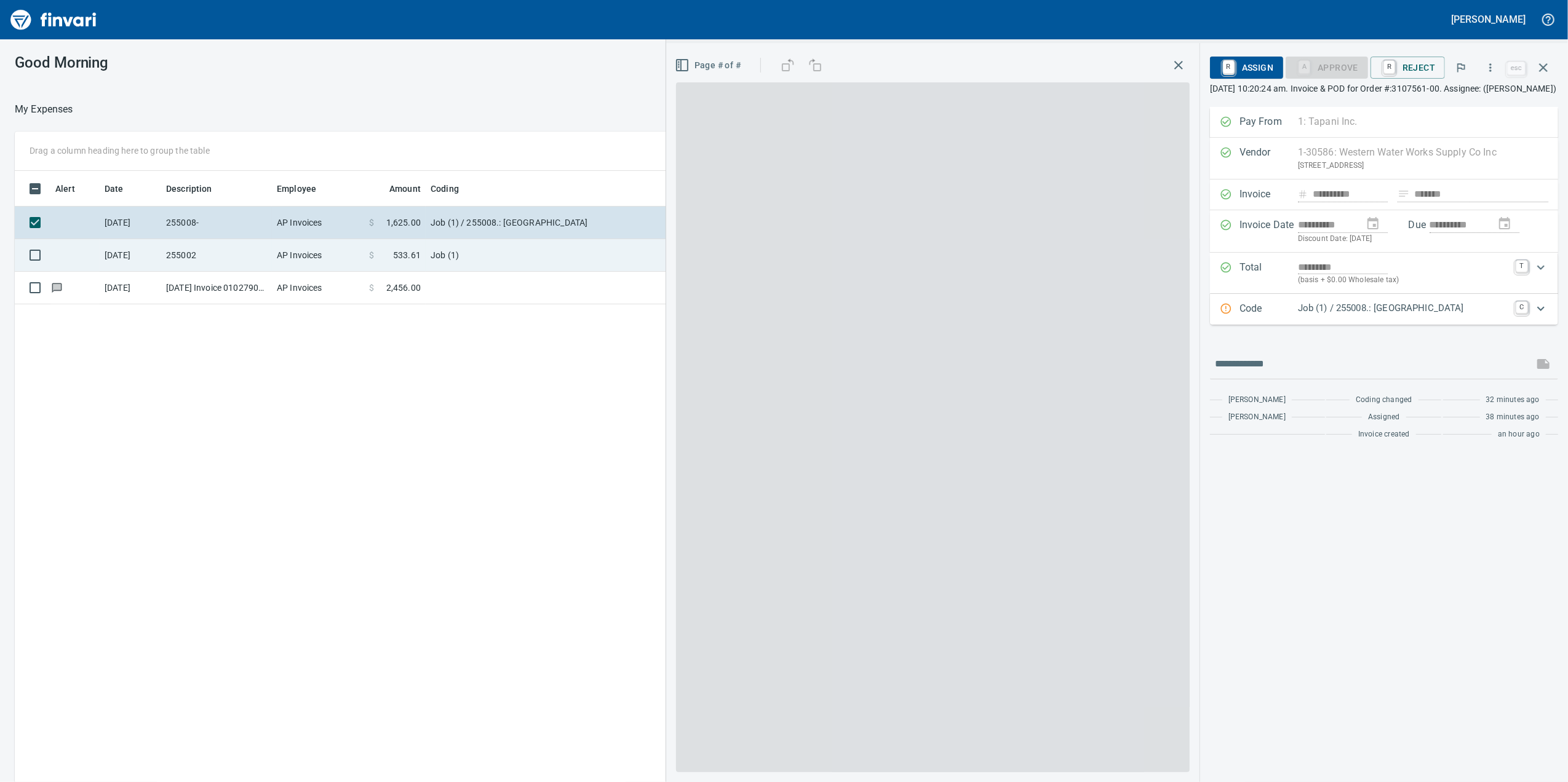
scroll to position [634, 1206]
click at [281, 266] on td "AP Invoices" at bounding box center [318, 256] width 92 height 33
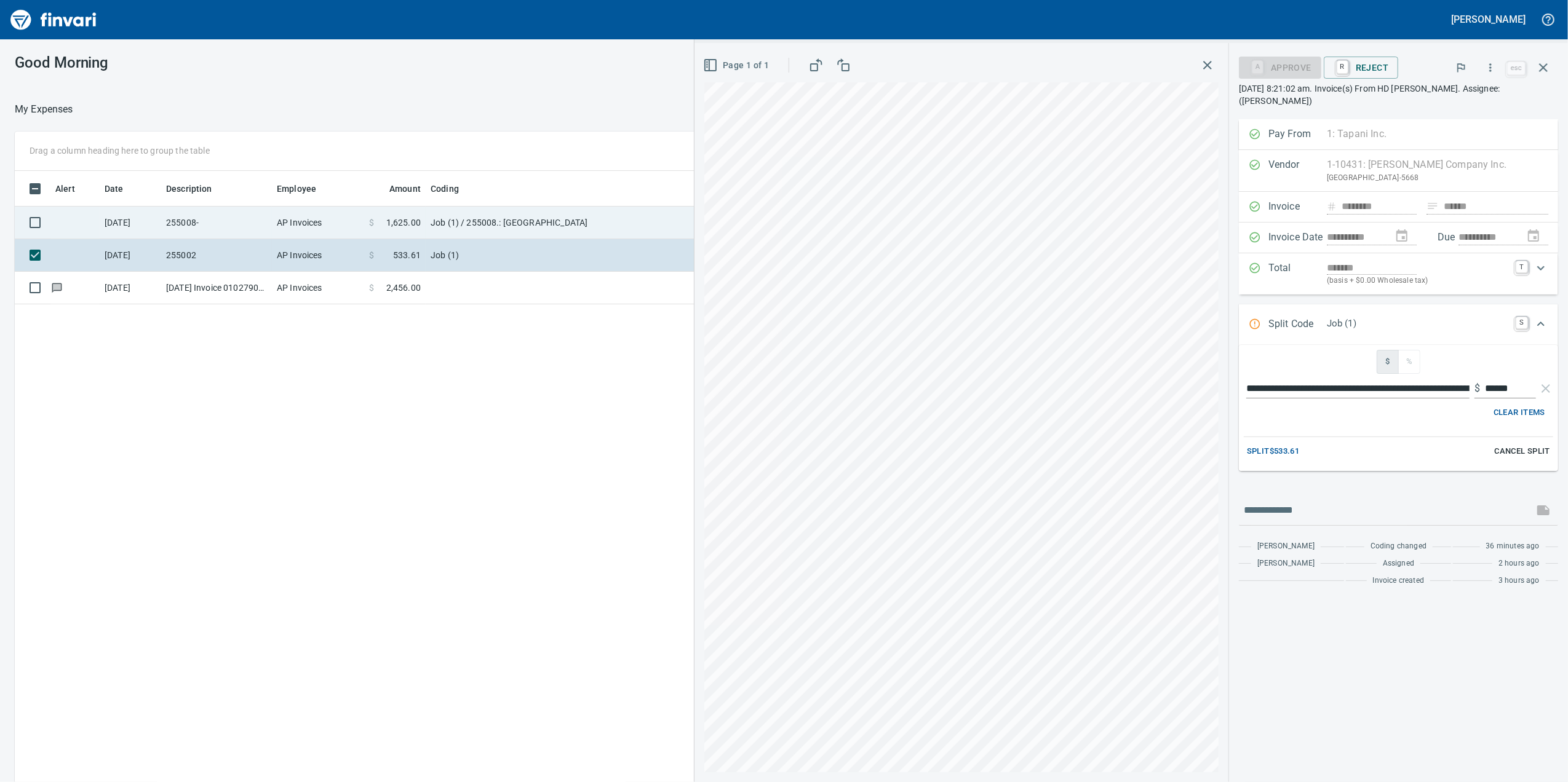
click at [276, 234] on td "AP Invoices" at bounding box center [318, 223] width 92 height 33
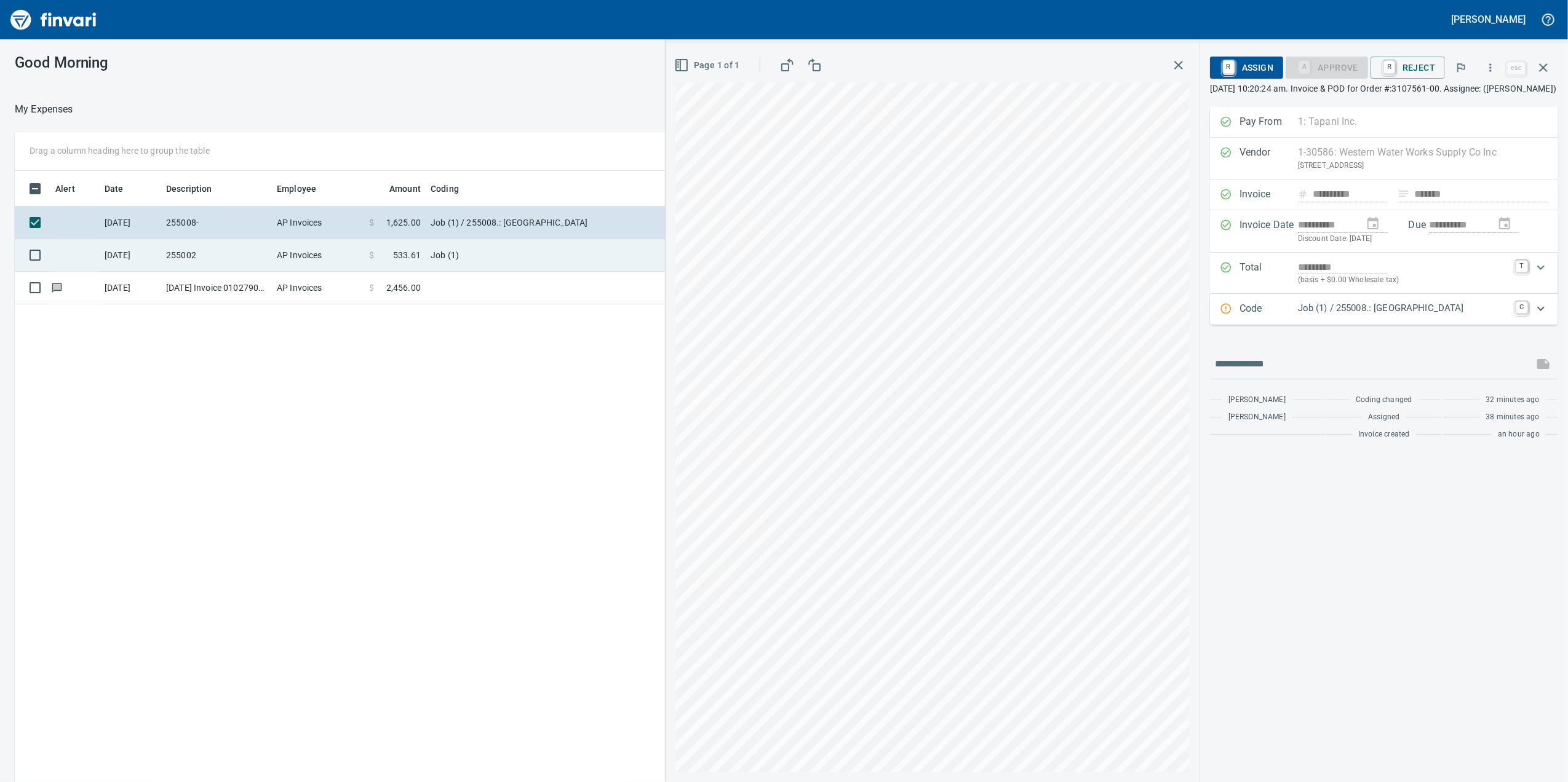
click at [279, 256] on td "AP Invoices" at bounding box center [318, 256] width 92 height 33
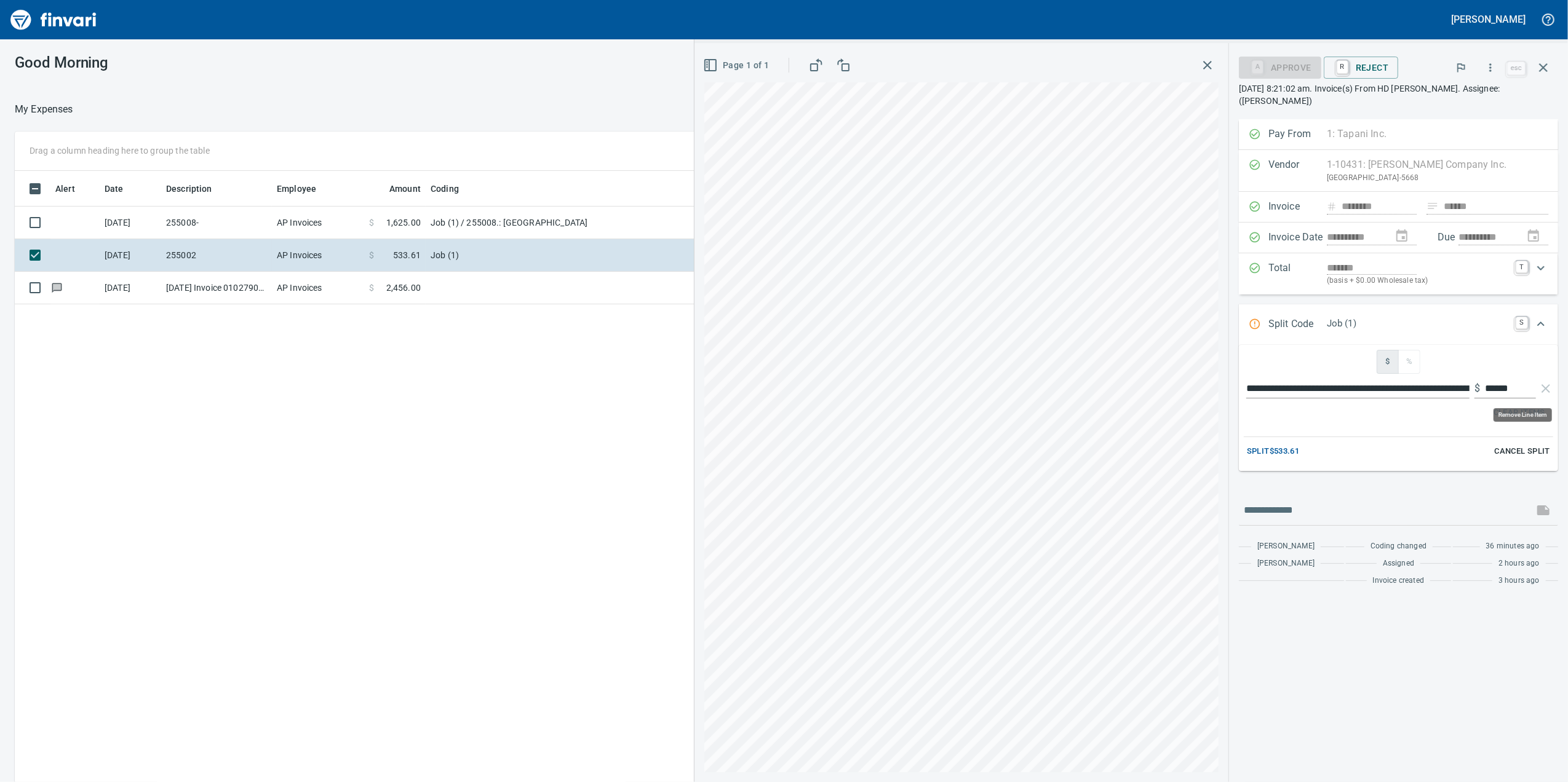
scroll to position [634, 1206]
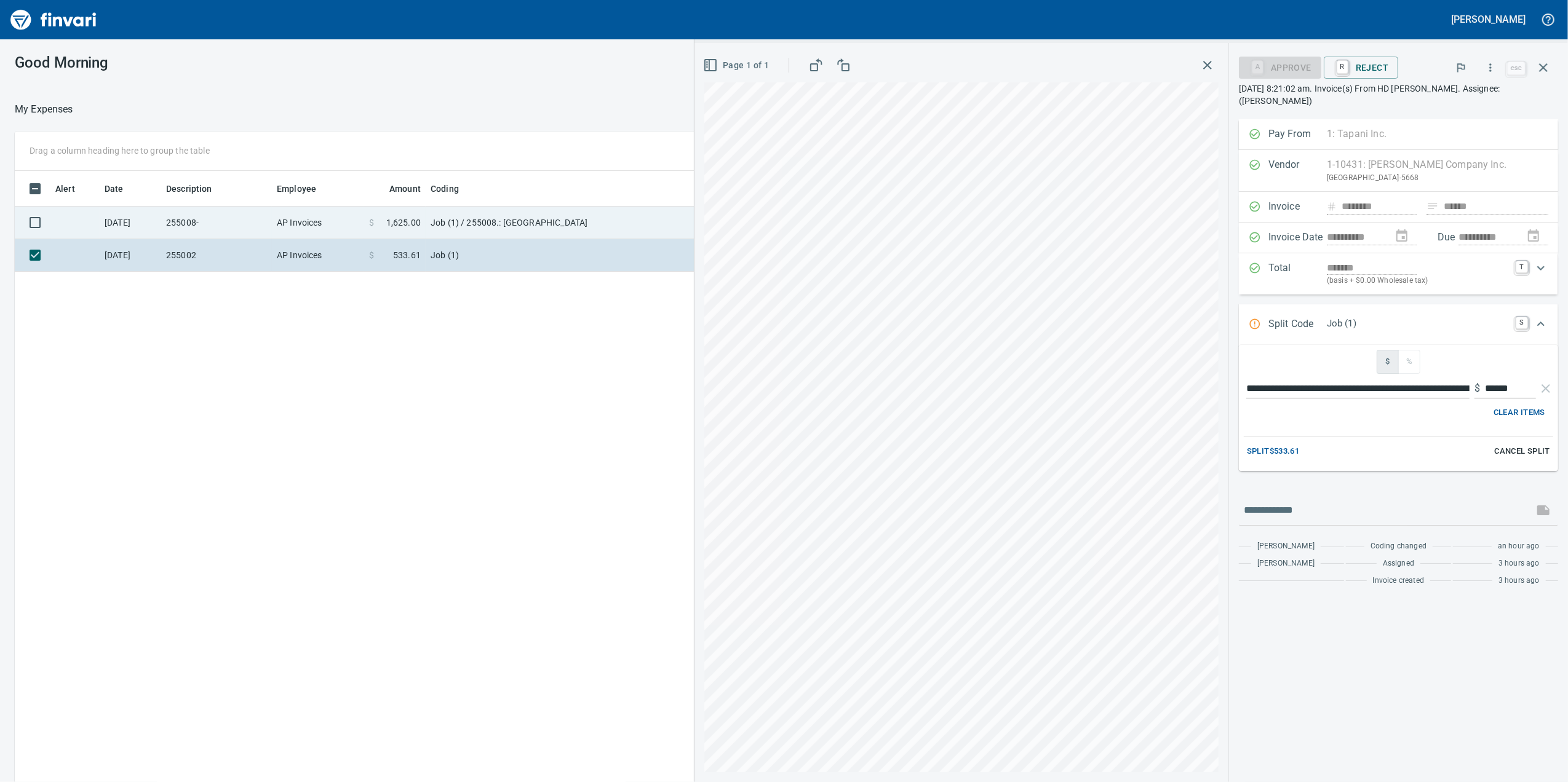
click at [401, 232] on td "$ 1,625.00" at bounding box center [395, 223] width 62 height 33
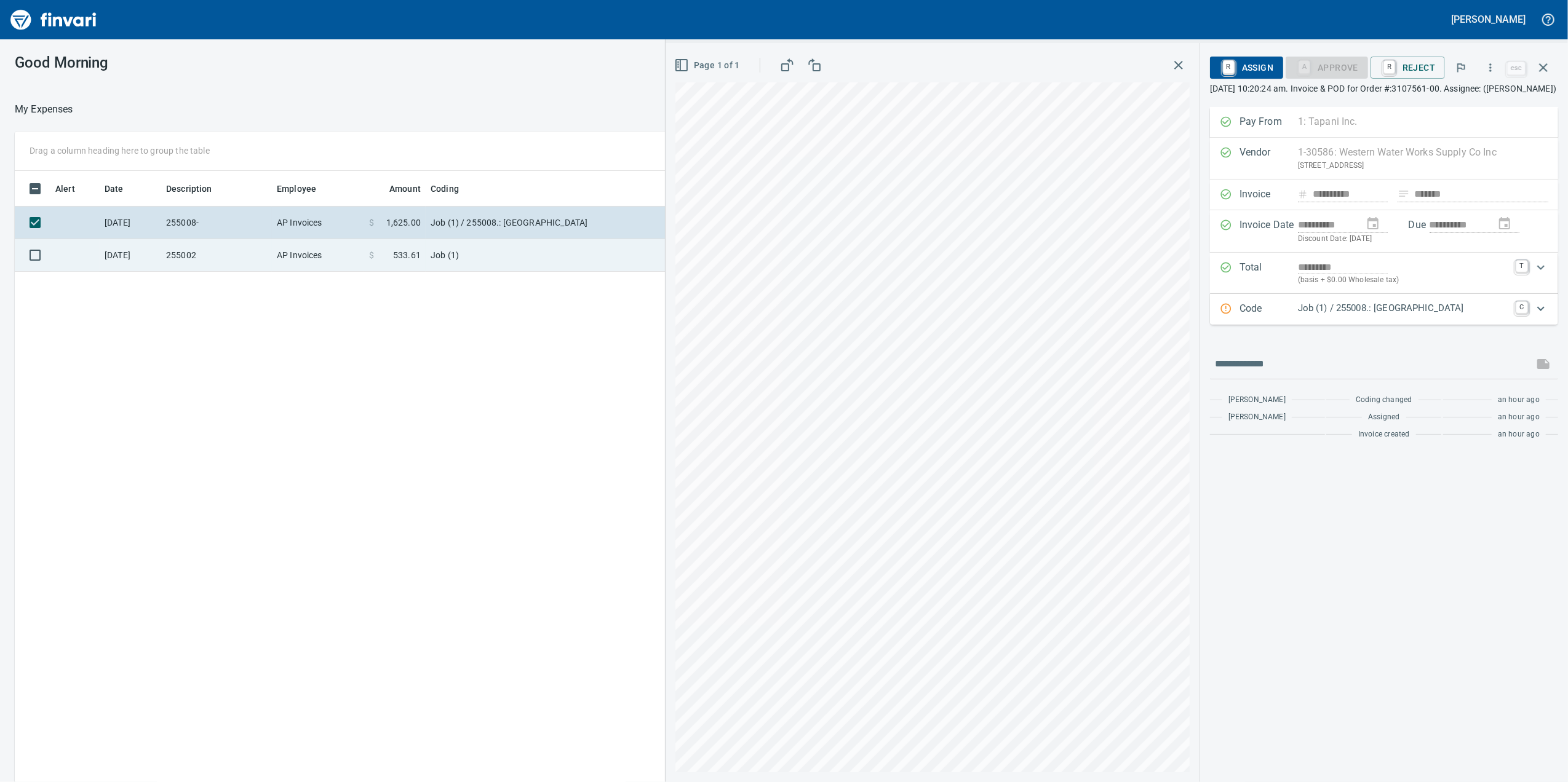
click at [401, 252] on span "533.61" at bounding box center [406, 255] width 28 height 12
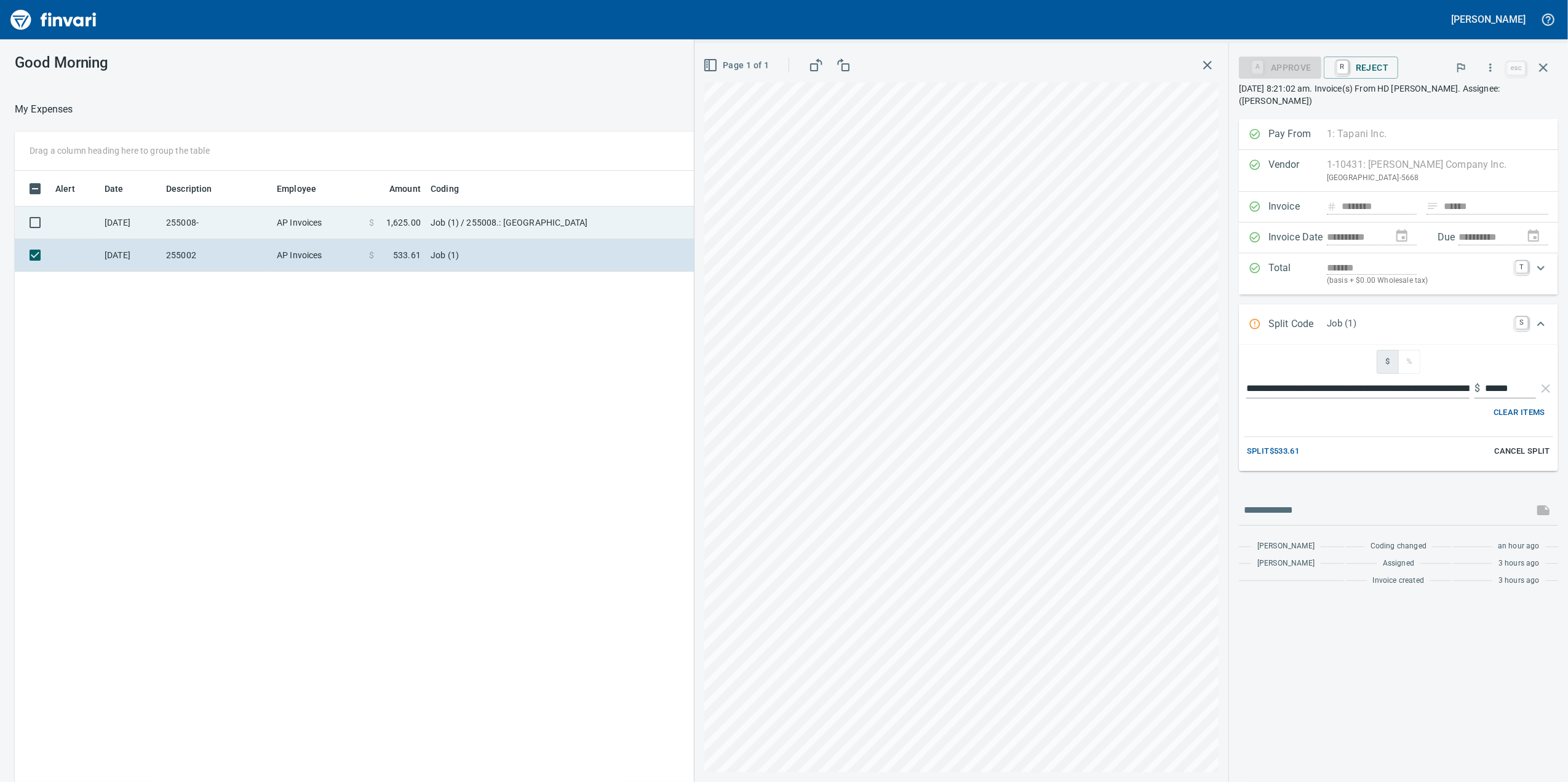
click at [389, 227] on span "1,625.00" at bounding box center [404, 222] width 34 height 12
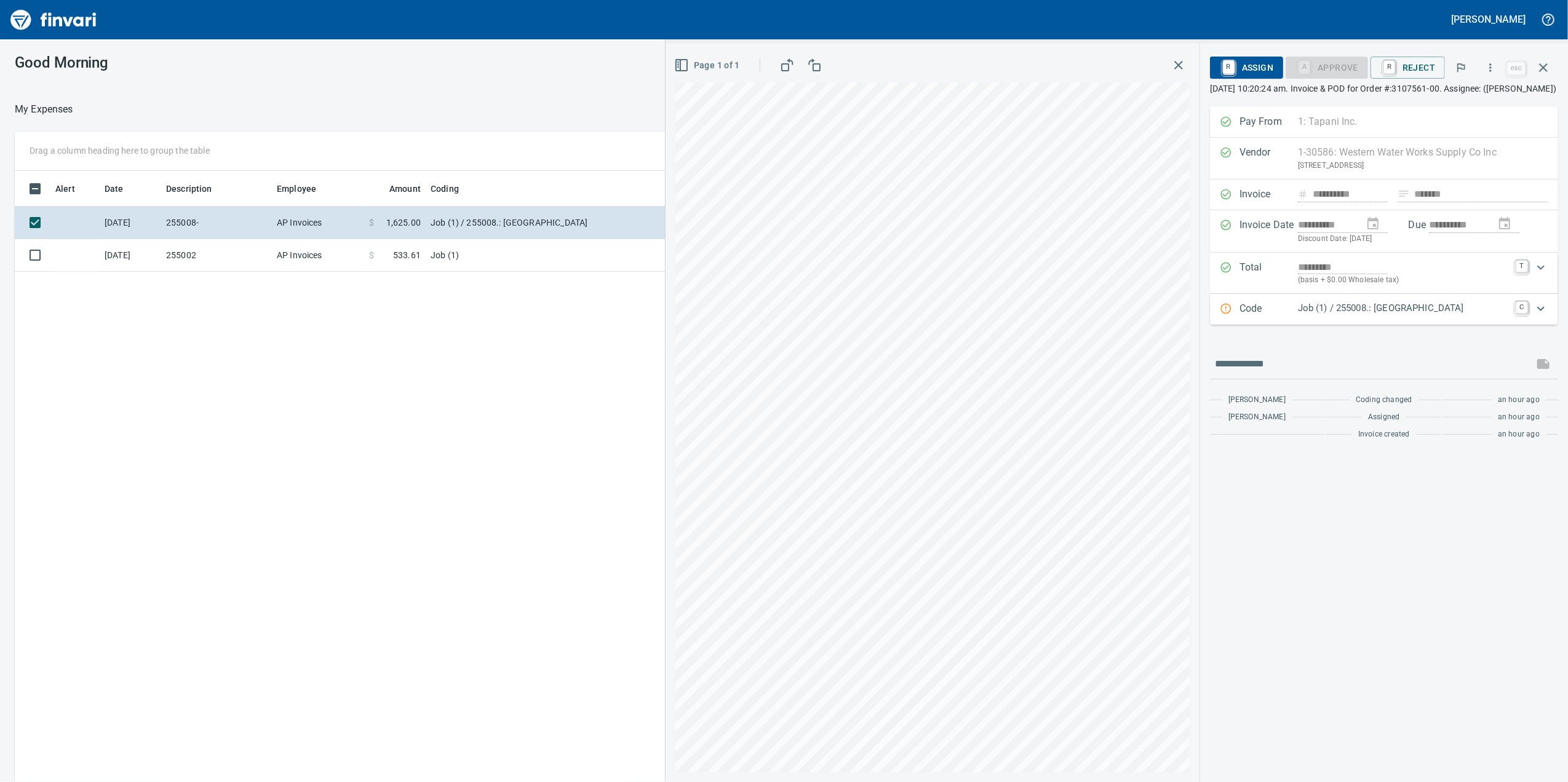
click at [1263, 317] on p "Code" at bounding box center [1268, 309] width 58 height 16
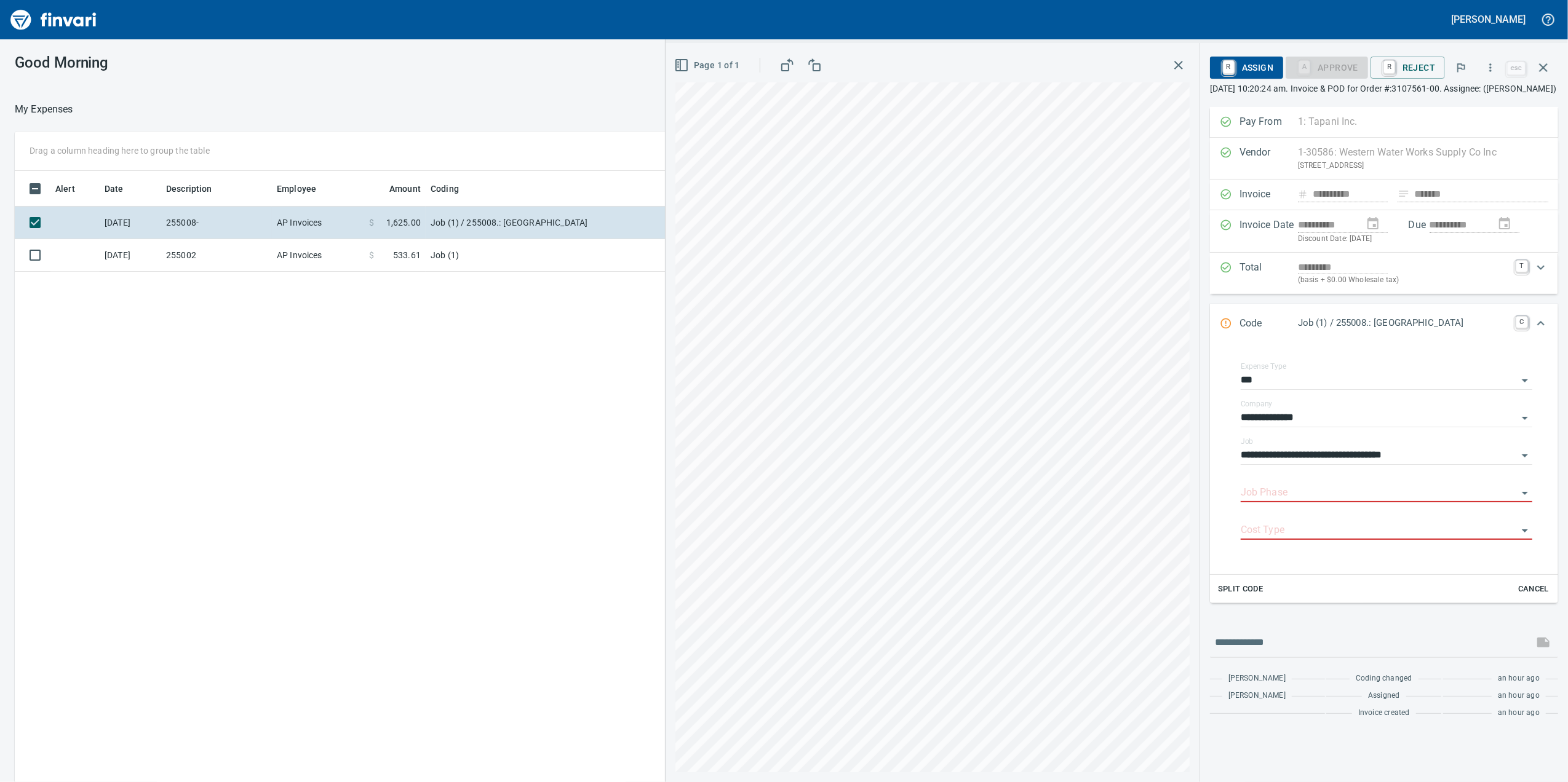
click at [1263, 323] on div "Code Job (1) / 255008.: [GEOGRAPHIC_DATA] C" at bounding box center [1384, 324] width 348 height 40
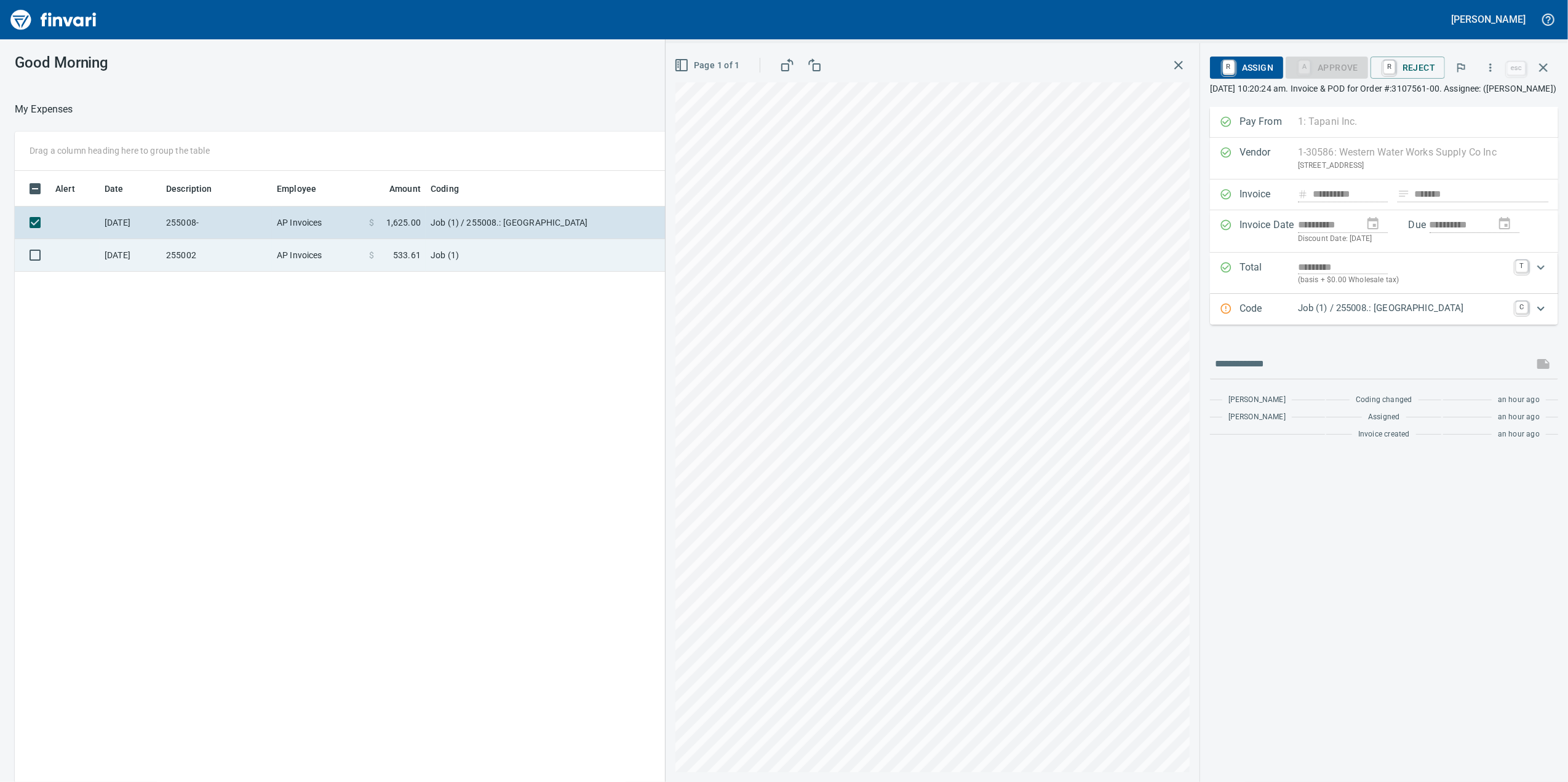
click at [524, 261] on td "Job (1)" at bounding box center [579, 256] width 308 height 33
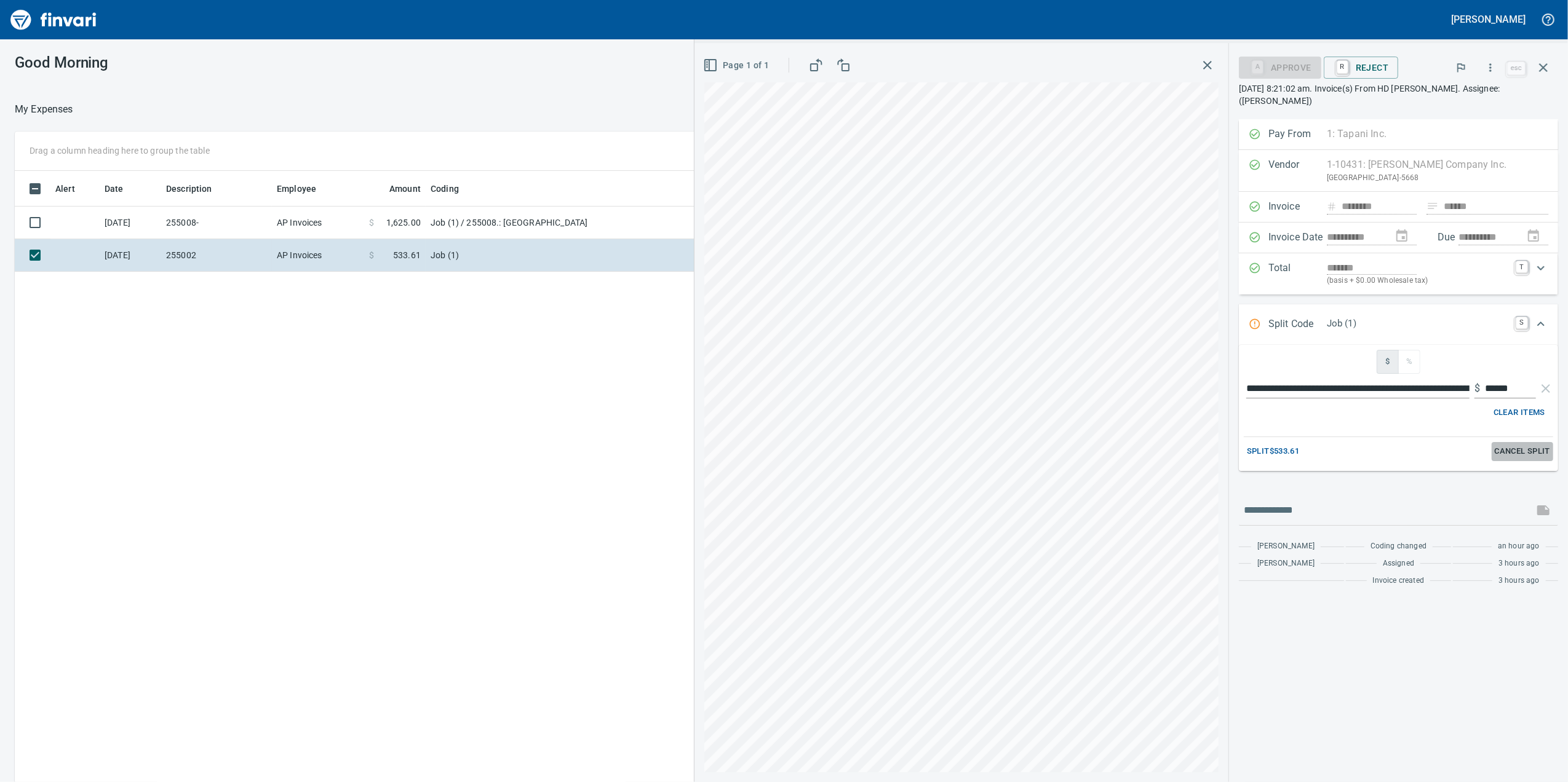
click at [1508, 455] on span "Cancel Split" at bounding box center [1523, 452] width 55 height 14
